Goal: Information Seeking & Learning: Learn about a topic

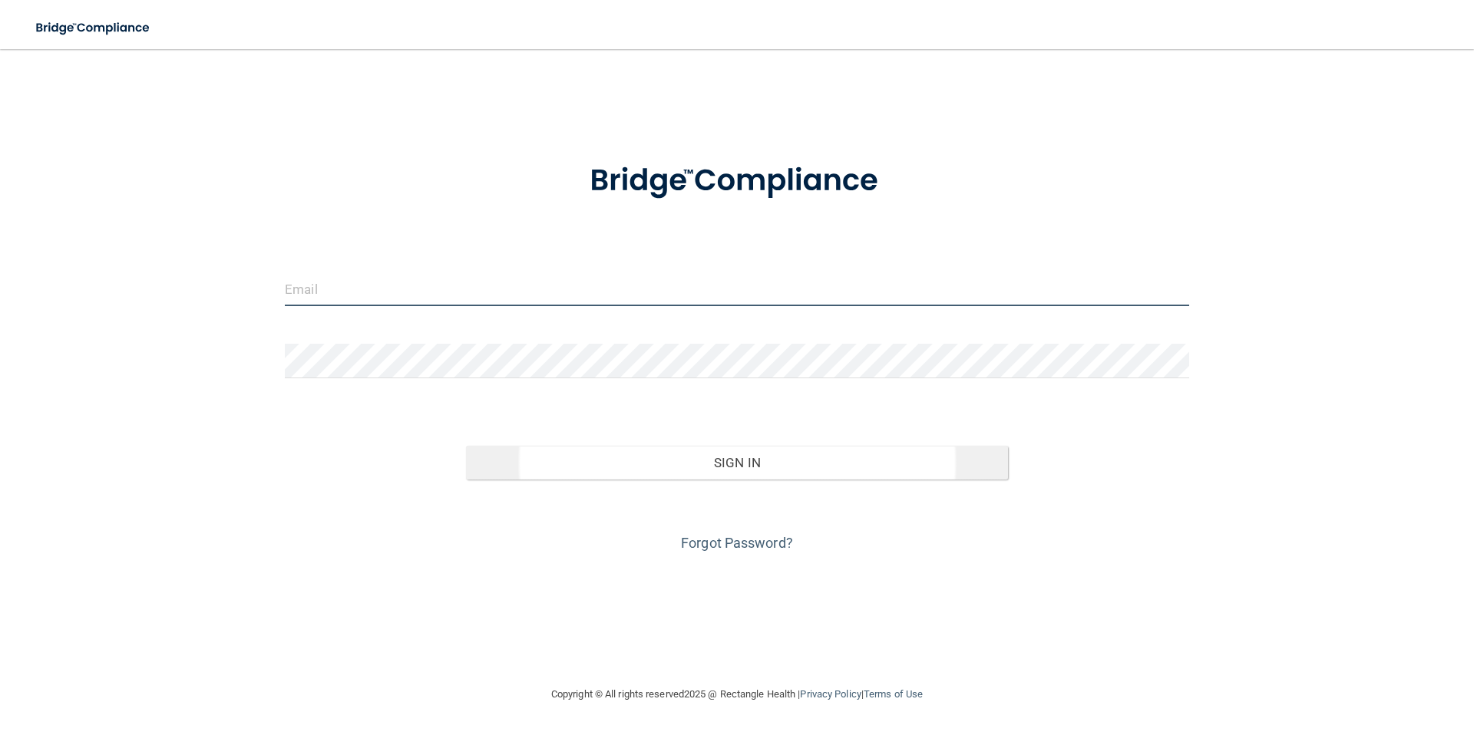
type input "[PERSON_NAME][EMAIL_ADDRESS][DOMAIN_NAME]"
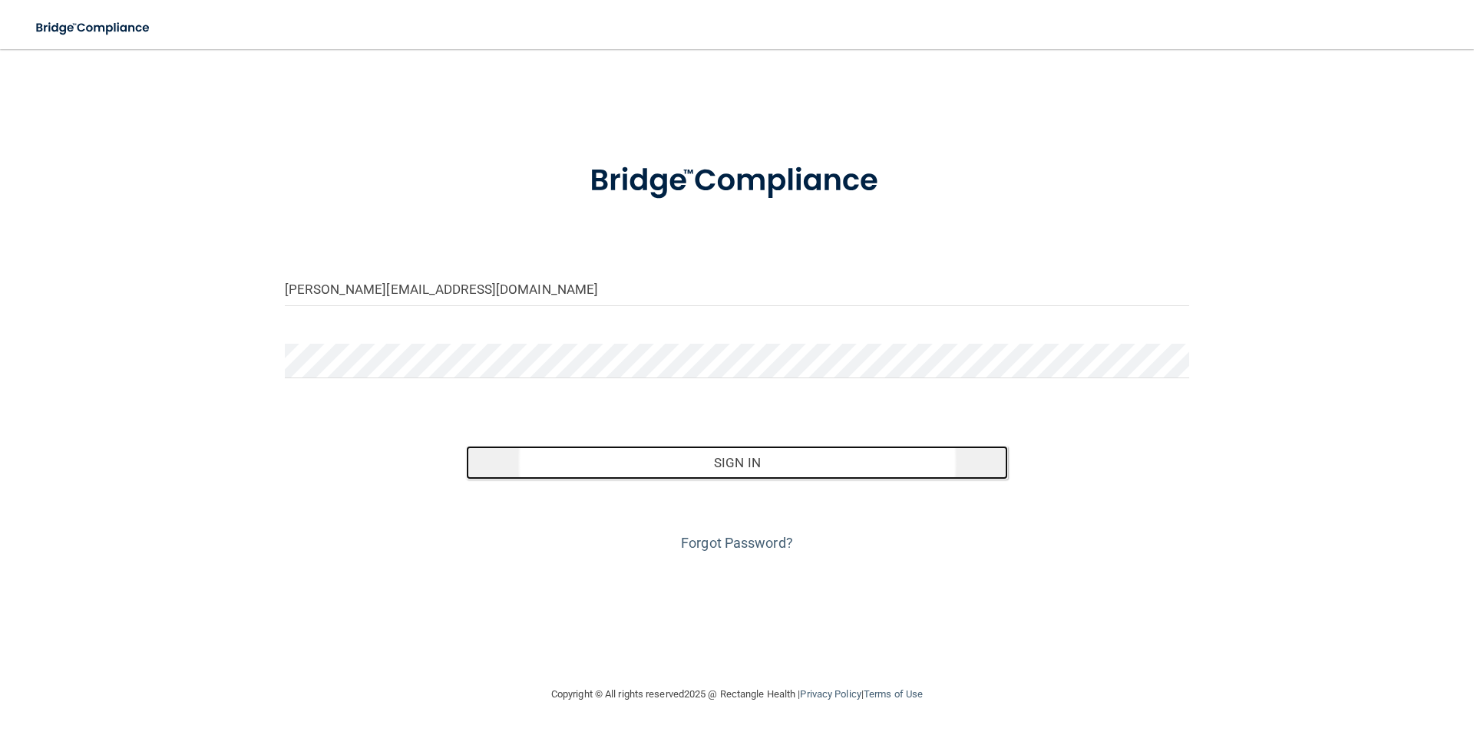
click at [759, 469] on button "Sign In" at bounding box center [737, 463] width 543 height 34
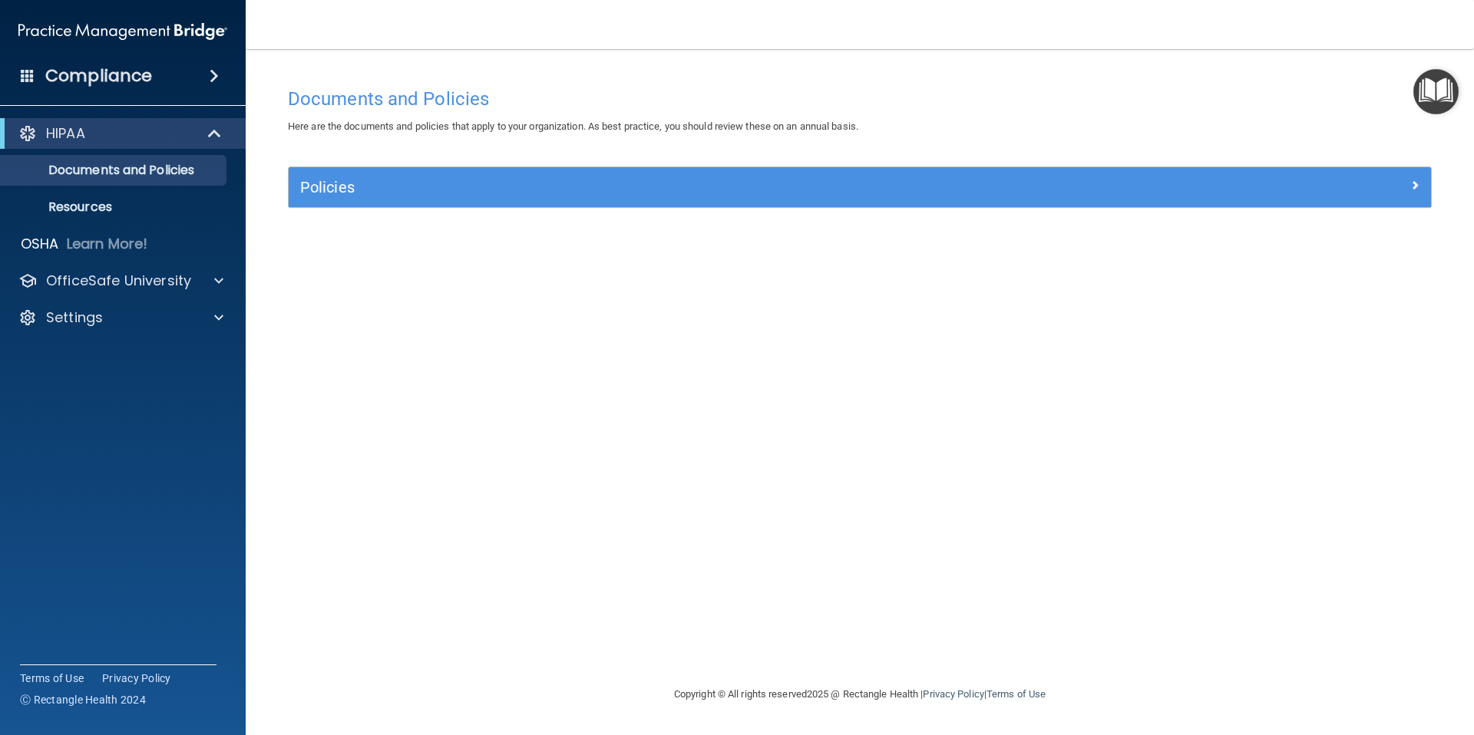
click at [179, 143] on div "HIPAA" at bounding box center [123, 133] width 246 height 31
click at [187, 128] on div "HIPAA" at bounding box center [102, 133] width 190 height 18
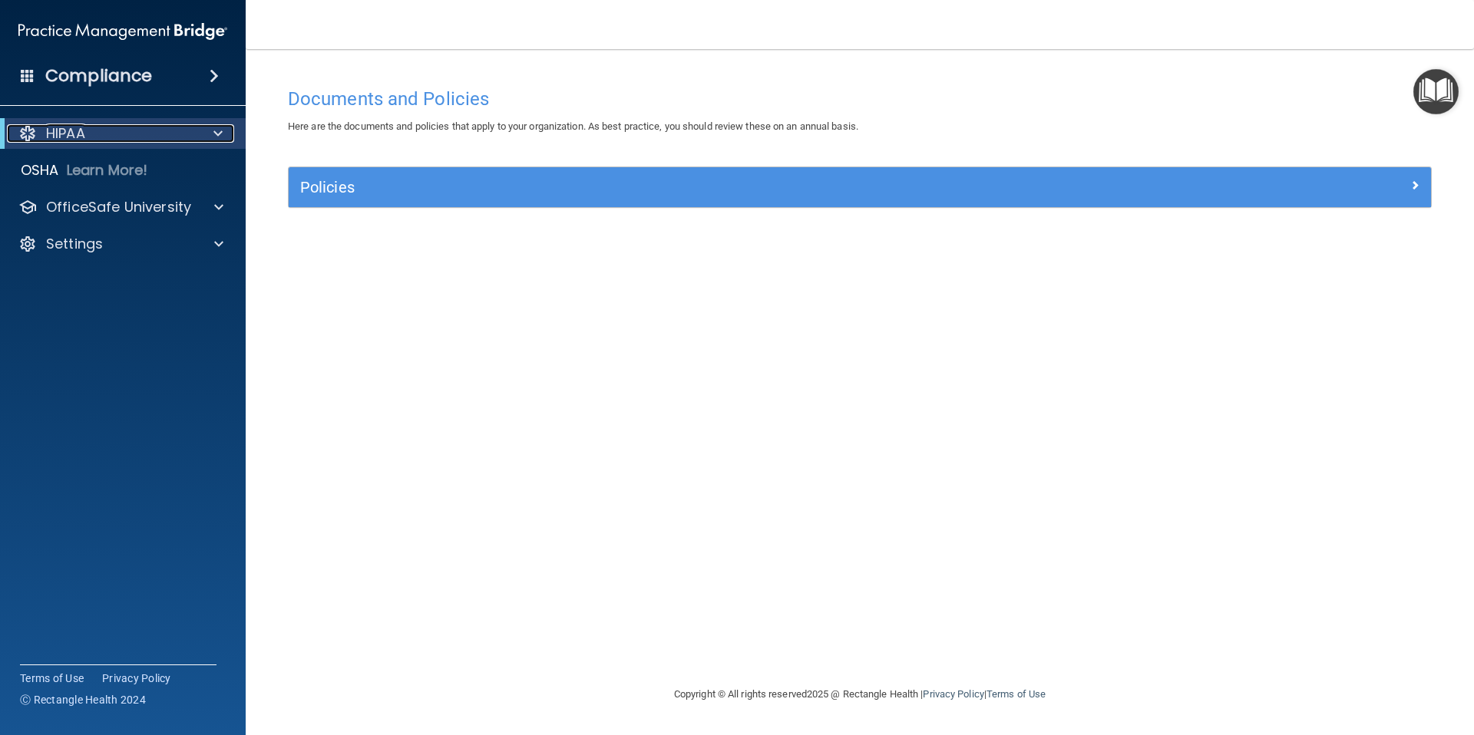
click at [200, 130] on div at bounding box center [215, 133] width 38 height 18
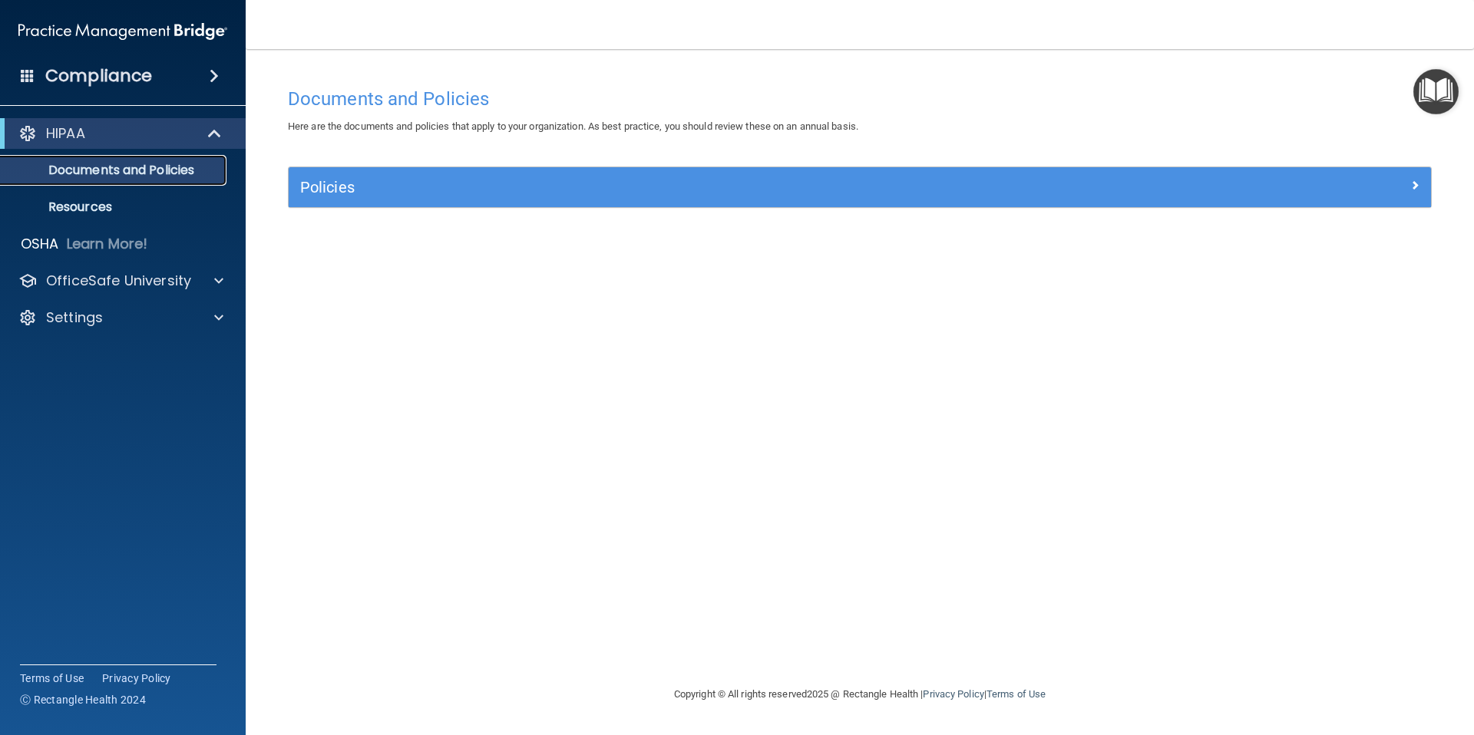
click at [180, 164] on p "Documents and Policies" at bounding box center [115, 170] width 210 height 15
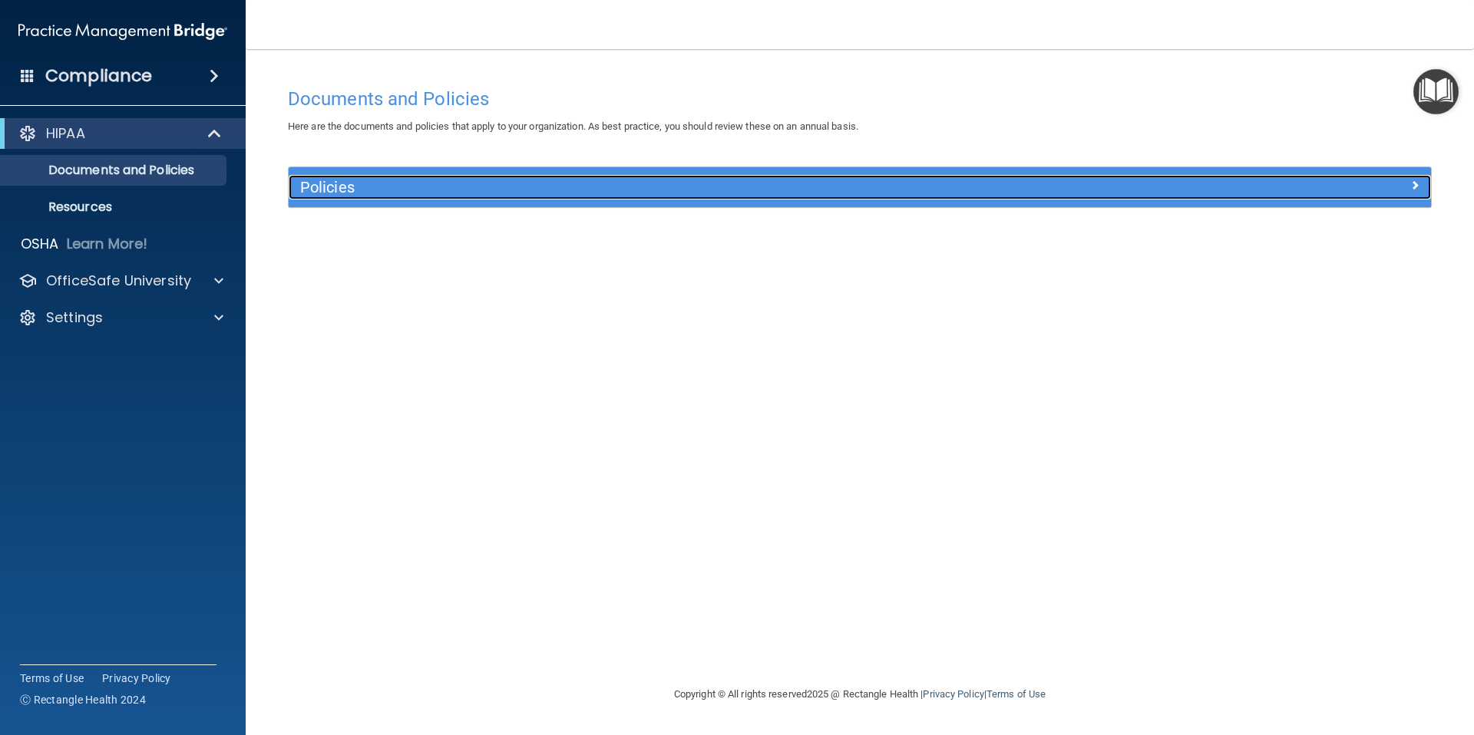
click at [565, 197] on div "Policies" at bounding box center [717, 187] width 857 height 25
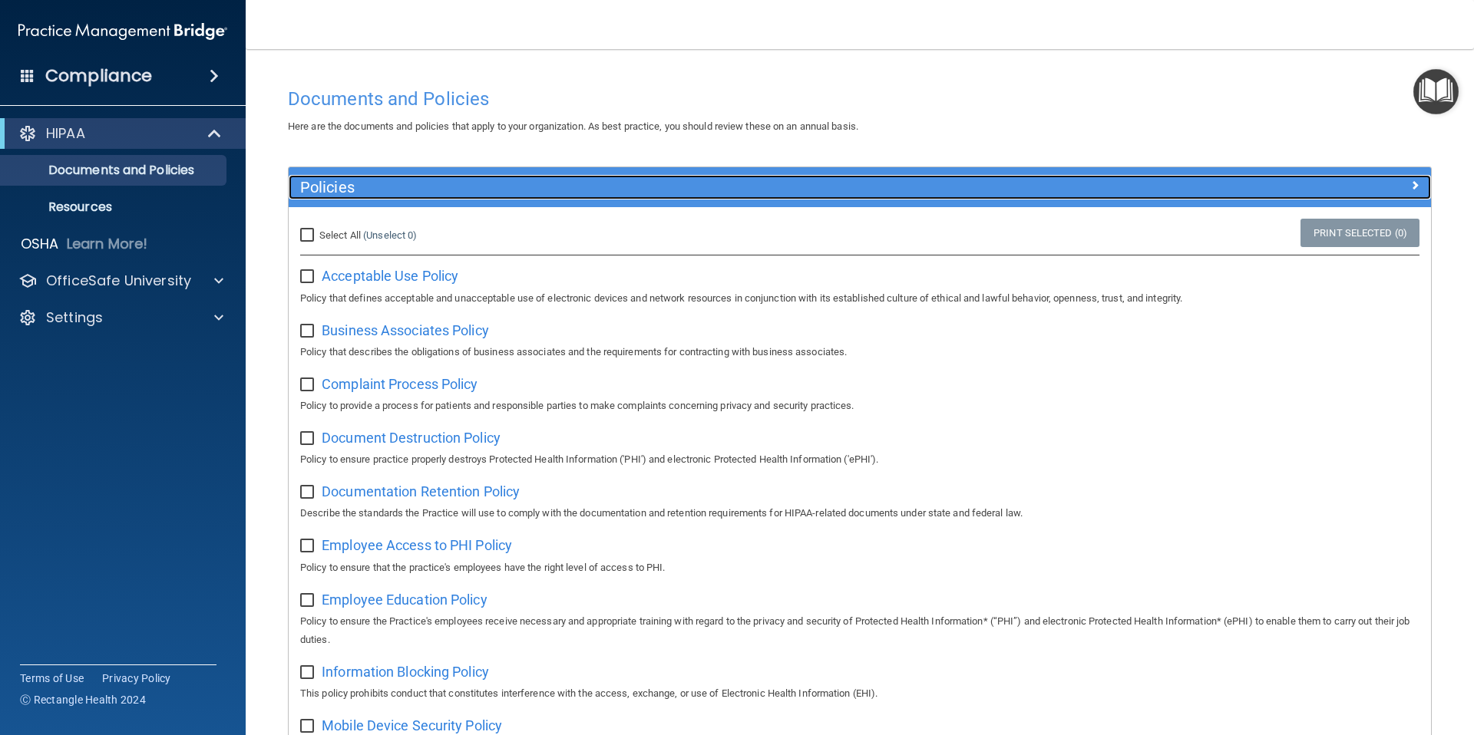
click at [917, 199] on div "Policies" at bounding box center [717, 187] width 857 height 25
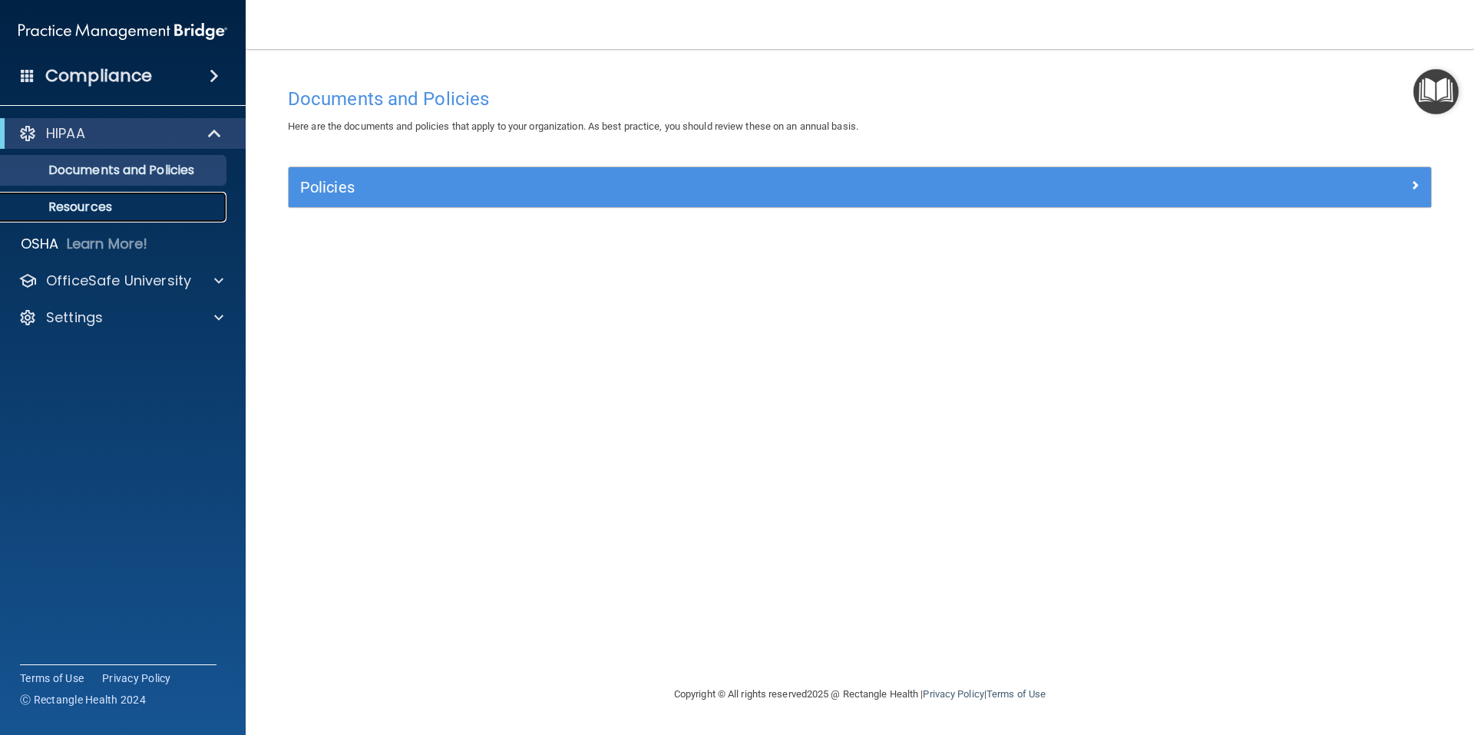
click at [116, 200] on p "Resources" at bounding box center [115, 207] width 210 height 15
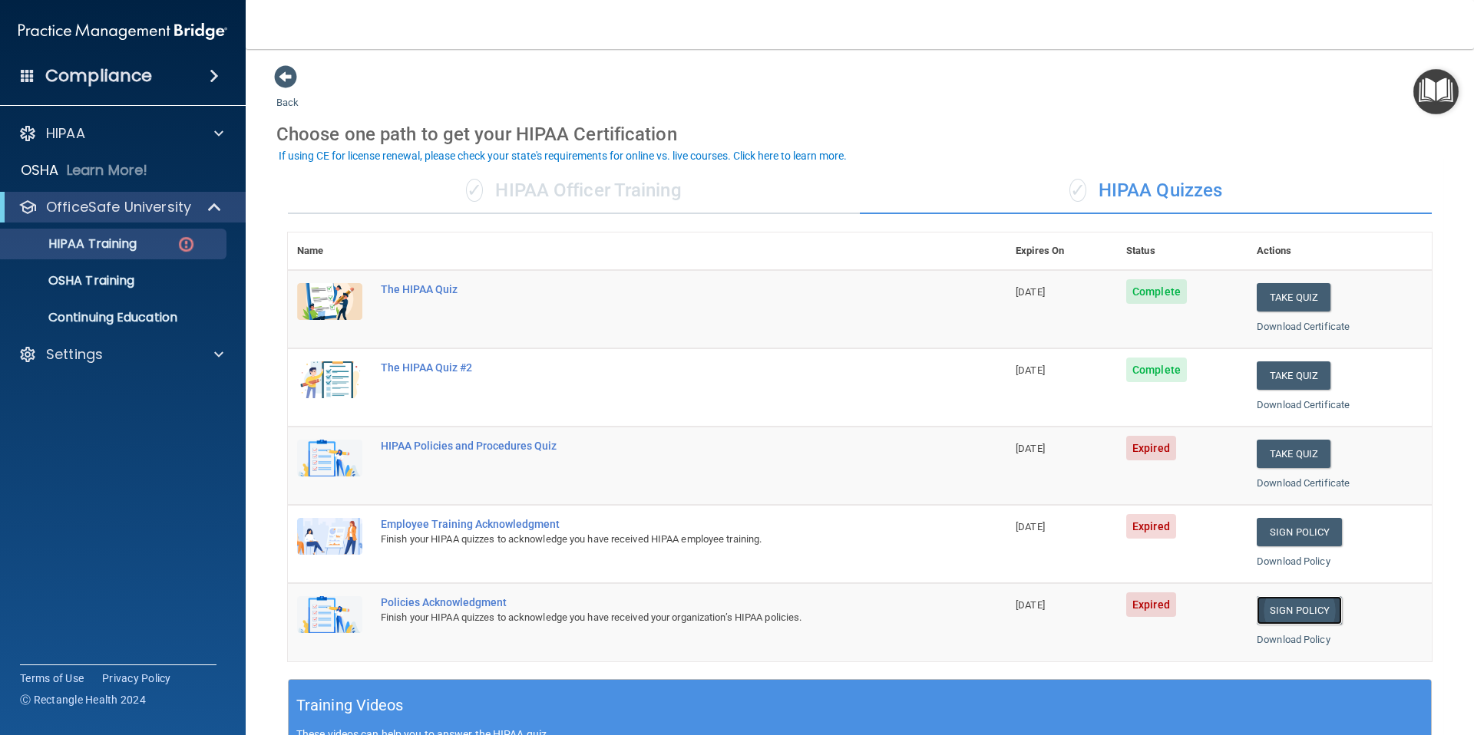
click at [1283, 613] on link "Sign Policy" at bounding box center [1298, 610] width 85 height 28
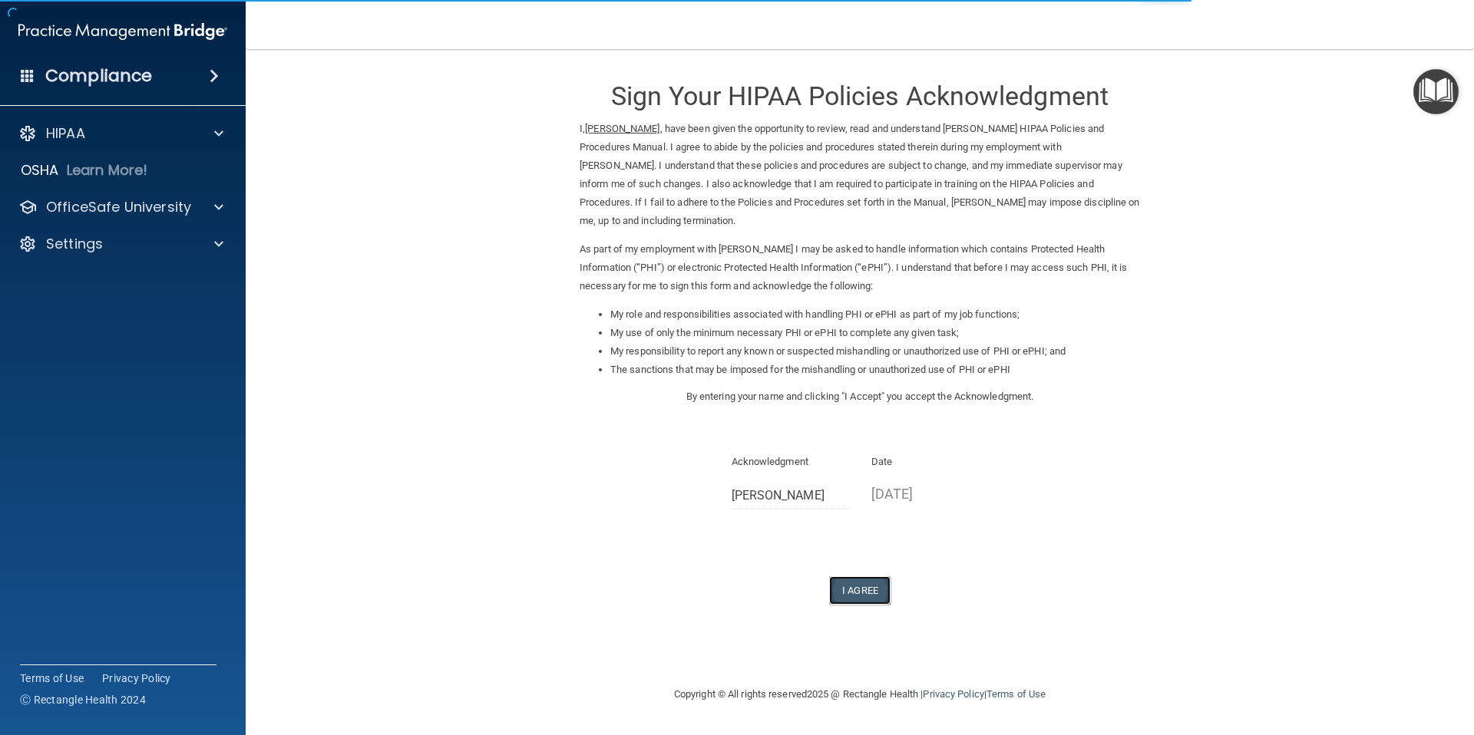
click at [847, 594] on button "I Agree" at bounding box center [859, 590] width 61 height 28
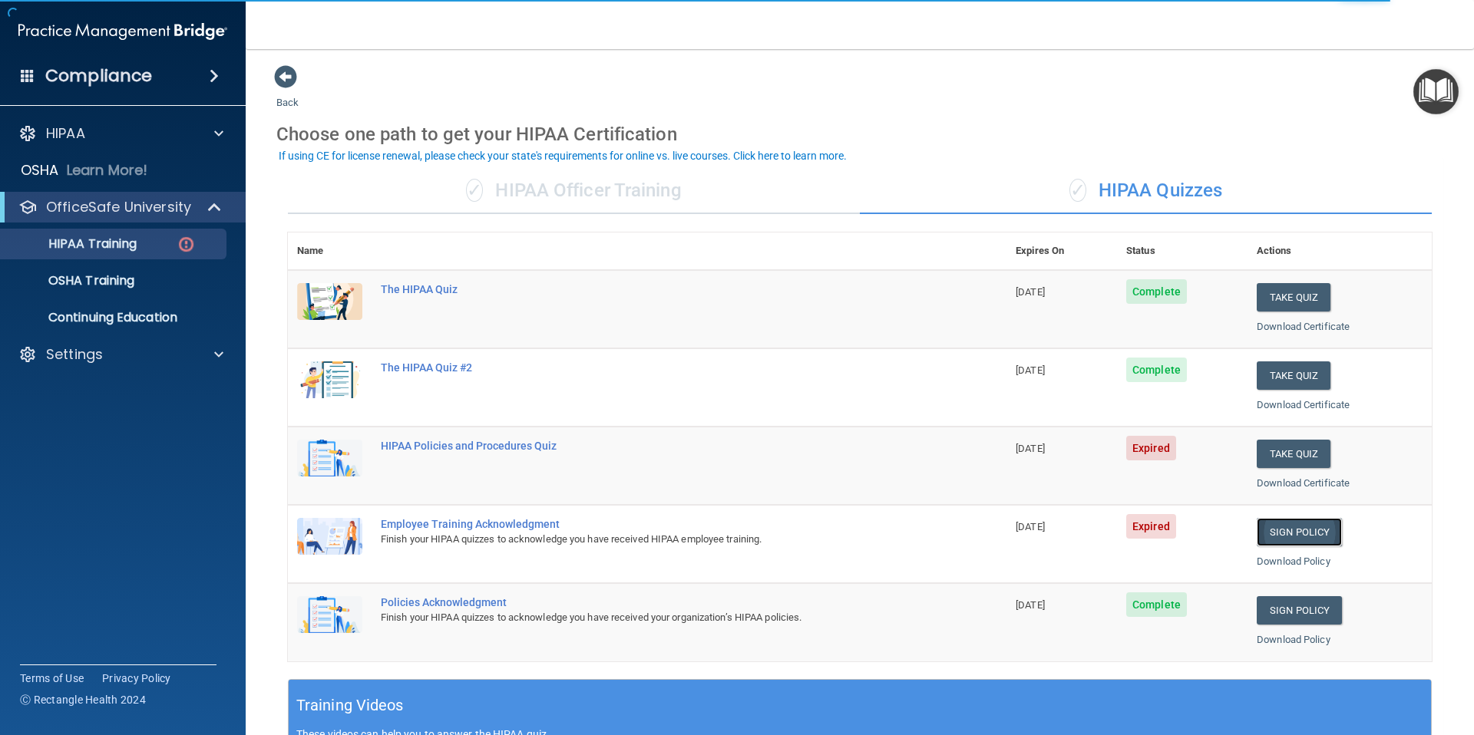
click at [1278, 537] on link "Sign Policy" at bounding box center [1298, 532] width 85 height 28
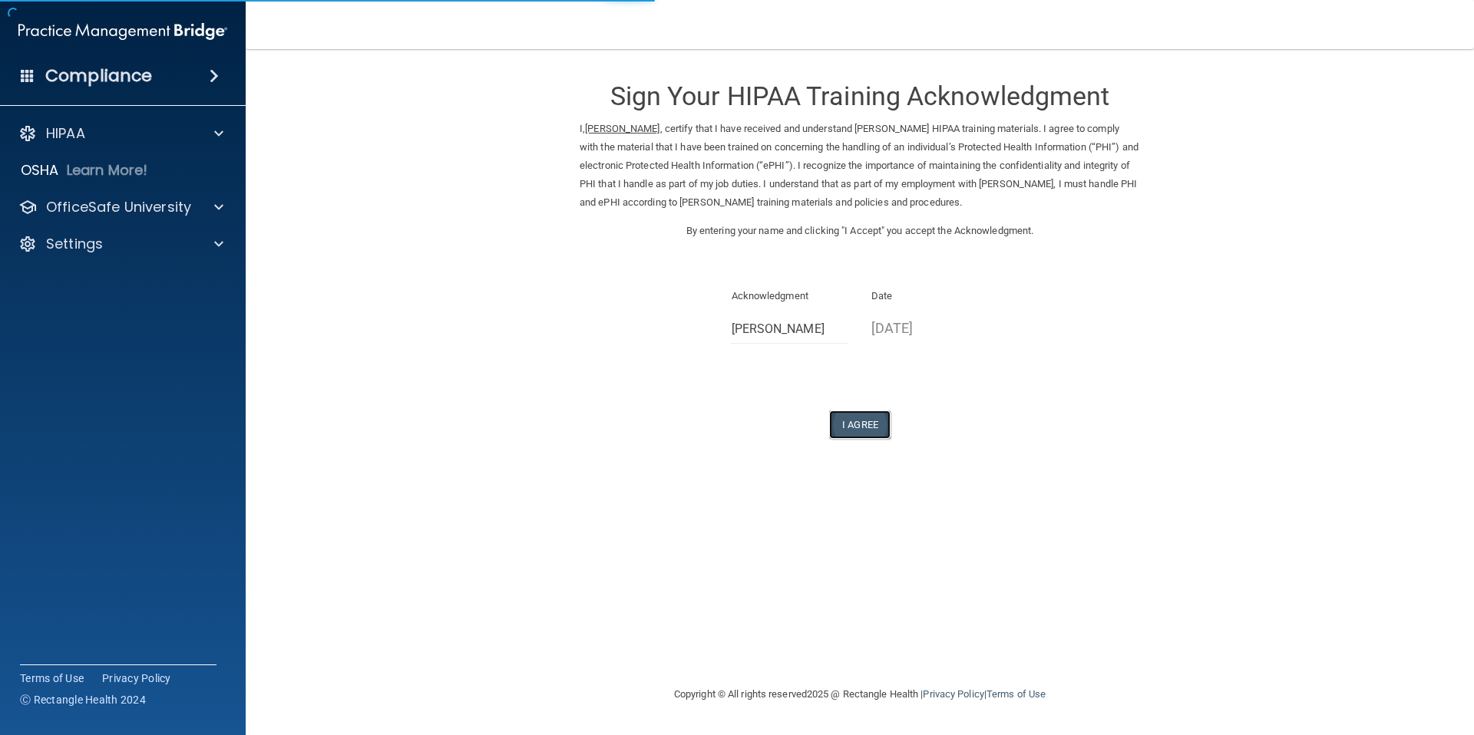
click at [882, 428] on button "I Agree" at bounding box center [859, 425] width 61 height 28
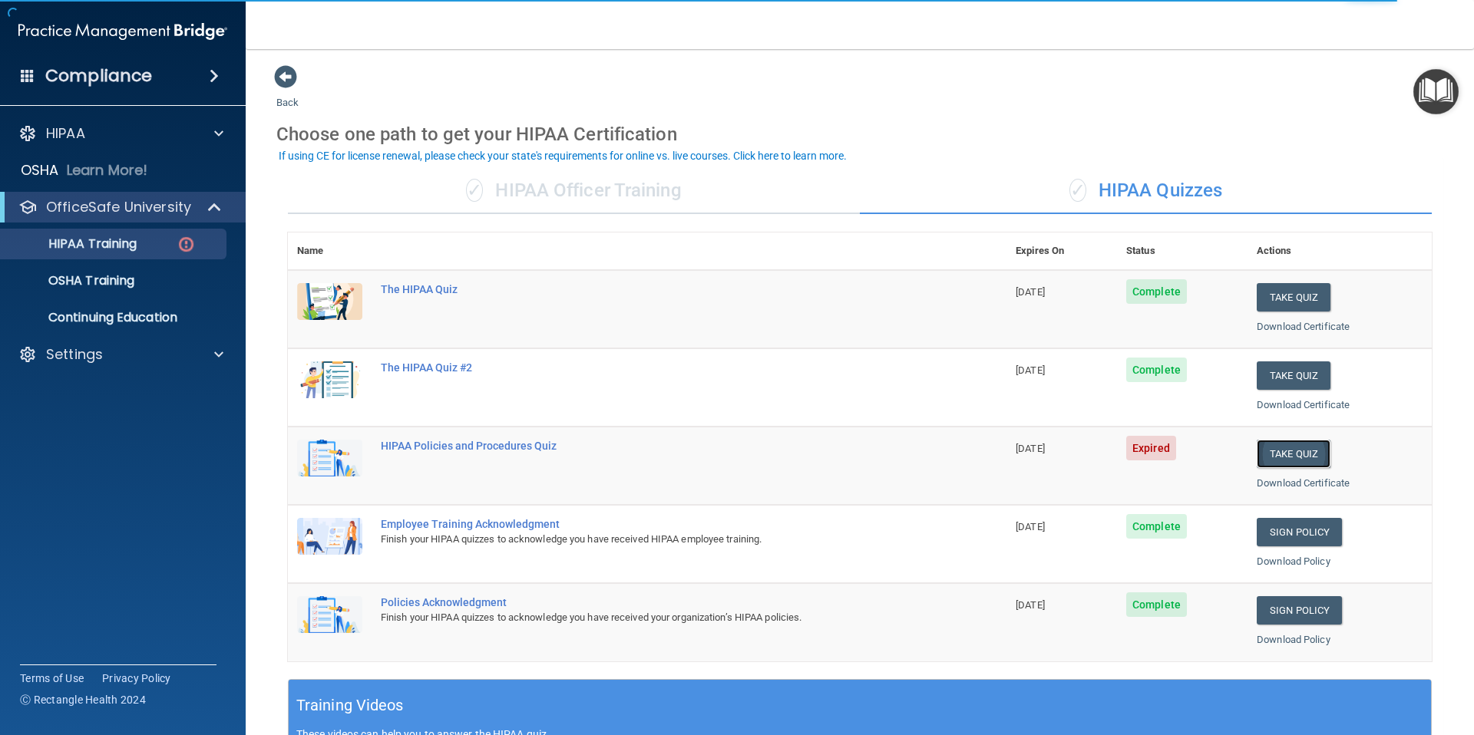
click at [1293, 453] on button "Take Quiz" at bounding box center [1293, 454] width 74 height 28
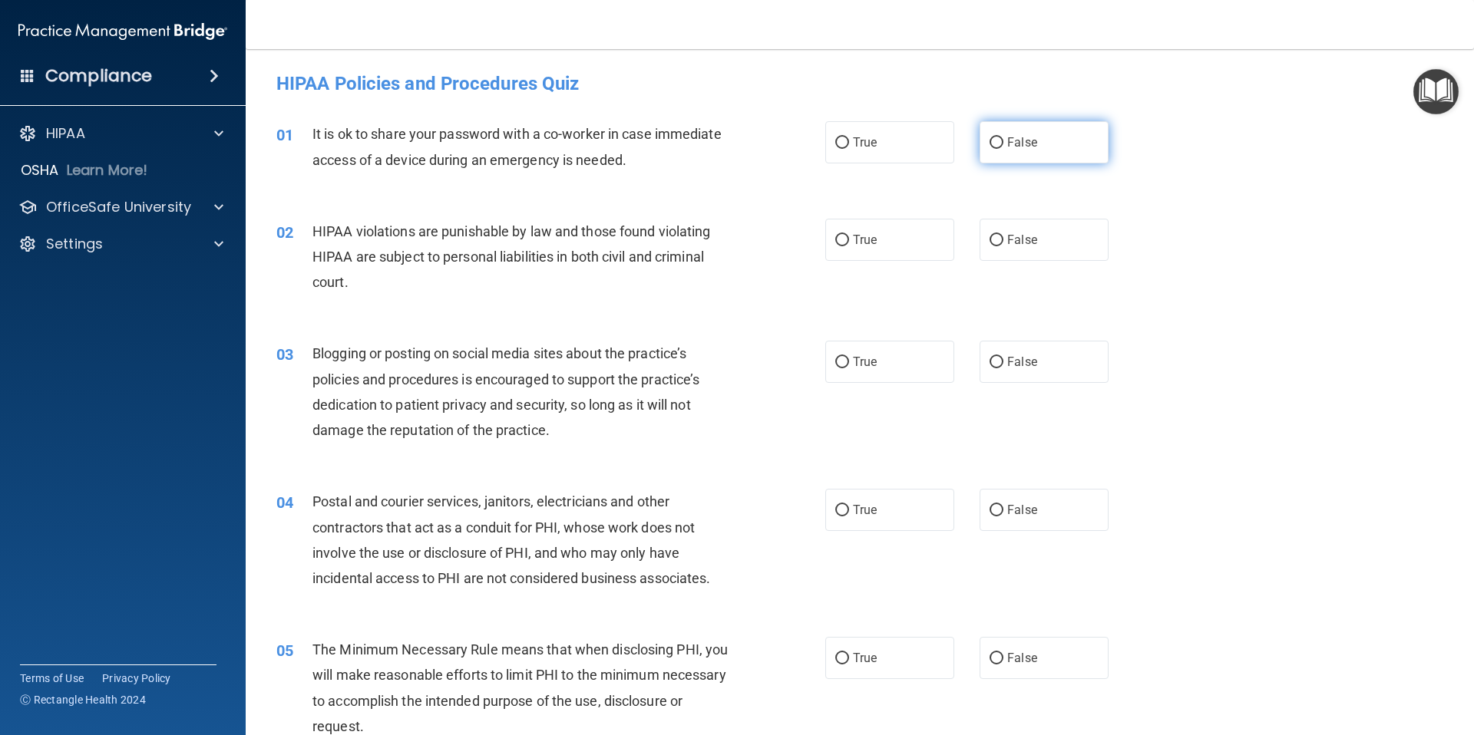
click at [1042, 163] on div "01 It is ok to share your password with a co-worker in case immediate access of…" at bounding box center [860, 150] width 1190 height 97
click at [1048, 158] on label "False" at bounding box center [1043, 142] width 129 height 42
click at [1003, 149] on input "False" at bounding box center [996, 143] width 14 height 12
radio input "true"
drag, startPoint x: 309, startPoint y: 230, endPoint x: 436, endPoint y: 280, distance: 136.8
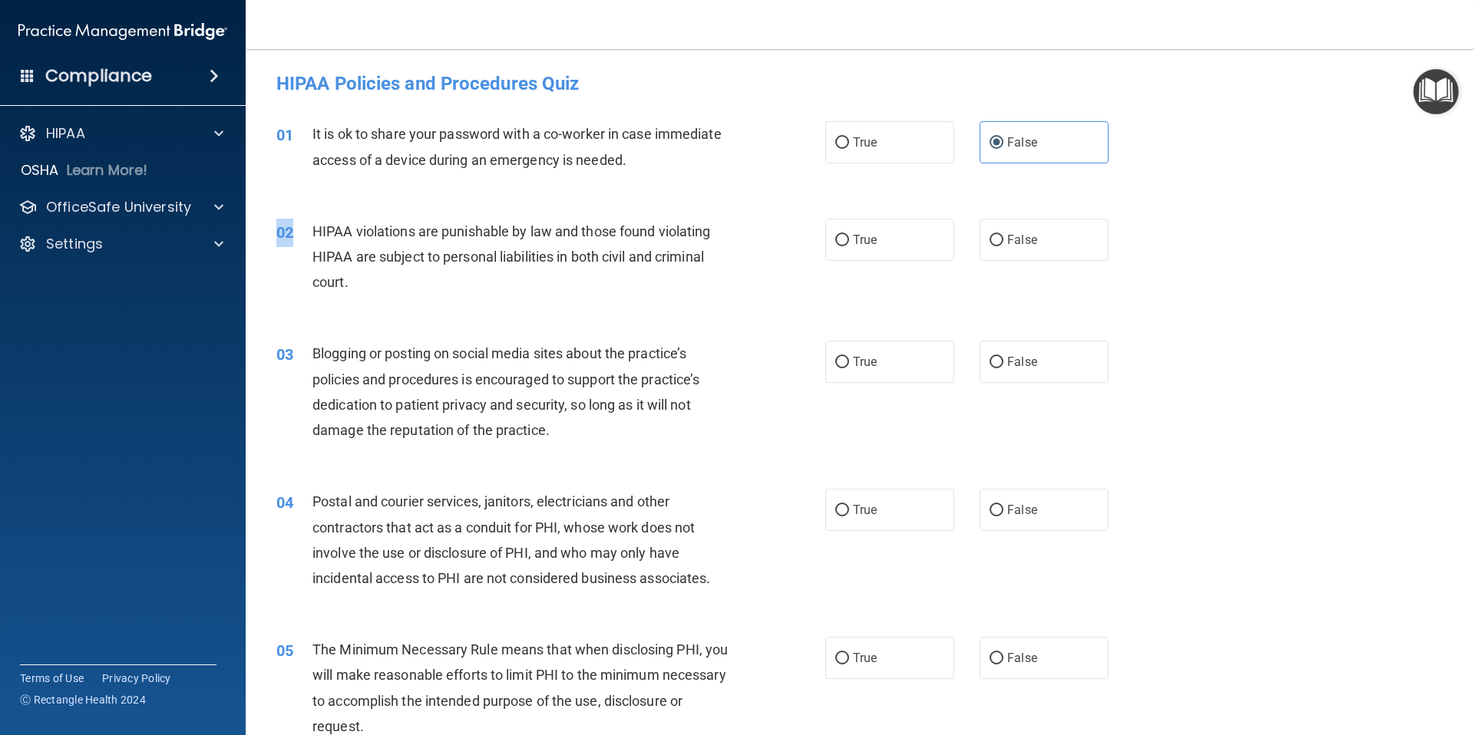
click at [428, 305] on div "02 HIPAA violations are punishable by law and those found violating HIPAA are s…" at bounding box center [860, 261] width 1190 height 123
drag, startPoint x: 372, startPoint y: 284, endPoint x: 364, endPoint y: 282, distance: 8.6
click at [372, 284] on div "HIPAA violations are punishable by law and those found violating HIPAA are subj…" at bounding box center [526, 257] width 429 height 77
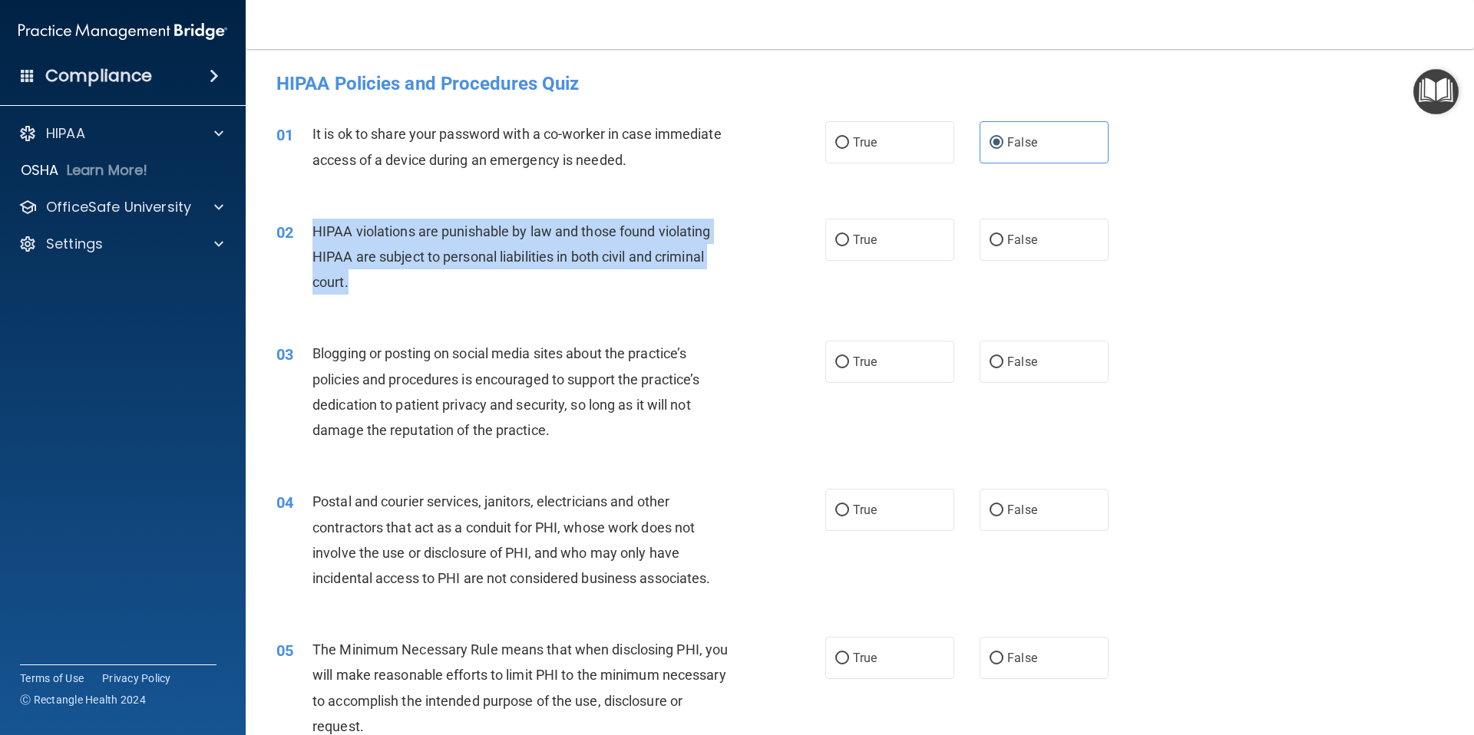
drag, startPoint x: 355, startPoint y: 286, endPoint x: 350, endPoint y: 233, distance: 52.4
click at [314, 230] on div "HIPAA violations are punishable by law and those found violating HIPAA are subj…" at bounding box center [526, 257] width 429 height 77
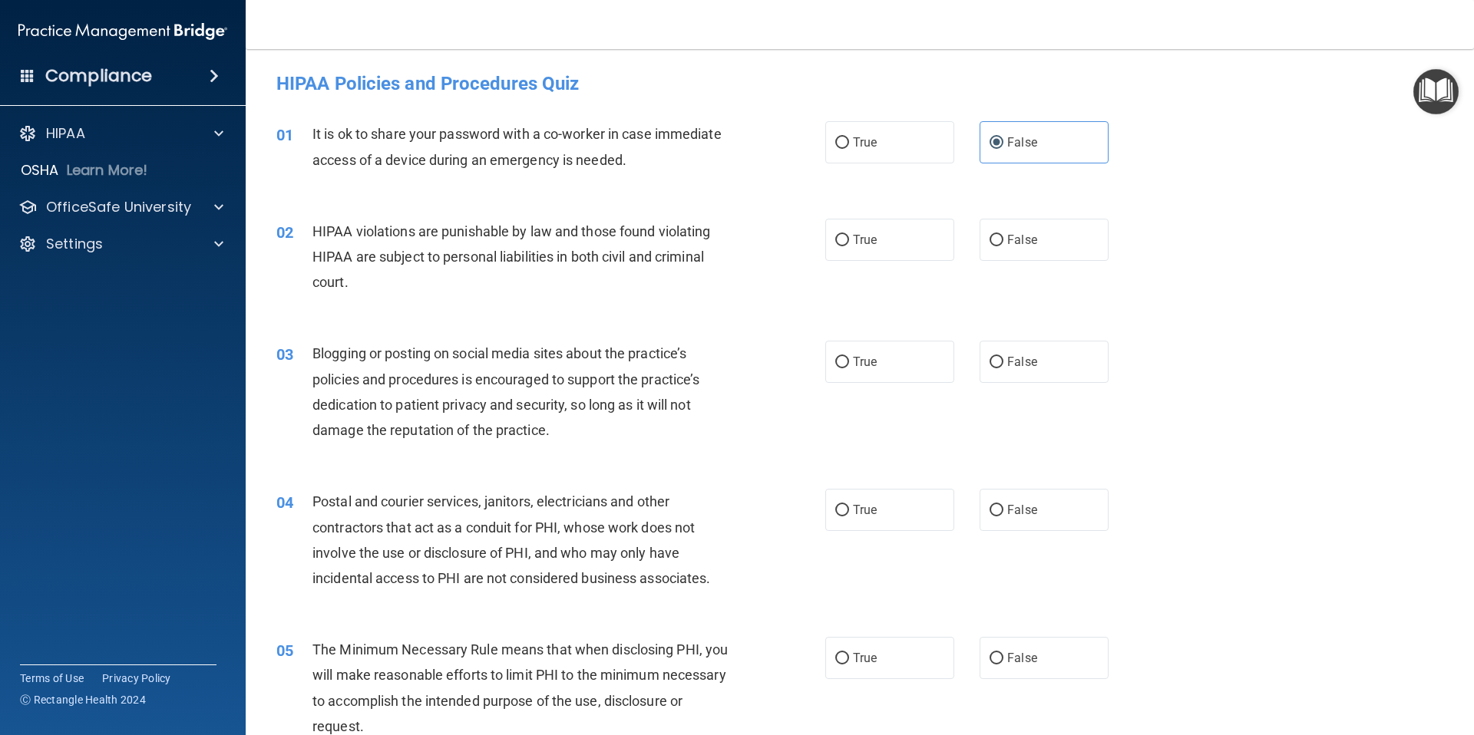
drag, startPoint x: 934, startPoint y: 256, endPoint x: 927, endPoint y: 267, distance: 13.4
click at [934, 256] on label "True" at bounding box center [889, 240] width 129 height 42
click at [849, 246] on input "True" at bounding box center [842, 241] width 14 height 12
radio input "true"
click at [397, 359] on span "Blogging or posting on social media sites about the practice’s policies and pro…" at bounding box center [505, 391] width 387 height 93
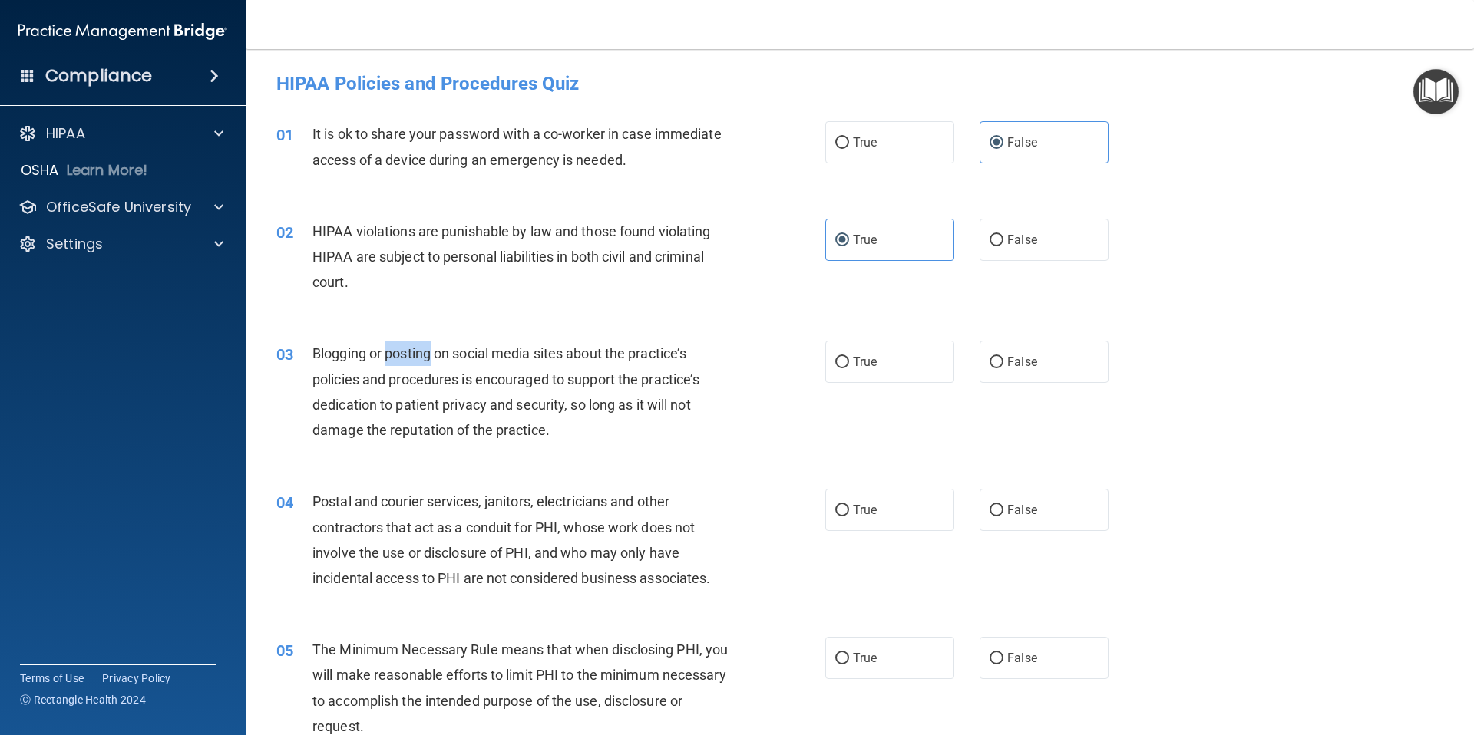
click at [397, 359] on span "Blogging or posting on social media sites about the practice’s policies and pro…" at bounding box center [505, 391] width 387 height 93
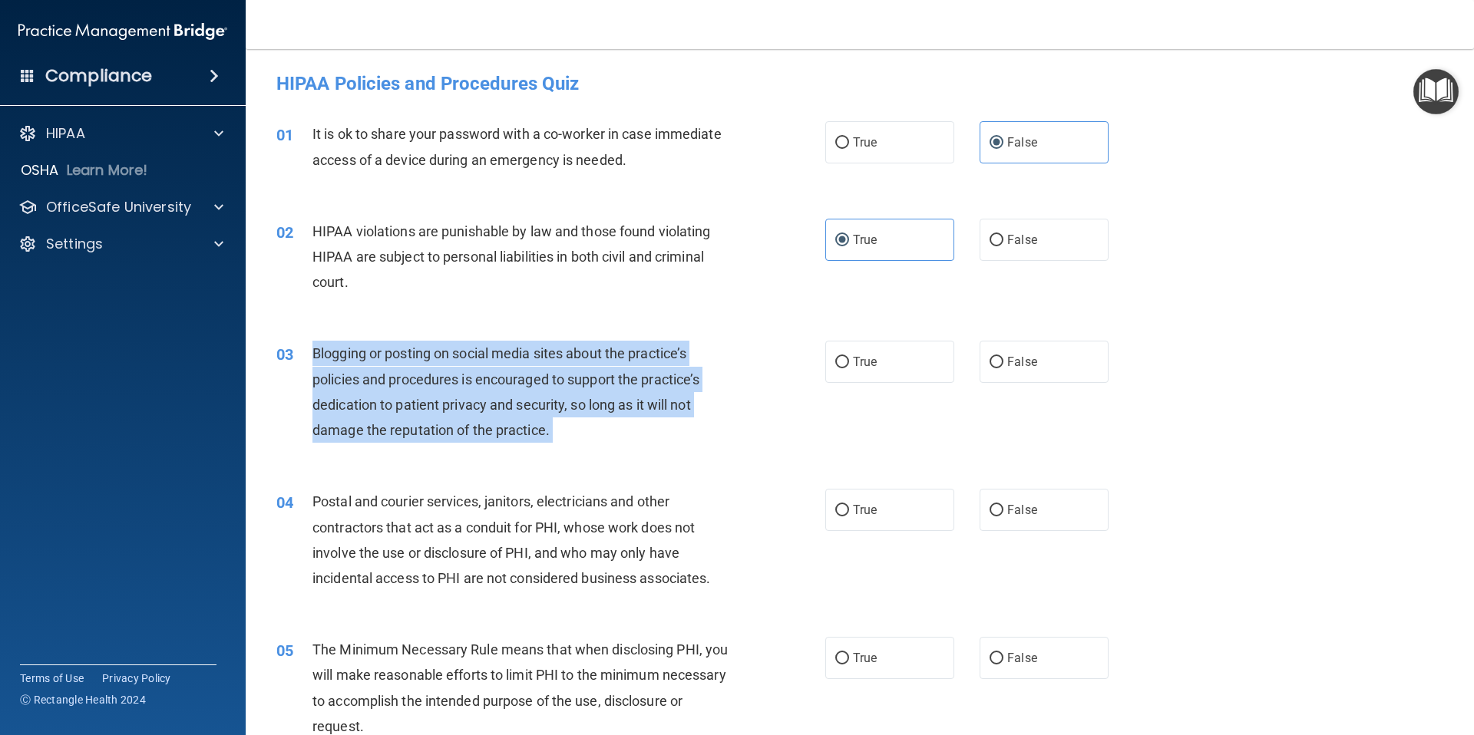
click at [397, 358] on span "Blogging or posting on social media sites about the practice’s policies and pro…" at bounding box center [505, 391] width 387 height 93
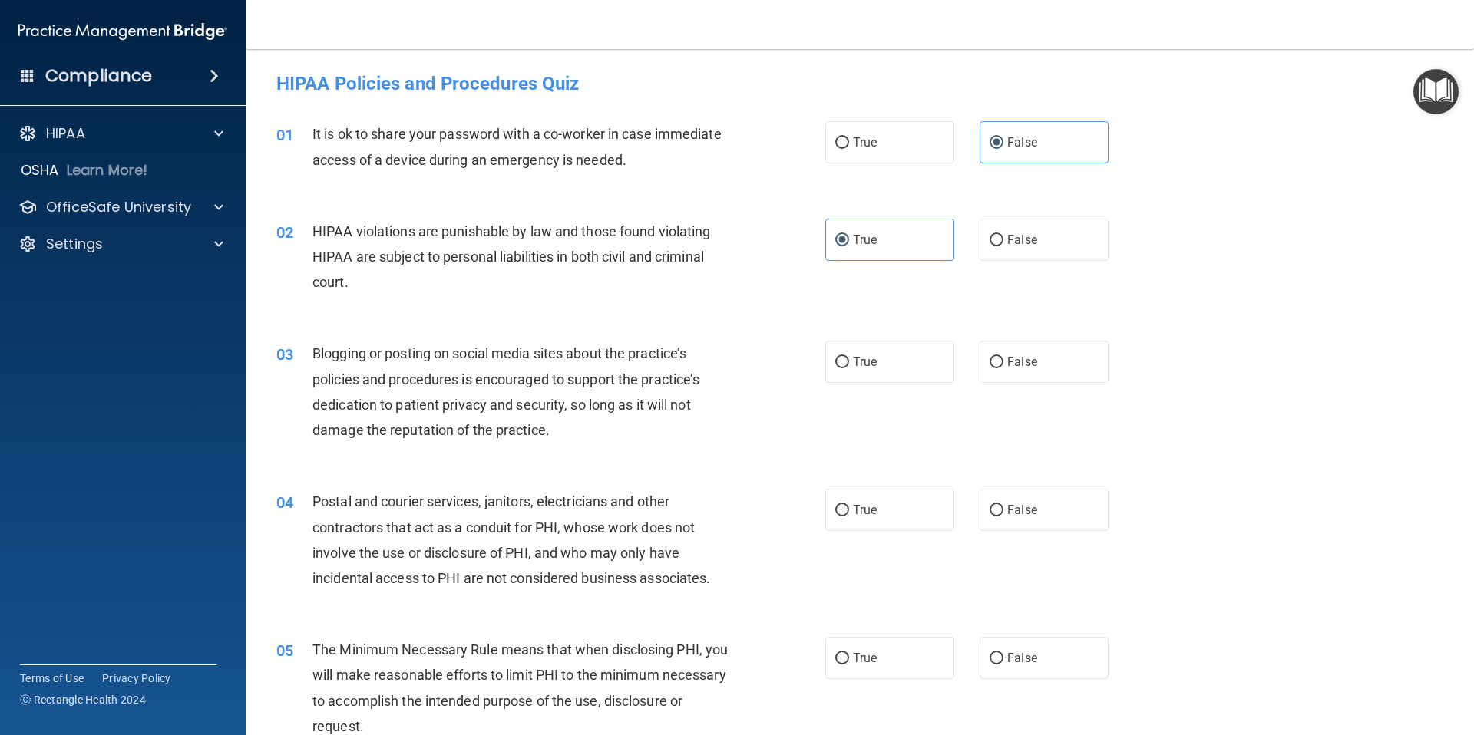
click at [603, 422] on div "Blogging or posting on social media sites about the practice’s policies and pro…" at bounding box center [526, 392] width 429 height 102
click at [508, 381] on span "Blogging or posting on social media sites about the practice’s policies and pro…" at bounding box center [505, 391] width 387 height 93
click at [509, 381] on span "Blogging or posting on social media sites about the practice’s policies and pro…" at bounding box center [505, 391] width 387 height 93
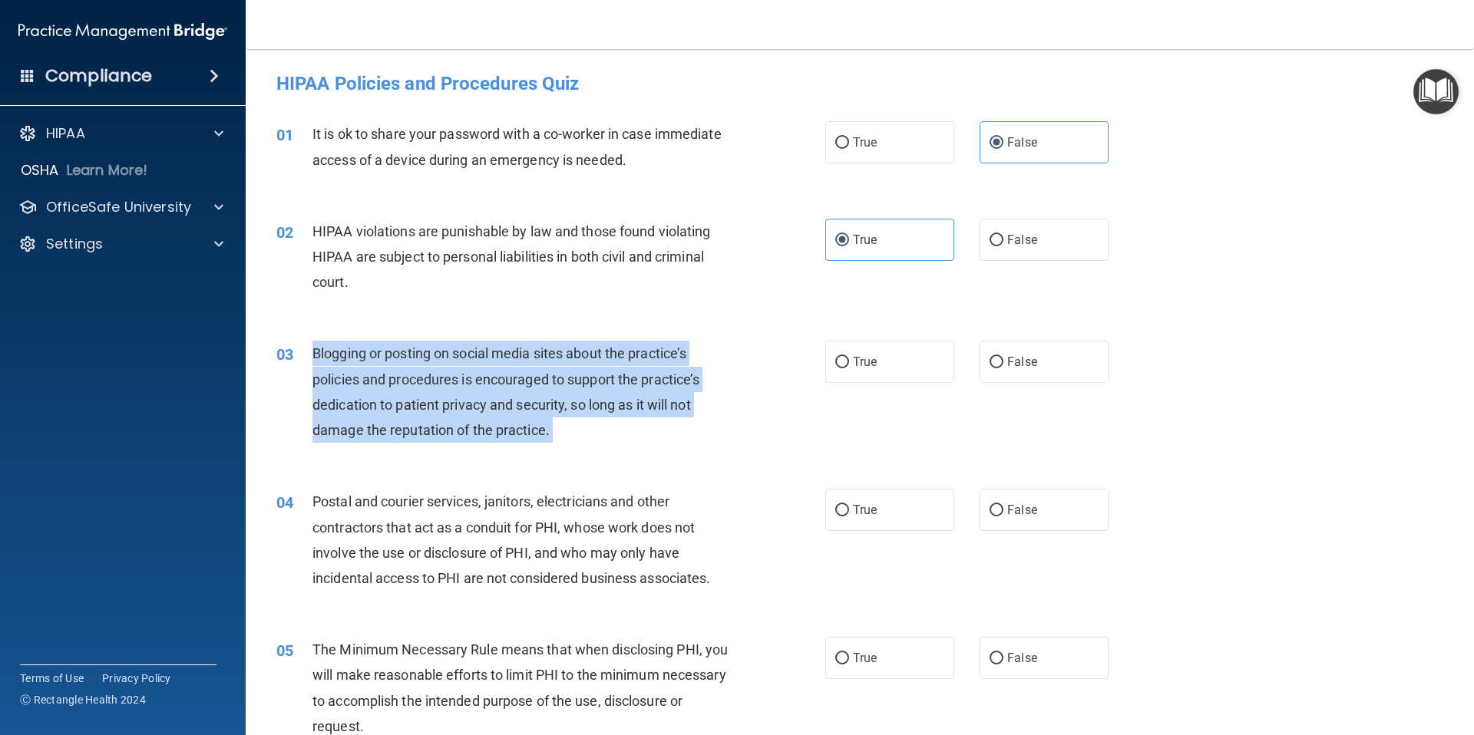
click at [510, 381] on span "Blogging or posting on social media sites about the practice’s policies and pro…" at bounding box center [505, 391] width 387 height 93
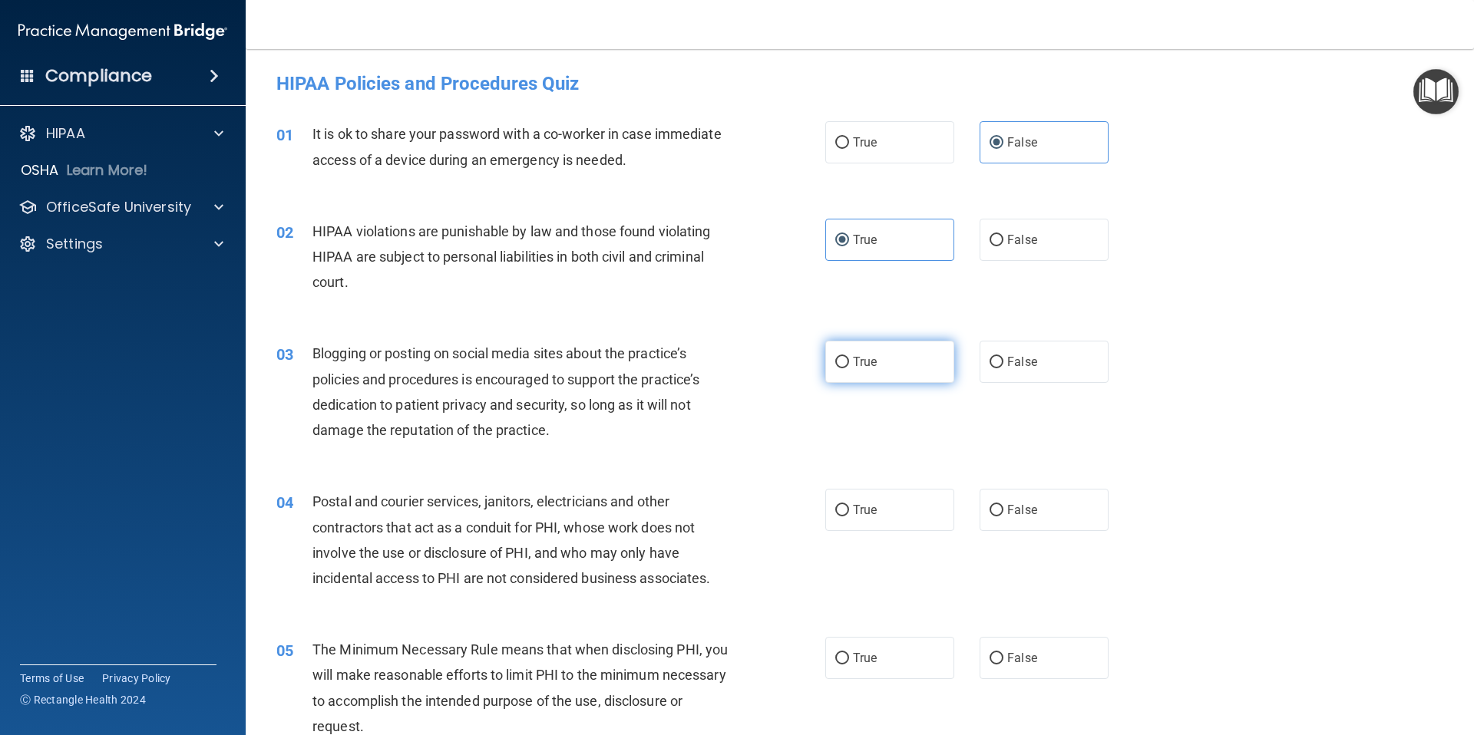
click at [852, 370] on label "True" at bounding box center [889, 362] width 129 height 42
click at [849, 368] on input "True" at bounding box center [842, 363] width 14 height 12
radio input "true"
drag, startPoint x: 312, startPoint y: 499, endPoint x: 715, endPoint y: 580, distance: 411.7
click at [669, 573] on span "Postal and courier services, janitors, electricians and other contractors that …" at bounding box center [511, 540] width 398 height 93
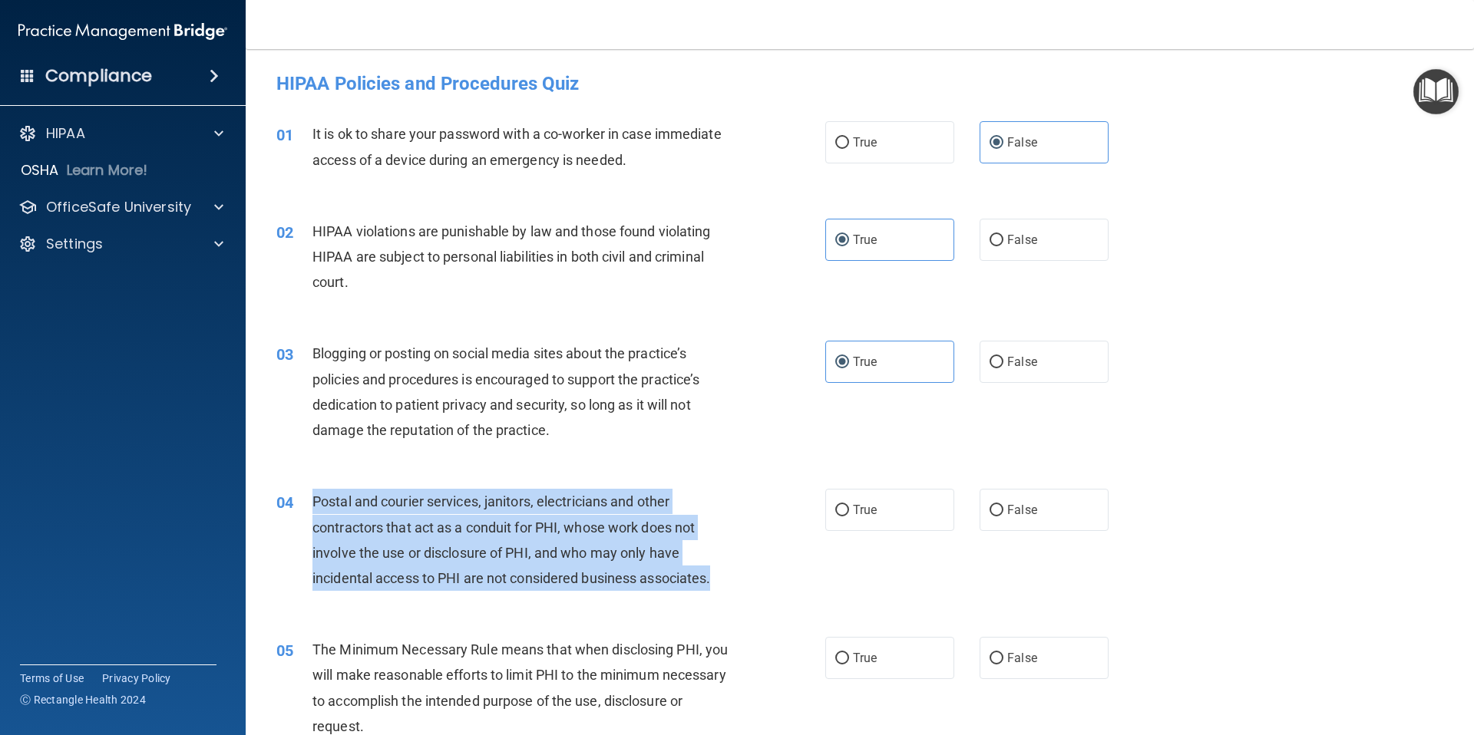
drag, startPoint x: 730, startPoint y: 583, endPoint x: 300, endPoint y: 511, distance: 435.7
click at [291, 510] on div "04 Postal and courier services, janitors, electricians and other contractors th…" at bounding box center [550, 544] width 595 height 110
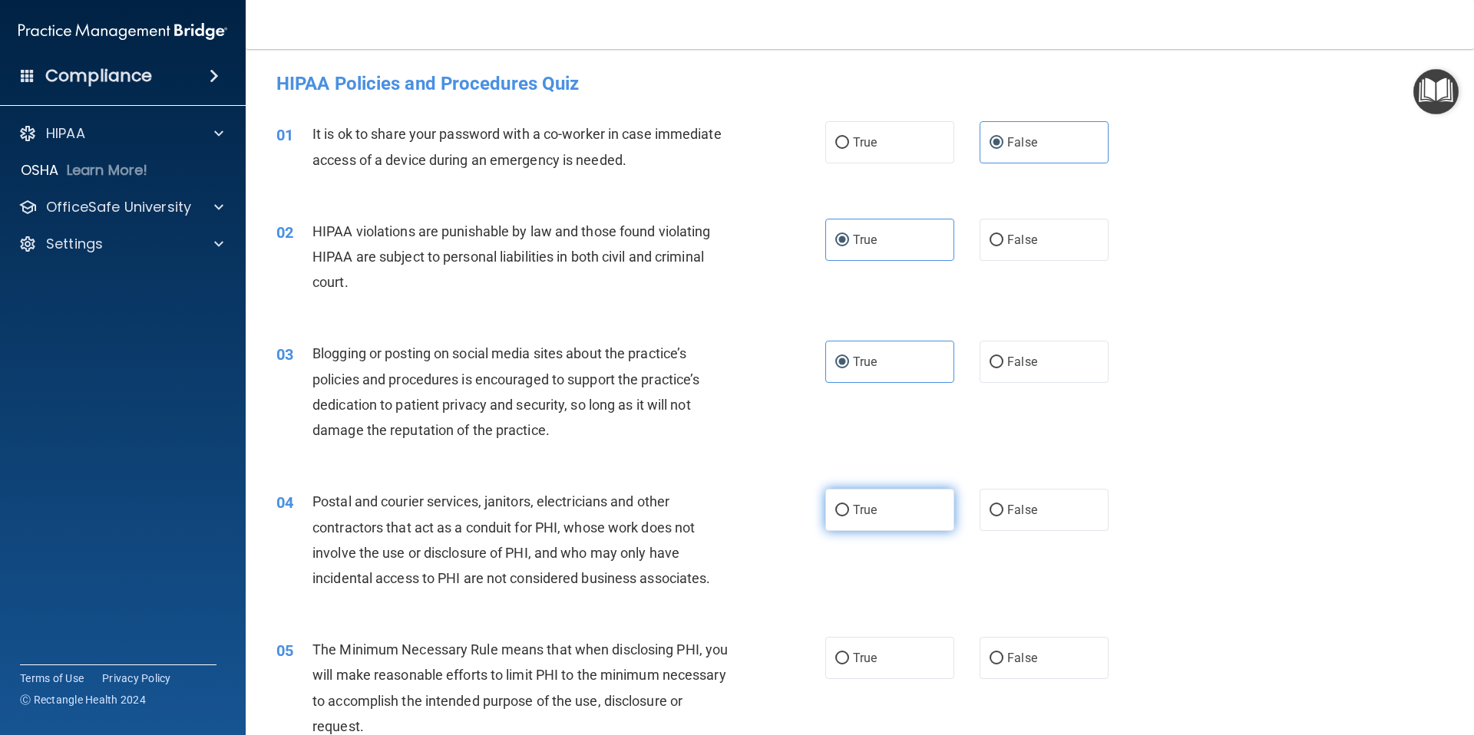
click at [903, 511] on label "True" at bounding box center [889, 510] width 129 height 42
click at [849, 511] on input "True" at bounding box center [842, 511] width 14 height 12
radio input "true"
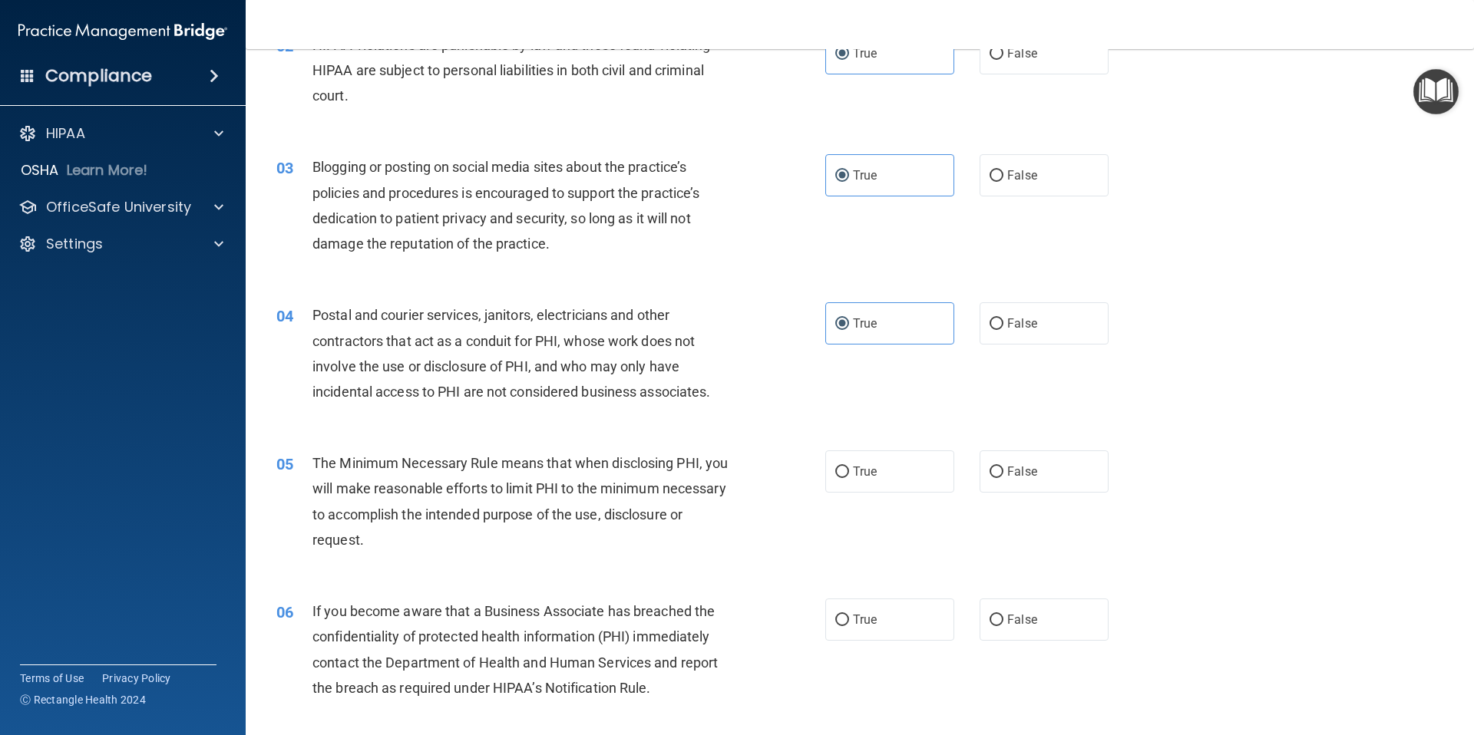
scroll to position [194, 0]
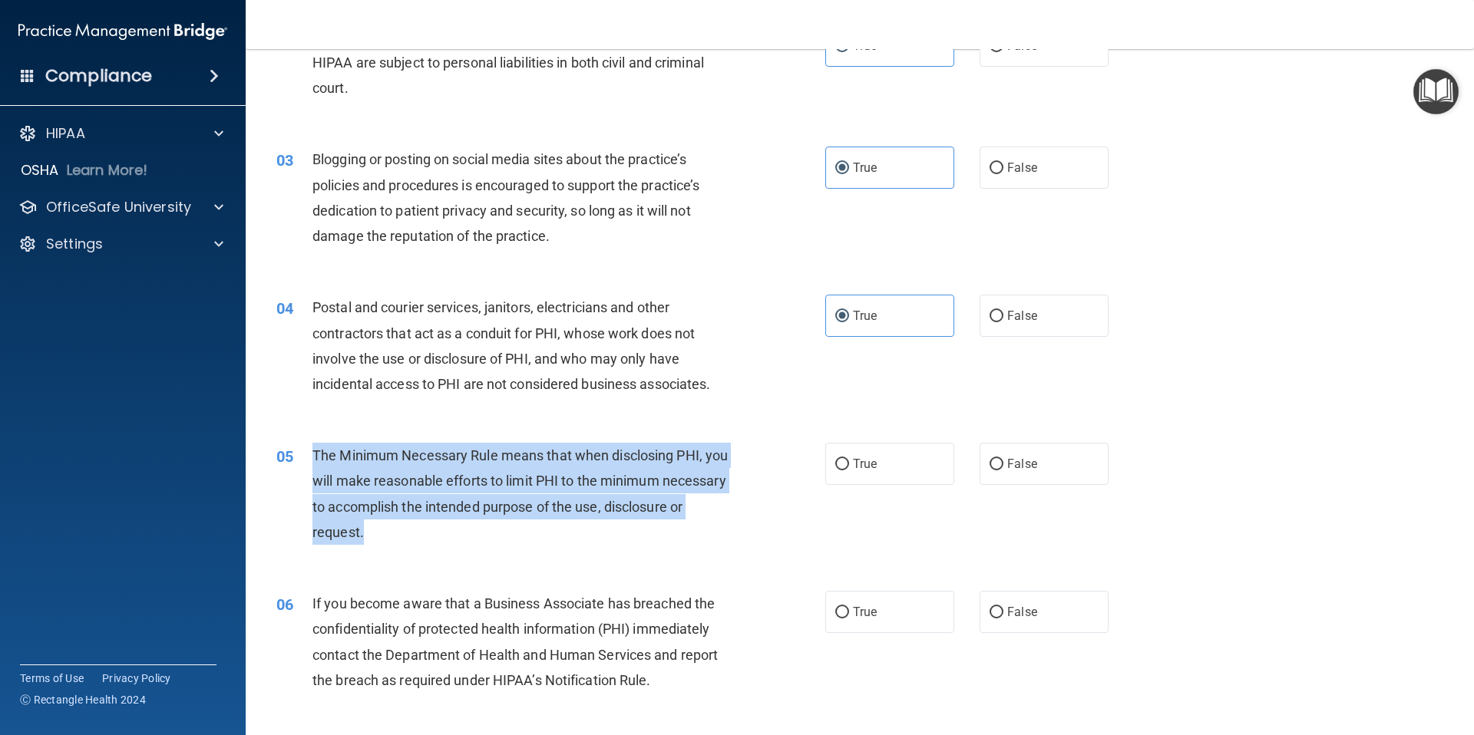
drag, startPoint x: 312, startPoint y: 454, endPoint x: 352, endPoint y: 528, distance: 83.4
click at [365, 540] on div "The Minimum Necessary Rule means that when disclosing PHI, you will make reason…" at bounding box center [526, 494] width 429 height 102
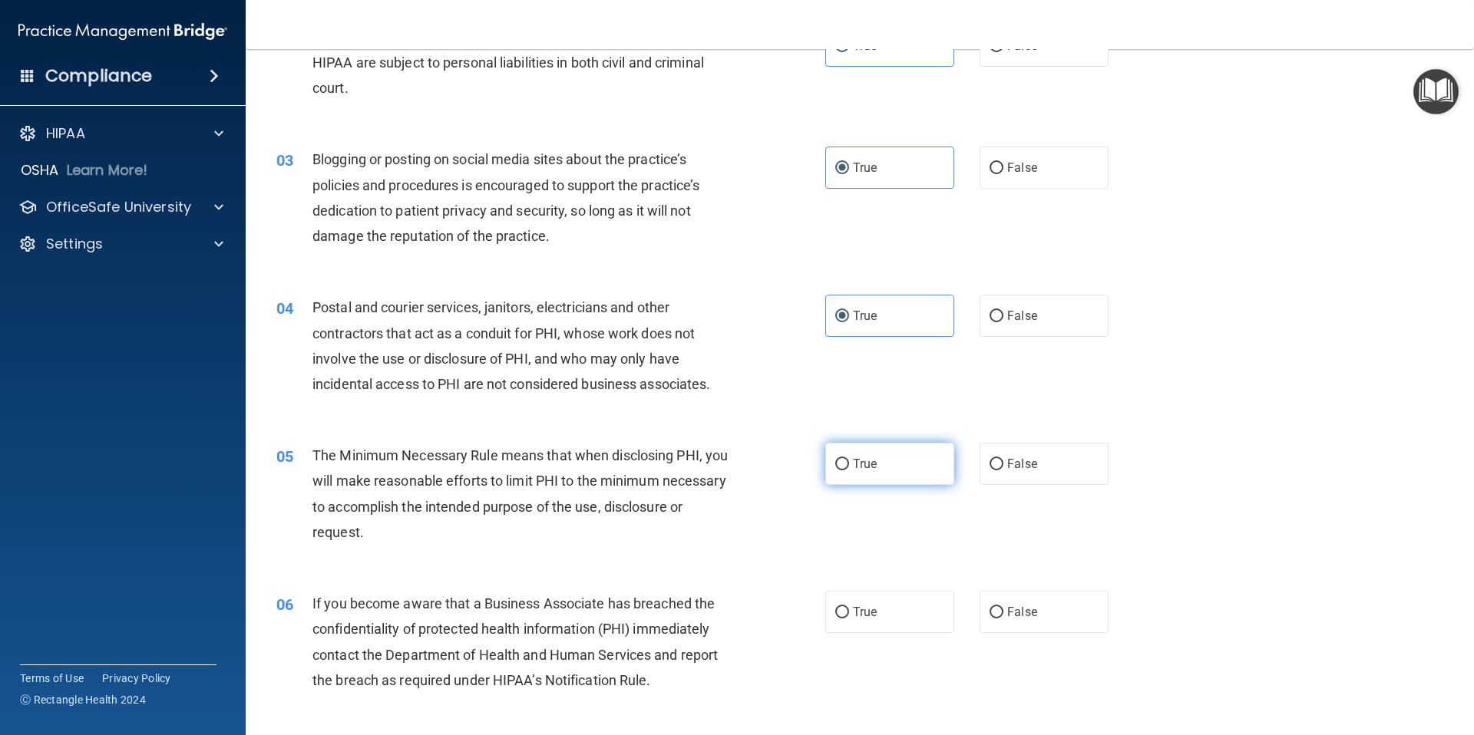
click at [894, 461] on label "True" at bounding box center [889, 464] width 129 height 42
click at [849, 461] on input "True" at bounding box center [842, 465] width 14 height 12
radio input "true"
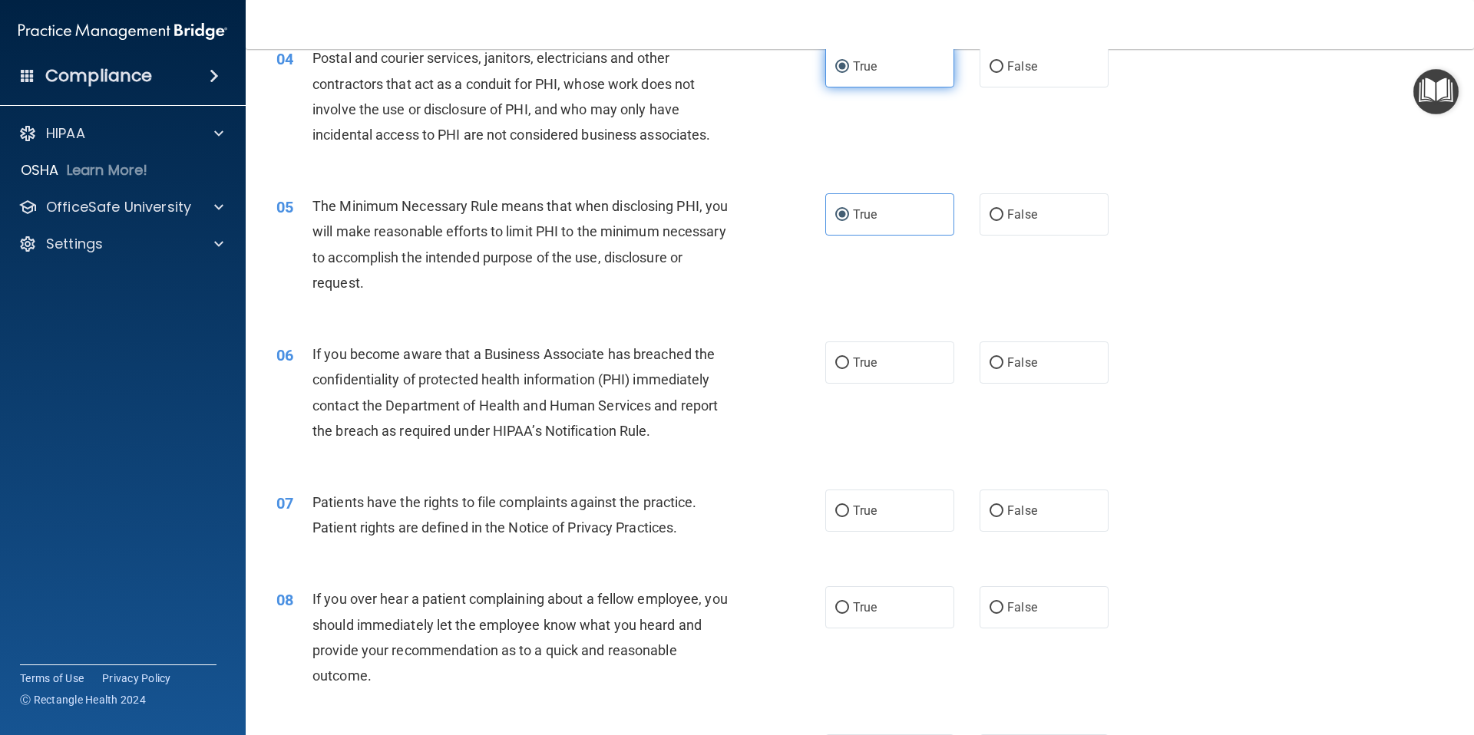
scroll to position [457, 0]
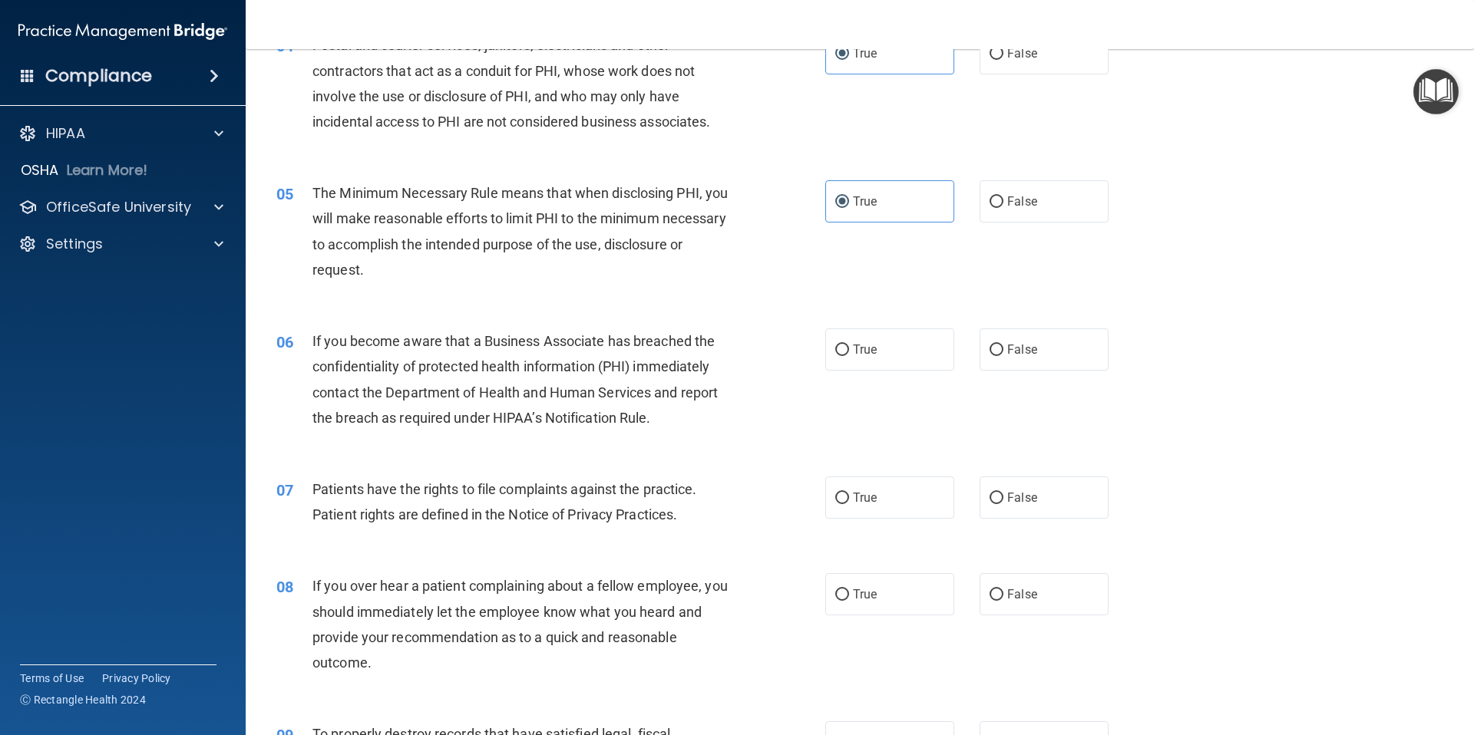
click at [431, 339] on span "If you become aware that a Business Associate has breached the confidentiality …" at bounding box center [514, 379] width 405 height 93
click at [431, 340] on span "If you become aware that a Business Associate has breached the confidentiality …" at bounding box center [514, 379] width 405 height 93
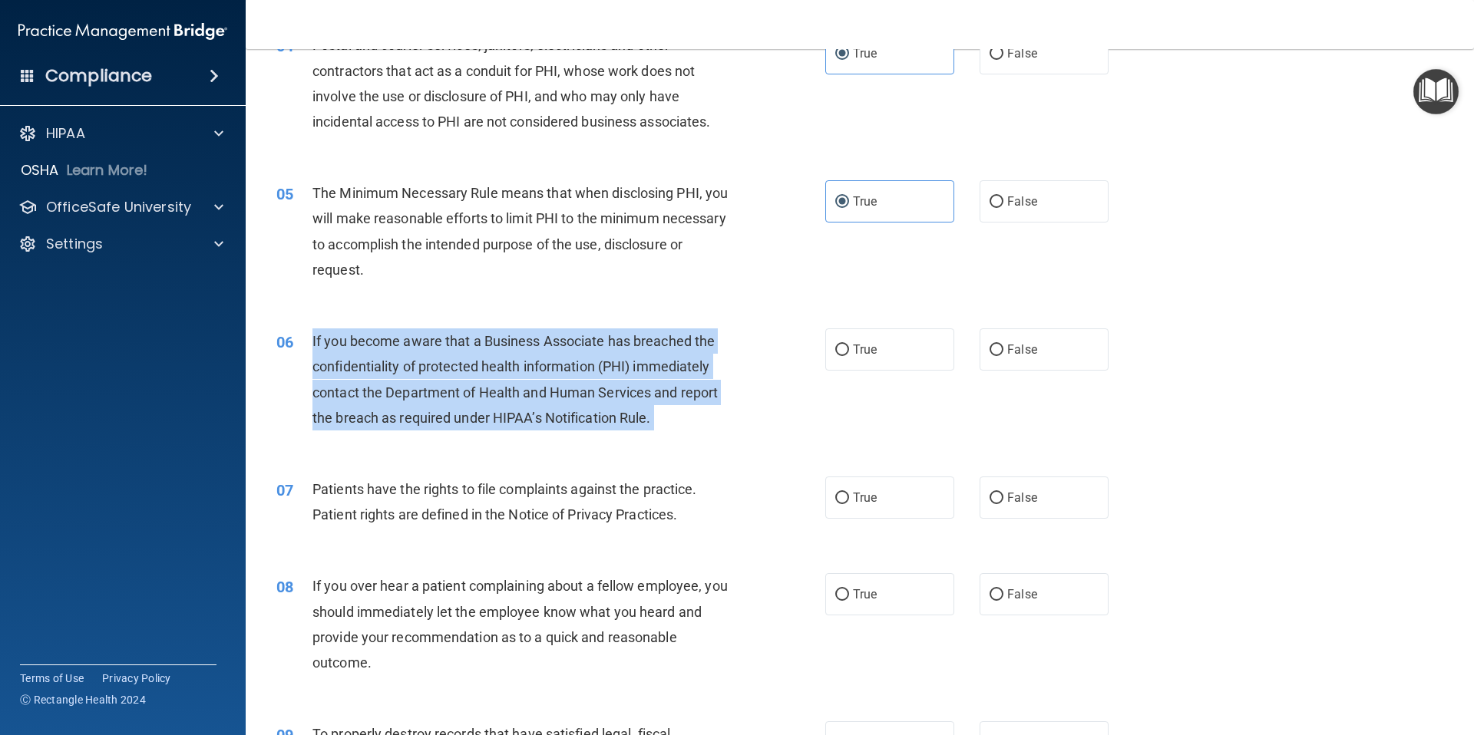
click at [431, 340] on span "If you become aware that a Business Associate has breached the confidentiality …" at bounding box center [514, 379] width 405 height 93
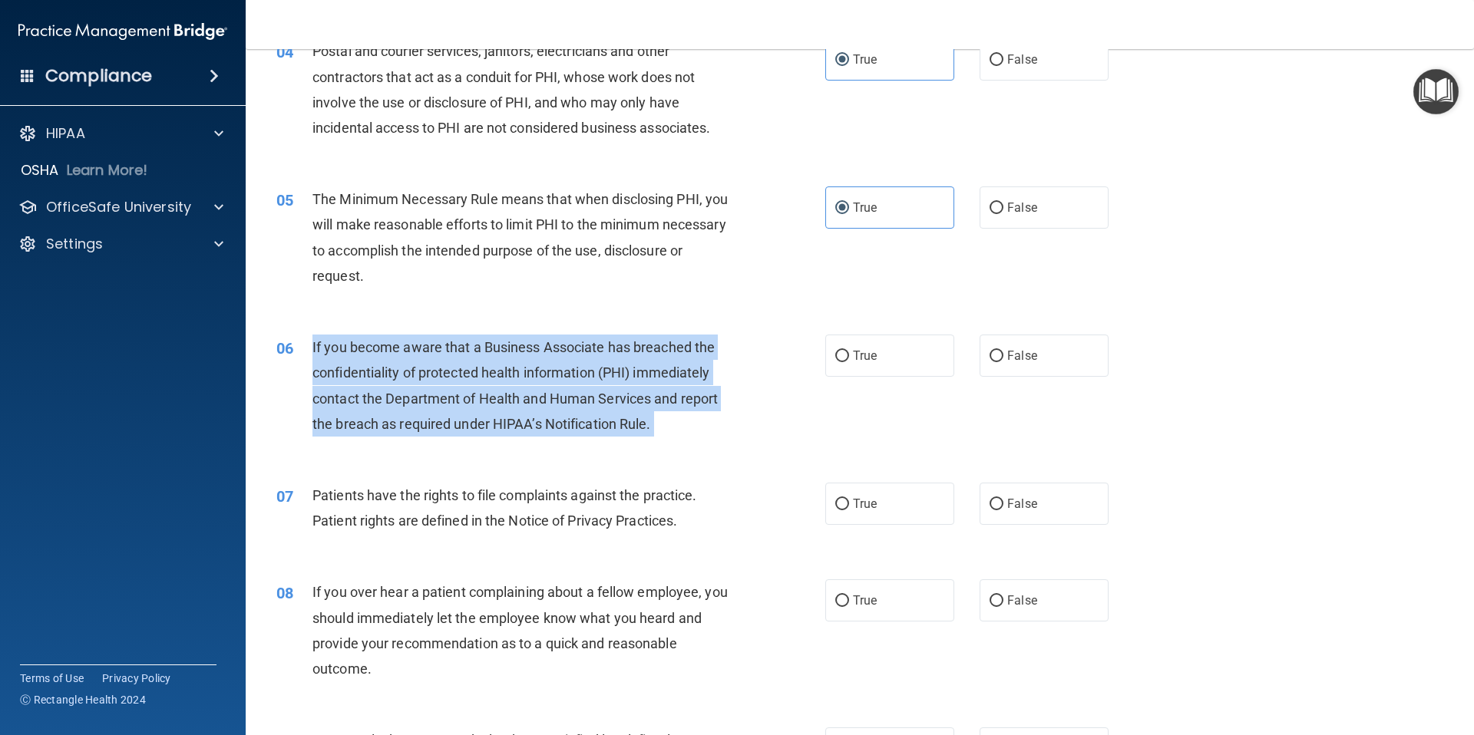
scroll to position [450, 0]
click at [997, 354] on input "False" at bounding box center [996, 358] width 14 height 12
radio input "true"
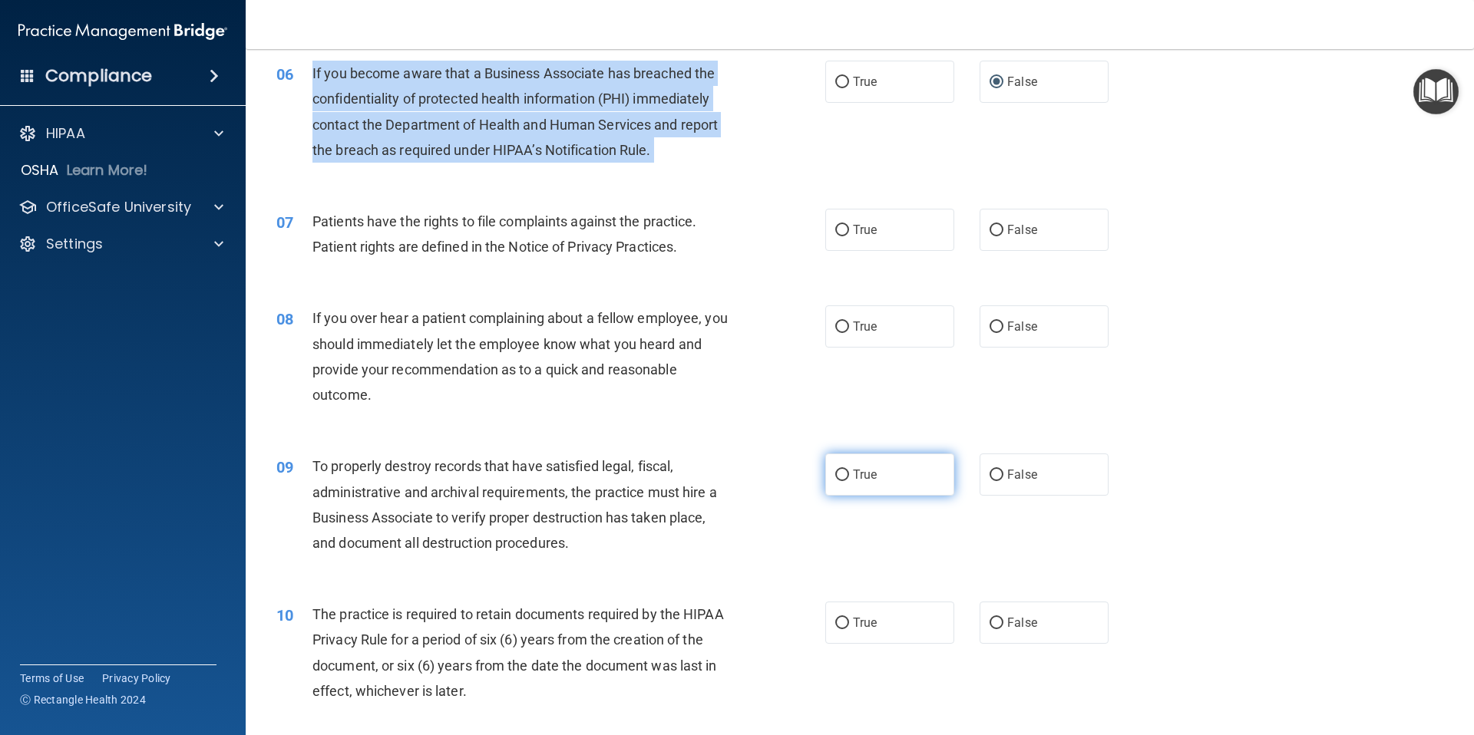
scroll to position [724, 0]
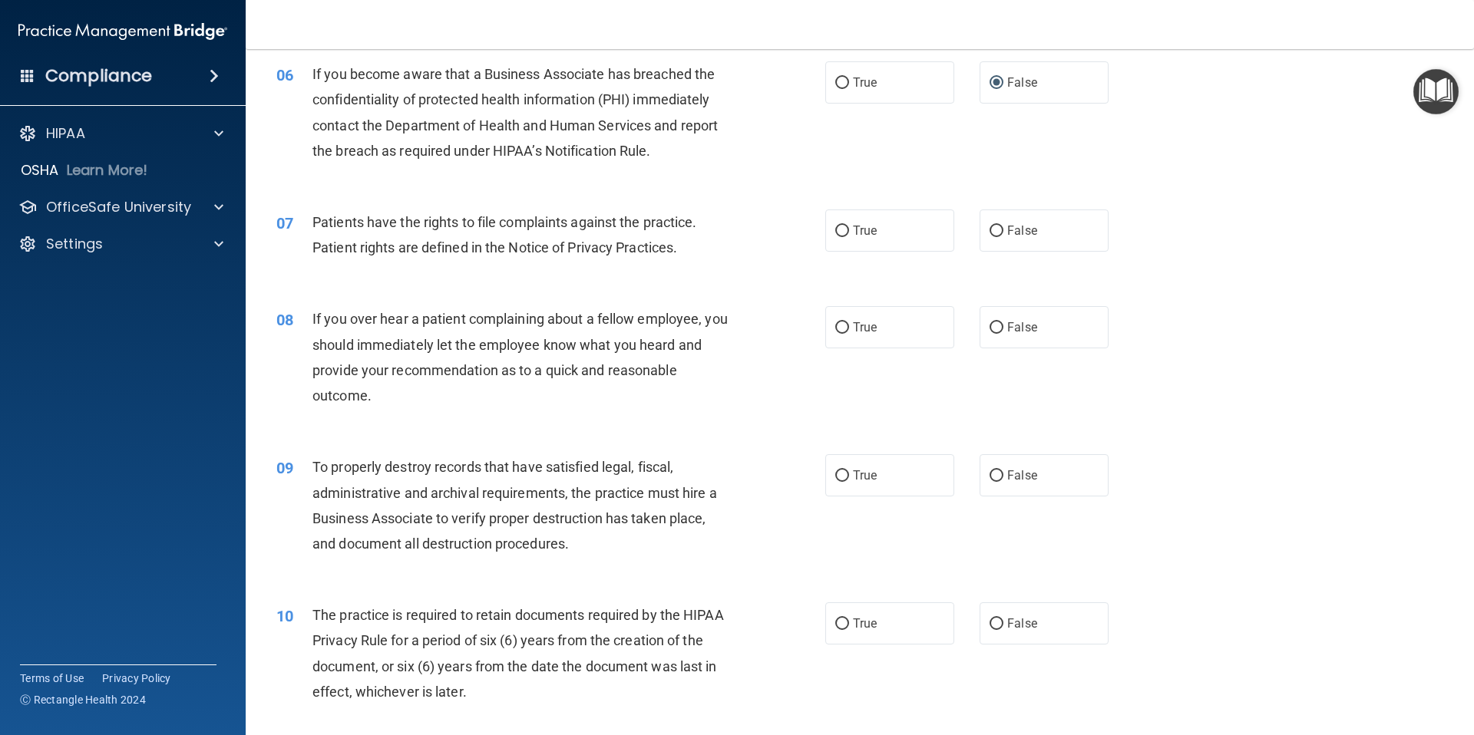
drag, startPoint x: 312, startPoint y: 221, endPoint x: 655, endPoint y: 240, distance: 344.4
click at [659, 239] on span "Patients have the rights to file complaints against the practice. Patient right…" at bounding box center [504, 234] width 385 height 41
click at [655, 241] on span "Patients have the rights to file complaints against the practice. Patient right…" at bounding box center [504, 234] width 385 height 41
click at [656, 241] on span "Patients have the rights to file complaints against the practice. Patient right…" at bounding box center [504, 234] width 385 height 41
click at [658, 241] on span "Patients have the rights to file complaints against the practice. Patient right…" at bounding box center [504, 234] width 385 height 41
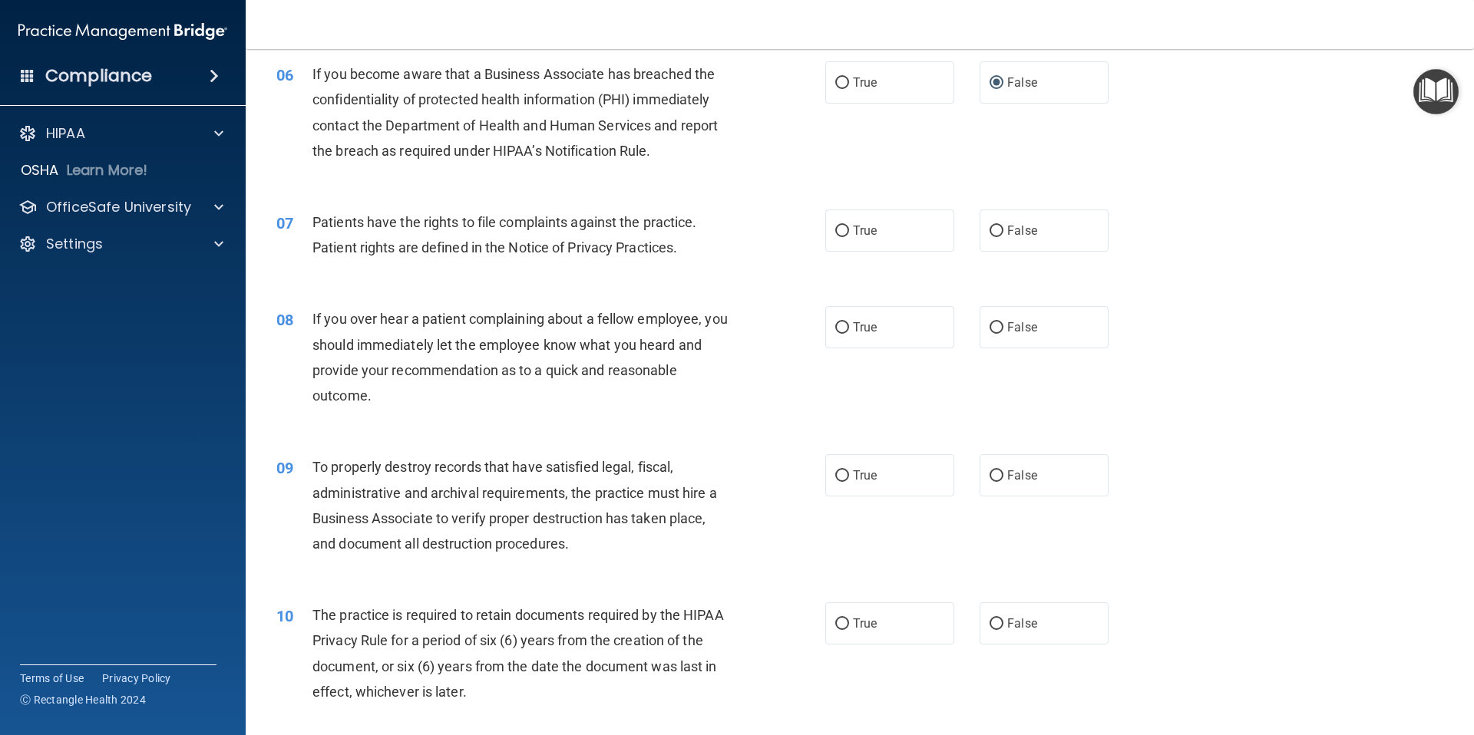
click at [647, 247] on span "Patients have the rights to file complaints against the practice. Patient right…" at bounding box center [504, 234] width 385 height 41
click at [648, 247] on span "Patients have the rights to file complaints against the practice. Patient right…" at bounding box center [504, 234] width 385 height 41
drag, startPoint x: 648, startPoint y: 247, endPoint x: 655, endPoint y: 246, distance: 7.7
click at [649, 247] on span "Patients have the rights to file complaints against the practice. Patient right…" at bounding box center [504, 234] width 385 height 41
click at [657, 247] on span "Patients have the rights to file complaints against the practice. Patient right…" at bounding box center [504, 234] width 385 height 41
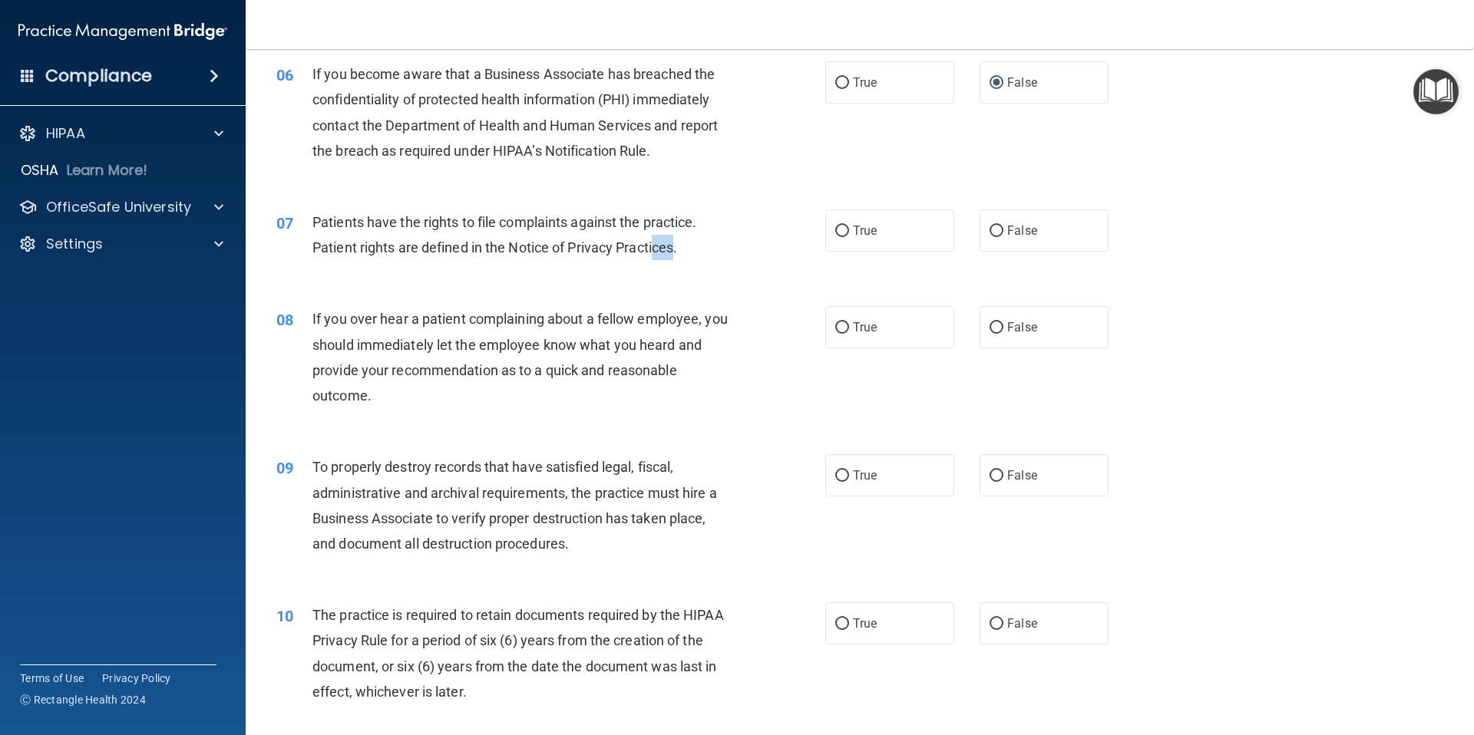
click at [658, 247] on span "Patients have the rights to file complaints against the practice. Patient right…" at bounding box center [504, 234] width 385 height 41
click at [663, 247] on span "Patients have the rights to file complaints against the practice. Patient right…" at bounding box center [504, 234] width 385 height 41
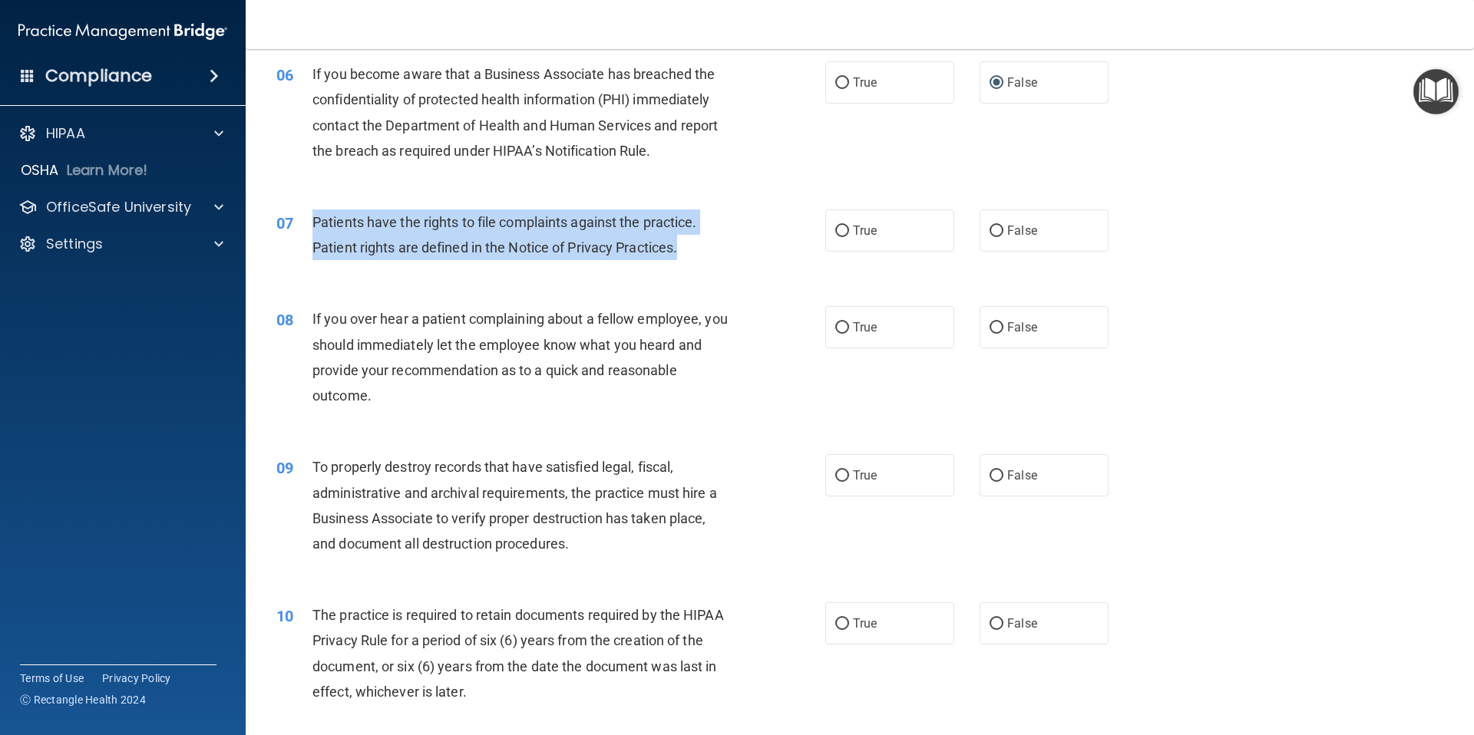
drag, startPoint x: 312, startPoint y: 223, endPoint x: 622, endPoint y: 262, distance: 311.8
click at [626, 263] on div "07 Patients have the rights to file complaints against the practice. Patient ri…" at bounding box center [550, 239] width 595 height 58
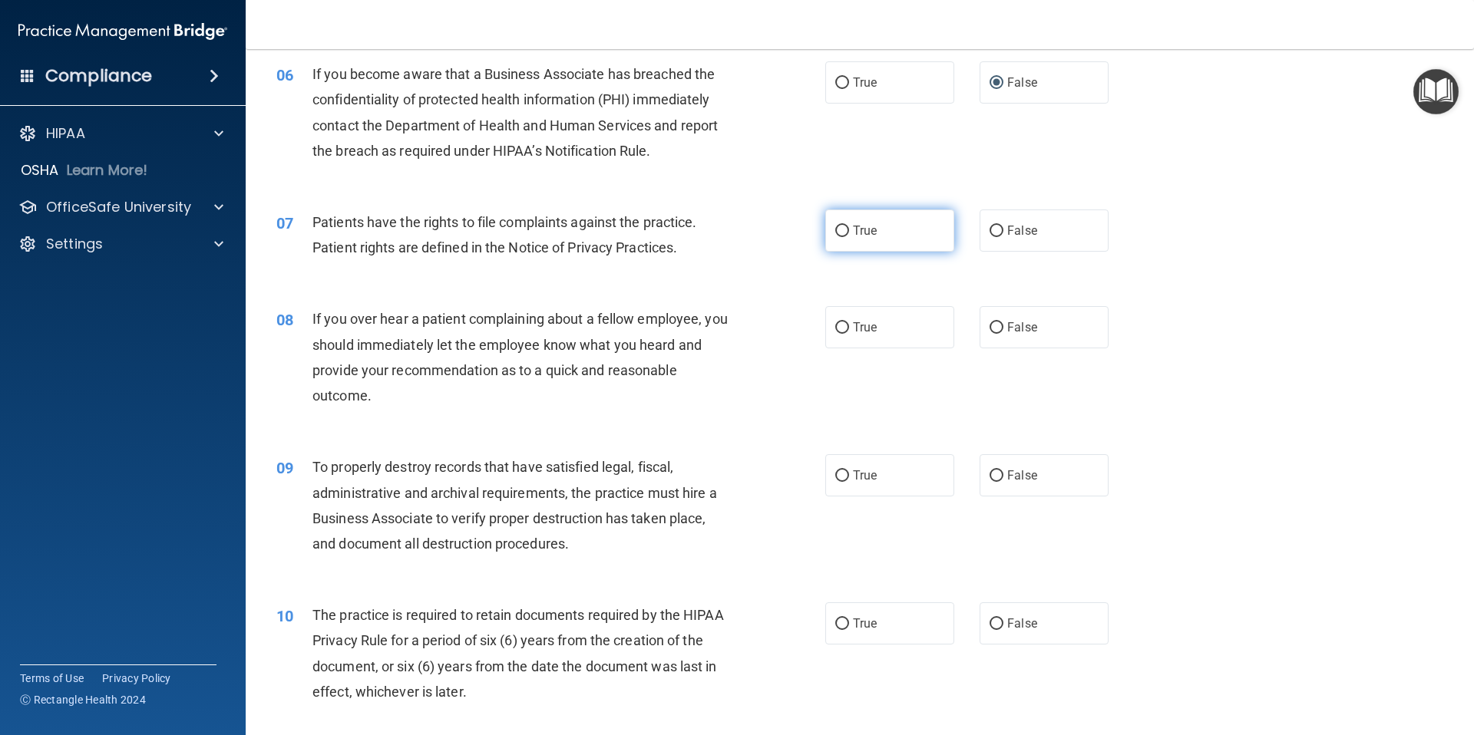
click at [860, 233] on span "True" at bounding box center [865, 230] width 24 height 15
click at [849, 233] on input "True" at bounding box center [842, 232] width 14 height 12
radio input "true"
drag, startPoint x: 312, startPoint y: 319, endPoint x: 373, endPoint y: 380, distance: 86.8
click at [380, 395] on div "If you over hear a patient complaining about a fellow employee, you should imme…" at bounding box center [526, 357] width 429 height 102
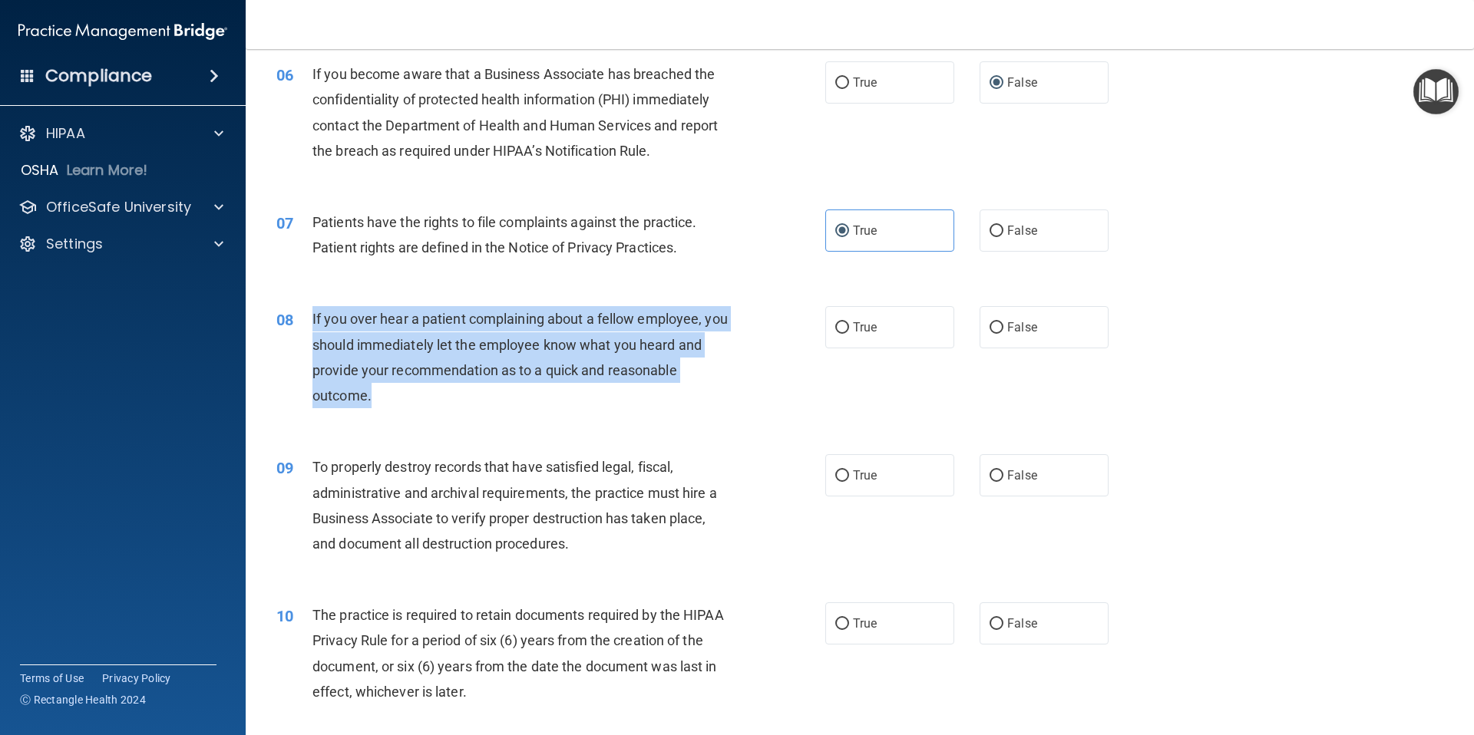
drag, startPoint x: 371, startPoint y: 398, endPoint x: 335, endPoint y: 325, distance: 82.0
click at [313, 319] on div "If you over hear a patient complaining about a fellow employee, you should imme…" at bounding box center [526, 357] width 429 height 102
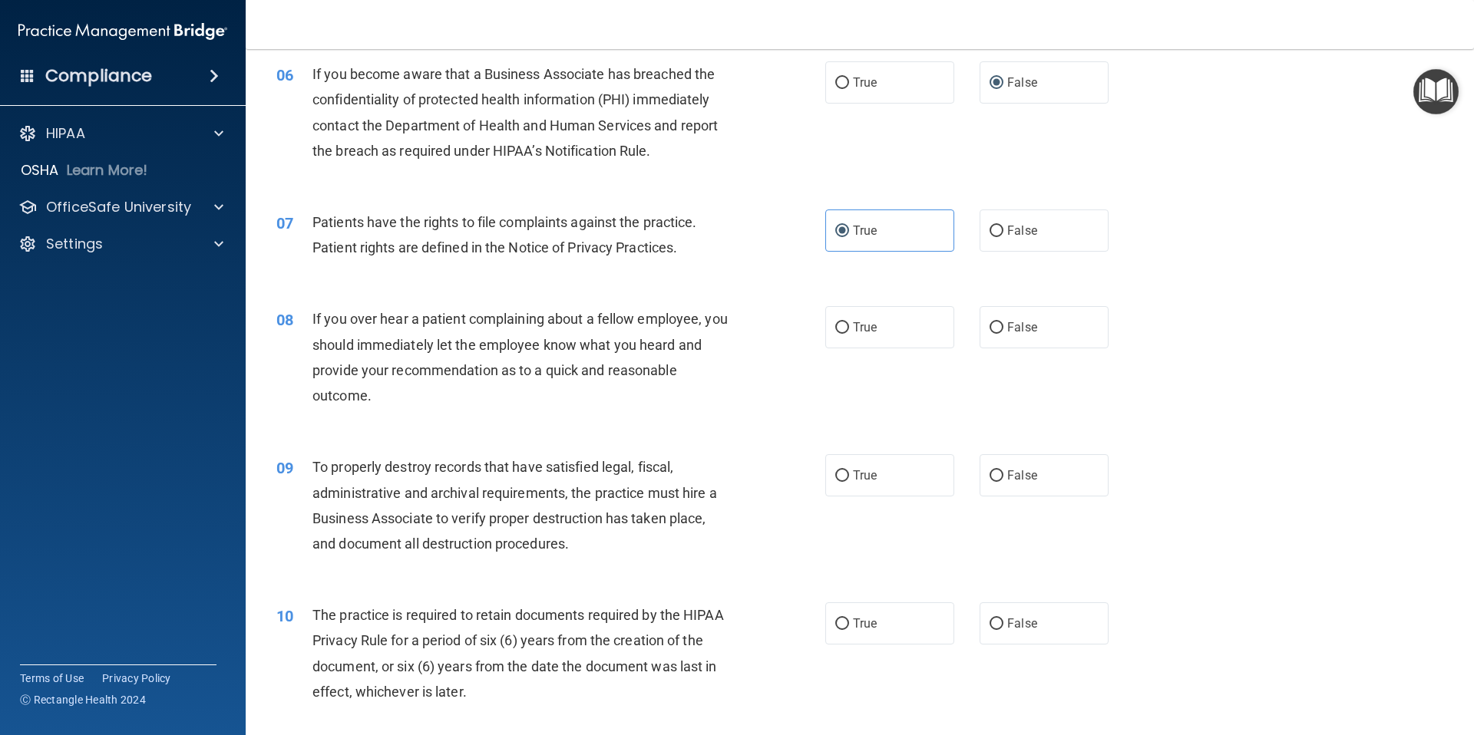
click at [1007, 347] on label "False" at bounding box center [1043, 327] width 129 height 42
click at [1003, 334] on input "False" at bounding box center [996, 328] width 14 height 12
radio input "true"
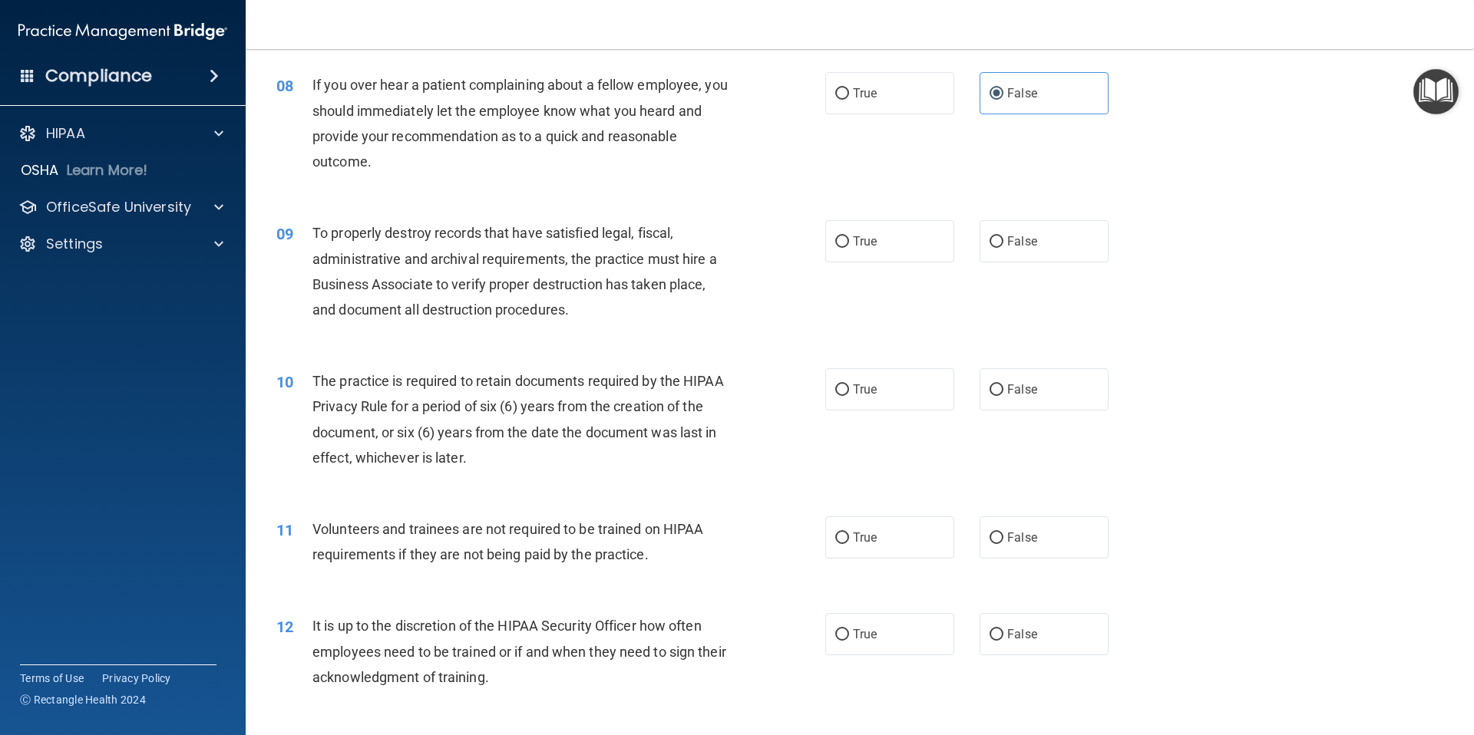
scroll to position [966, 0]
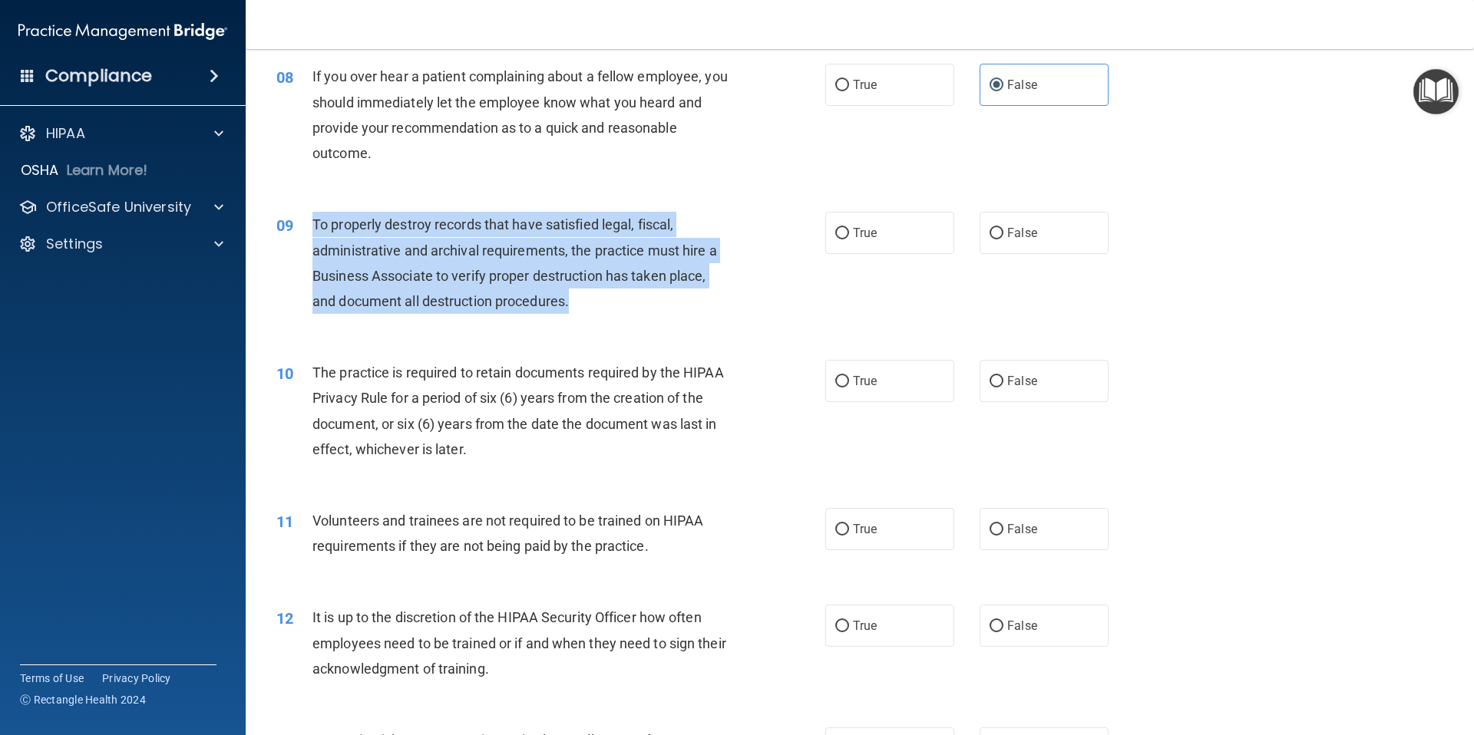
drag, startPoint x: 576, startPoint y: 303, endPoint x: 352, endPoint y: 241, distance: 233.3
click at [305, 222] on div "09 To properly destroy records that have satisfied legal, fiscal, administrativ…" at bounding box center [550, 267] width 595 height 110
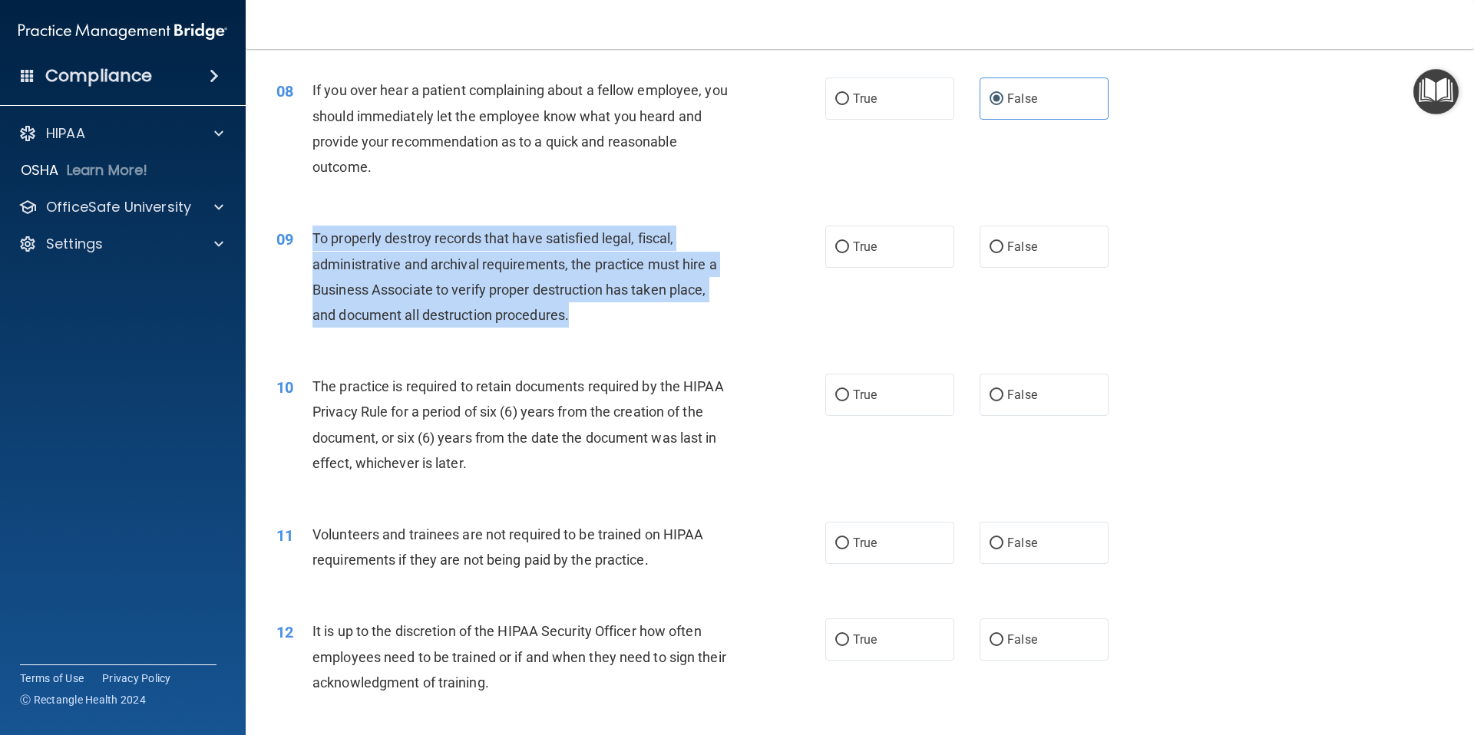
scroll to position [951, 0]
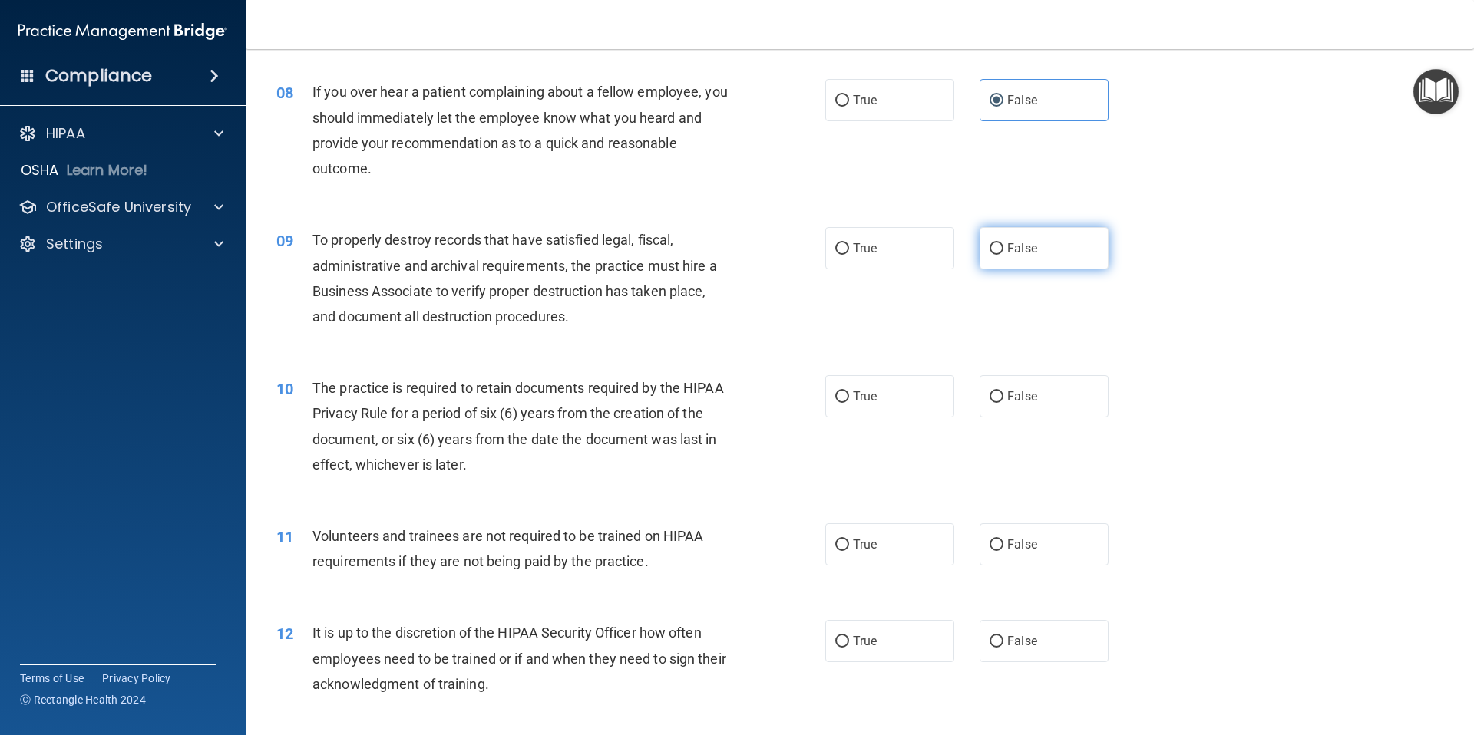
click at [1033, 265] on label "False" at bounding box center [1043, 248] width 129 height 42
click at [1003, 255] on input "False" at bounding box center [996, 249] width 14 height 12
radio input "true"
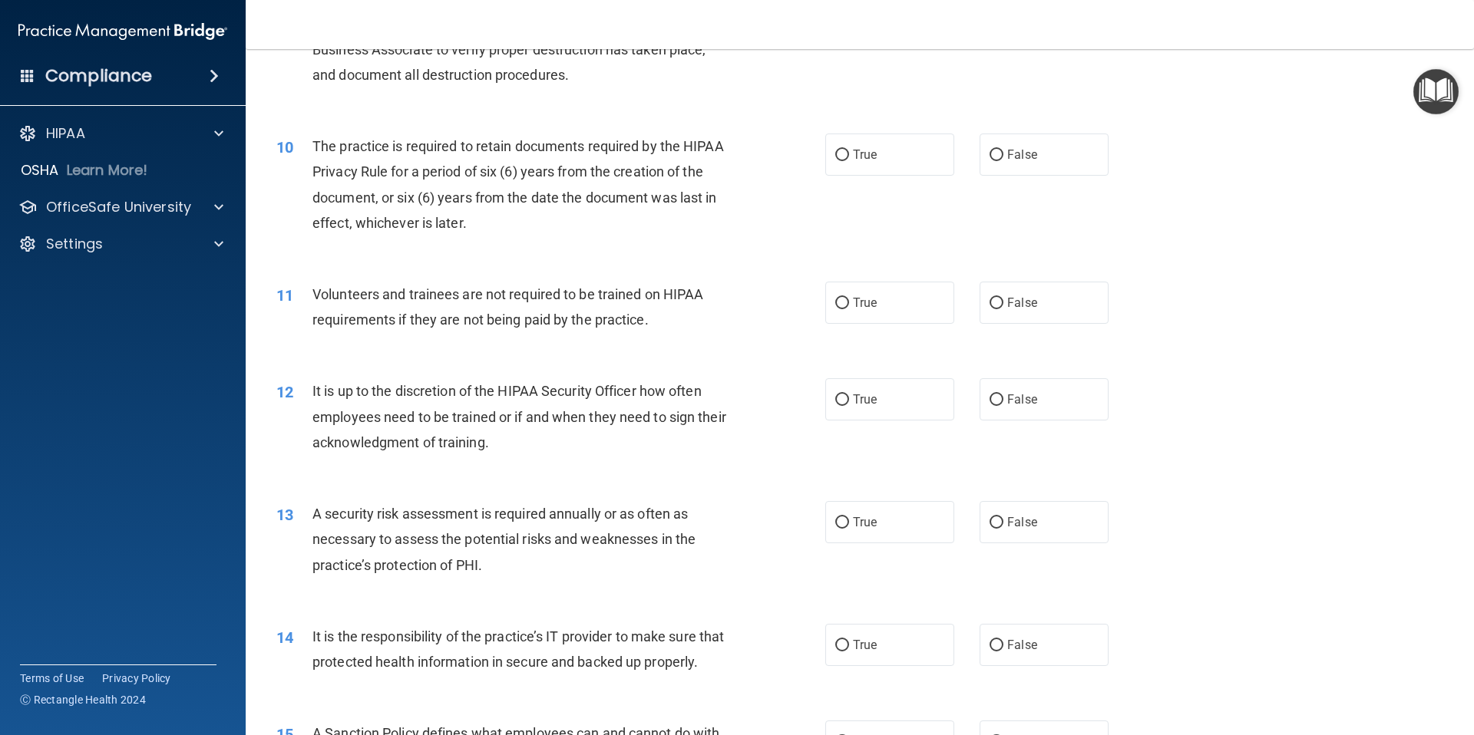
click at [417, 187] on div "The practice is required to retain documents required by the HIPAA Privacy Rule…" at bounding box center [526, 185] width 429 height 102
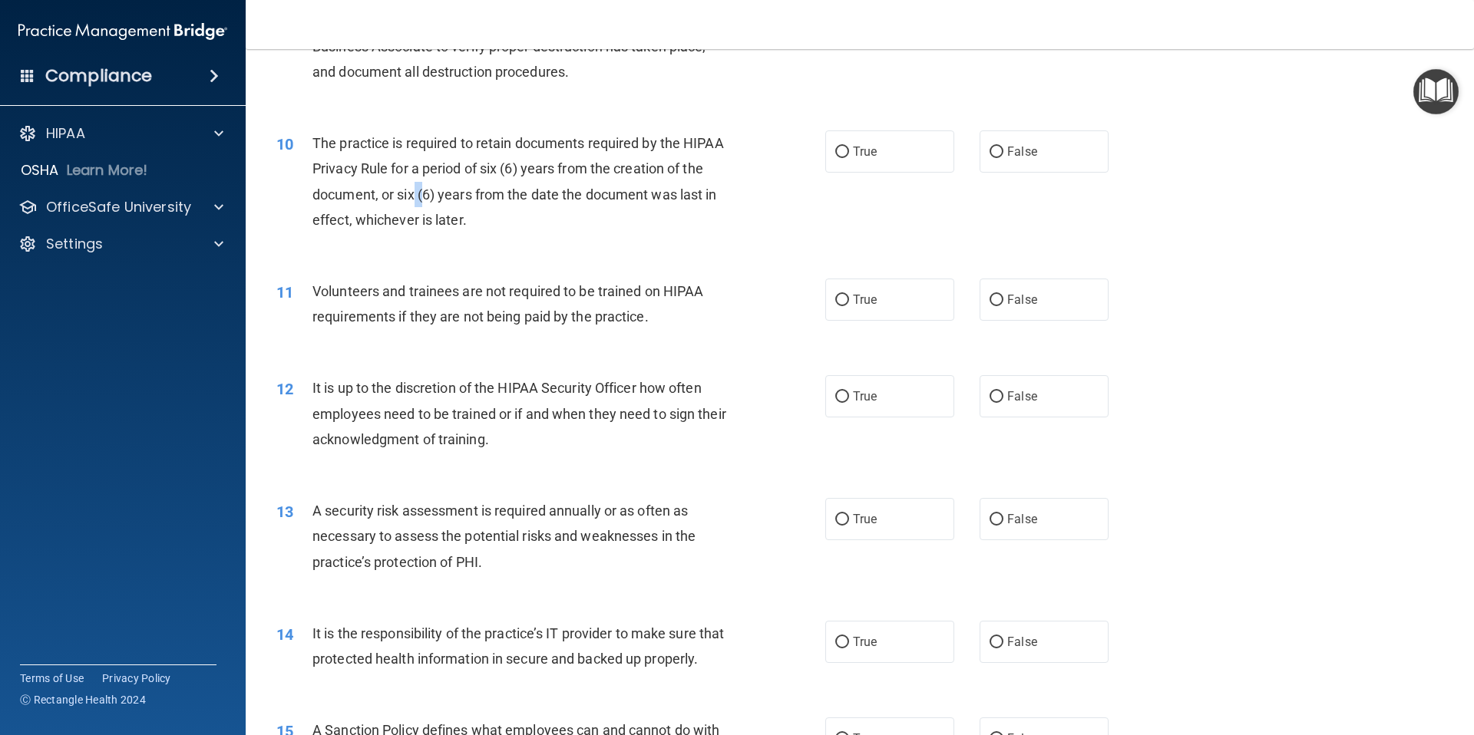
click at [418, 187] on span "The practice is required to retain documents required by the HIPAA Privacy Rule…" at bounding box center [517, 181] width 411 height 93
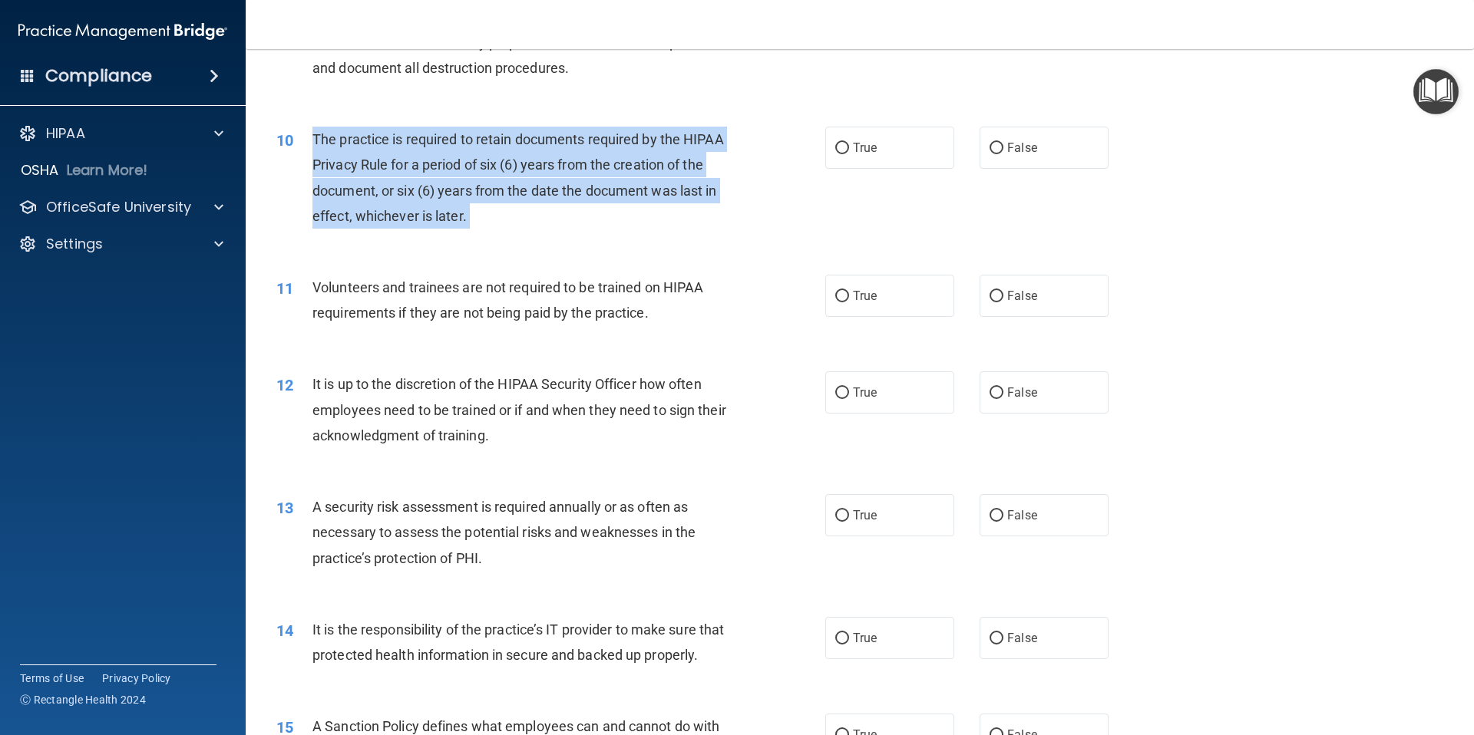
click at [418, 187] on span "The practice is required to retain documents required by the HIPAA Privacy Rule…" at bounding box center [517, 177] width 411 height 93
click at [418, 186] on span "The practice is required to retain documents required by the HIPAA Privacy Rule…" at bounding box center [517, 175] width 411 height 93
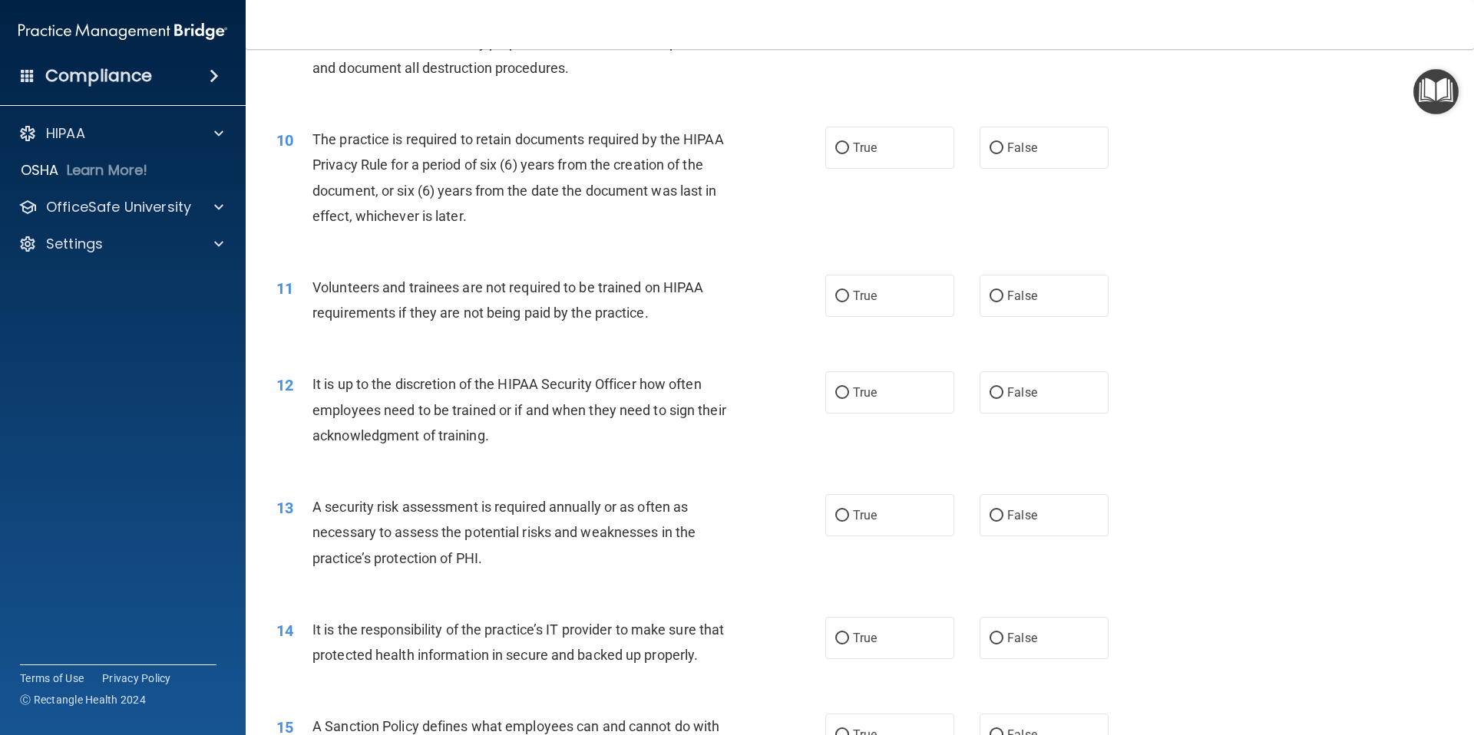
click at [418, 186] on span "The practice is required to retain documents required by the HIPAA Privacy Rule…" at bounding box center [517, 177] width 411 height 93
click at [419, 186] on span "The practice is required to retain documents required by the HIPAA Privacy Rule…" at bounding box center [517, 177] width 411 height 93
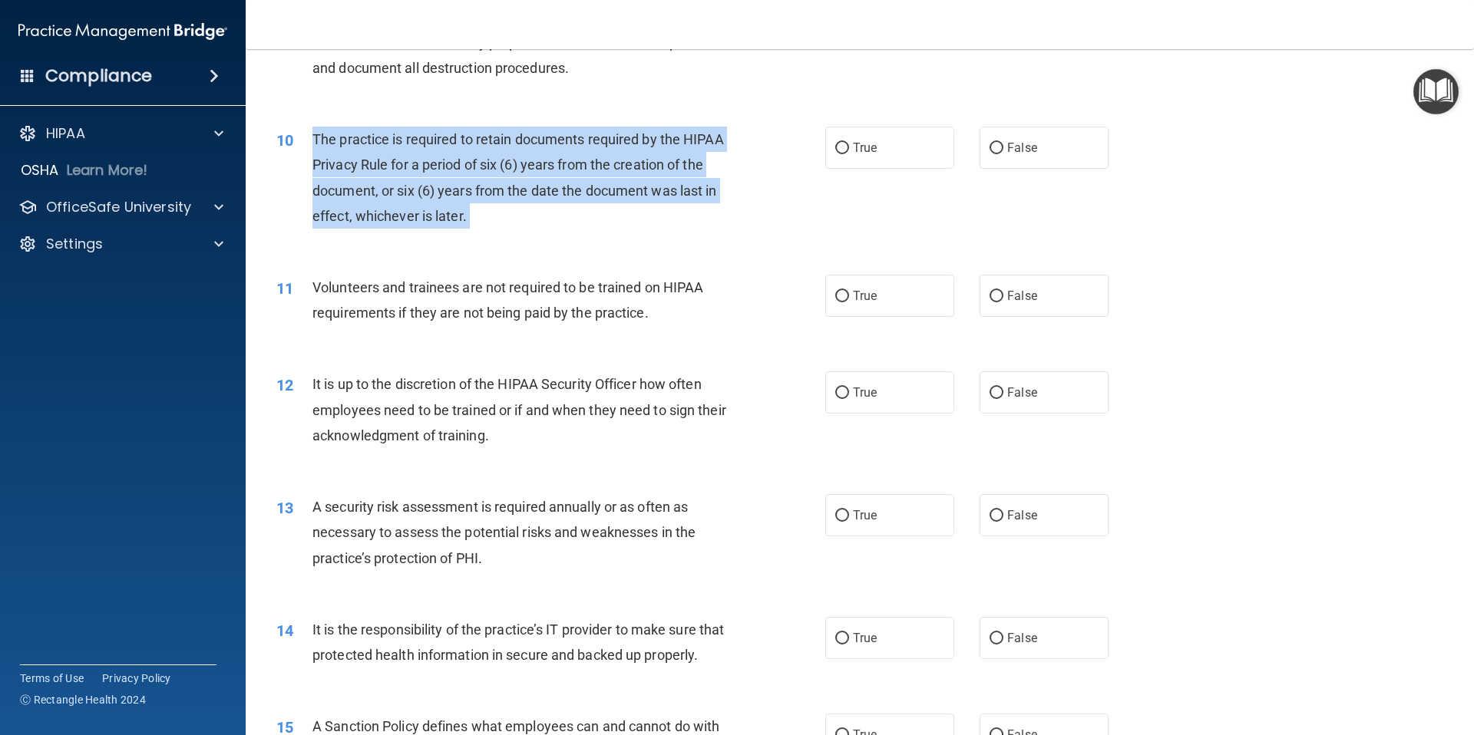
click at [419, 186] on span "The practice is required to retain documents required by the HIPAA Privacy Rule…" at bounding box center [517, 177] width 411 height 93
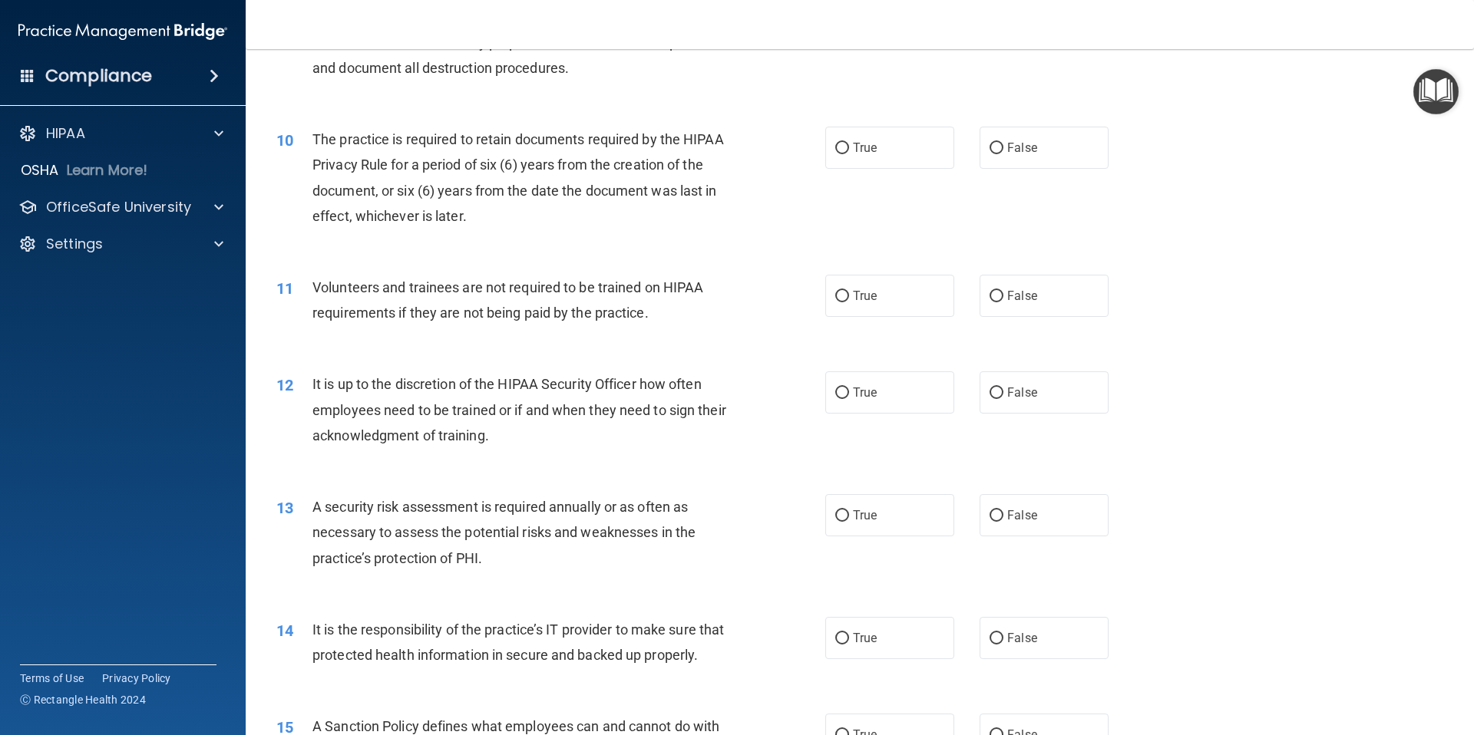
click at [891, 170] on div "10 The practice is required to retain documents required by the HIPAA Privacy R…" at bounding box center [860, 181] width 1190 height 148
click at [898, 156] on label "True" at bounding box center [889, 148] width 129 height 42
click at [849, 154] on input "True" at bounding box center [842, 149] width 14 height 12
radio input "true"
click at [503, 299] on div "Volunteers and trainees are not required to be trained on HIPAA requirements if…" at bounding box center [526, 300] width 429 height 51
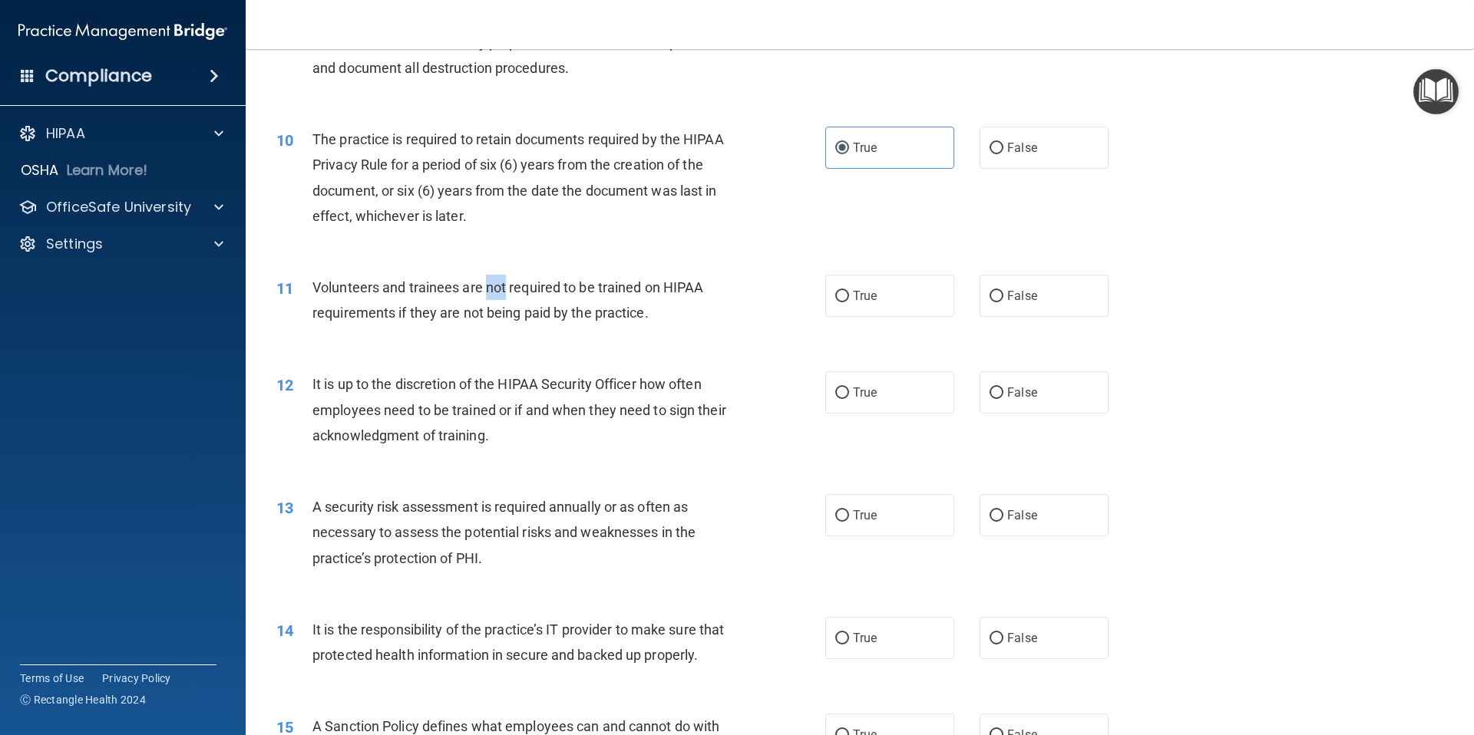
click at [503, 299] on div "Volunteers and trainees are not required to be trained on HIPAA requirements if…" at bounding box center [526, 300] width 429 height 51
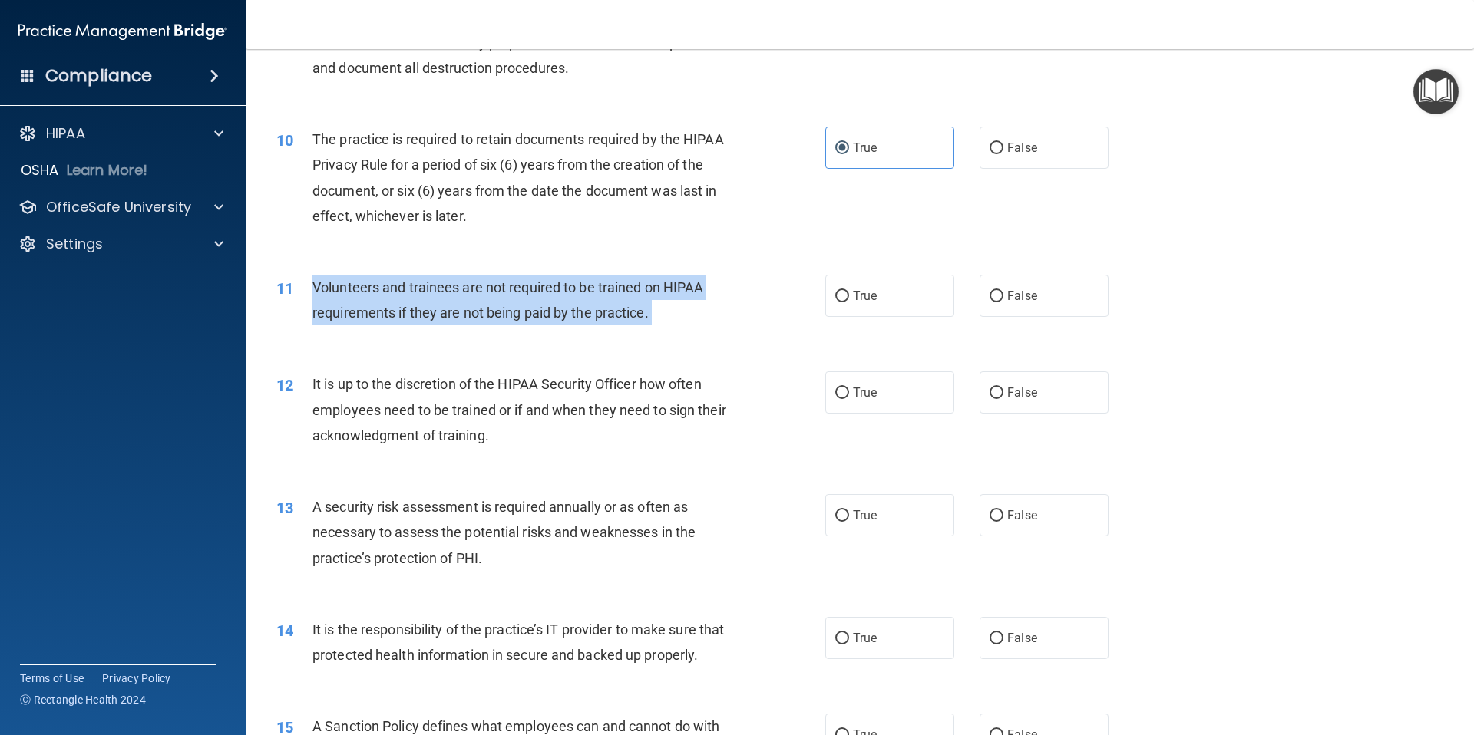
click at [503, 299] on div "Volunteers and trainees are not required to be trained on HIPAA requirements if…" at bounding box center [526, 300] width 429 height 51
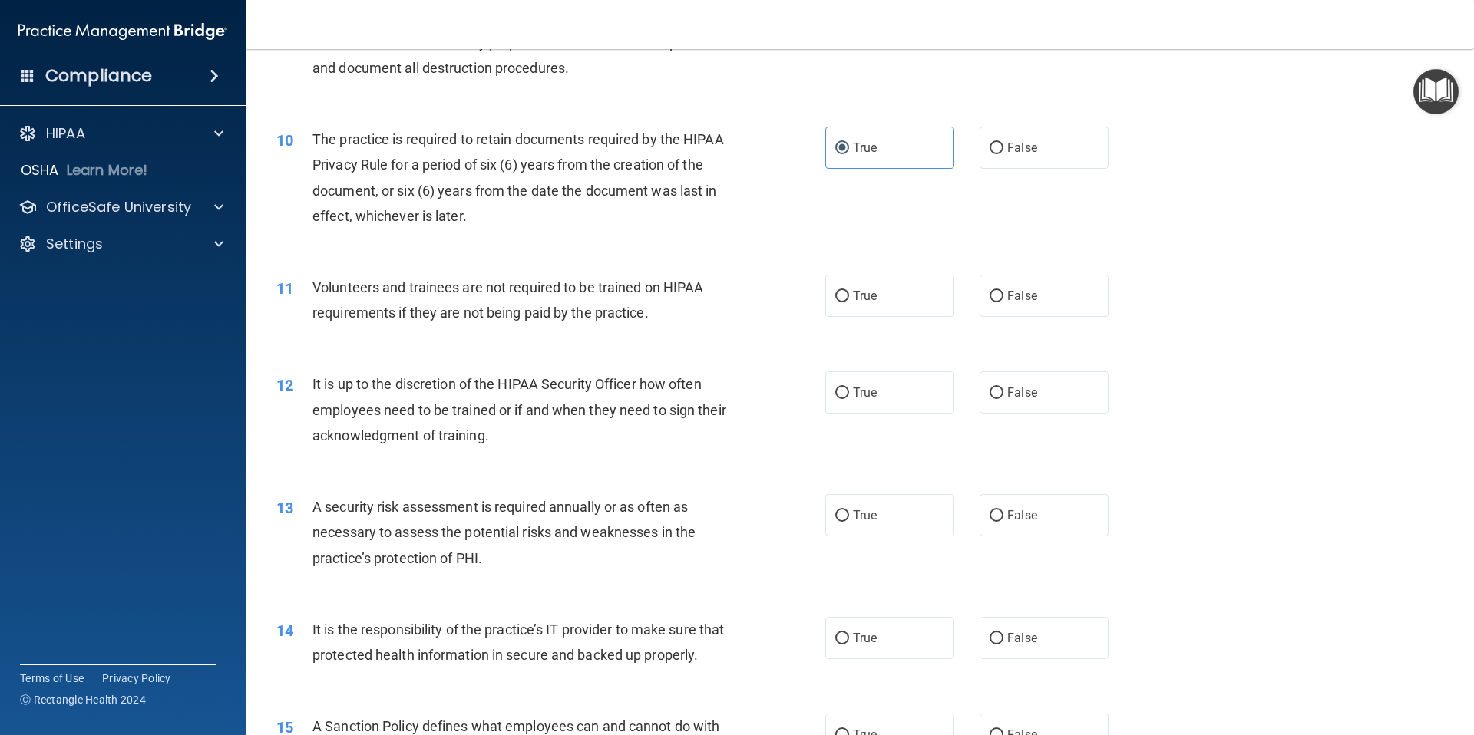
drag, startPoint x: 1012, startPoint y: 302, endPoint x: 971, endPoint y: 282, distance: 46.3
click at [1012, 302] on span "False" at bounding box center [1022, 296] width 30 height 15
click at [1003, 302] on input "False" at bounding box center [996, 297] width 14 height 12
radio input "true"
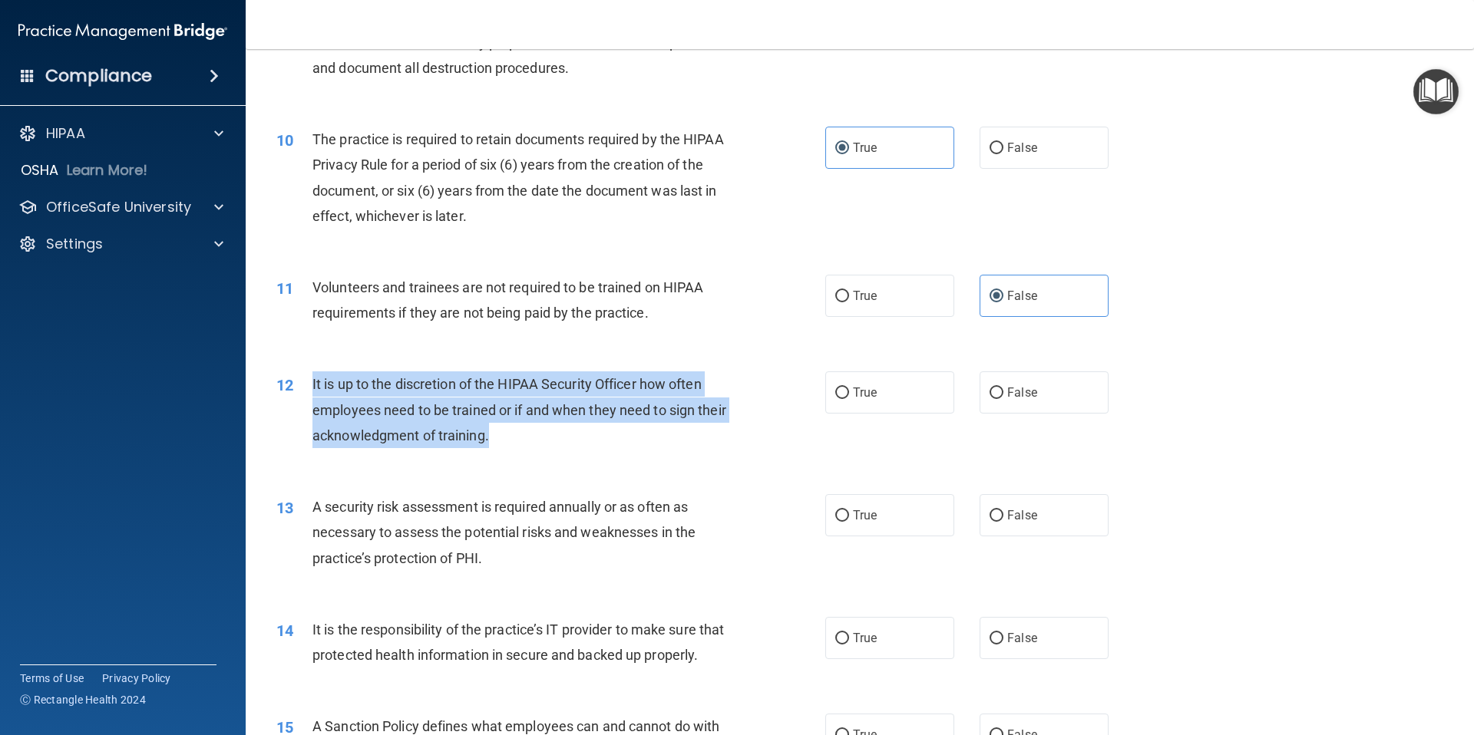
drag, startPoint x: 311, startPoint y: 382, endPoint x: 474, endPoint y: 435, distance: 171.9
click at [493, 444] on div "12 It is up to the discretion of the HIPAA Security Officer how often employees…" at bounding box center [550, 413] width 595 height 84
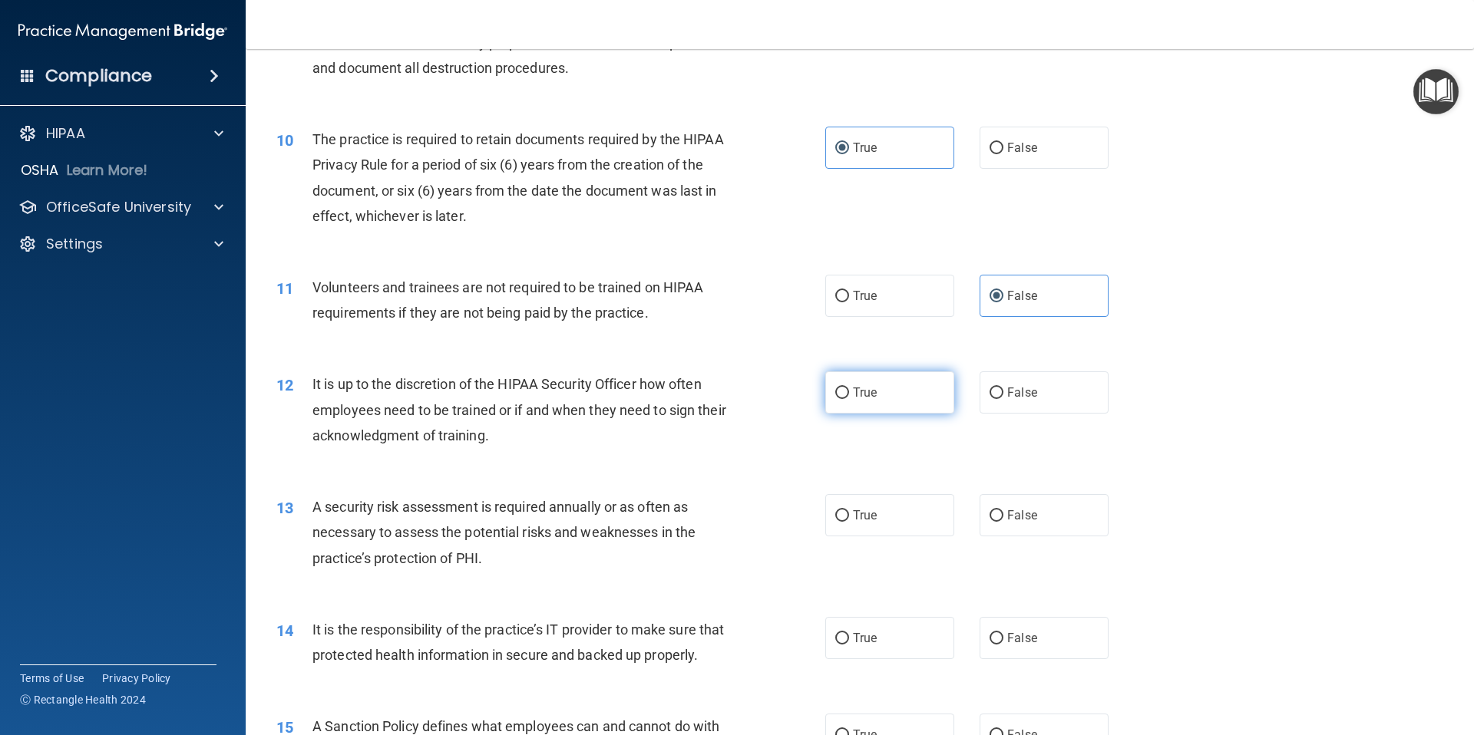
click at [939, 402] on label "True" at bounding box center [889, 392] width 129 height 42
click at [849, 399] on input "True" at bounding box center [842, 394] width 14 height 12
radio input "true"
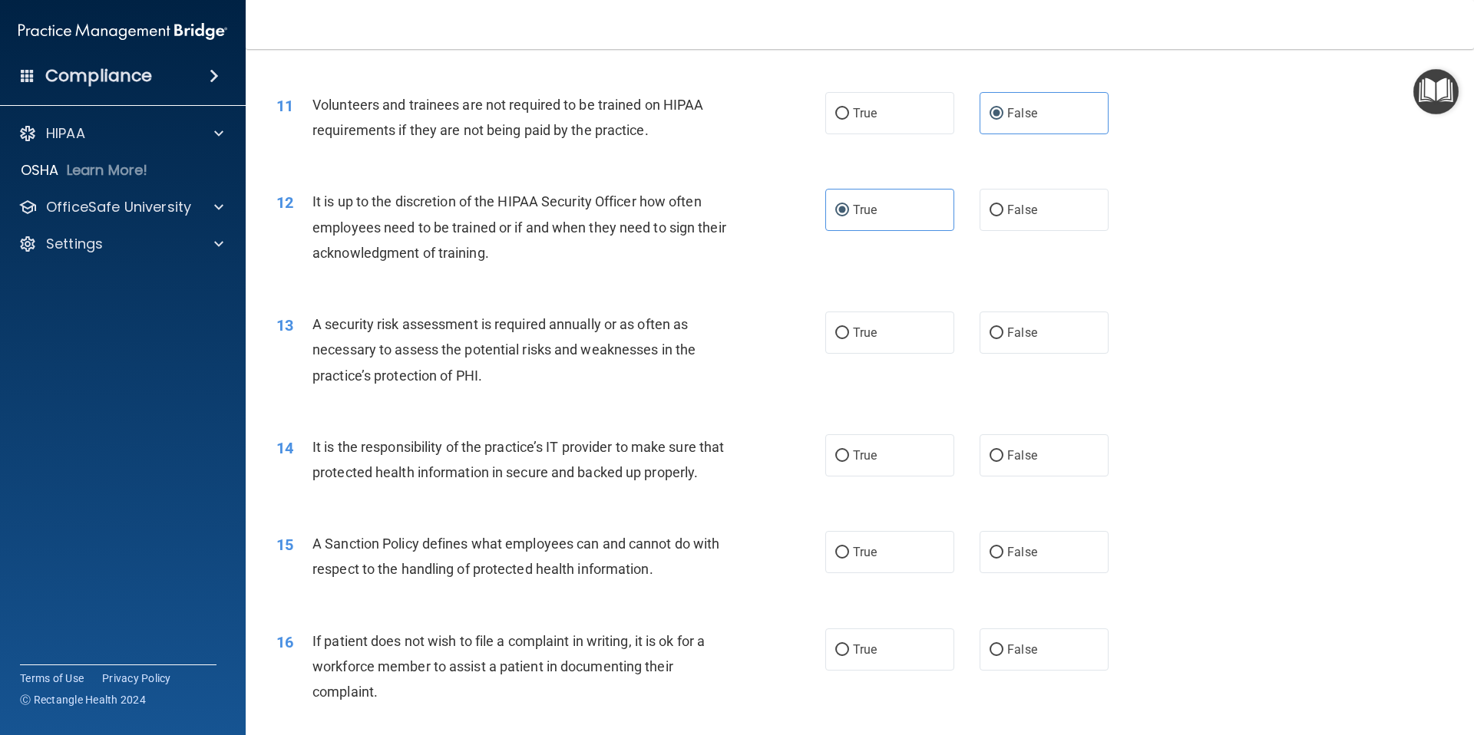
scroll to position [1385, 0]
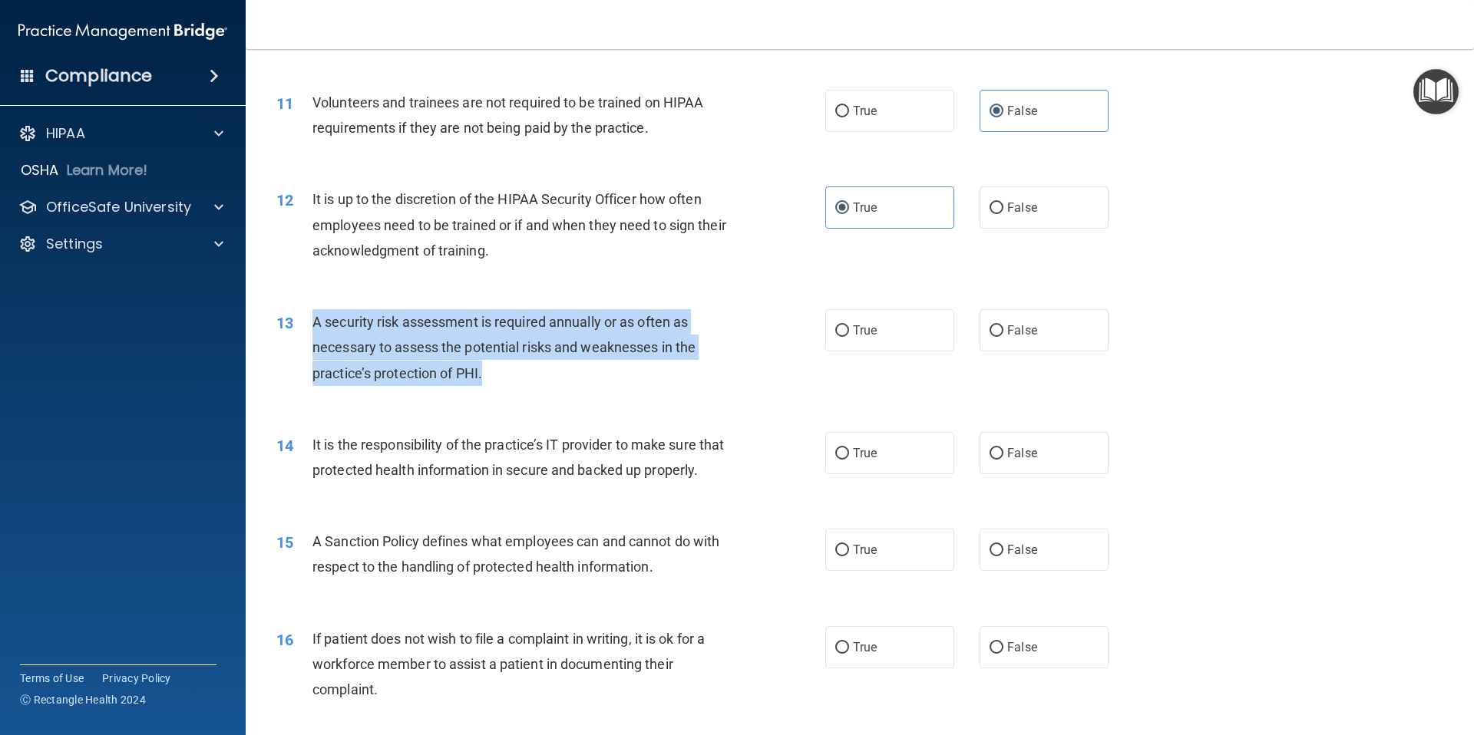
drag, startPoint x: 313, startPoint y: 319, endPoint x: 524, endPoint y: 388, distance: 221.9
click at [524, 388] on div "13 A security risk assessment is required annually or as often as necessary to …" at bounding box center [550, 351] width 595 height 84
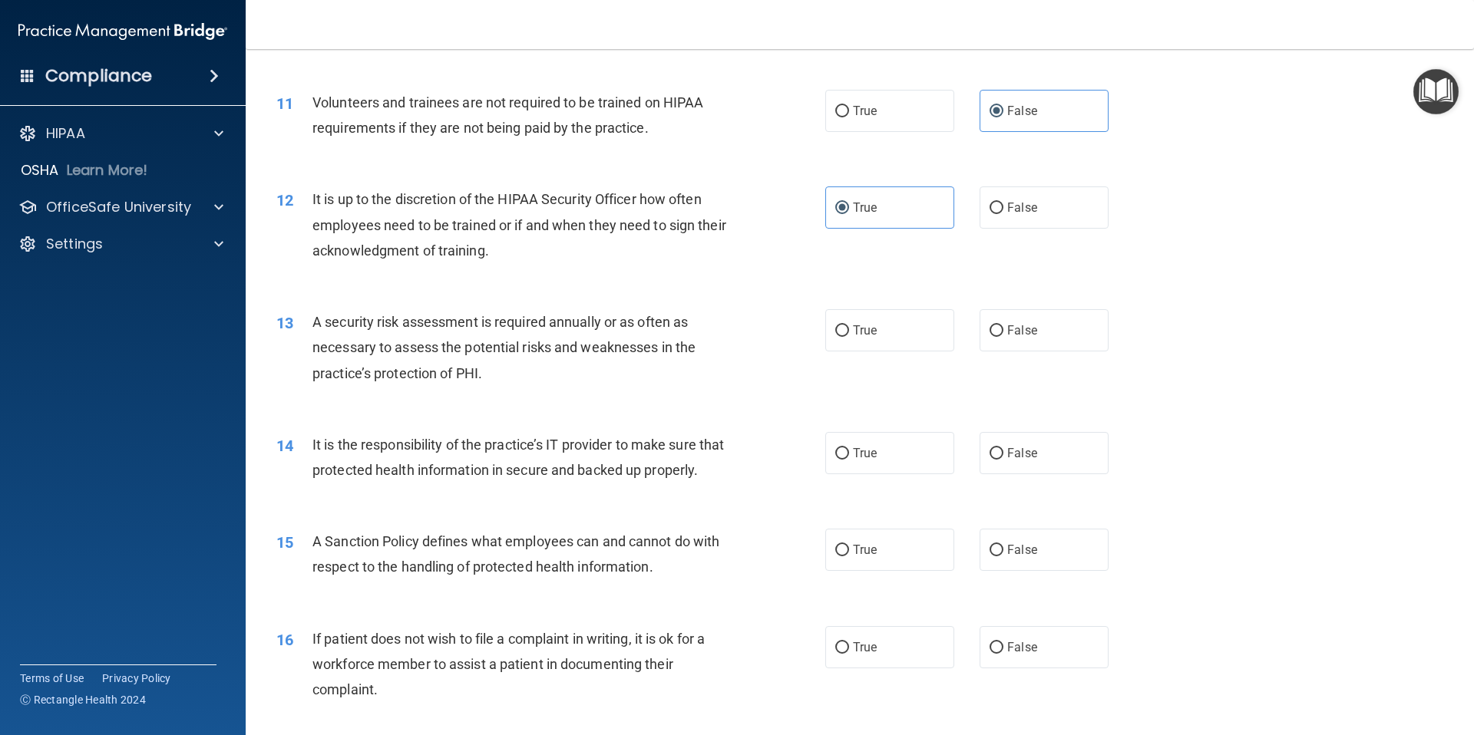
drag, startPoint x: 897, startPoint y: 341, endPoint x: 862, endPoint y: 372, distance: 46.7
click at [896, 341] on label "True" at bounding box center [889, 330] width 129 height 42
click at [849, 337] on input "True" at bounding box center [842, 331] width 14 height 12
radio input "true"
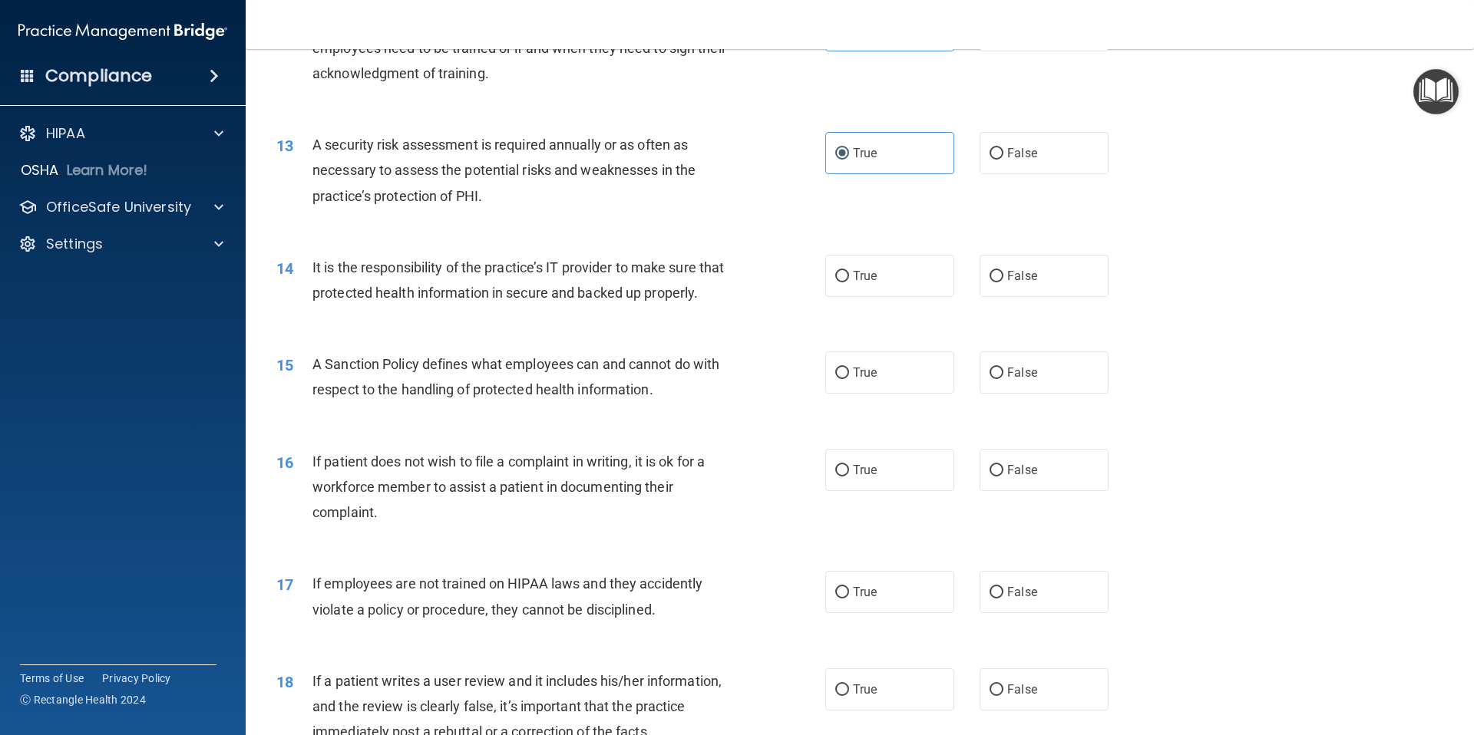
scroll to position [1566, 0]
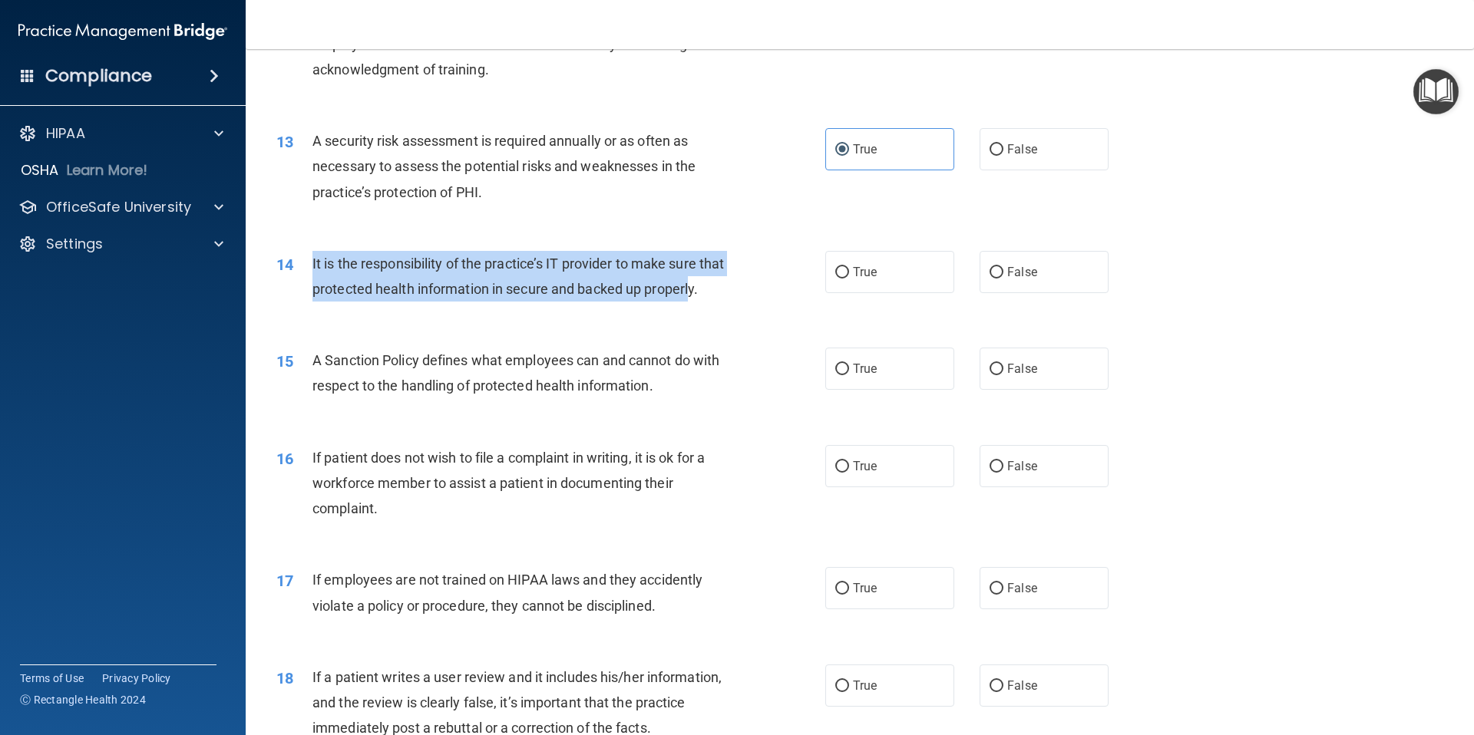
drag, startPoint x: 312, startPoint y: 260, endPoint x: 690, endPoint y: 298, distance: 379.5
click at [692, 299] on div "It is the responsibility of the practice’s IT provider to make sure that protec…" at bounding box center [526, 276] width 429 height 51
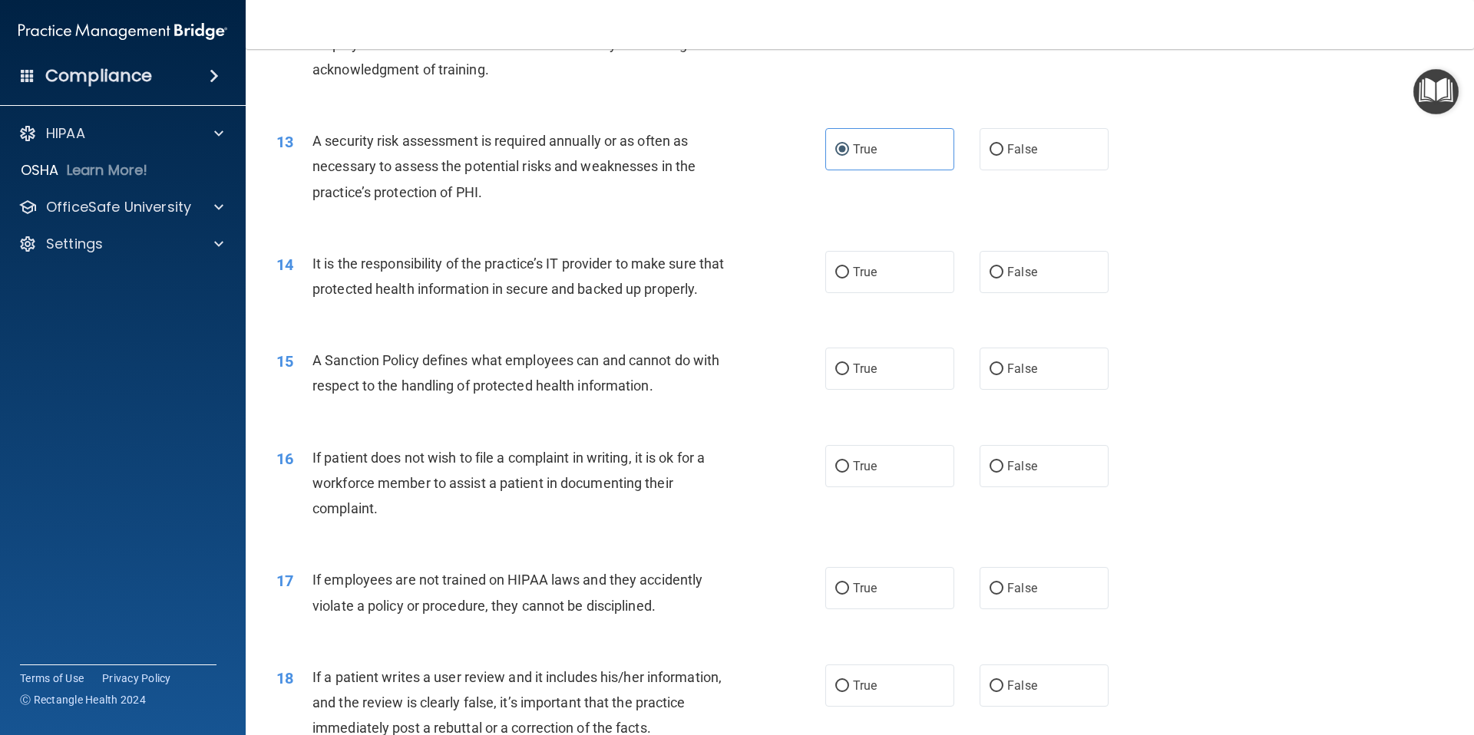
drag, startPoint x: 714, startPoint y: 294, endPoint x: 702, endPoint y: 292, distance: 12.4
click at [714, 294] on div "It is the responsibility of the practice’s IT provider to make sure that protec…" at bounding box center [526, 276] width 429 height 51
click at [656, 289] on span "It is the responsibility of the practice’s IT provider to make sure that protec…" at bounding box center [517, 276] width 411 height 41
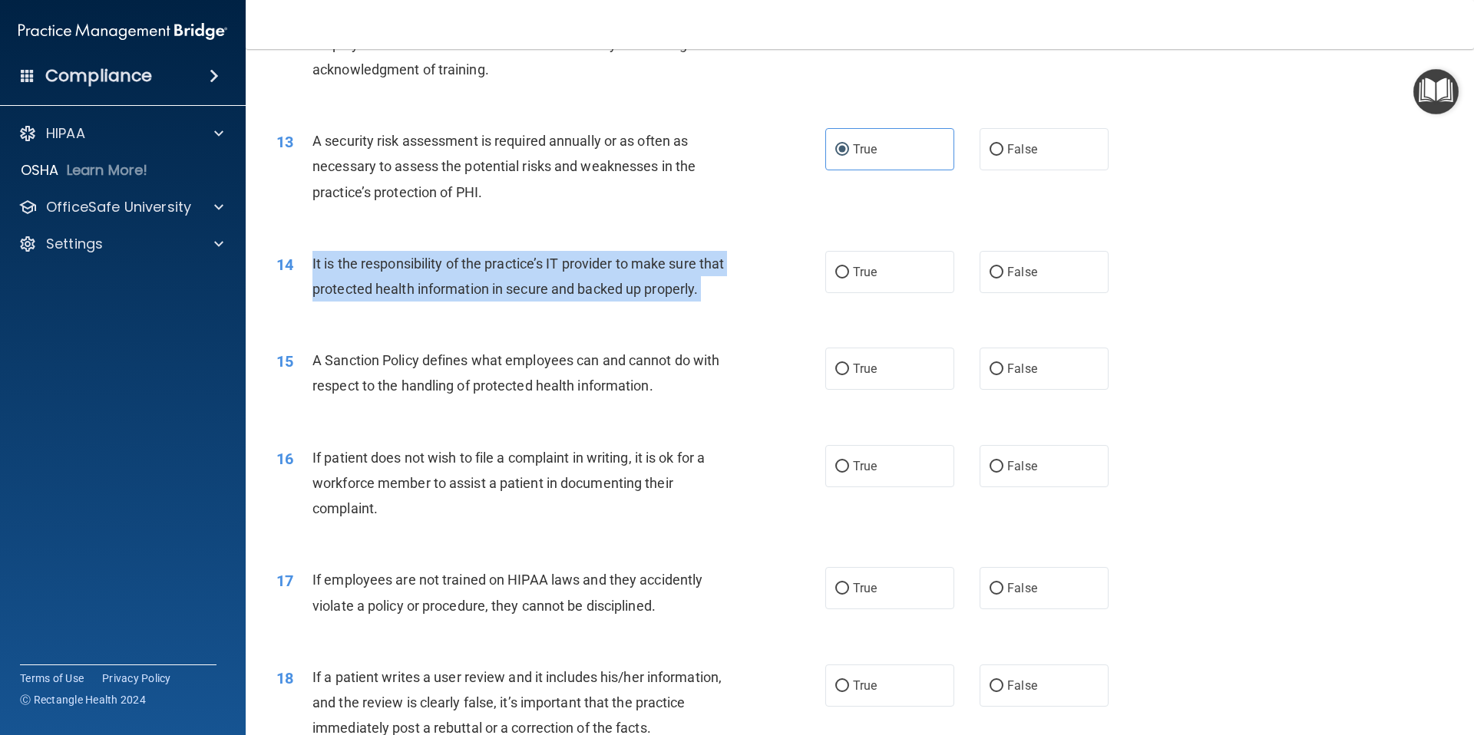
click at [656, 289] on span "It is the responsibility of the practice’s IT provider to make sure that protec…" at bounding box center [517, 276] width 411 height 41
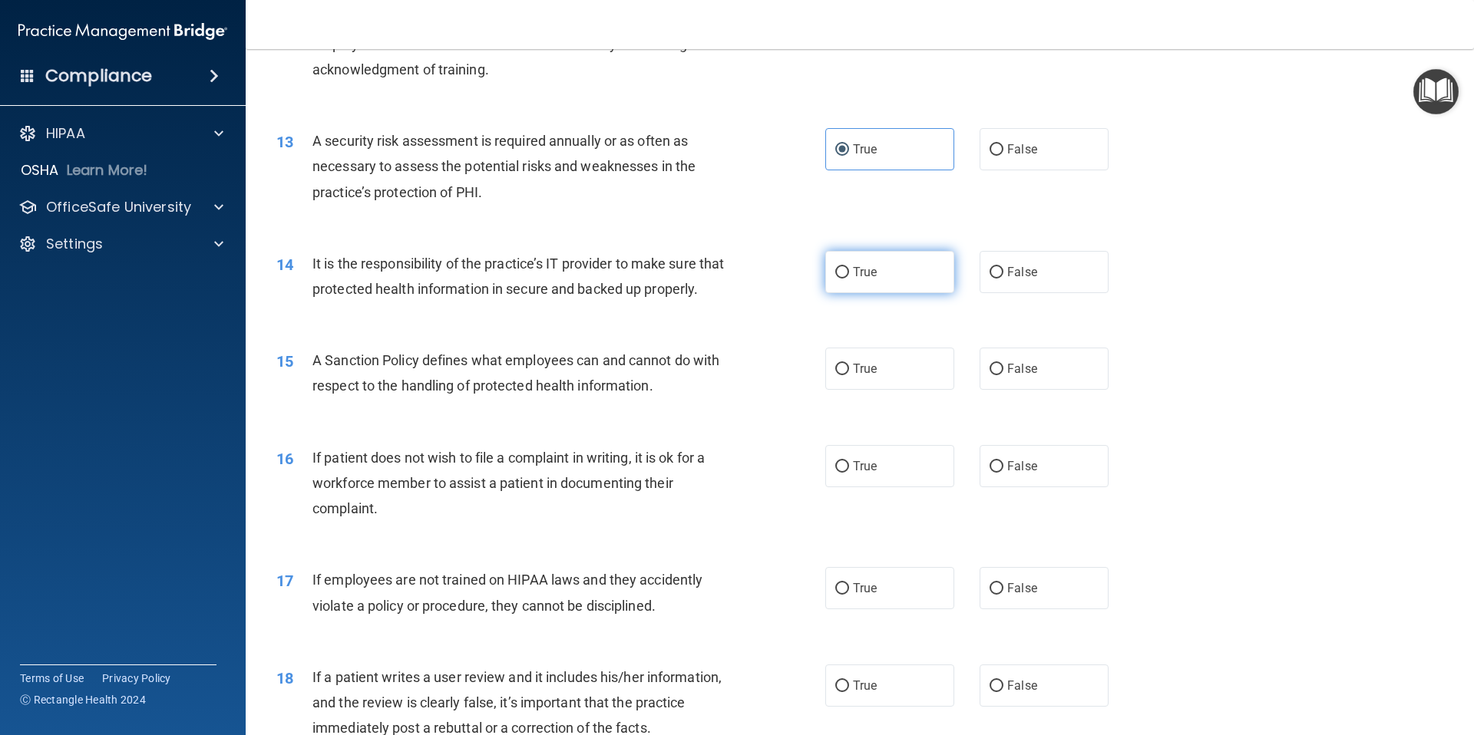
click at [863, 276] on span "True" at bounding box center [865, 272] width 24 height 15
click at [849, 276] on input "True" at bounding box center [842, 273] width 14 height 12
radio input "true"
click at [421, 370] on div "A Sanction Policy defines what employees can and cannot do with respect to the …" at bounding box center [526, 373] width 429 height 51
click at [421, 369] on div "A Sanction Policy defines what employees can and cannot do with respect to the …" at bounding box center [526, 373] width 429 height 51
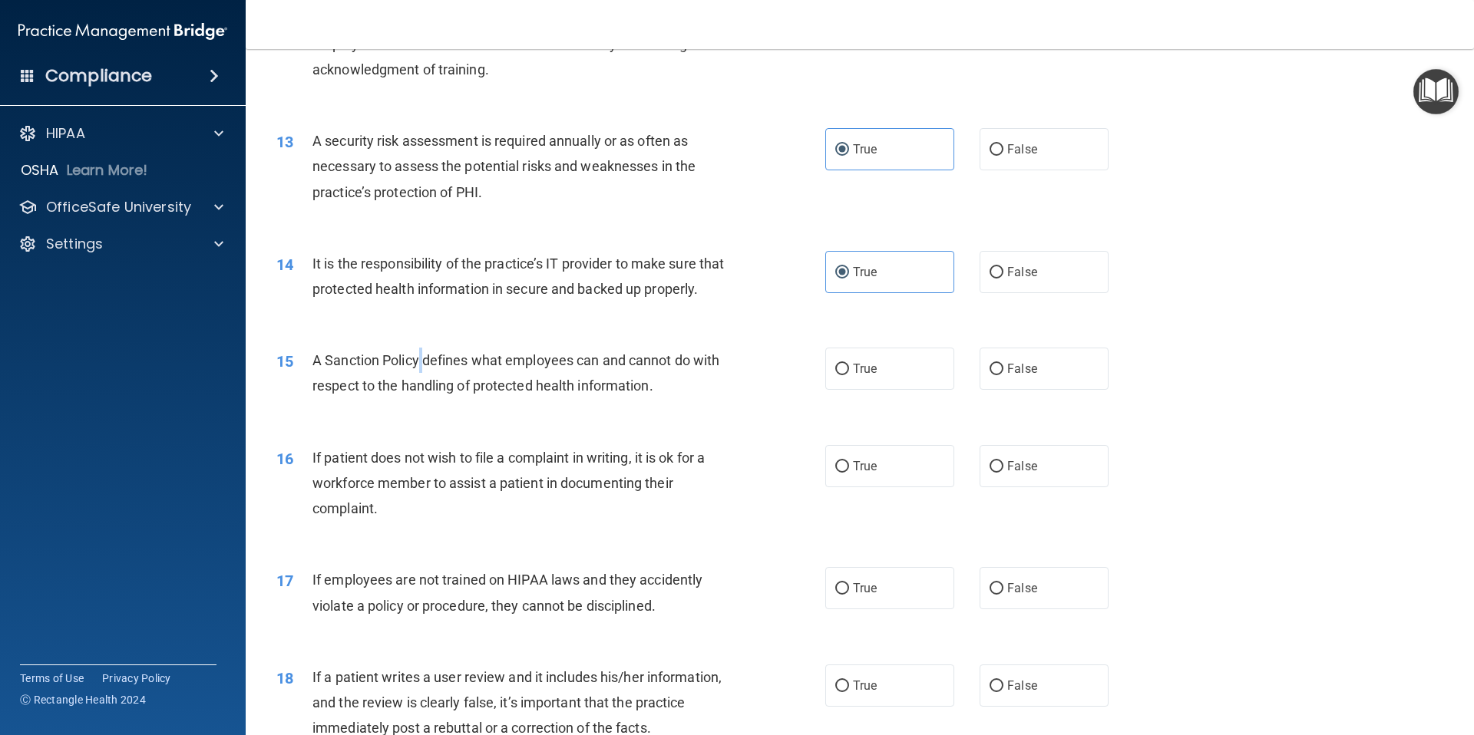
click at [421, 368] on div "A Sanction Policy defines what employees can and cannot do with respect to the …" at bounding box center [526, 373] width 429 height 51
click at [464, 362] on span "A Sanction Policy defines what employees can and cannot do with respect to the …" at bounding box center [515, 372] width 407 height 41
click at [466, 361] on span "A Sanction Policy defines what employees can and cannot do with respect to the …" at bounding box center [515, 372] width 407 height 41
click at [466, 362] on span "A Sanction Policy defines what employees can and cannot do with respect to the …" at bounding box center [515, 372] width 407 height 41
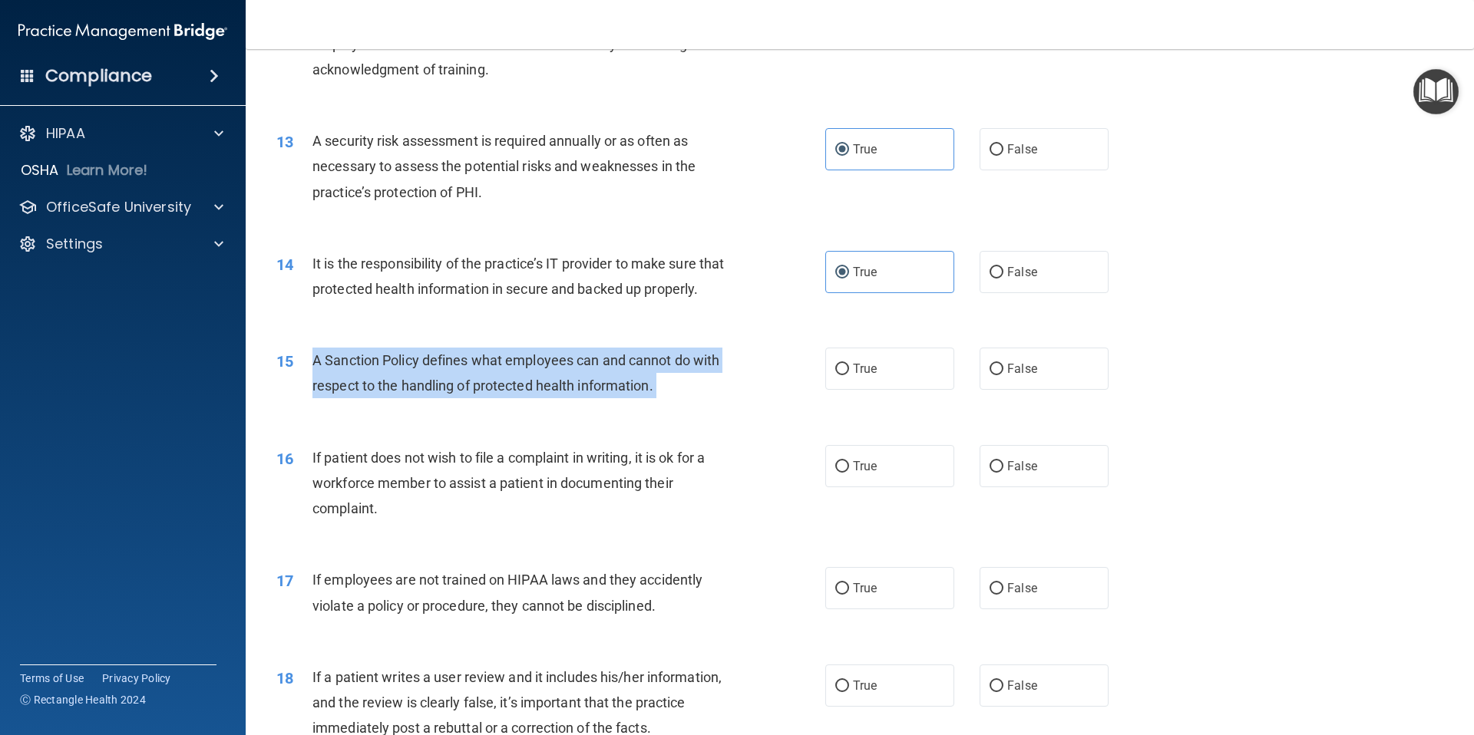
click at [466, 362] on span "A Sanction Policy defines what employees can and cannot do with respect to the …" at bounding box center [515, 372] width 407 height 41
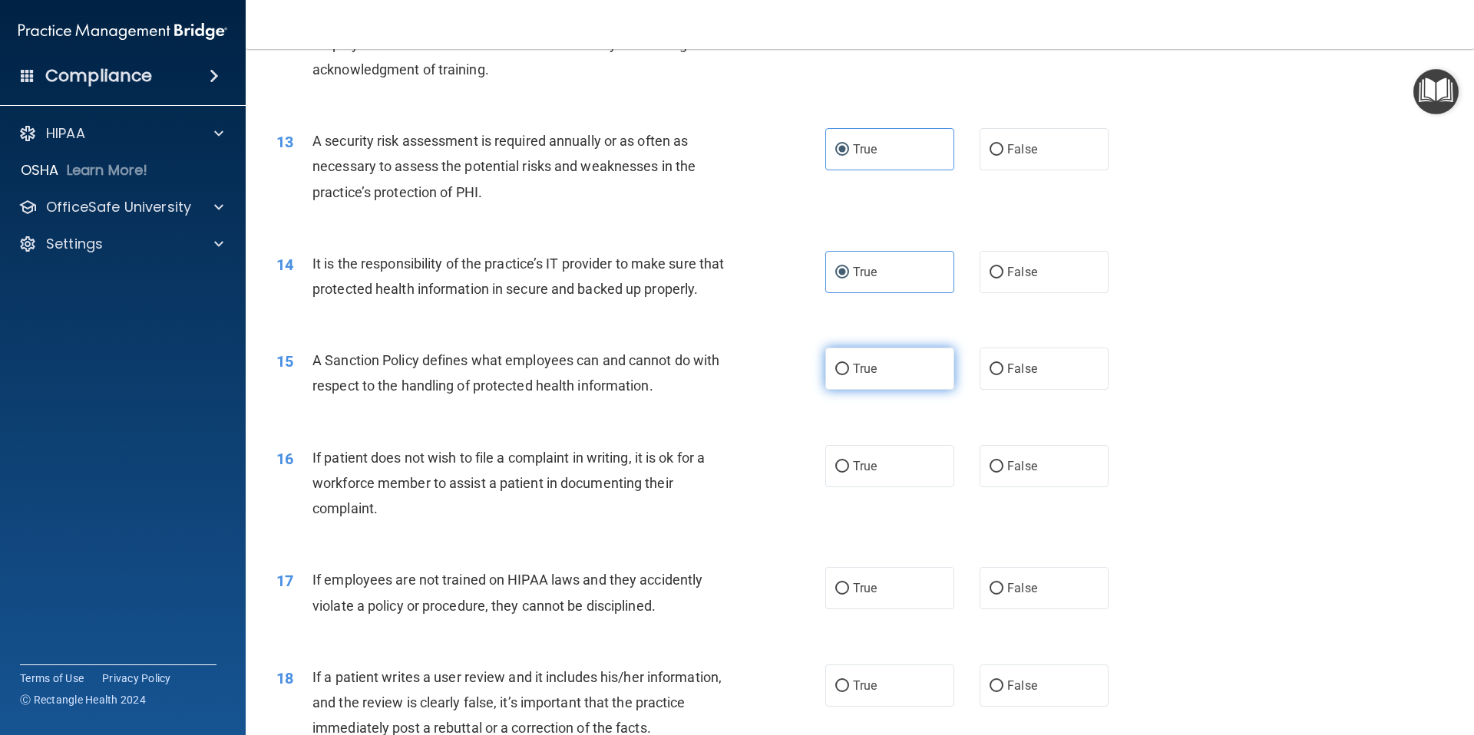
click at [885, 377] on label "True" at bounding box center [889, 369] width 129 height 42
click at [849, 375] on input "True" at bounding box center [842, 370] width 14 height 12
radio input "true"
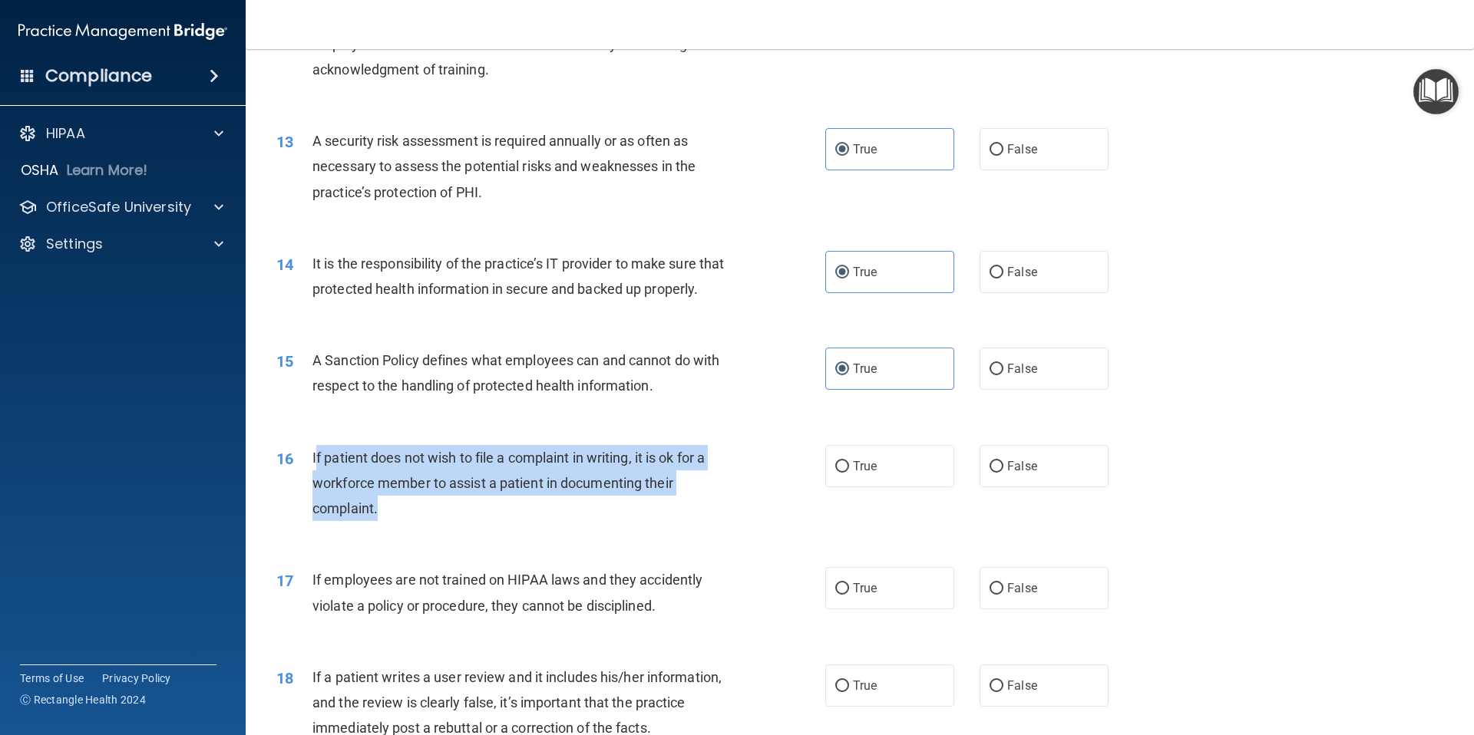
drag, startPoint x: 318, startPoint y: 457, endPoint x: 424, endPoint y: 505, distance: 116.4
click at [432, 508] on div "If patient does not wish to file a complaint in writing, it is ok for a workfor…" at bounding box center [526, 483] width 429 height 77
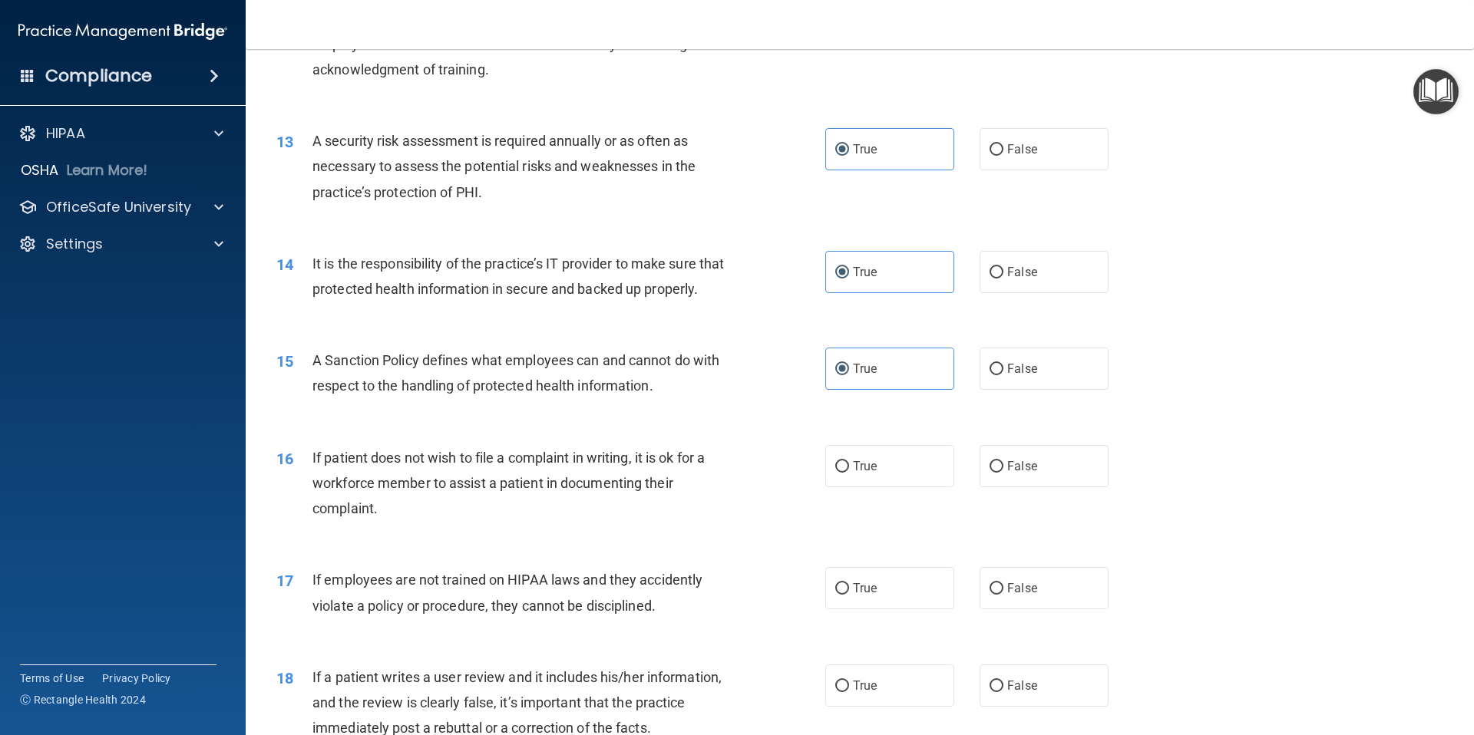
drag, startPoint x: 420, startPoint y: 505, endPoint x: 410, endPoint y: 501, distance: 10.7
click at [420, 505] on div "If patient does not wish to file a complaint in writing, it is ok for a workfor…" at bounding box center [526, 483] width 429 height 77
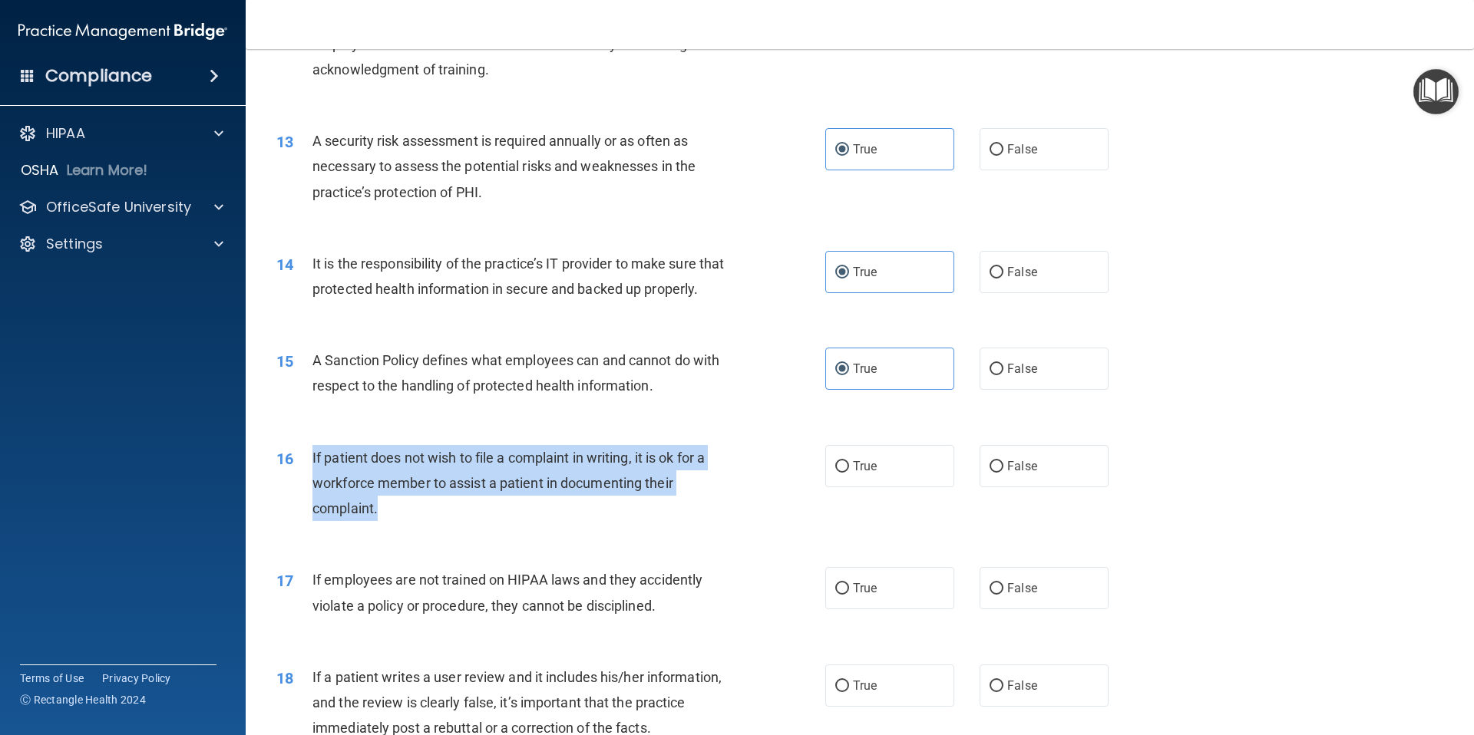
drag, startPoint x: 309, startPoint y: 455, endPoint x: 375, endPoint y: 502, distance: 80.3
click at [378, 506] on div "16 If patient does not wish to file a complaint in writing, it is ok for a work…" at bounding box center [550, 487] width 595 height 84
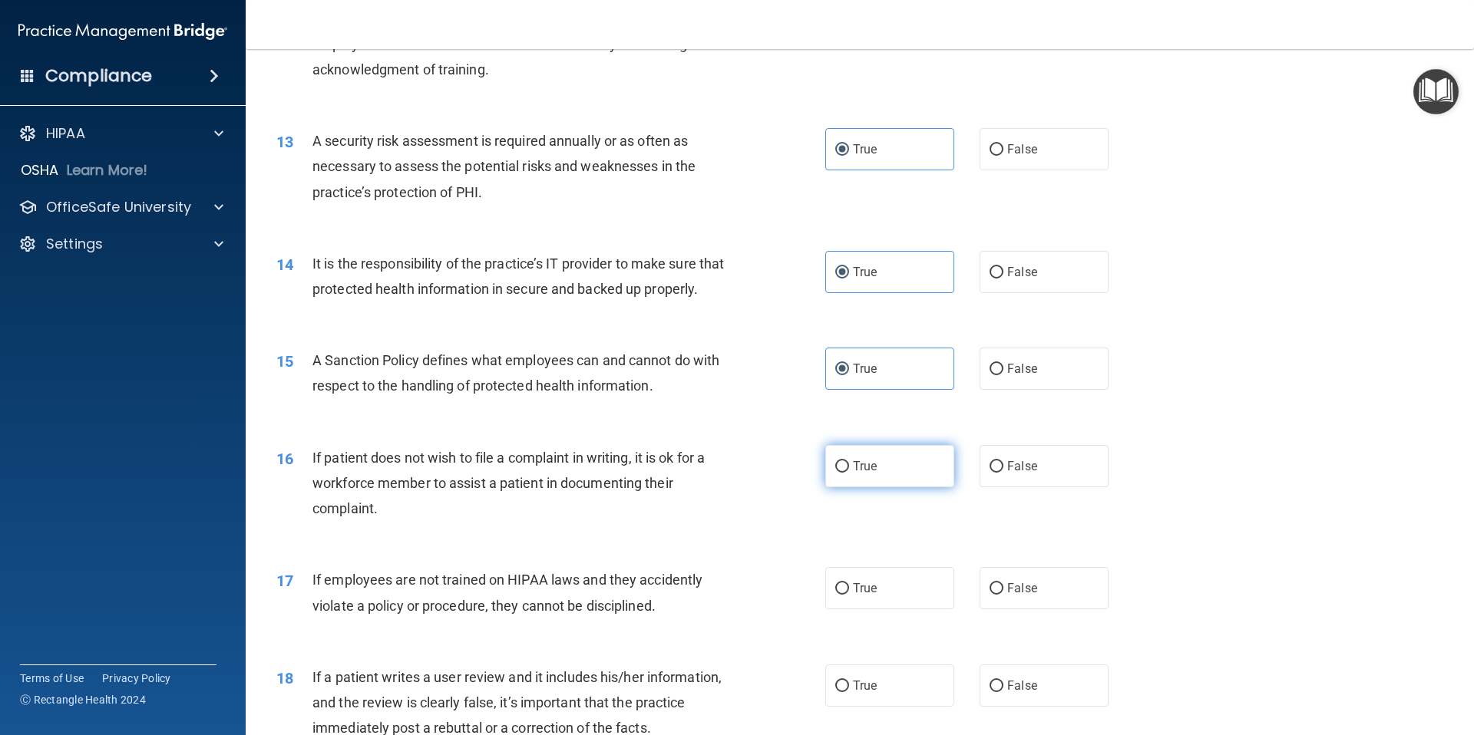
click at [853, 462] on span "True" at bounding box center [865, 466] width 24 height 15
click at [849, 462] on input "True" at bounding box center [842, 467] width 14 height 12
radio input "true"
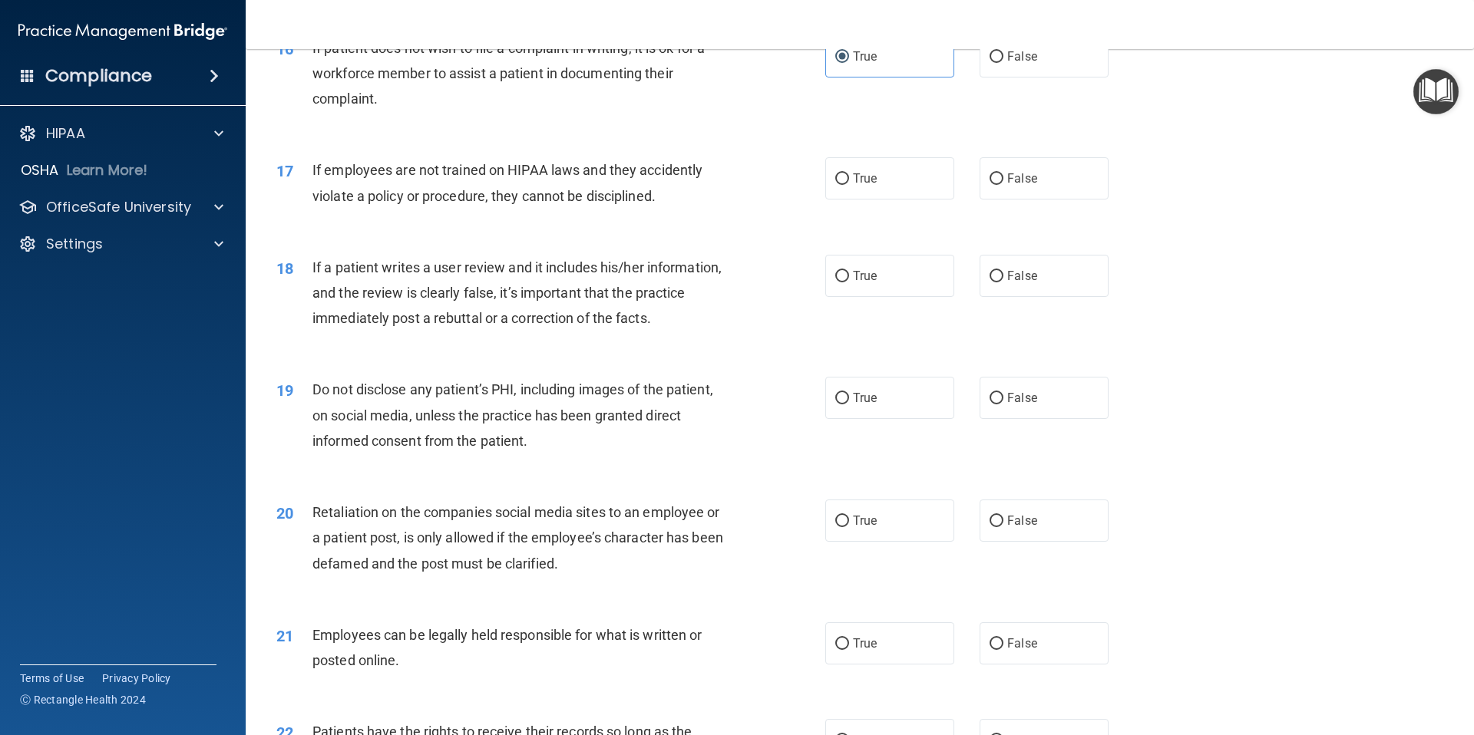
scroll to position [1977, 0]
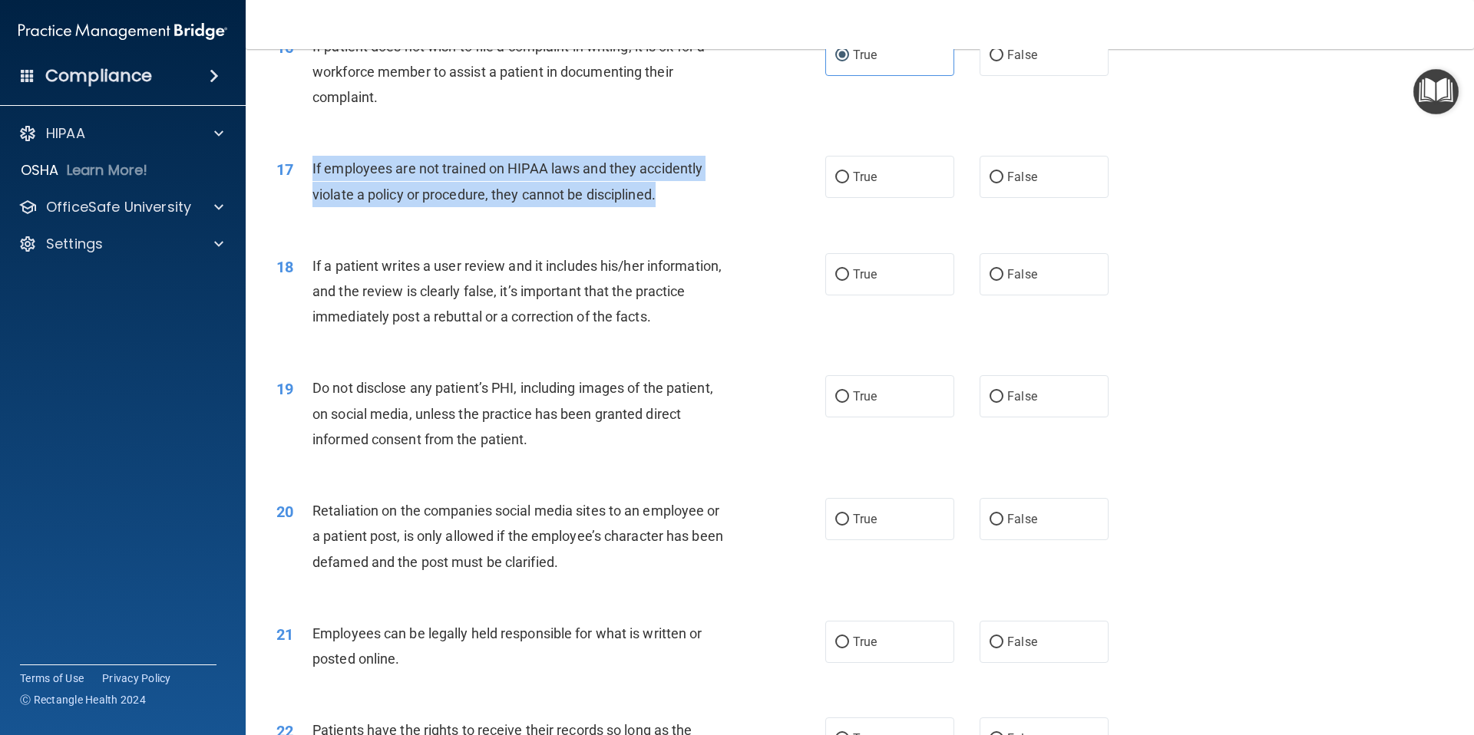
drag, startPoint x: 313, startPoint y: 167, endPoint x: 666, endPoint y: 203, distance: 354.8
click at [672, 204] on div "If employees are not trained on HIPAA laws and they accidently violate a policy…" at bounding box center [526, 181] width 429 height 51
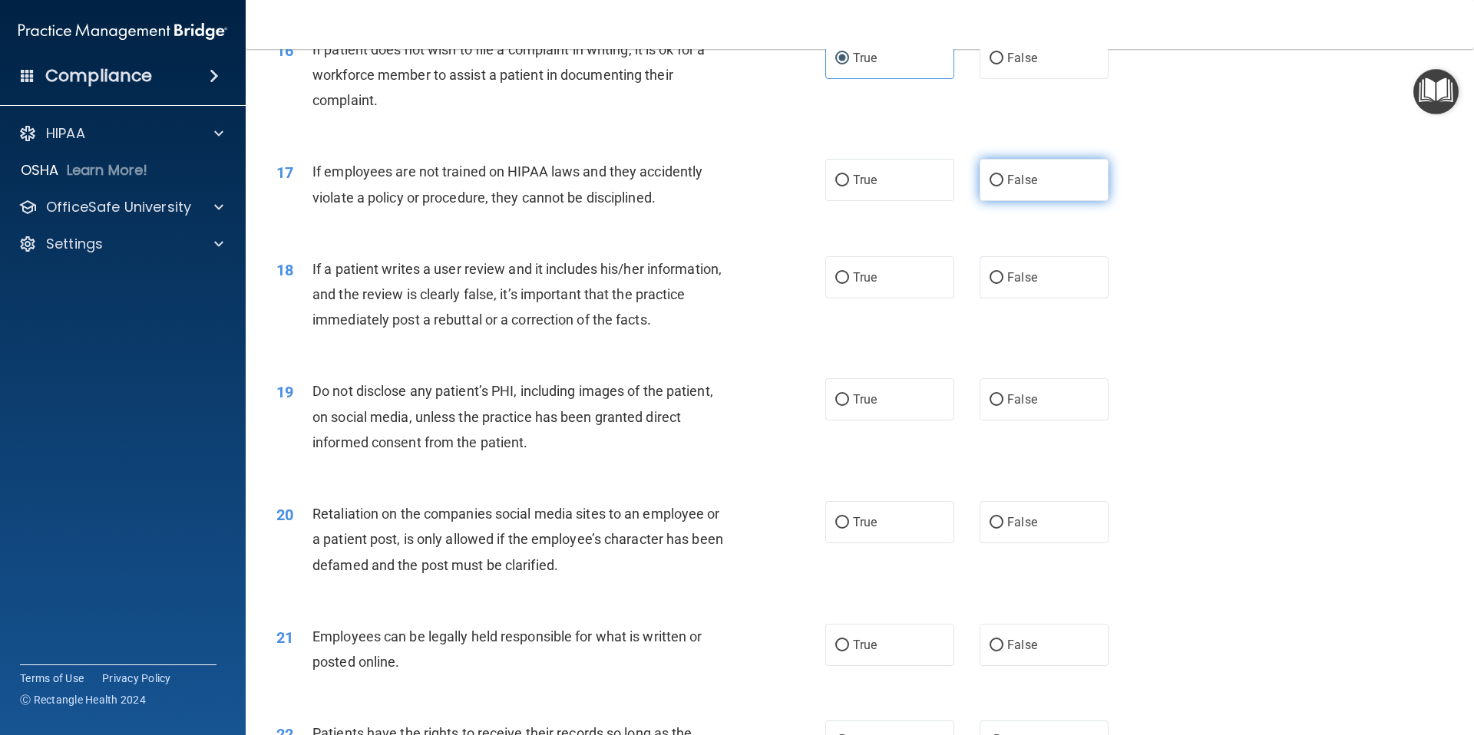
drag, startPoint x: 1012, startPoint y: 194, endPoint x: 1002, endPoint y: 196, distance: 9.5
click at [1012, 194] on label "False" at bounding box center [1043, 180] width 129 height 42
click at [1003, 187] on input "False" at bounding box center [996, 181] width 14 height 12
radio input "true"
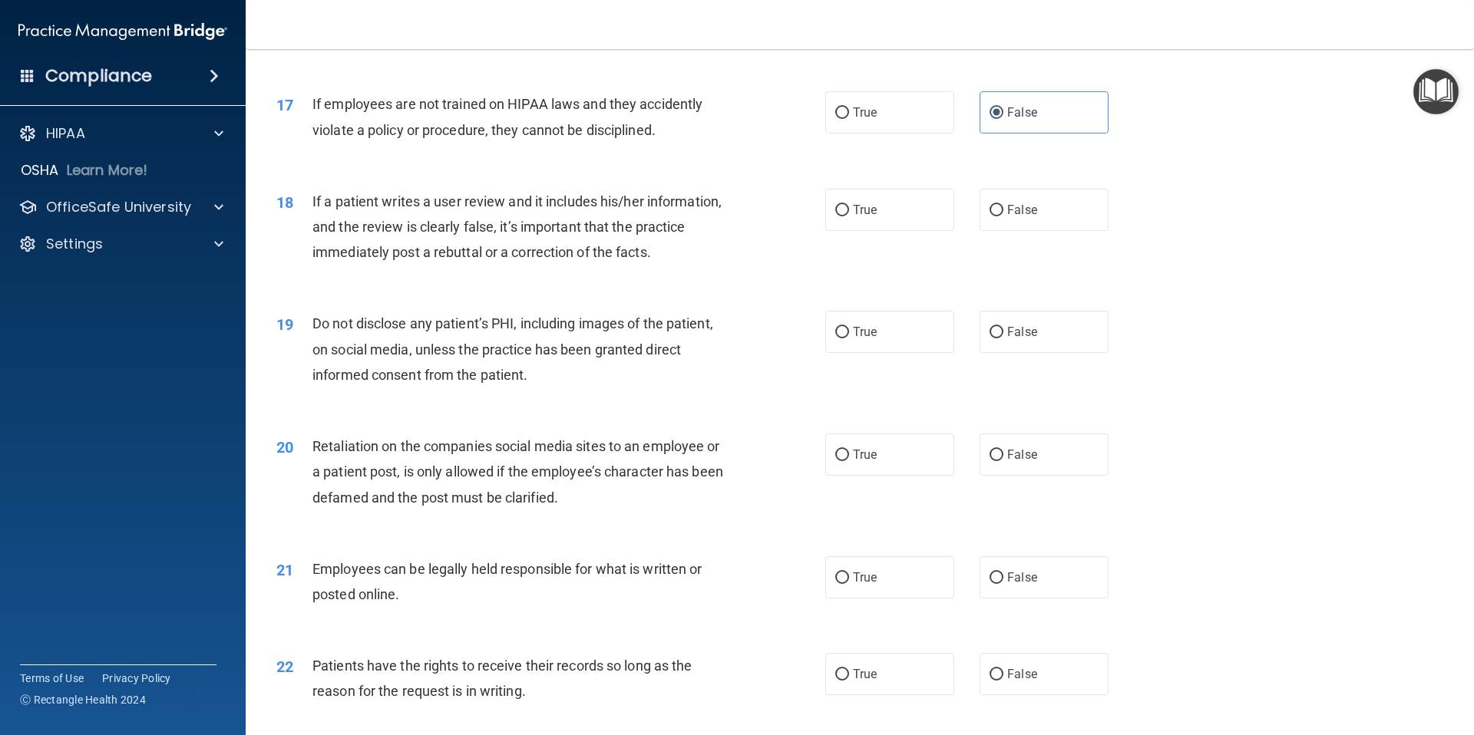
scroll to position [2040, 0]
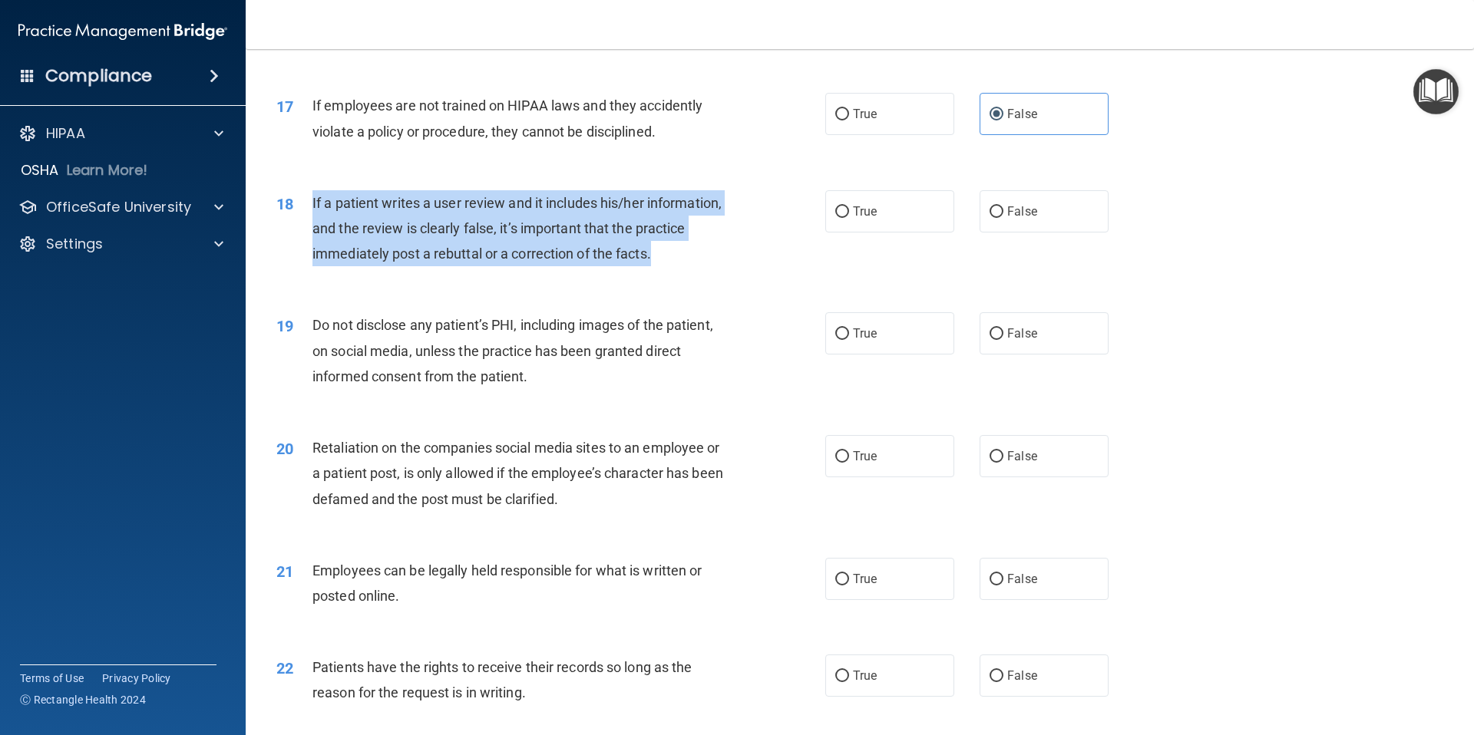
drag, startPoint x: 311, startPoint y: 197, endPoint x: 760, endPoint y: 251, distance: 452.2
click at [760, 251] on div "18 If a patient writes a user review and it includes his/her information, and t…" at bounding box center [550, 232] width 595 height 84
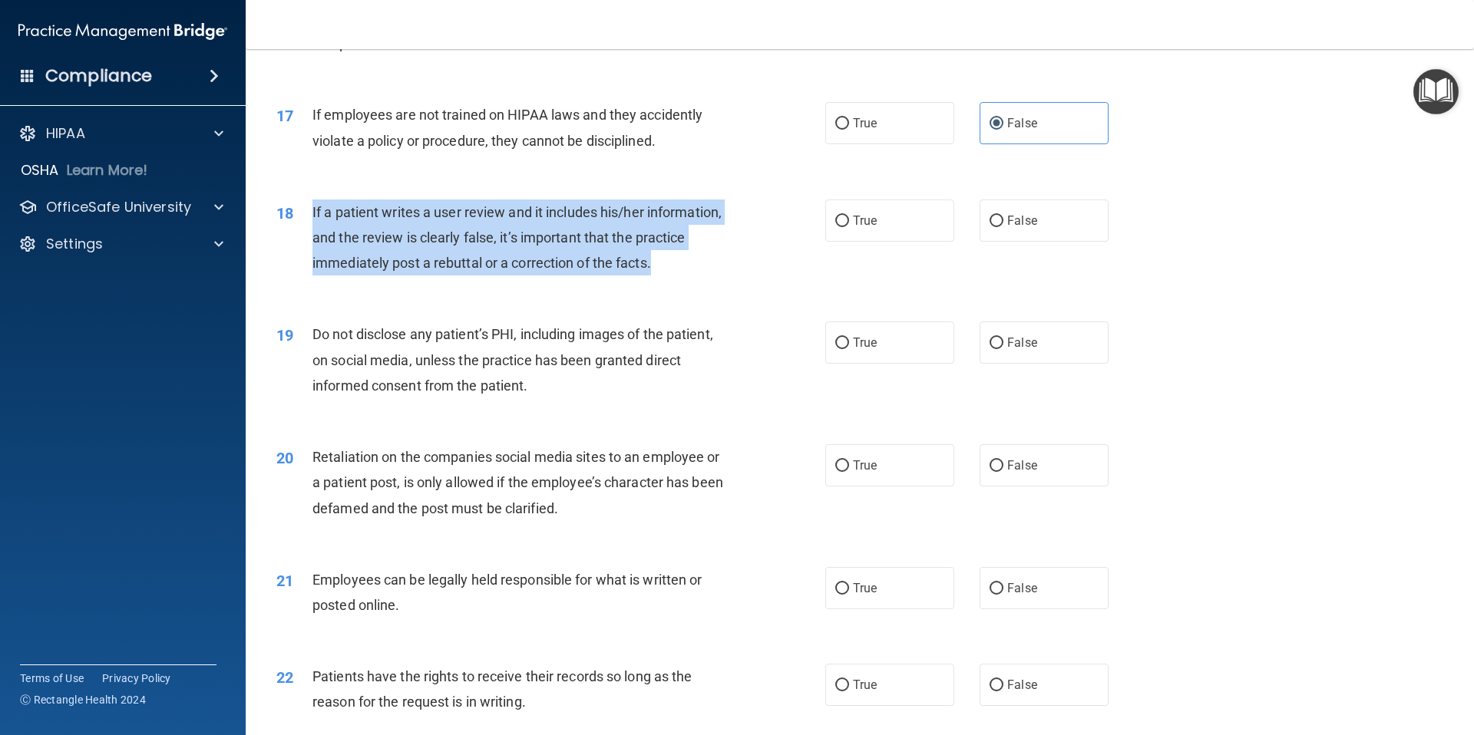
scroll to position [2025, 0]
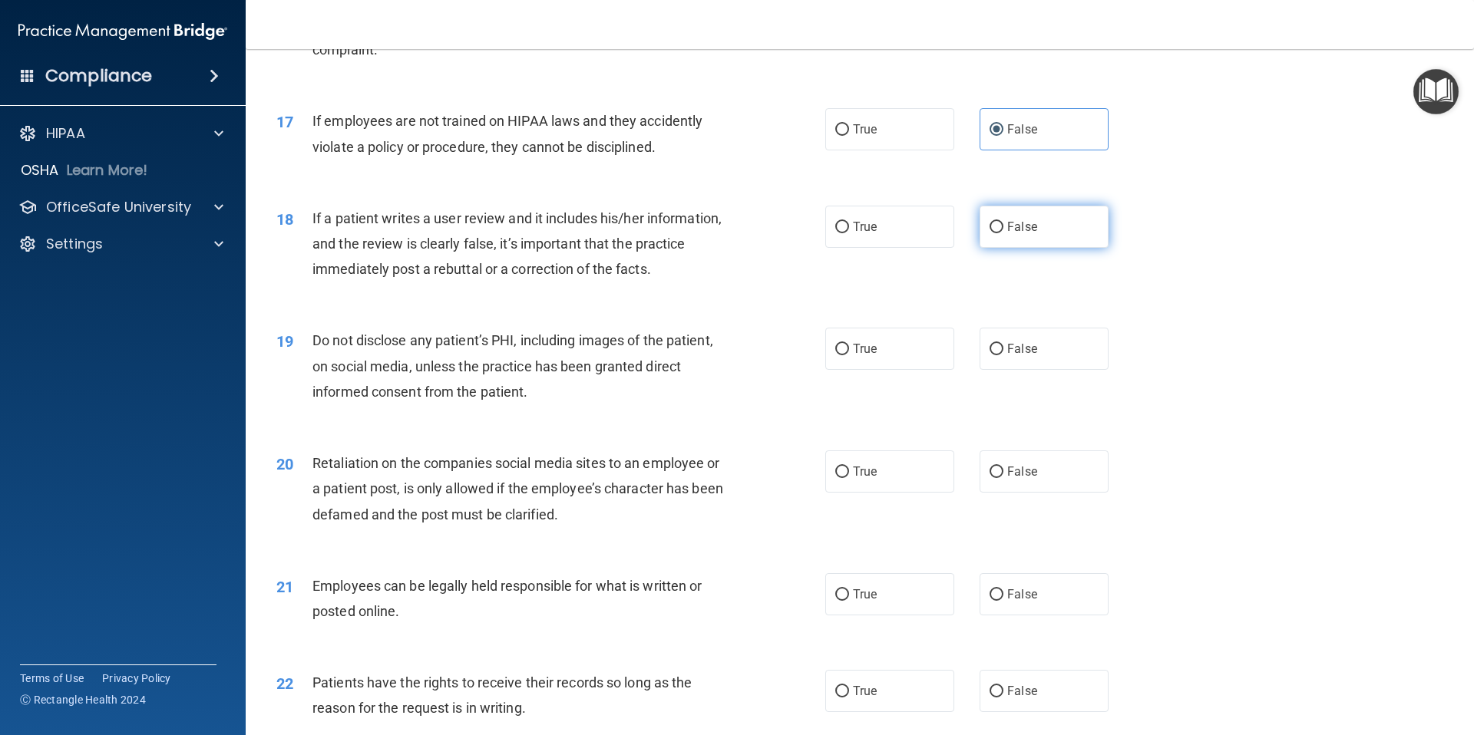
drag, startPoint x: 1052, startPoint y: 220, endPoint x: 1032, endPoint y: 215, distance: 19.7
click at [1052, 220] on label "False" at bounding box center [1043, 227] width 129 height 42
click at [1003, 222] on input "False" at bounding box center [996, 228] width 14 height 12
radio input "true"
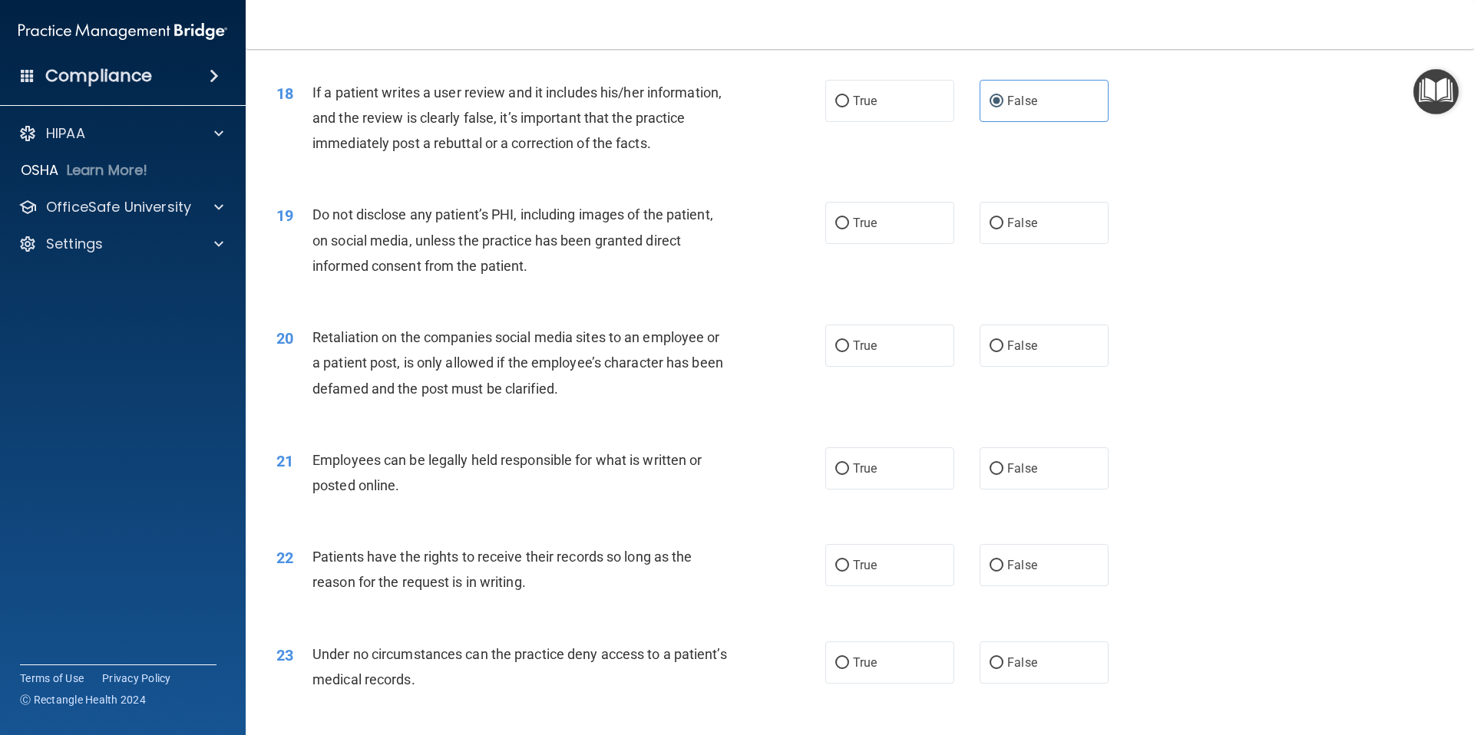
scroll to position [2152, 0]
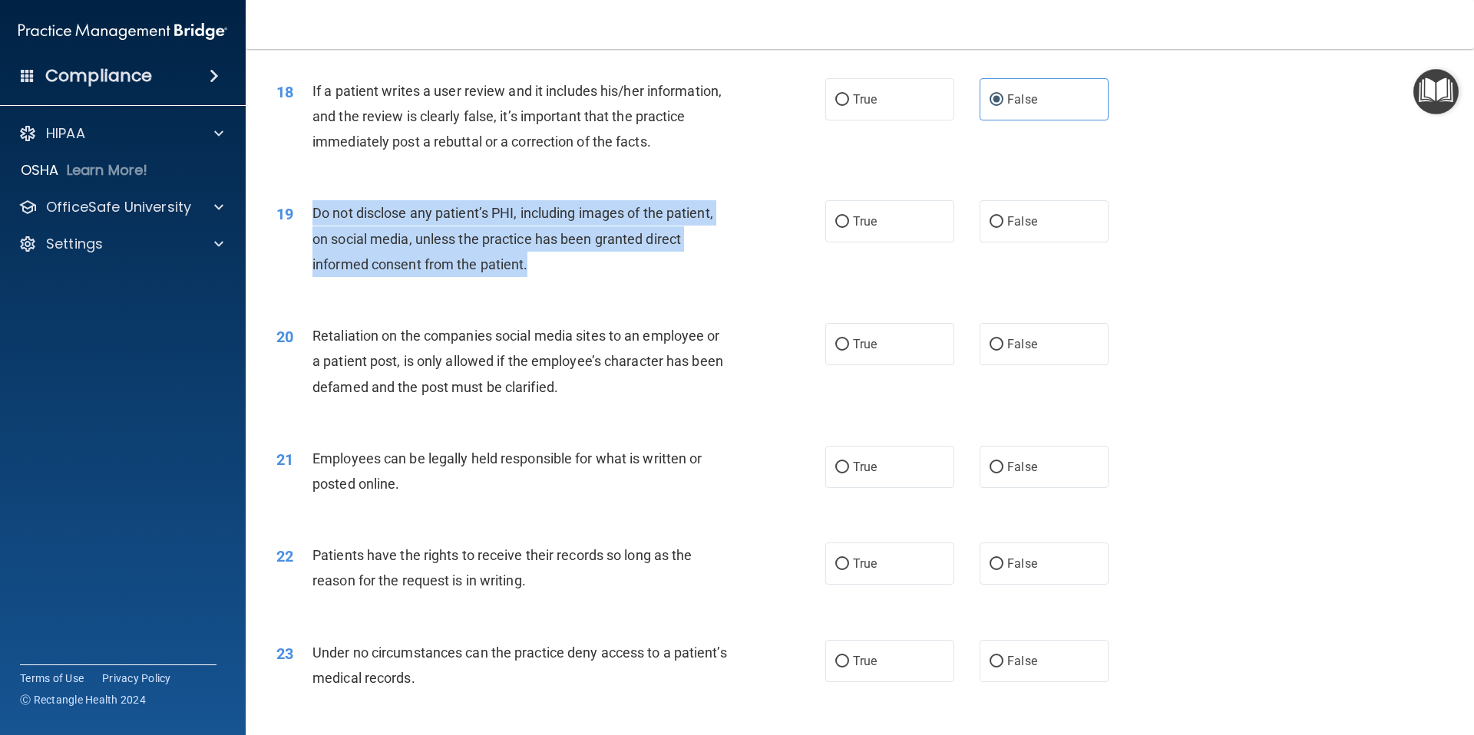
drag, startPoint x: 309, startPoint y: 208, endPoint x: 510, endPoint y: 246, distance: 204.7
click at [585, 276] on div "19 Do not disclose any patient’s PHI, including images of the patient, on socia…" at bounding box center [550, 242] width 595 height 84
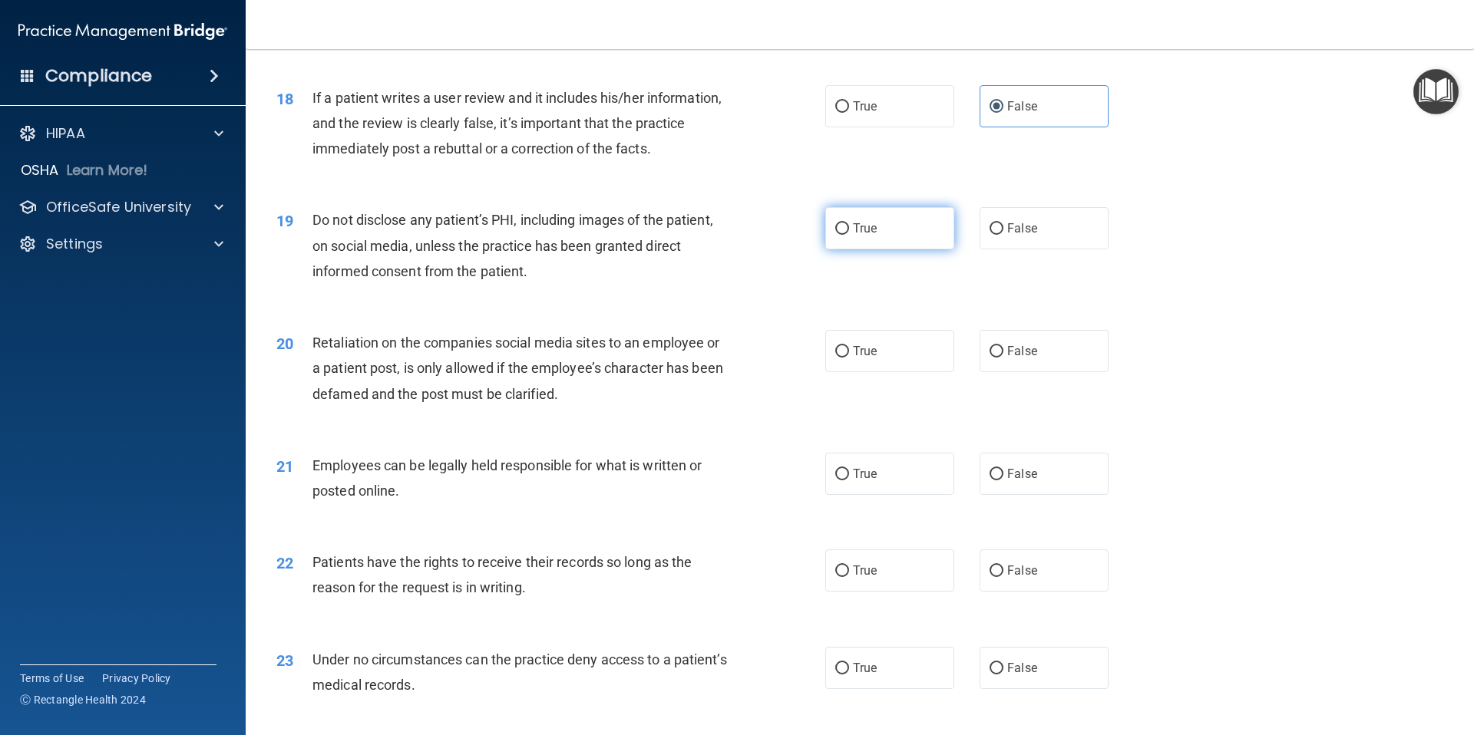
click at [852, 239] on label "True" at bounding box center [889, 228] width 129 height 42
click at [849, 235] on input "True" at bounding box center [842, 229] width 14 height 12
radio input "true"
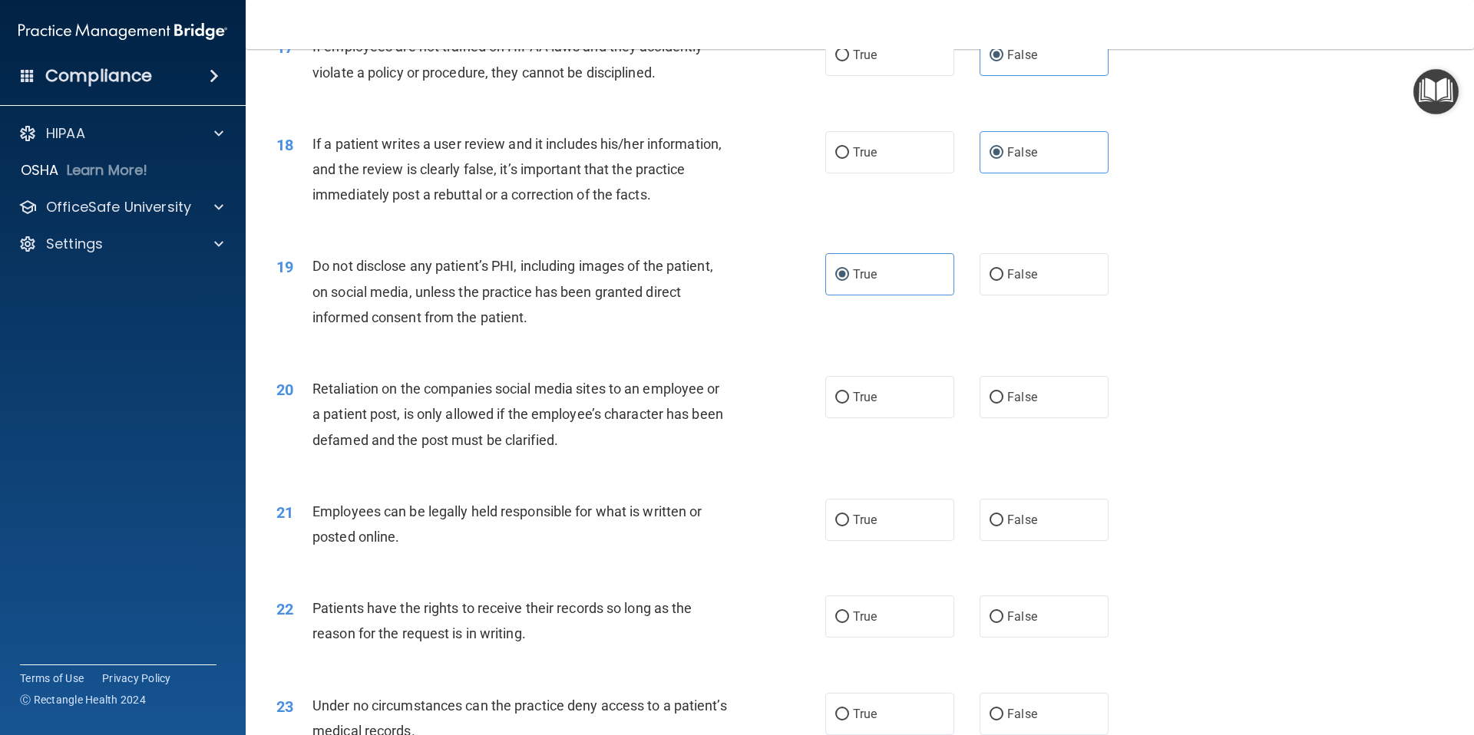
scroll to position [2098, 0]
click at [474, 423] on div "Retaliation on the companies social media sites to an employee or a patient pos…" at bounding box center [526, 415] width 429 height 77
click at [474, 423] on span "Retaliation on the companies social media sites to an employee or a patient pos…" at bounding box center [517, 414] width 411 height 67
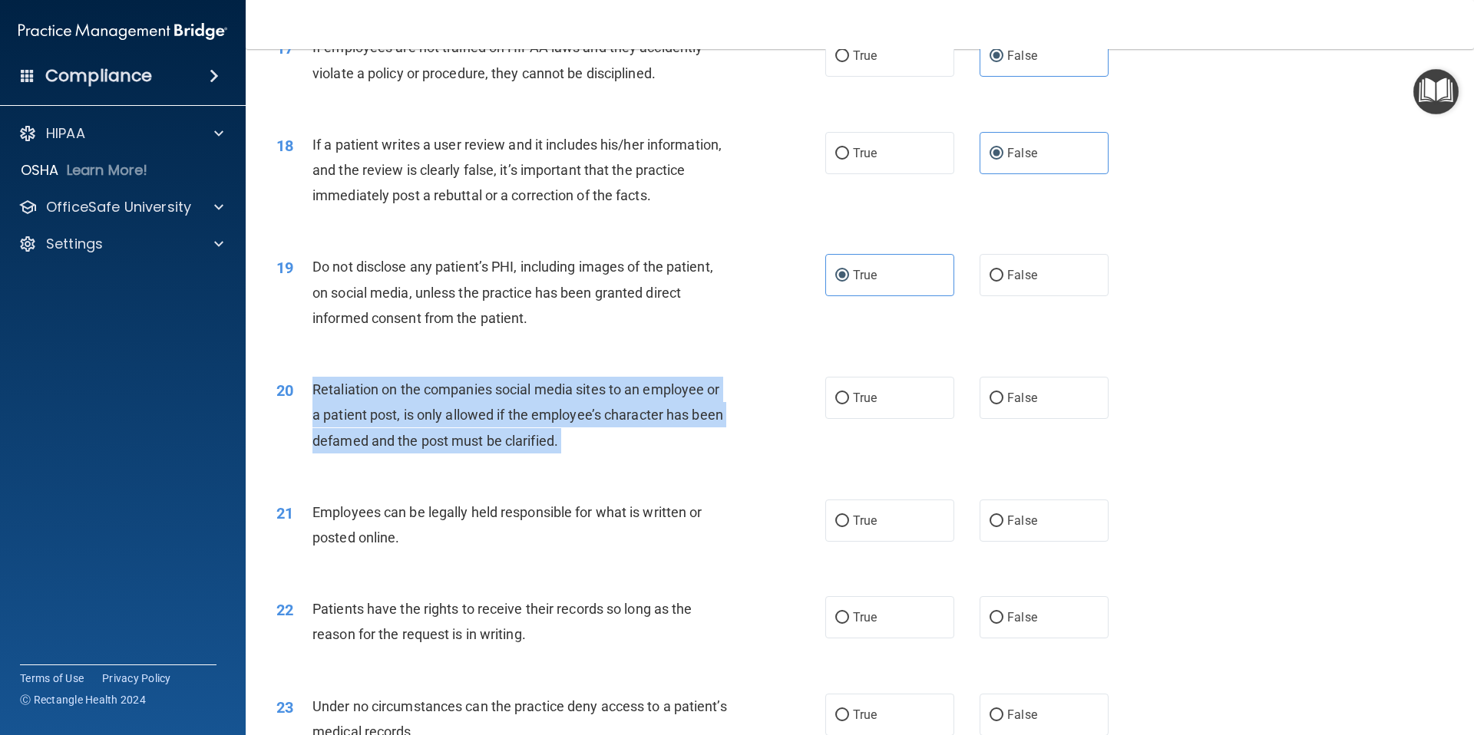
click at [474, 422] on span "Retaliation on the companies social media sites to an employee or a patient pos…" at bounding box center [517, 414] width 411 height 67
click at [475, 422] on span "Retaliation on the companies social media sites to an employee or a patient pos…" at bounding box center [517, 414] width 411 height 67
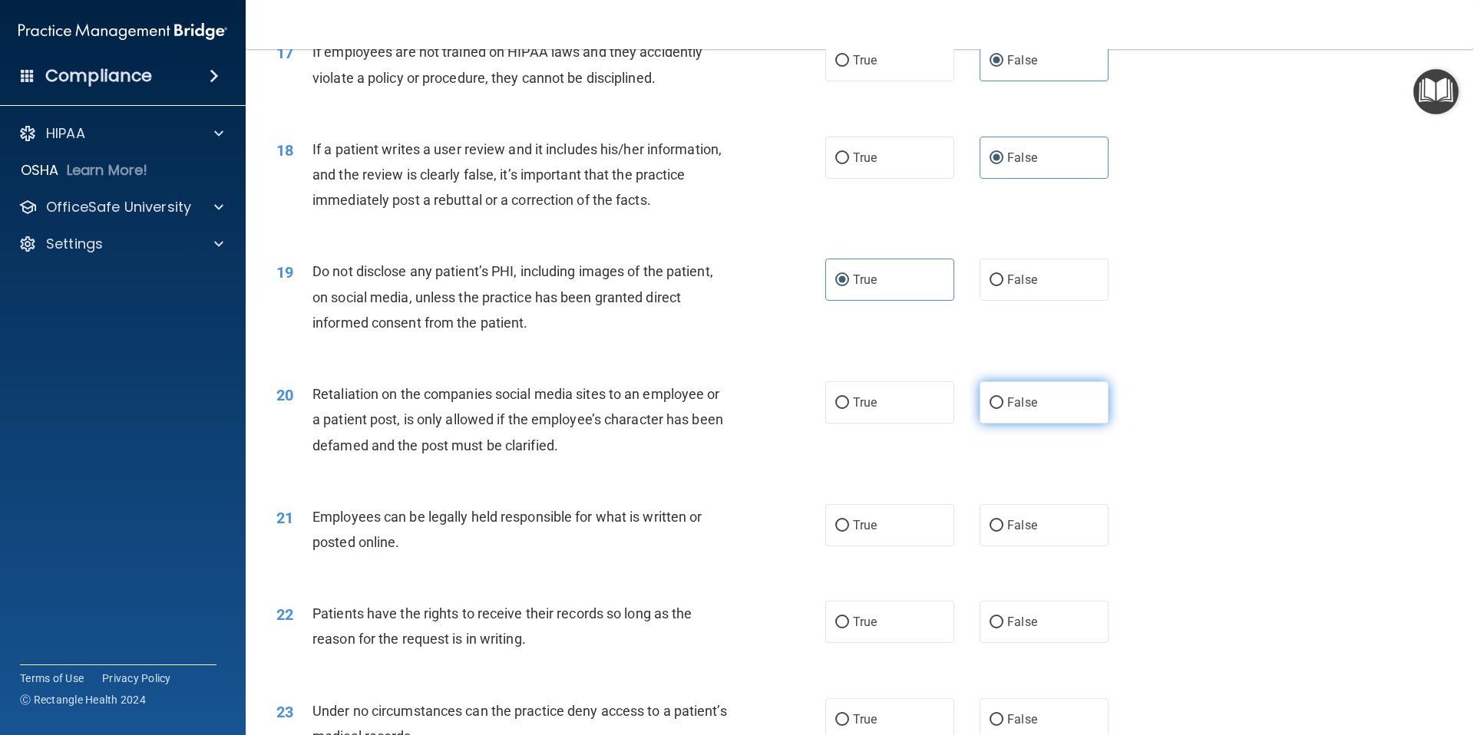
click at [1010, 405] on span "False" at bounding box center [1022, 402] width 30 height 15
click at [1003, 405] on input "False" at bounding box center [996, 404] width 14 height 12
radio input "true"
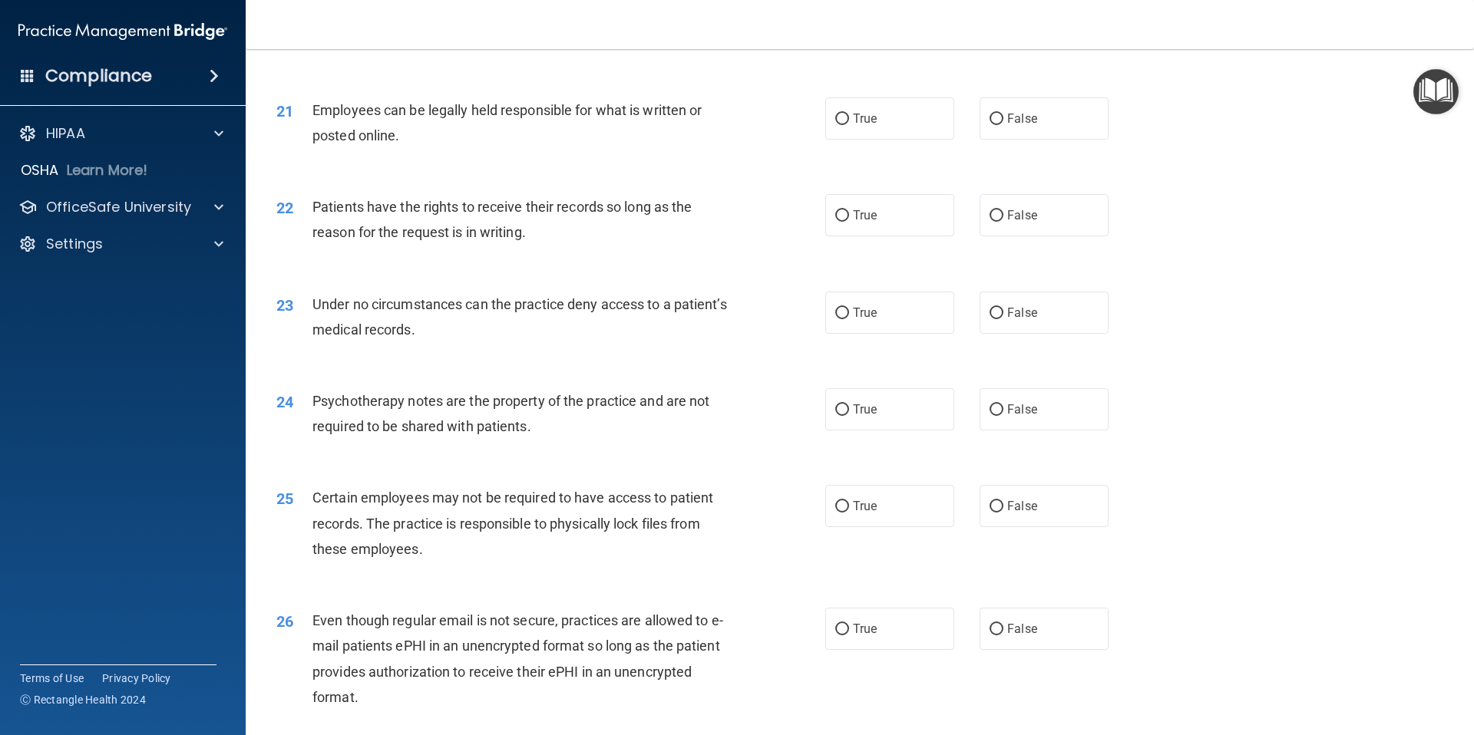
scroll to position [2502, 0]
click at [337, 111] on span "Employees can be legally held responsible for what is written or posted online." at bounding box center [506, 121] width 389 height 41
click at [336, 111] on span "Employees can be legally held responsible for what is written or posted online." at bounding box center [506, 121] width 389 height 41
click at [337, 111] on span "Employees can be legally held responsible for what is written or posted online." at bounding box center [506, 121] width 389 height 41
click at [895, 115] on label "True" at bounding box center [889, 117] width 129 height 42
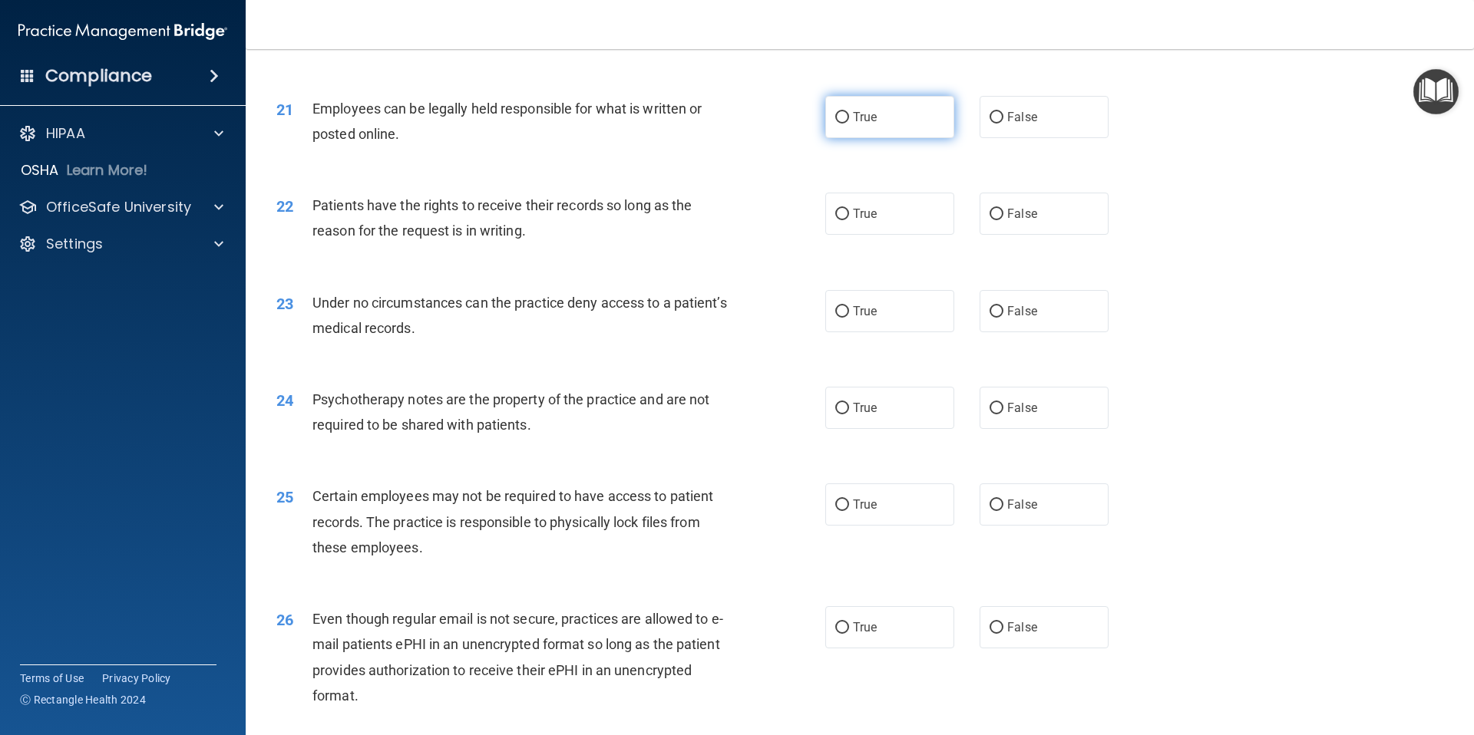
click at [849, 115] on input "True" at bounding box center [842, 118] width 14 height 12
radio input "true"
click at [395, 212] on span "Patients have the rights to receive their records so long as the reason for the…" at bounding box center [501, 217] width 379 height 41
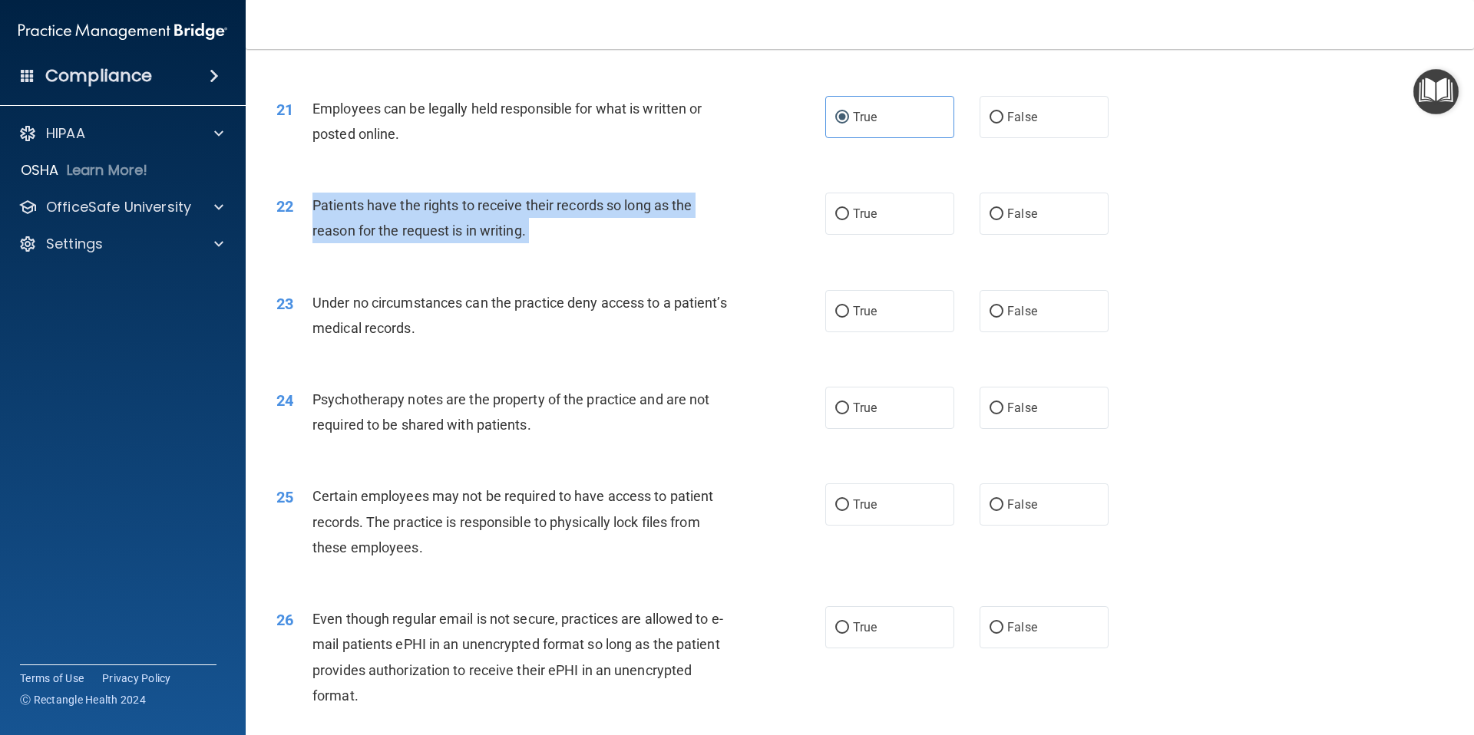
click at [396, 212] on span "Patients have the rights to receive their records so long as the reason for the…" at bounding box center [501, 217] width 379 height 41
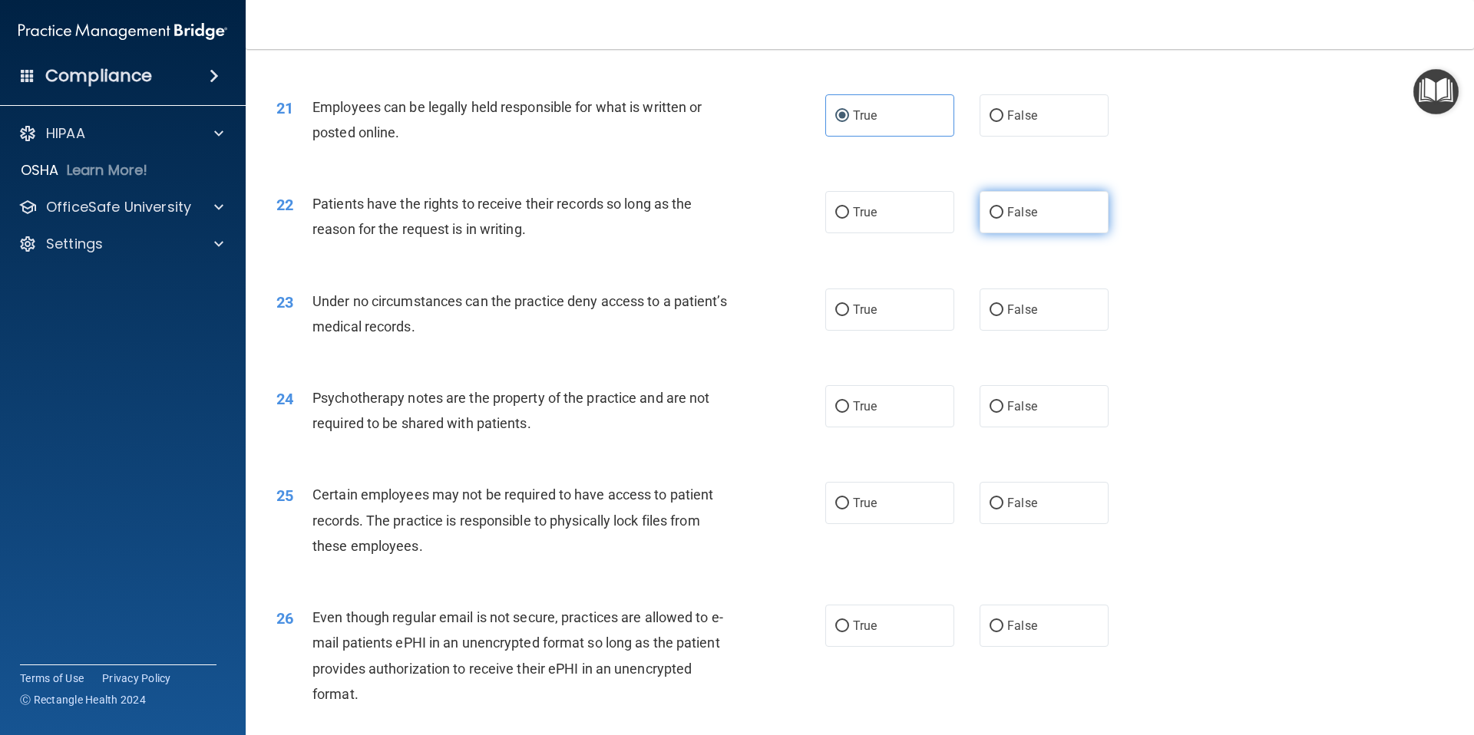
click at [1071, 204] on label "False" at bounding box center [1043, 212] width 129 height 42
click at [1003, 207] on input "False" at bounding box center [996, 213] width 14 height 12
radio input "true"
click at [378, 310] on div "Under no circumstances can the practice deny access to a patient’s medical reco…" at bounding box center [526, 314] width 429 height 51
click at [378, 311] on div "Under no circumstances can the practice deny access to a patient’s medical reco…" at bounding box center [526, 314] width 429 height 51
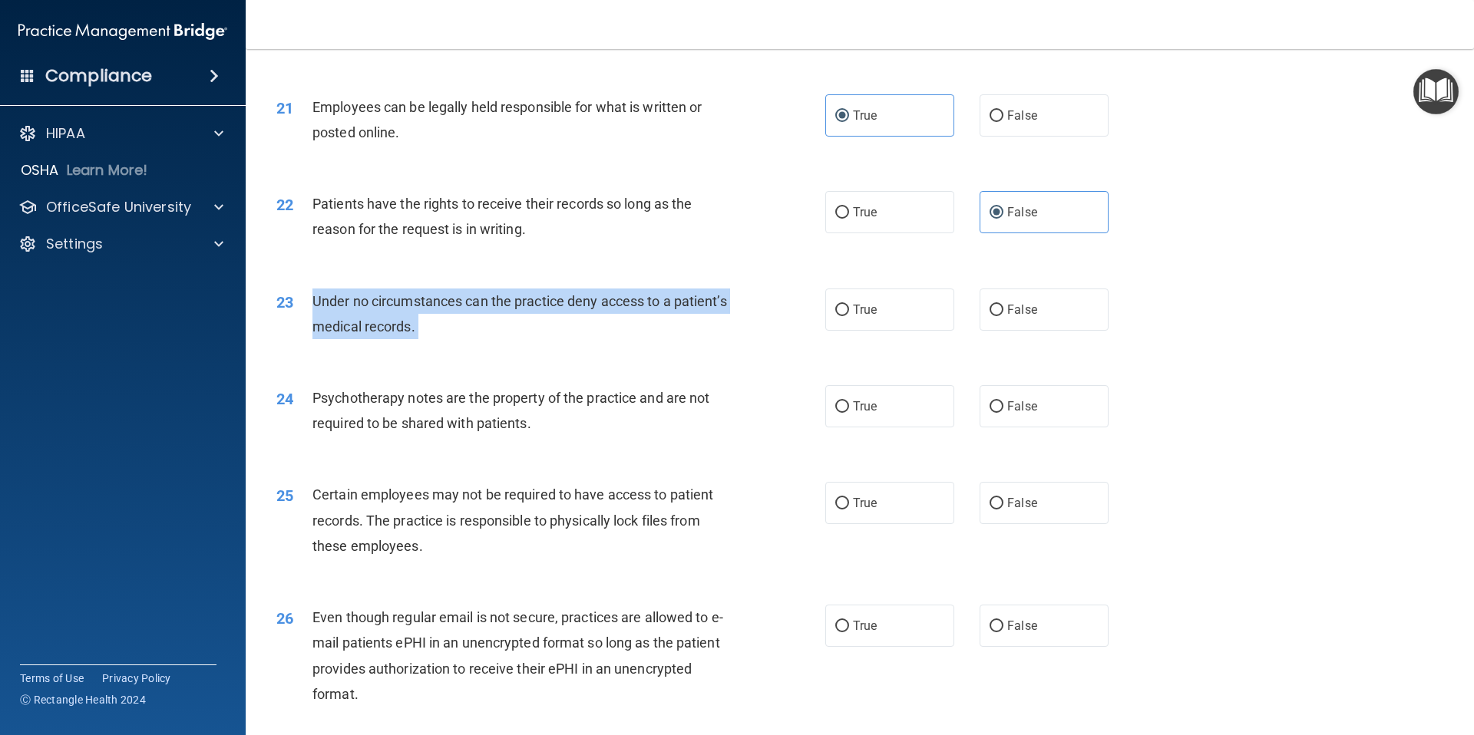
click at [379, 310] on div "Under no circumstances can the practice deny access to a patient’s medical reco…" at bounding box center [526, 314] width 429 height 51
click at [380, 309] on div "Under no circumstances can the practice deny access to a patient’s medical reco…" at bounding box center [526, 314] width 429 height 51
click at [381, 309] on div "Under no circumstances can the practice deny access to a patient’s medical reco…" at bounding box center [526, 314] width 429 height 51
click at [382, 309] on div "Under no circumstances can the practice deny access to a patient’s medical reco…" at bounding box center [526, 314] width 429 height 51
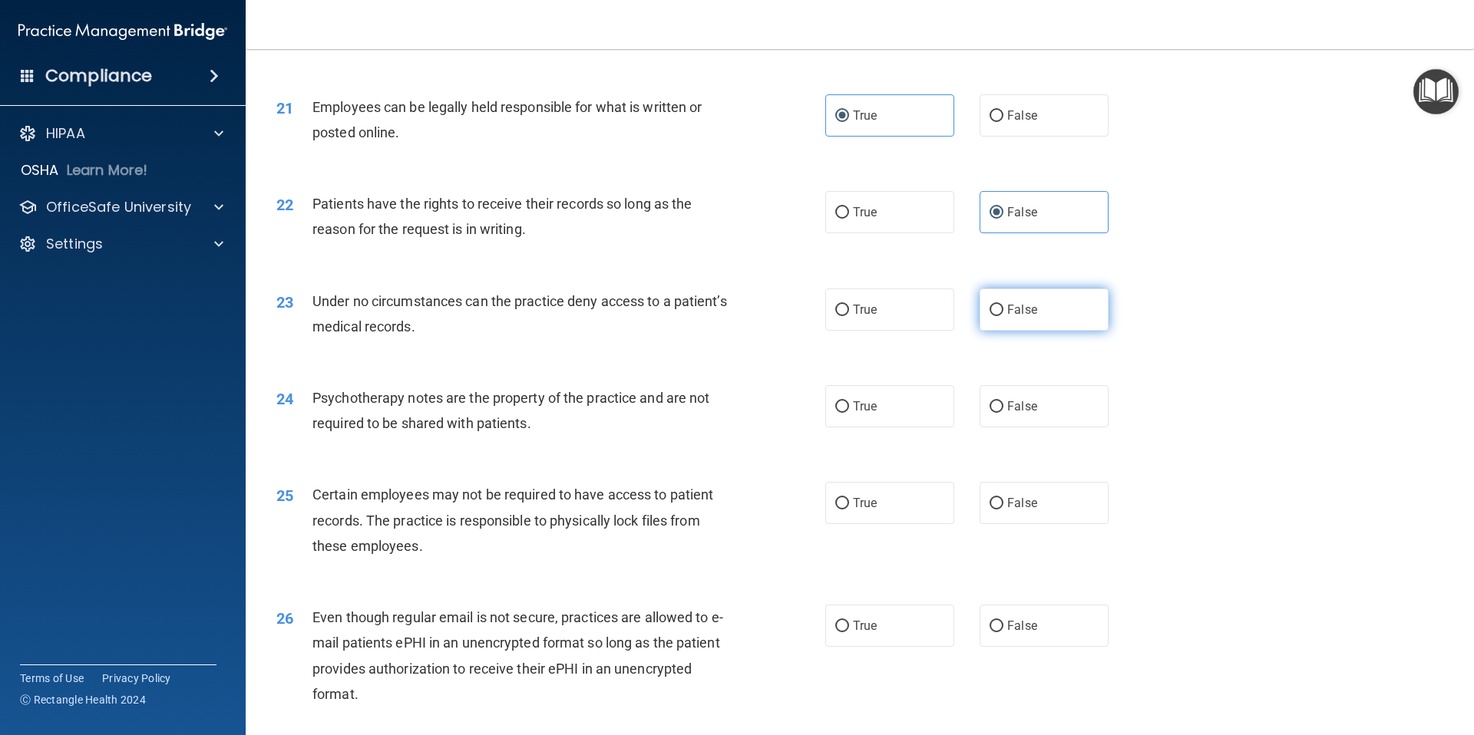
click at [1005, 310] on label "False" at bounding box center [1043, 310] width 129 height 42
click at [1003, 310] on input "False" at bounding box center [996, 311] width 14 height 12
radio input "true"
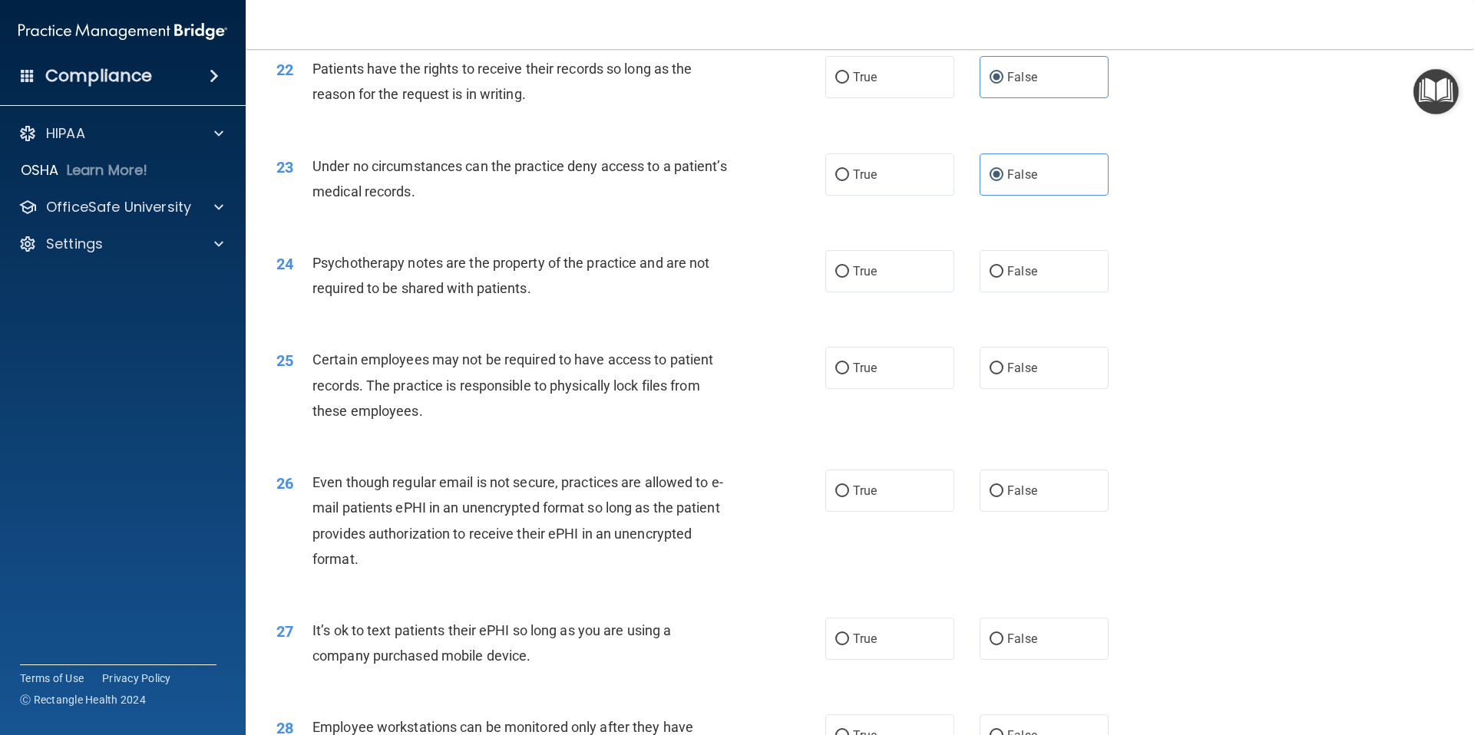
scroll to position [2644, 0]
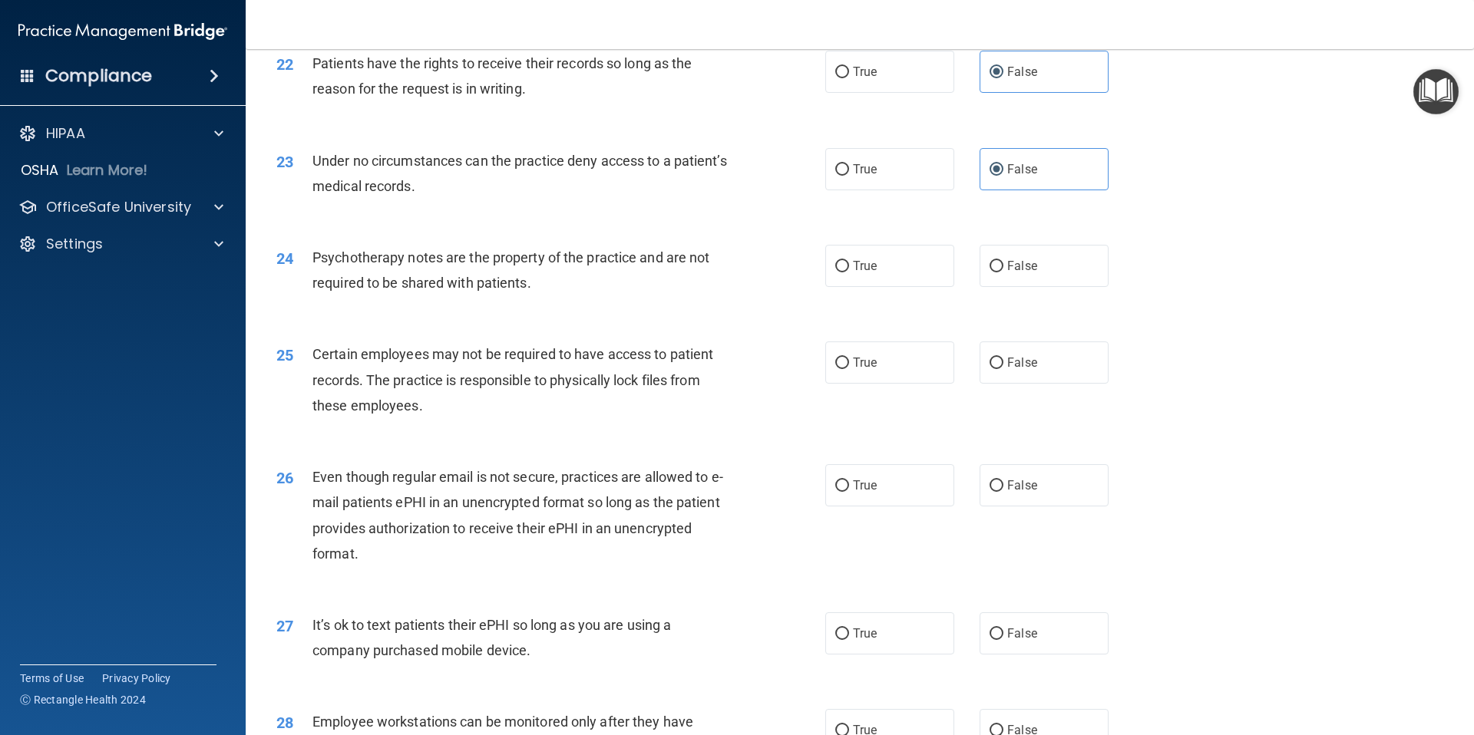
click at [450, 267] on div "Psychotherapy notes are the property of the practice and are not required to be…" at bounding box center [526, 270] width 429 height 51
click at [449, 268] on div "Psychotherapy notes are the property of the practice and are not required to be…" at bounding box center [526, 270] width 429 height 51
click at [450, 269] on div "Psychotherapy notes are the property of the practice and are not required to be…" at bounding box center [526, 270] width 429 height 51
click at [451, 268] on div "Psychotherapy notes are the property of the practice and are not required to be…" at bounding box center [526, 270] width 429 height 51
click at [454, 259] on span "Psychotherapy notes are the property of the practice and are not required to be…" at bounding box center [510, 269] width 397 height 41
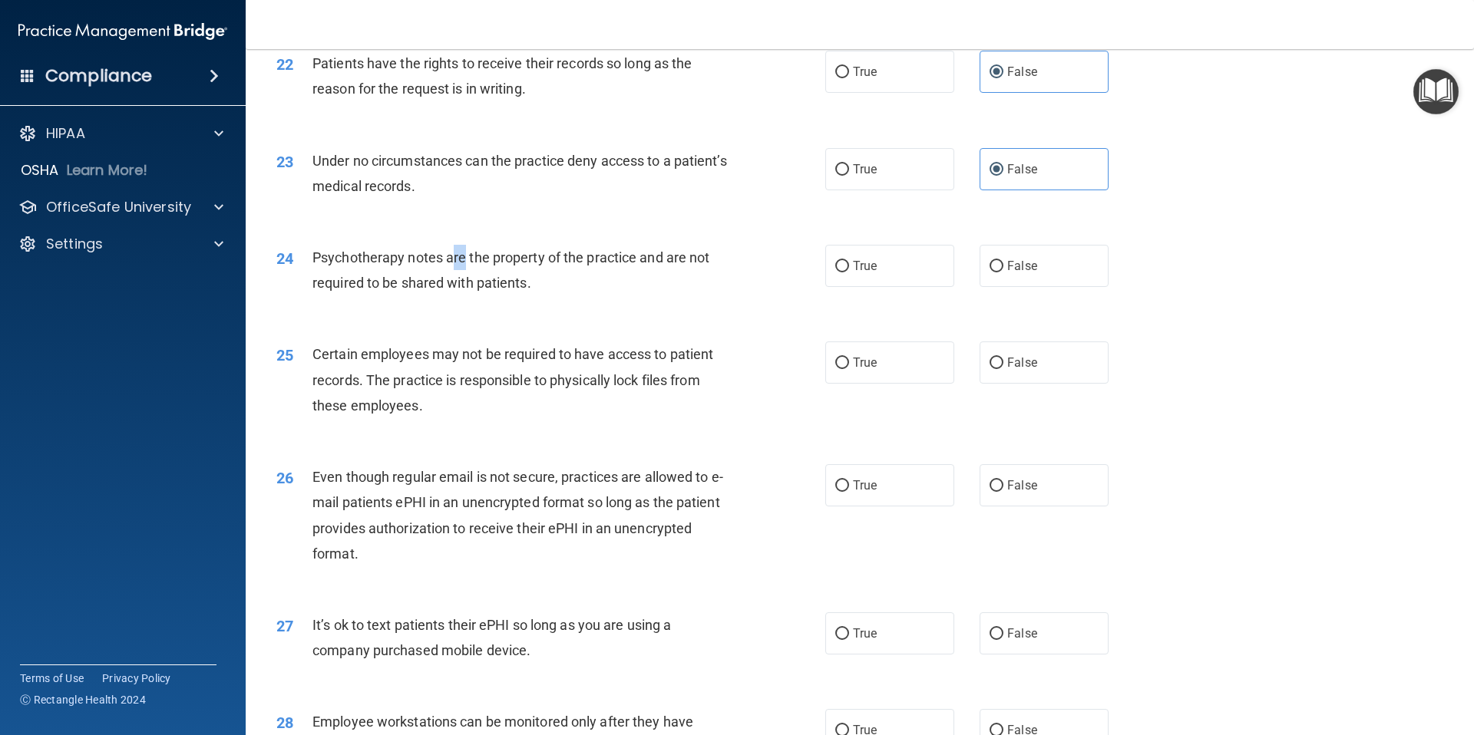
click at [454, 259] on span "Psychotherapy notes are the property of the practice and are not required to be…" at bounding box center [510, 269] width 397 height 41
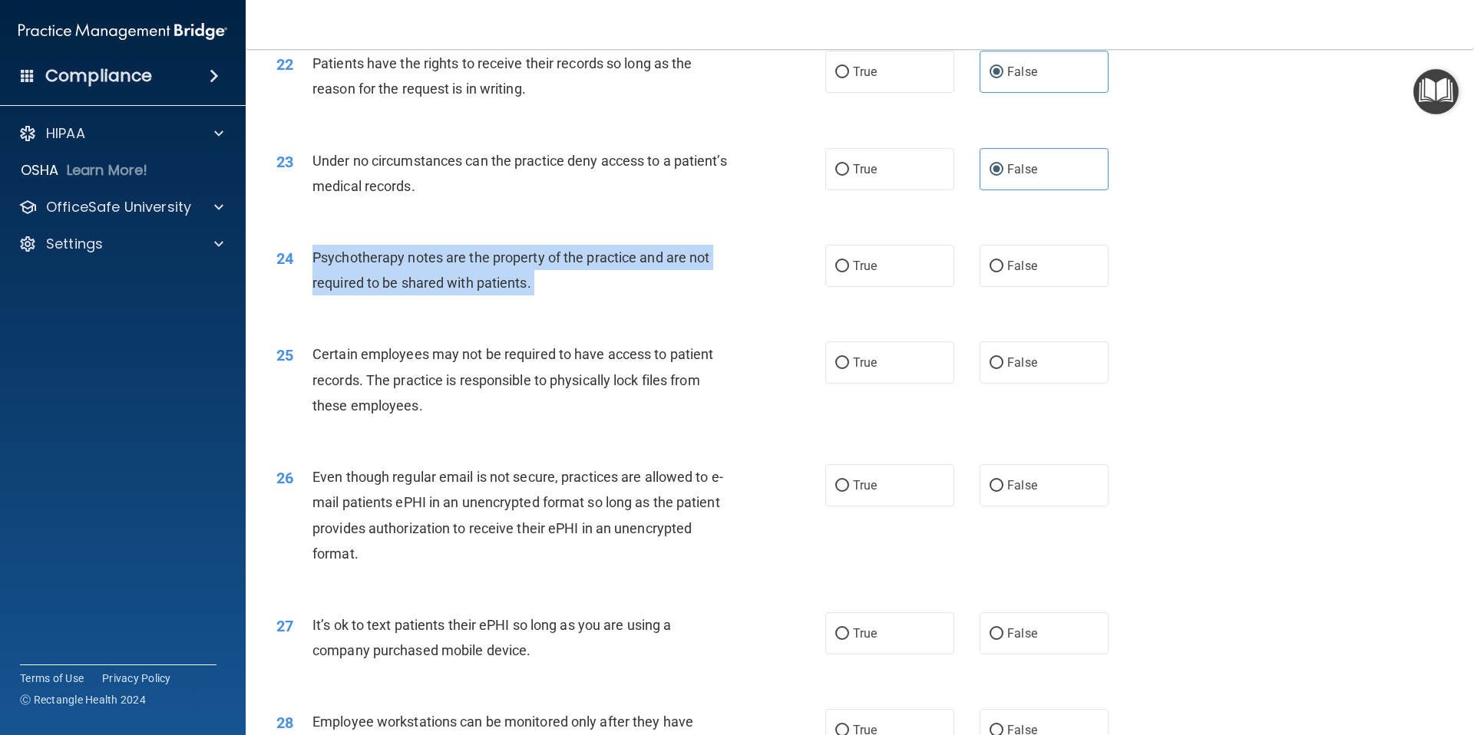
click at [454, 259] on span "Psychotherapy notes are the property of the practice and are not required to be…" at bounding box center [510, 269] width 397 height 41
click at [998, 266] on input "False" at bounding box center [996, 267] width 14 height 12
radio input "true"
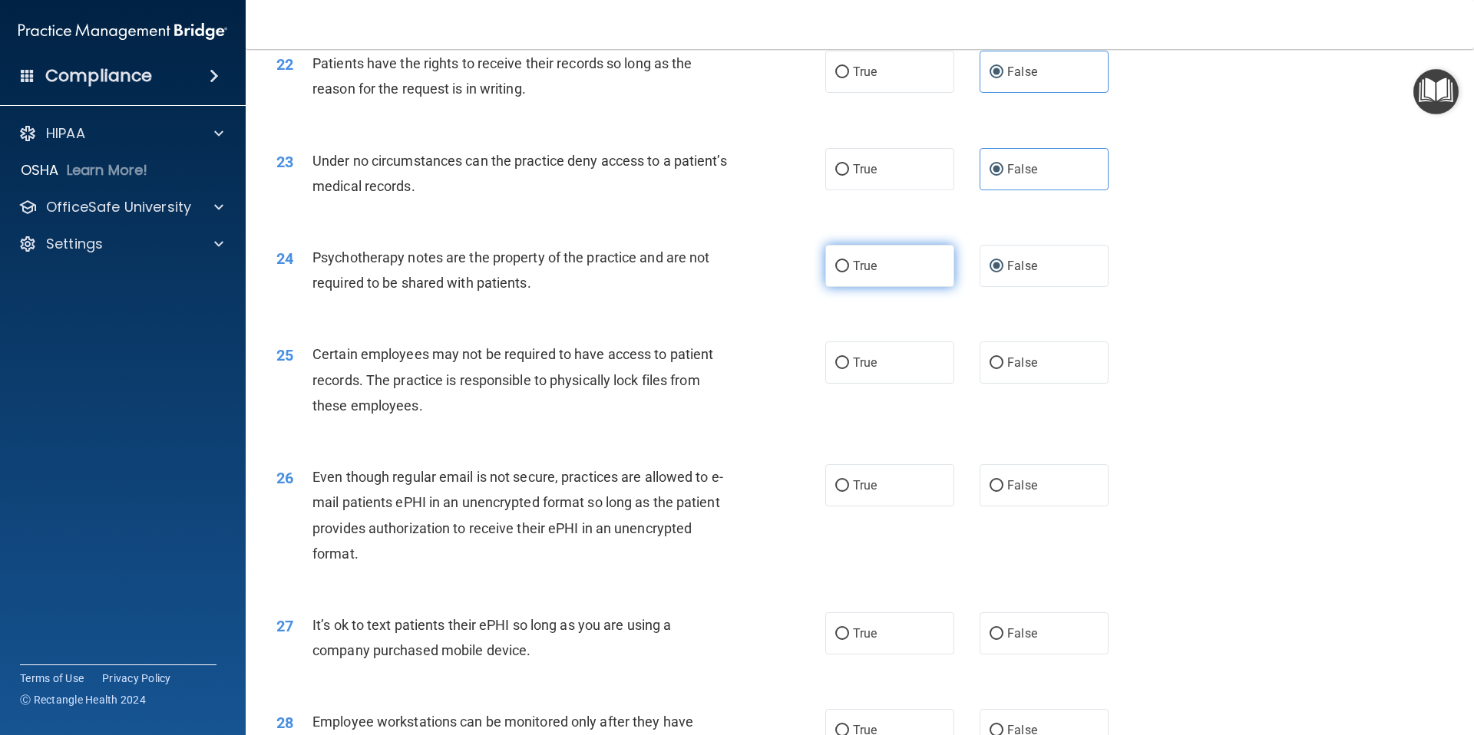
click at [903, 267] on label "True" at bounding box center [889, 266] width 129 height 42
click at [849, 267] on input "True" at bounding box center [842, 267] width 14 height 12
radio input "true"
radio input "false"
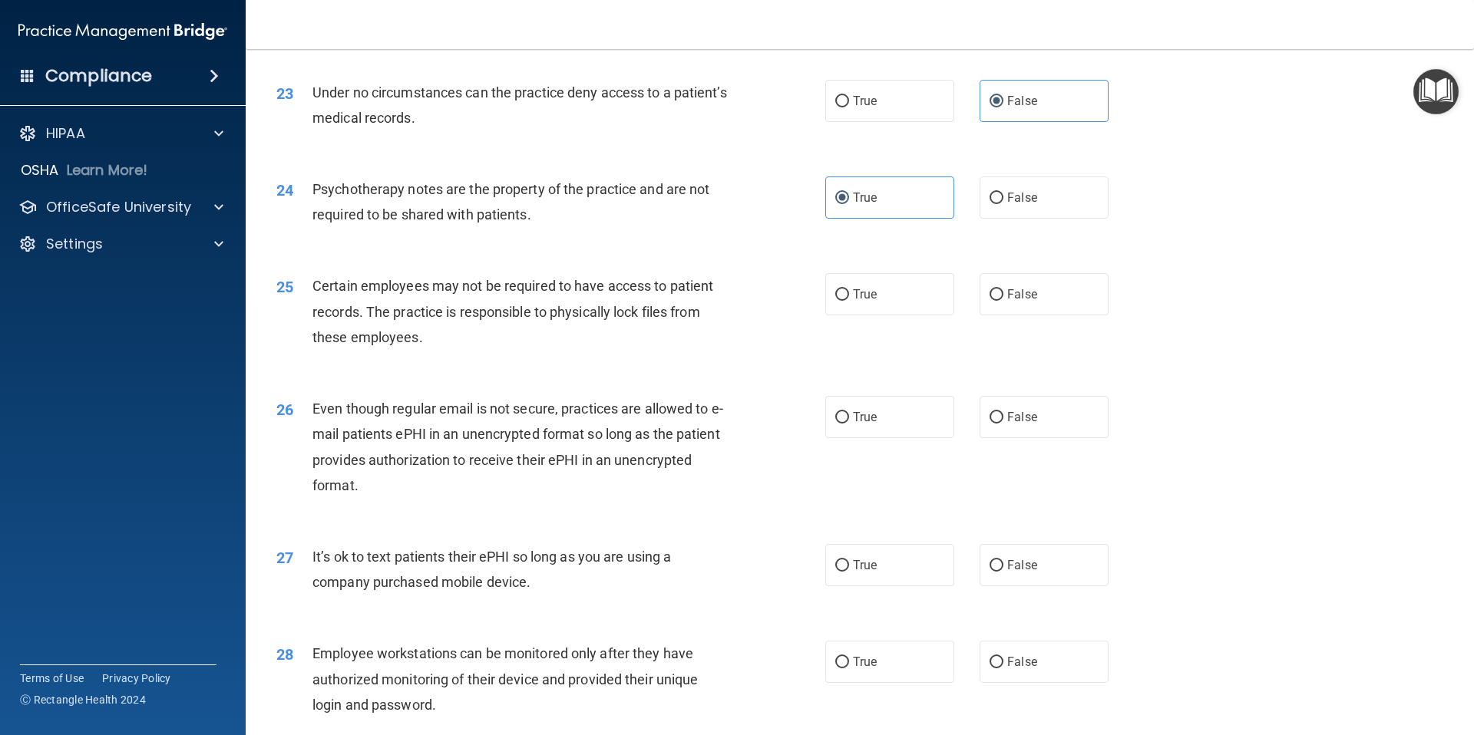
scroll to position [2780, 0]
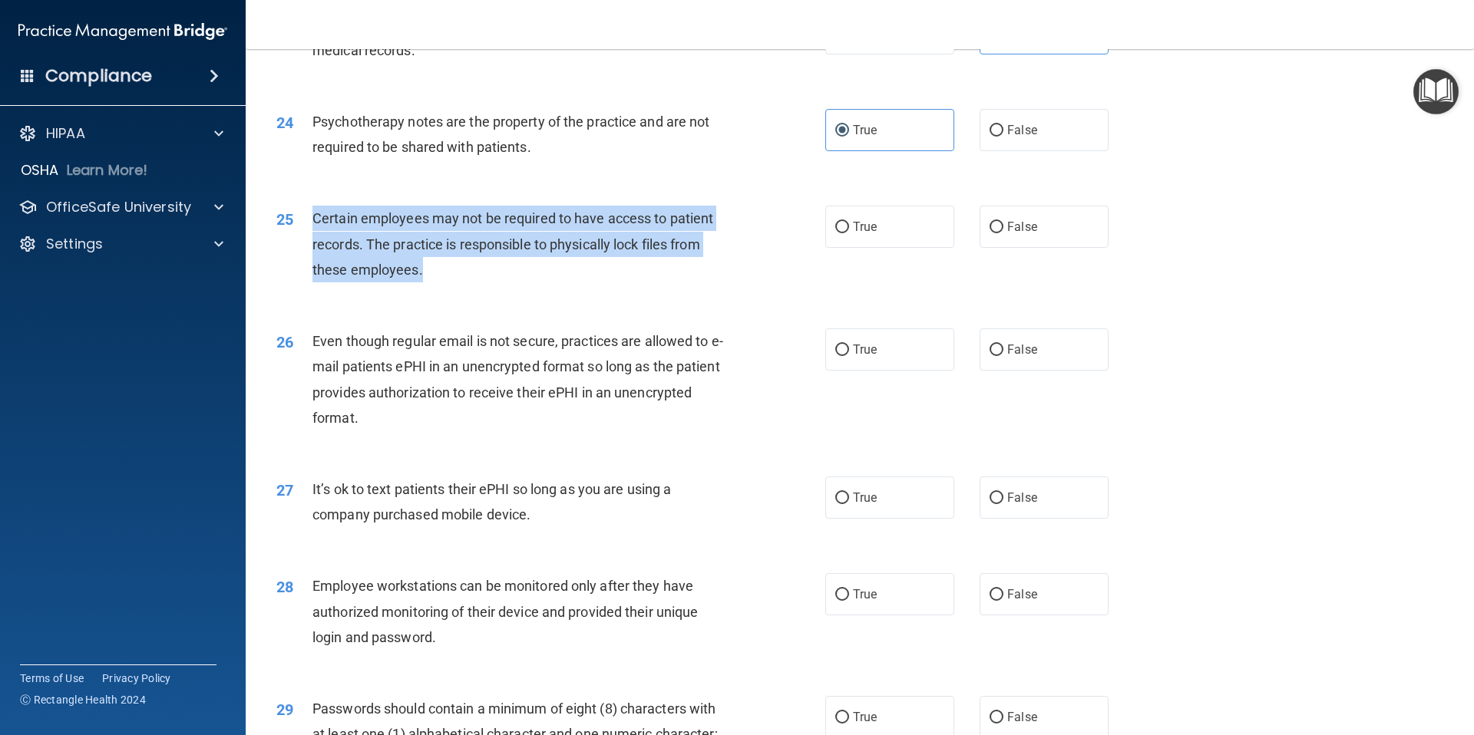
drag, startPoint x: 315, startPoint y: 218, endPoint x: 431, endPoint y: 279, distance: 131.5
click at [431, 279] on div "Certain employees may not be required to have access to patient records. The pr…" at bounding box center [526, 244] width 429 height 77
click at [846, 224] on input "True" at bounding box center [842, 228] width 14 height 12
radio input "true"
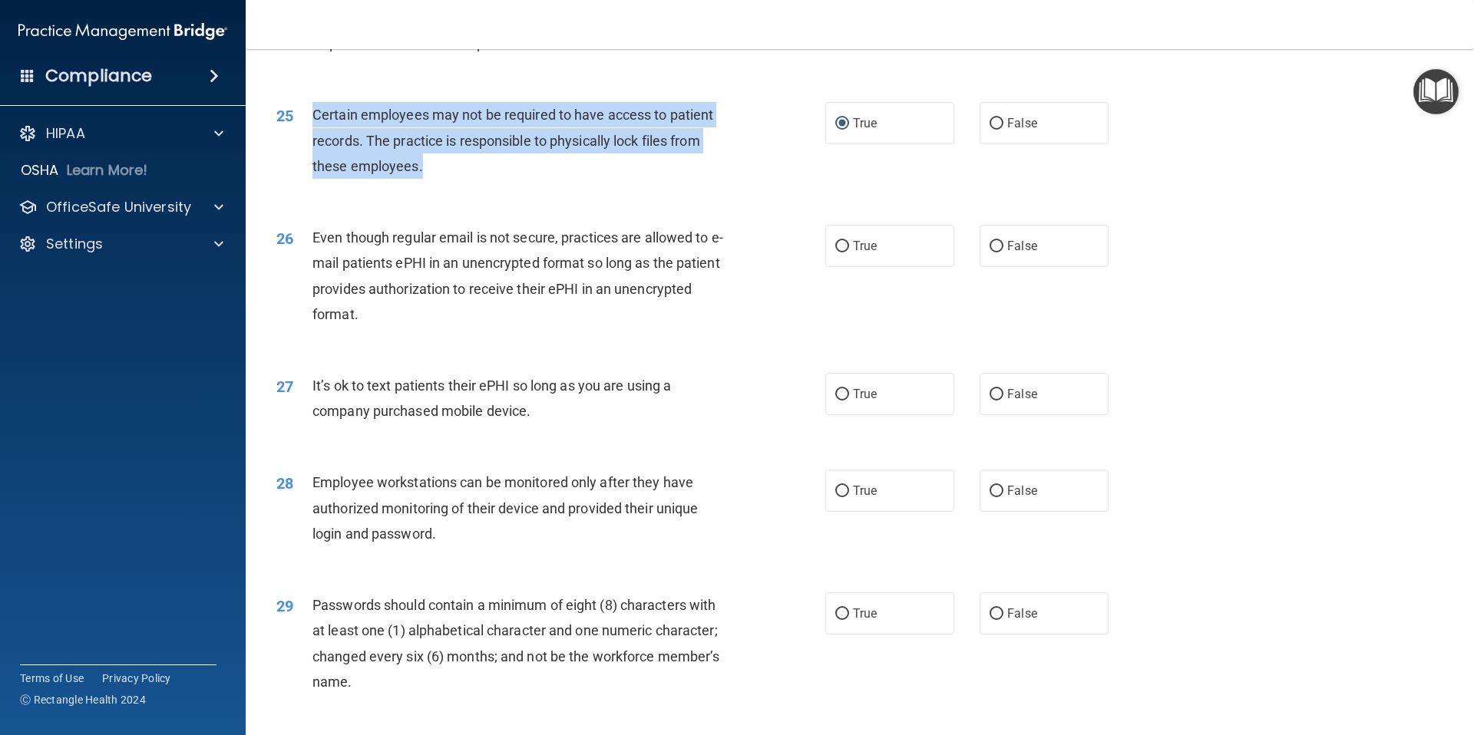
scroll to position [2888, 0]
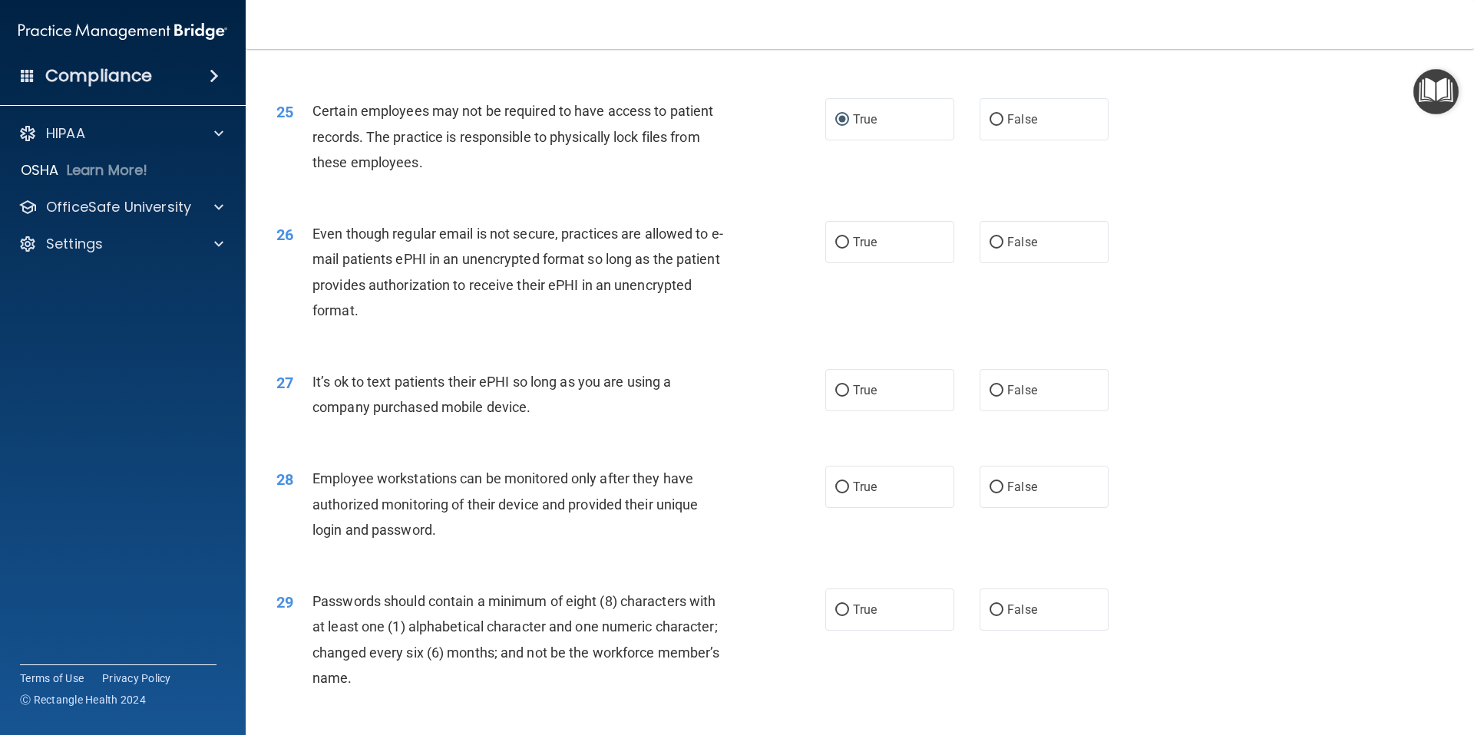
click at [463, 269] on div "Even though regular email is not secure, practices are allowed to e-mail patien…" at bounding box center [526, 272] width 429 height 102
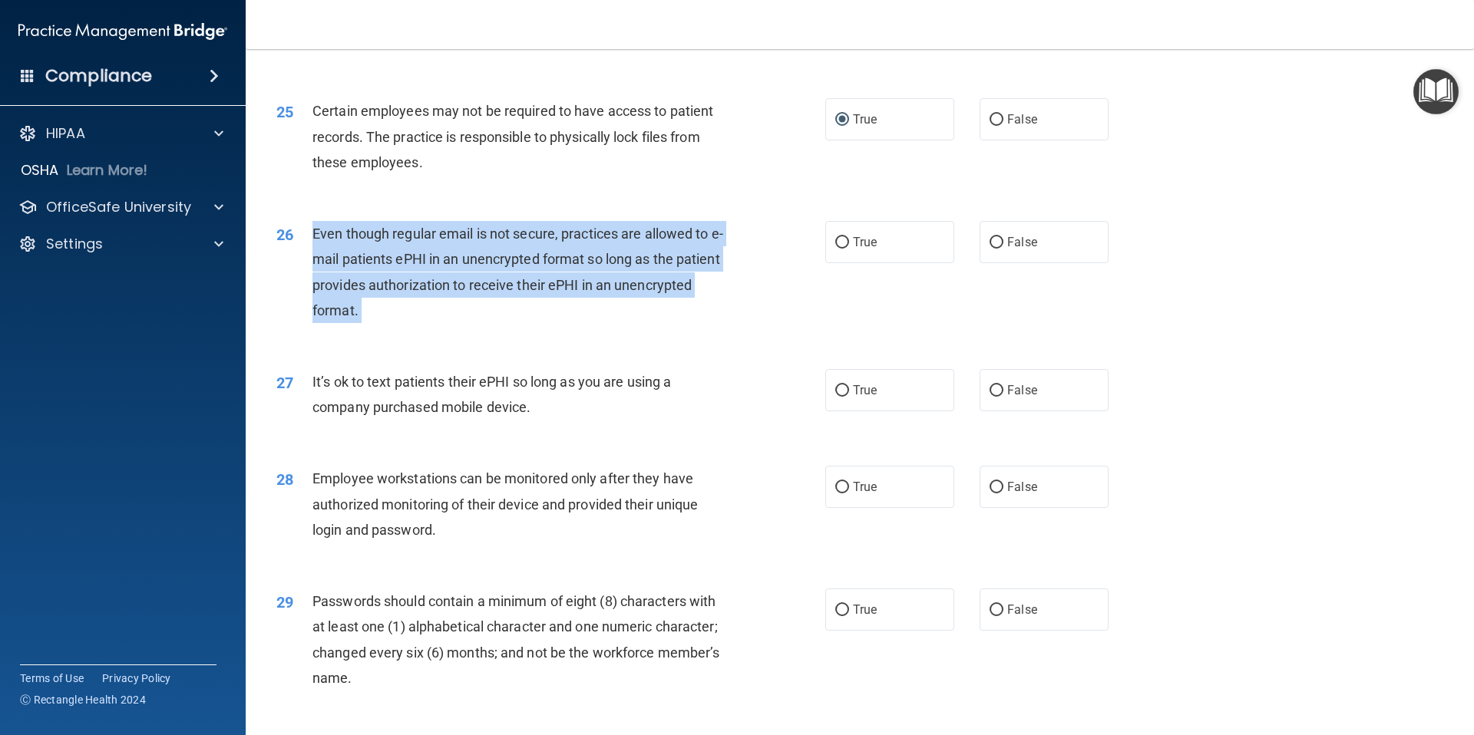
click at [463, 269] on div "Even though regular email is not secure, practices are allowed to e-mail patien…" at bounding box center [526, 272] width 429 height 102
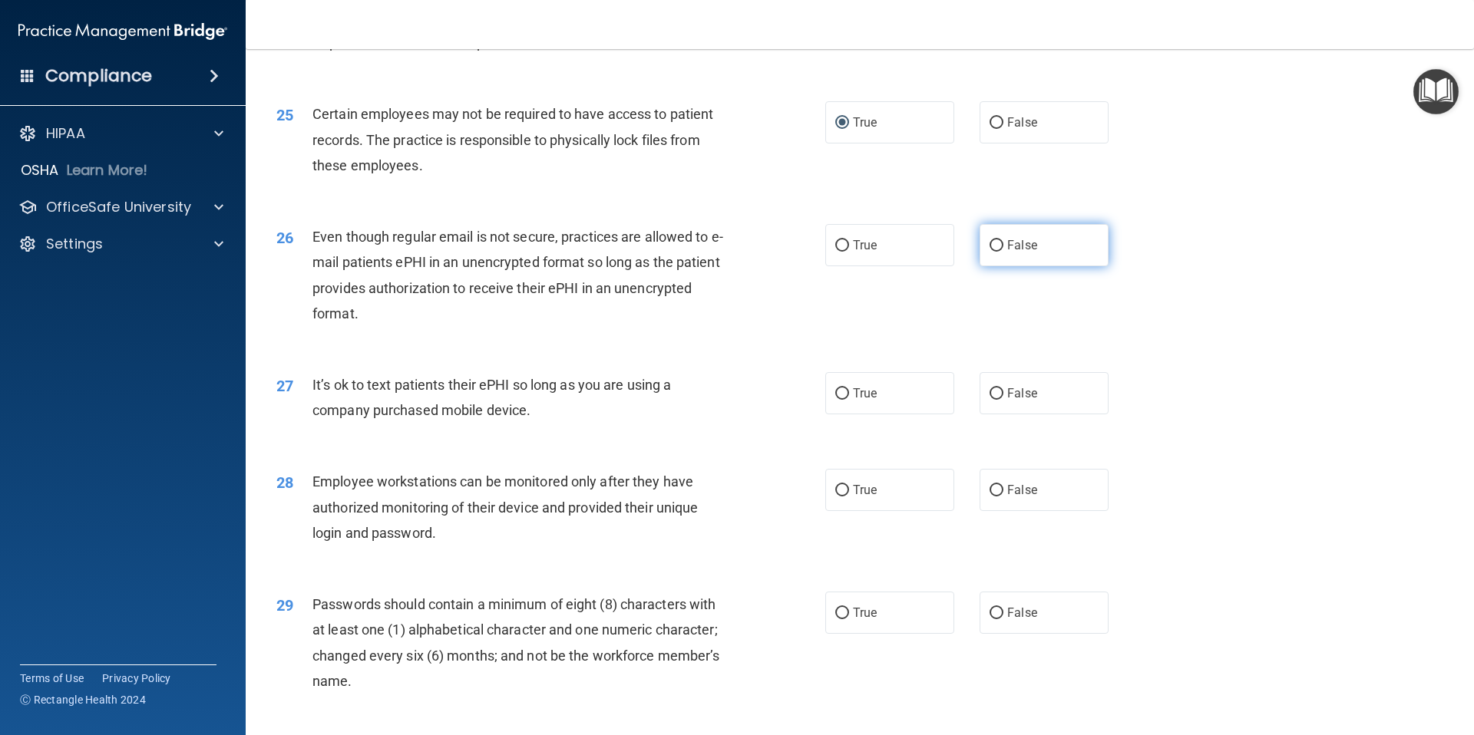
drag, startPoint x: 1052, startPoint y: 247, endPoint x: 1043, endPoint y: 249, distance: 8.8
click at [1052, 247] on label "False" at bounding box center [1043, 245] width 129 height 42
click at [1003, 247] on input "False" at bounding box center [996, 246] width 14 height 12
radio input "true"
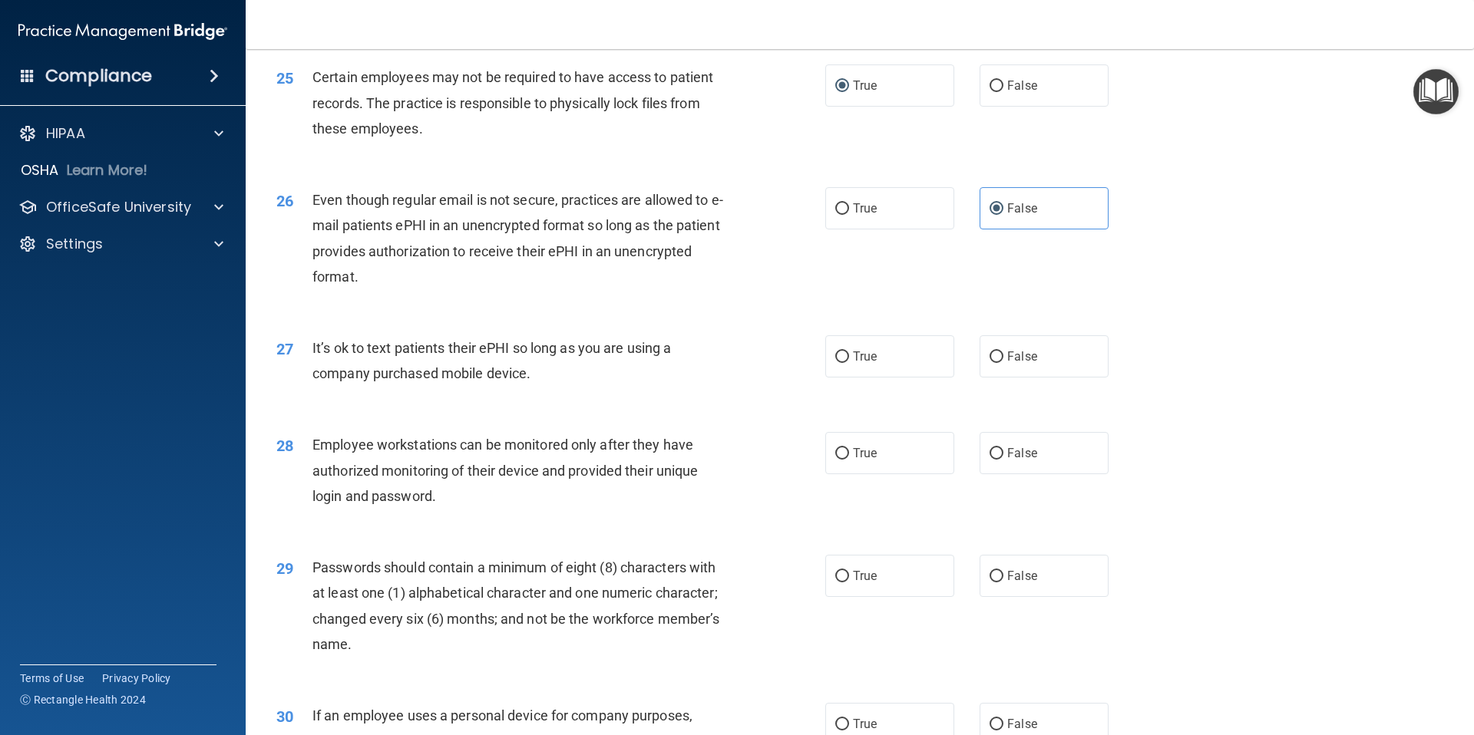
scroll to position [2917, 0]
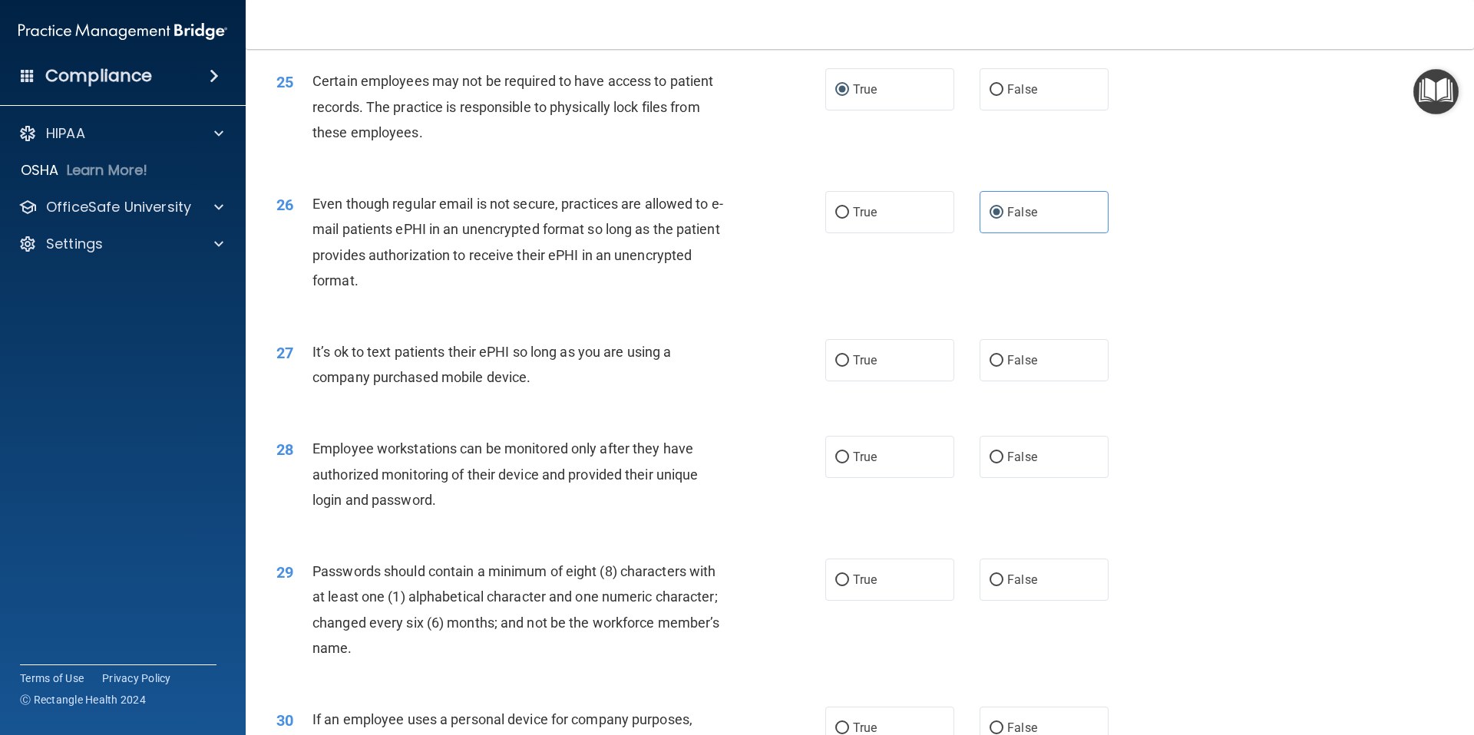
click at [472, 351] on span "It’s ok to text patients their ePHI so long as you are using a company purchase…" at bounding box center [491, 364] width 358 height 41
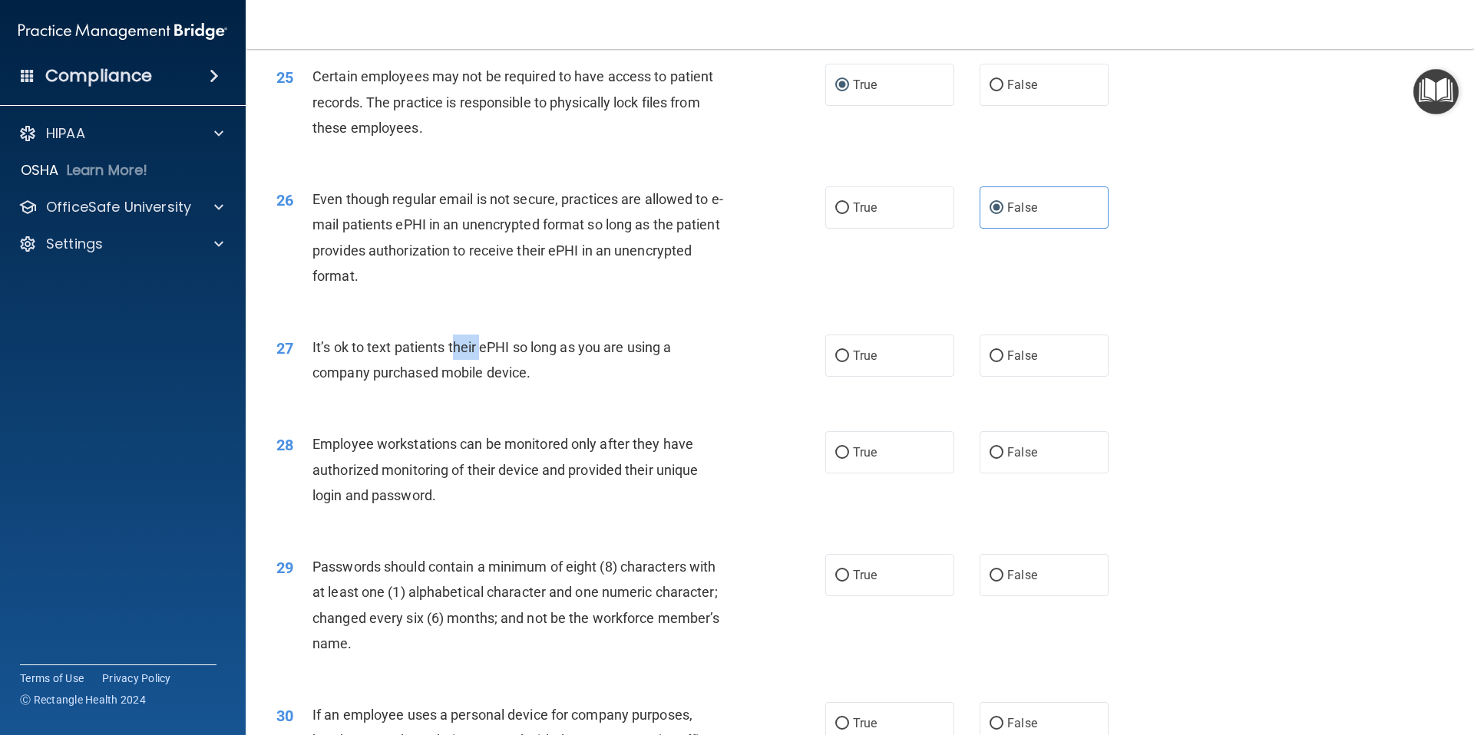
click at [472, 351] on span "It’s ok to text patients their ePHI so long as you are using a company purchase…" at bounding box center [491, 359] width 358 height 41
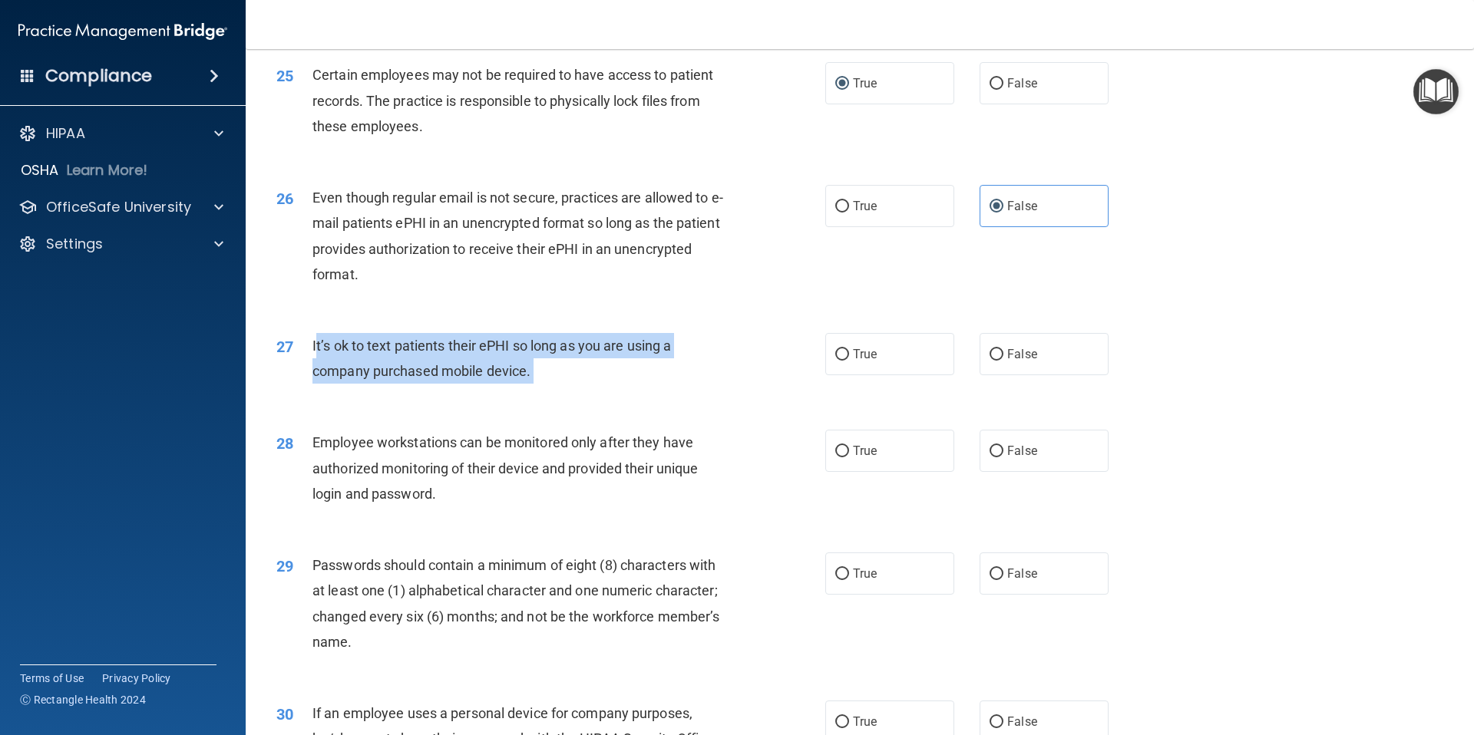
click at [472, 351] on span "It’s ok to text patients their ePHI so long as you are using a company purchase…" at bounding box center [491, 358] width 358 height 41
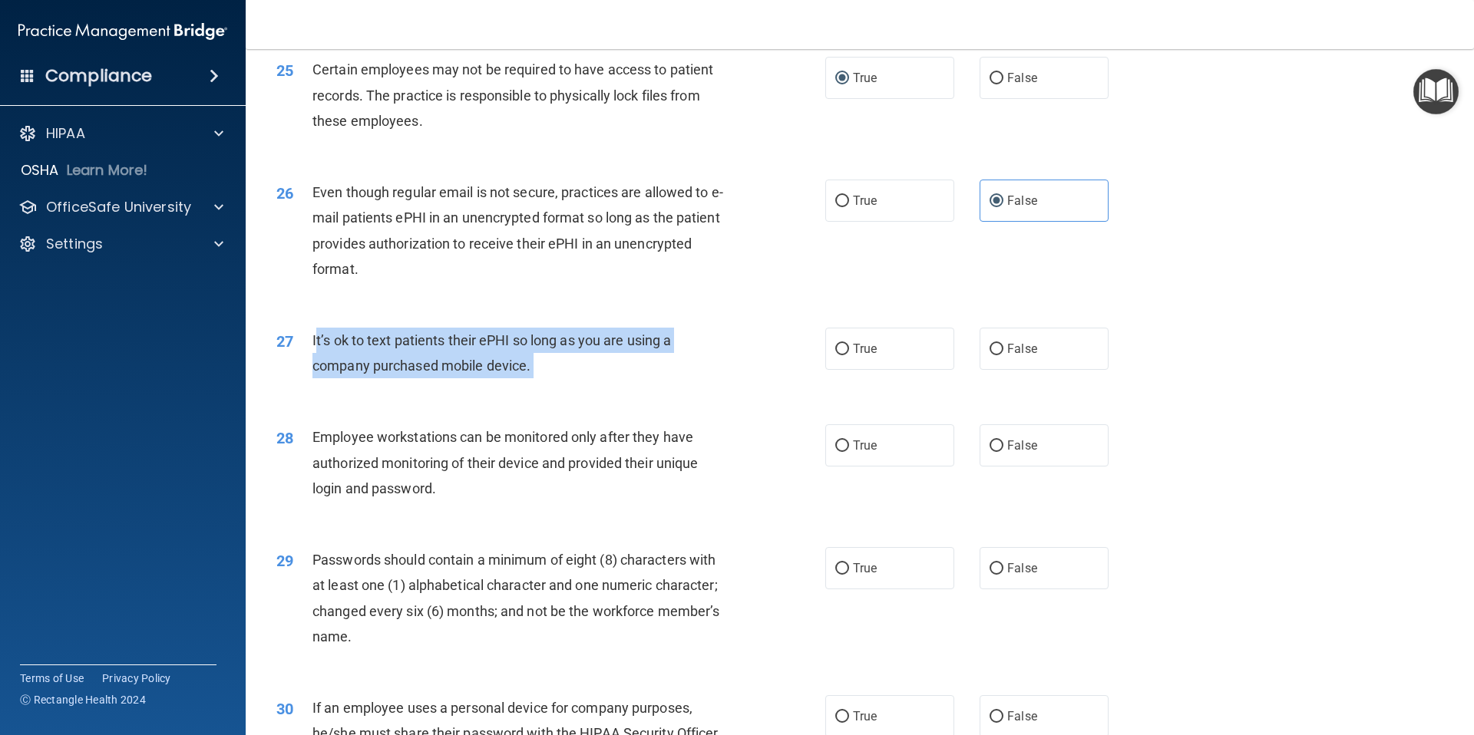
scroll to position [2928, 0]
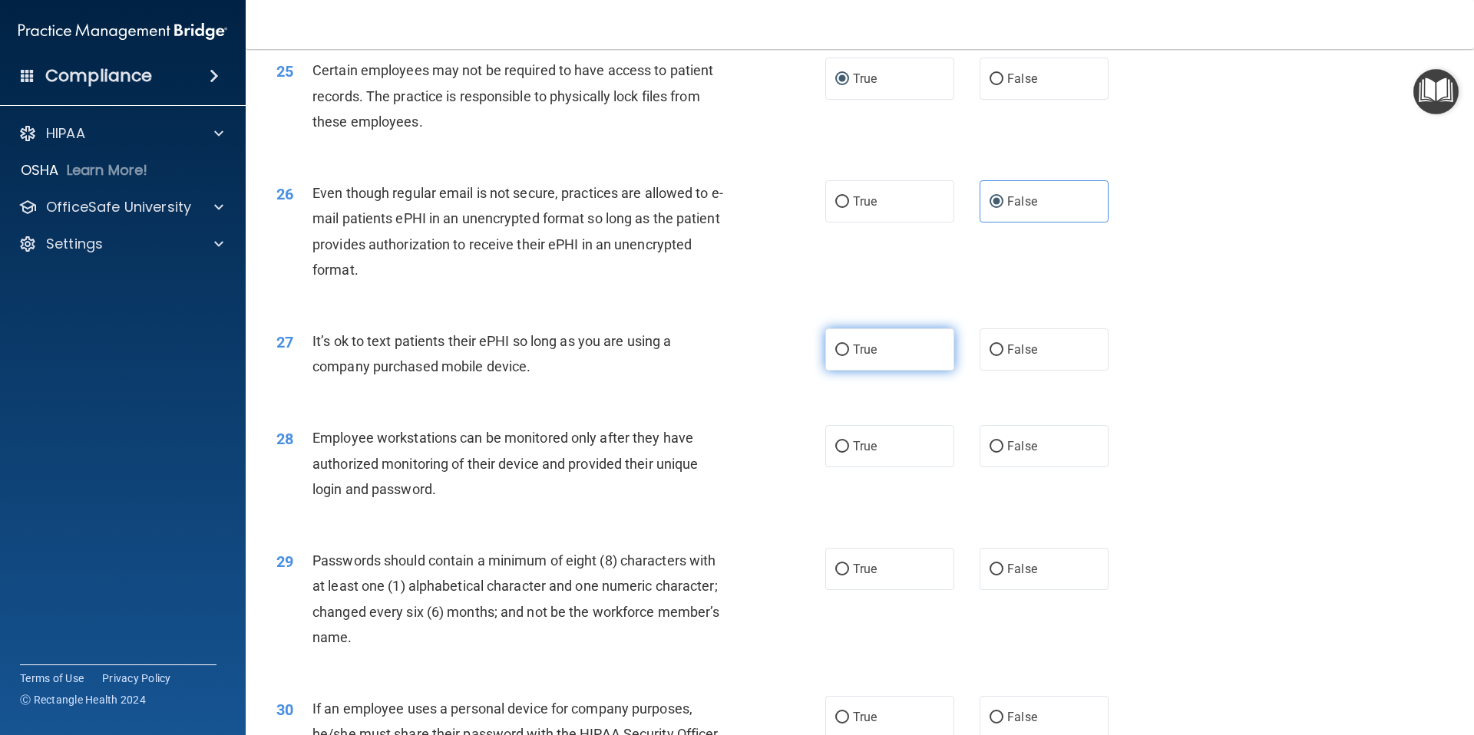
click at [936, 352] on label "True" at bounding box center [889, 350] width 129 height 42
click at [849, 352] on input "True" at bounding box center [842, 351] width 14 height 12
radio input "true"
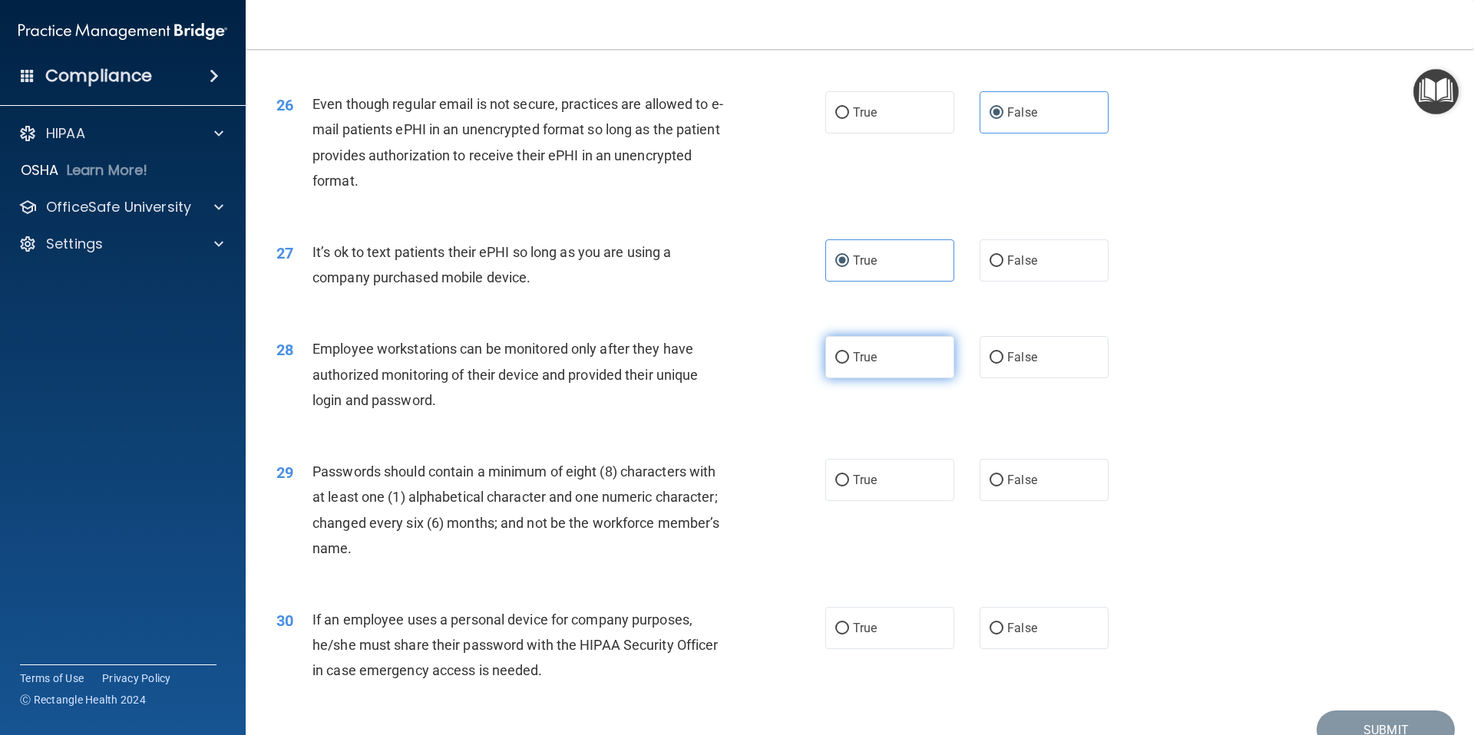
scroll to position [3016, 0]
click at [562, 348] on span "Employee workstations can be monitored only after they have authorized monitori…" at bounding box center [504, 375] width 385 height 67
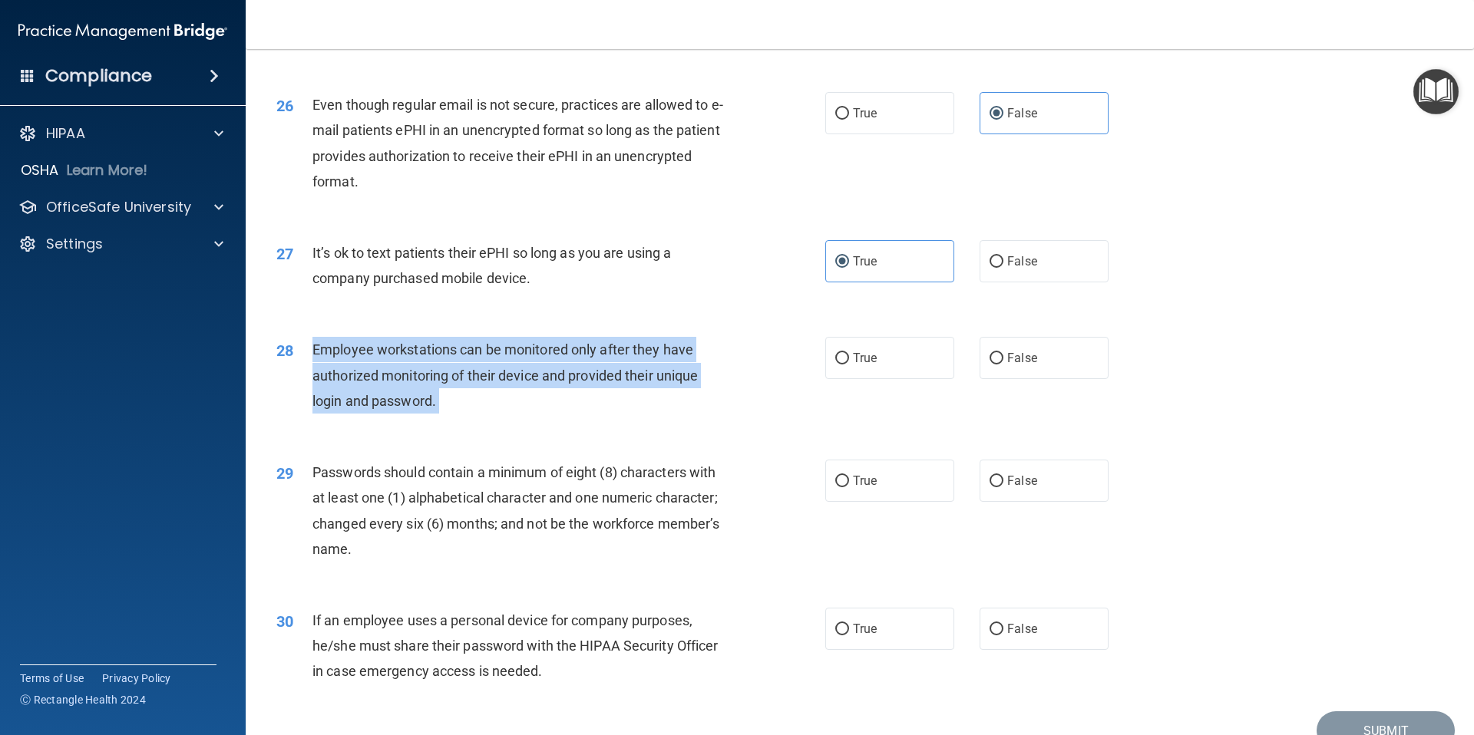
click at [562, 348] on span "Employee workstations can be monitored only after they have authorized monitori…" at bounding box center [504, 375] width 385 height 67
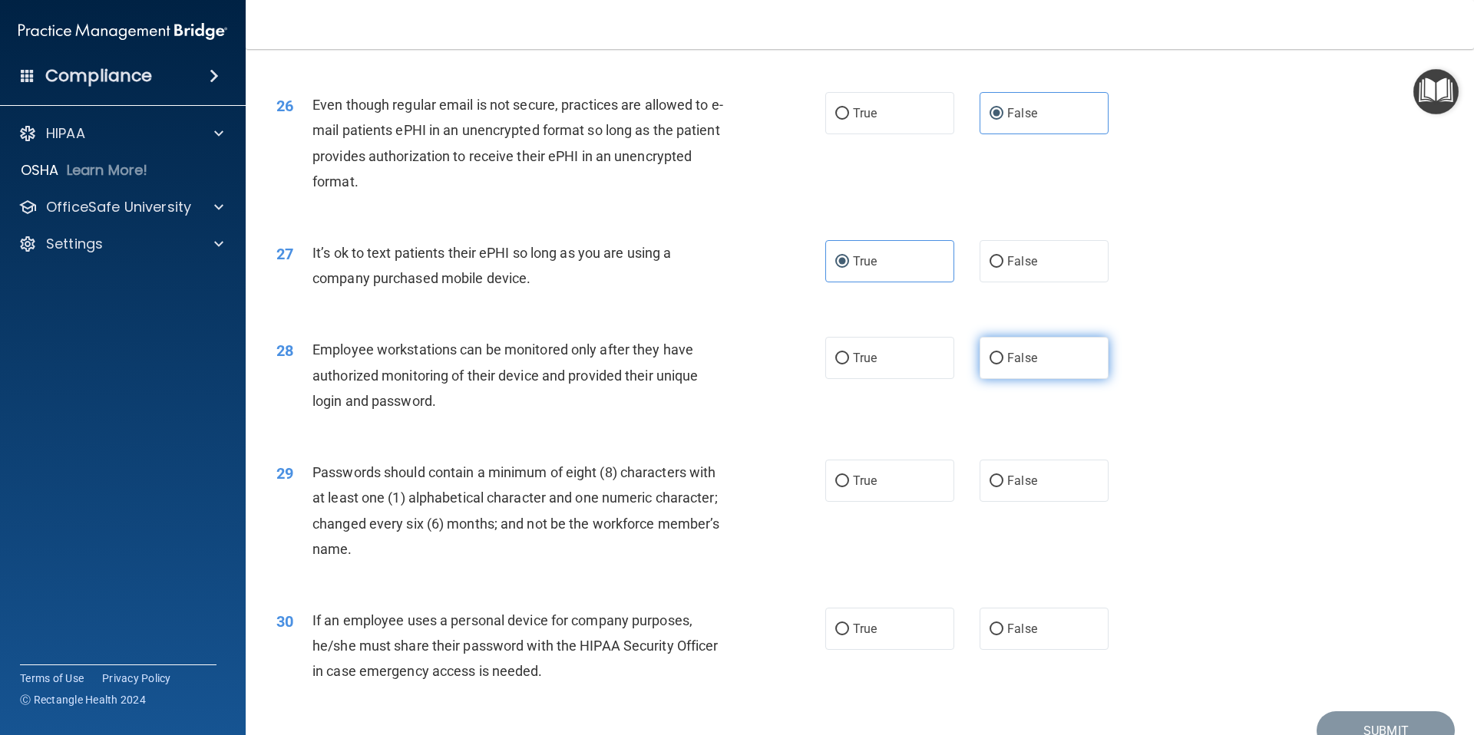
click at [1013, 366] on label "False" at bounding box center [1043, 358] width 129 height 42
click at [1003, 365] on input "False" at bounding box center [996, 359] width 14 height 12
radio input "true"
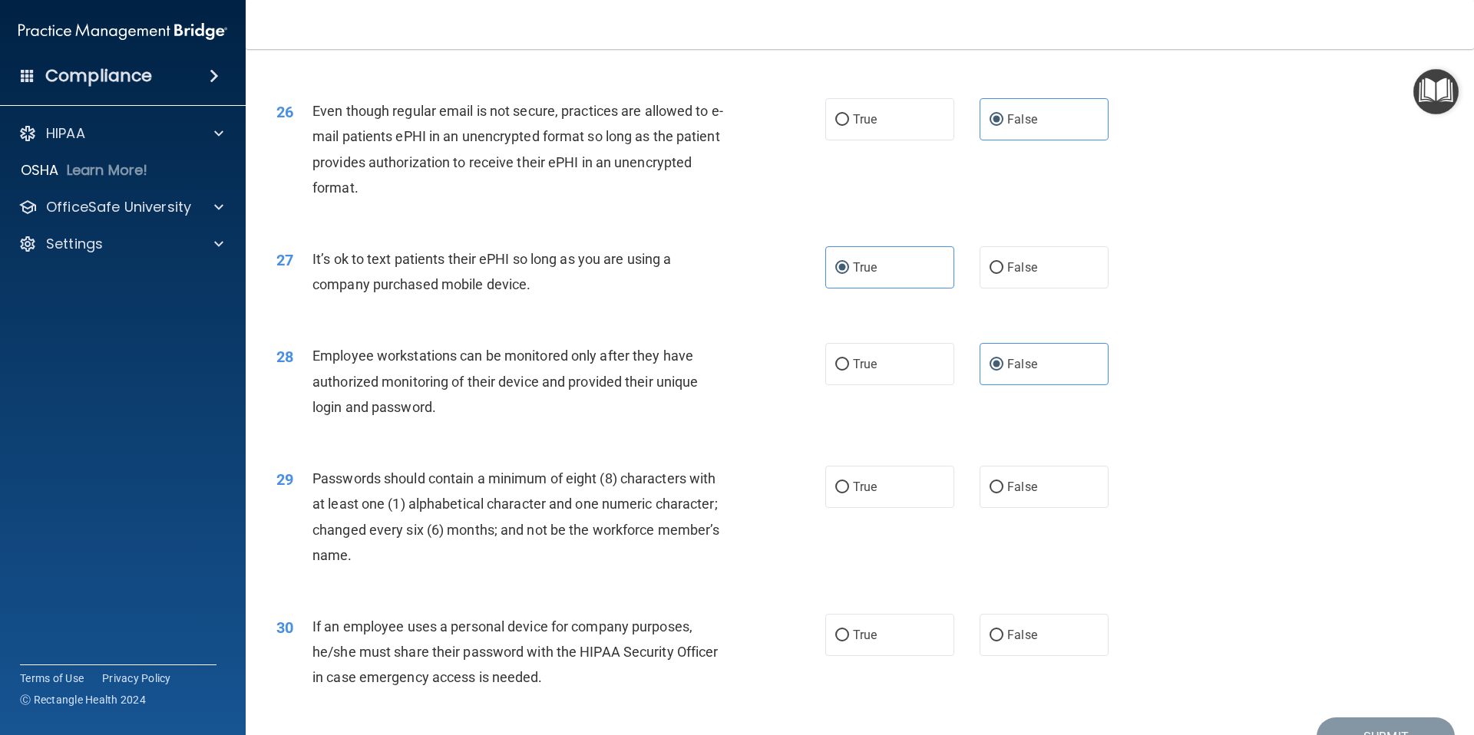
scroll to position [3092, 0]
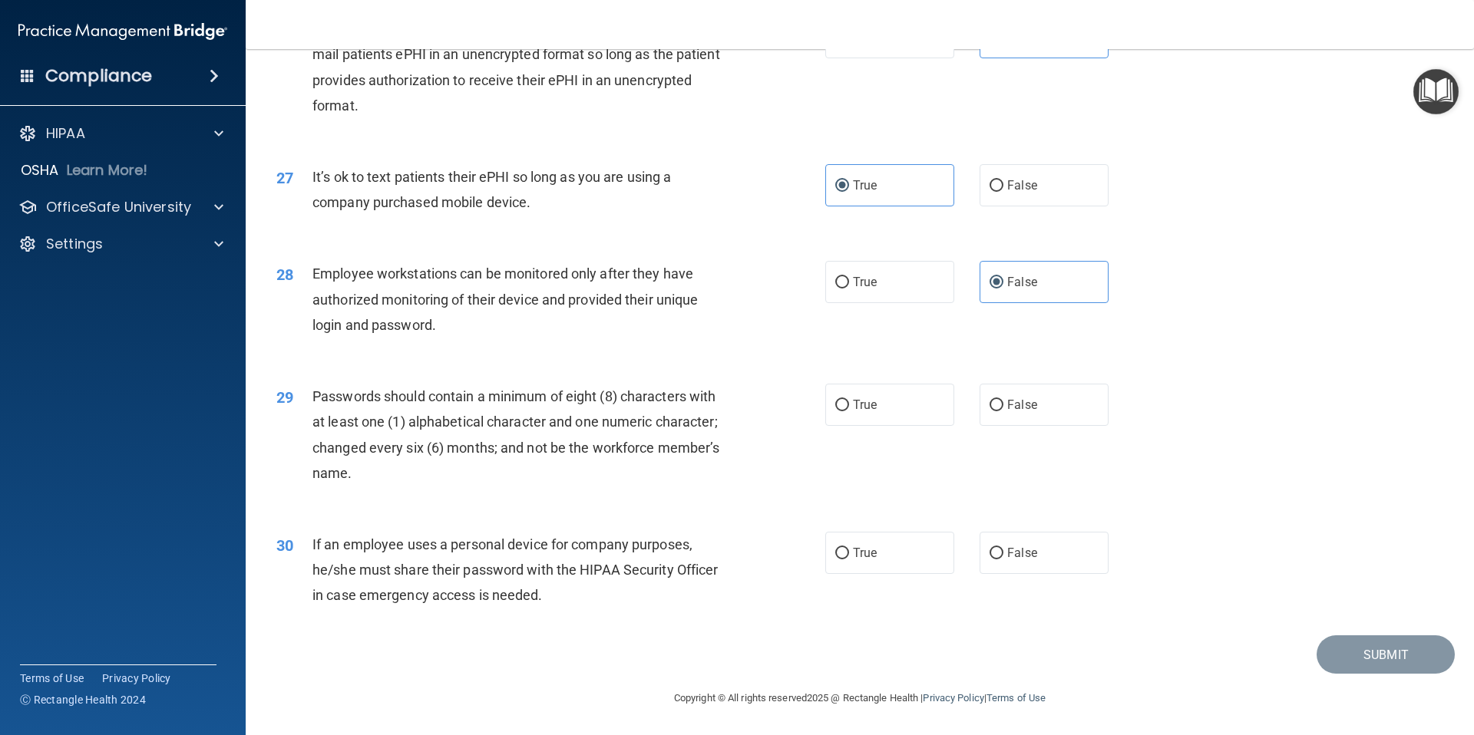
click at [455, 433] on div "Passwords should contain a minimum of eight (8) characters with at least one (1…" at bounding box center [526, 435] width 429 height 102
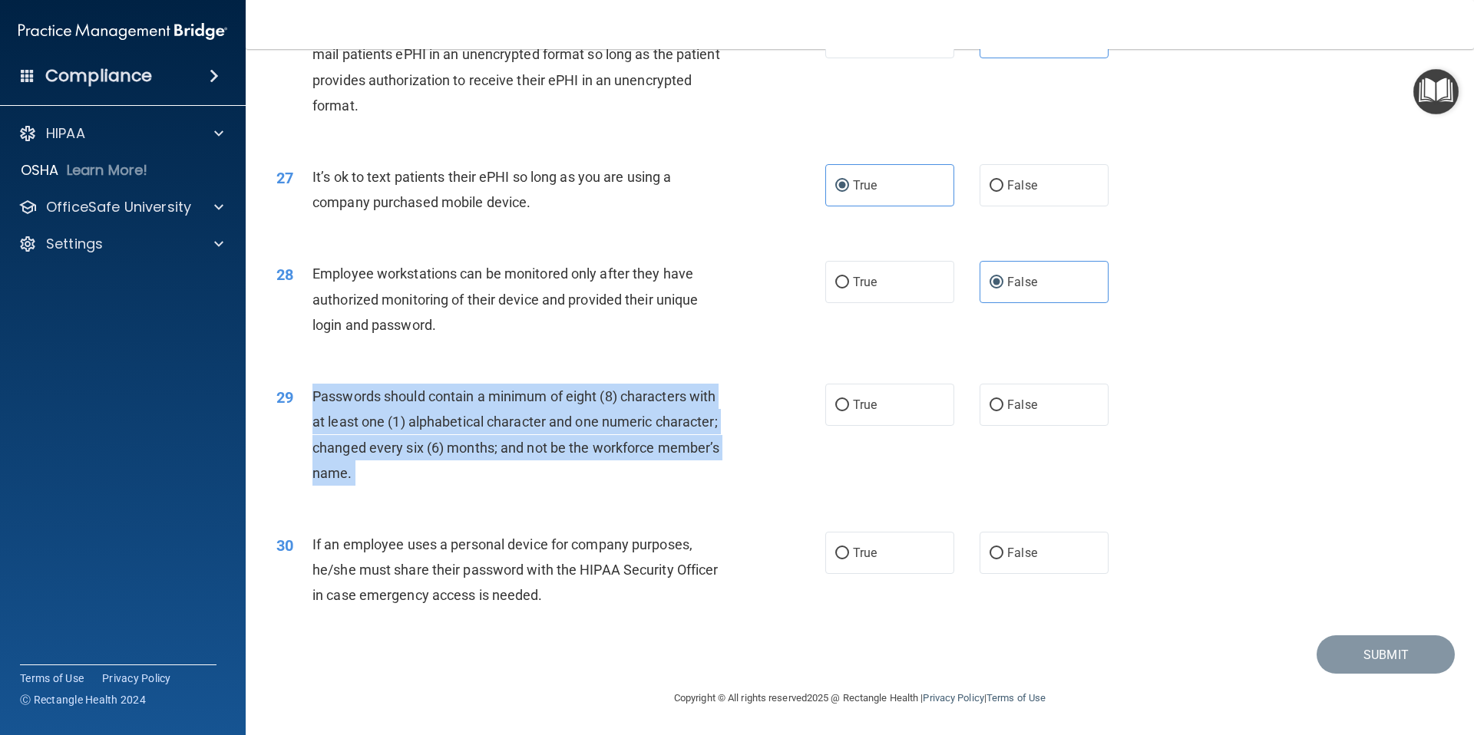
click at [456, 433] on div "Passwords should contain a minimum of eight (8) characters with at least one (1…" at bounding box center [526, 435] width 429 height 102
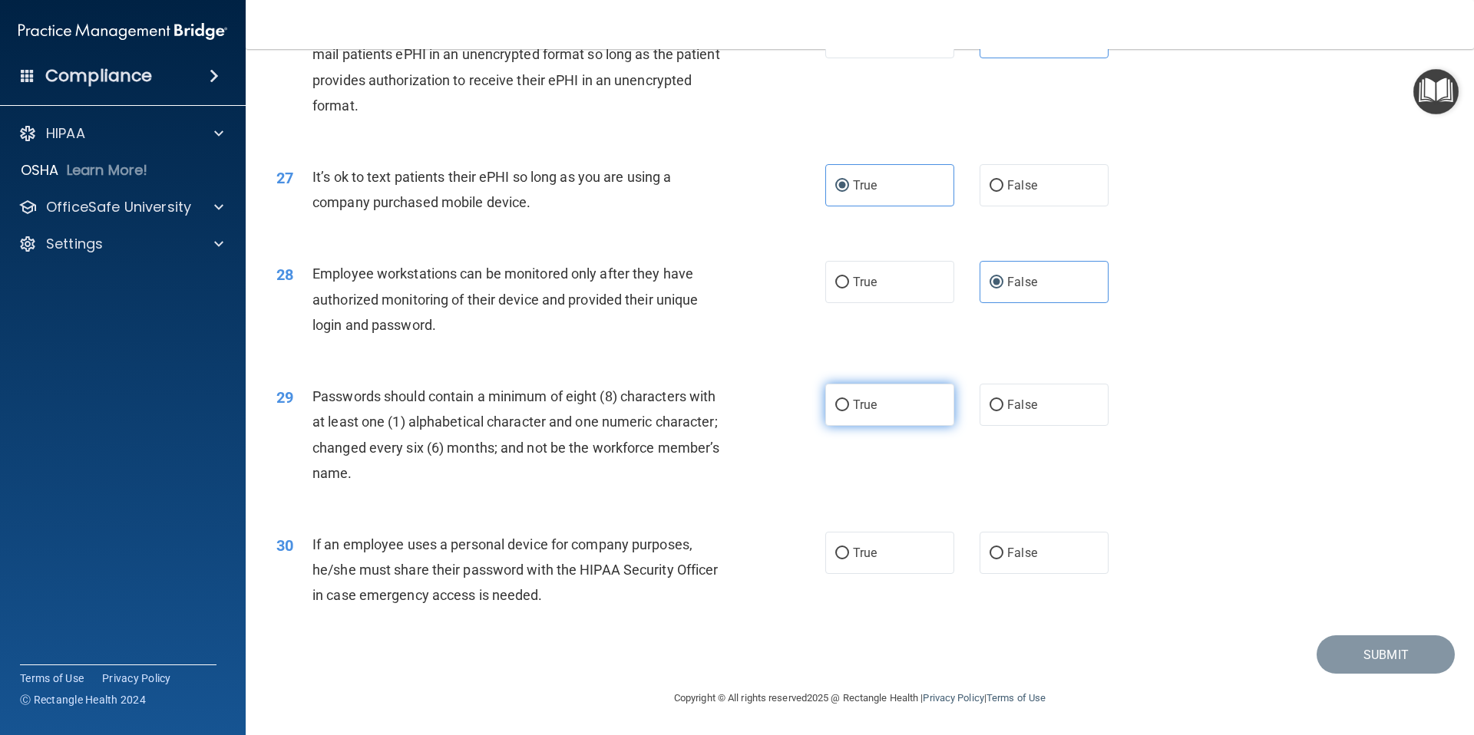
click at [865, 408] on span "True" at bounding box center [865, 405] width 24 height 15
click at [849, 408] on input "True" at bounding box center [842, 406] width 14 height 12
radio input "true"
click at [599, 557] on div "If an employee uses a personal device for company purposes, he/she must share t…" at bounding box center [526, 570] width 429 height 77
click at [600, 557] on div "If an employee uses a personal device for company purposes, he/she must share t…" at bounding box center [526, 570] width 429 height 77
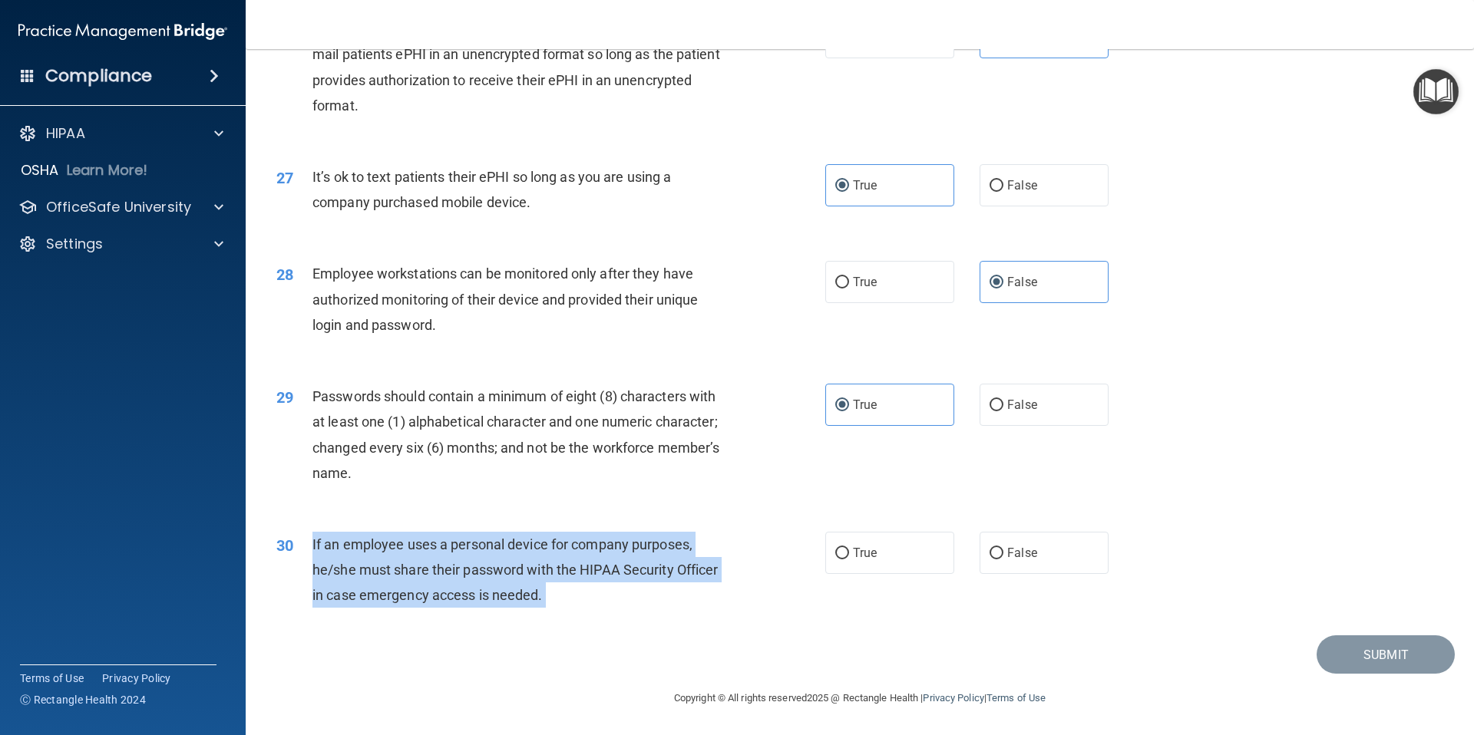
click at [600, 556] on div "If an employee uses a personal device for company purposes, he/she must share t…" at bounding box center [526, 570] width 429 height 77
click at [1002, 551] on input "False" at bounding box center [996, 554] width 14 height 12
radio input "true"
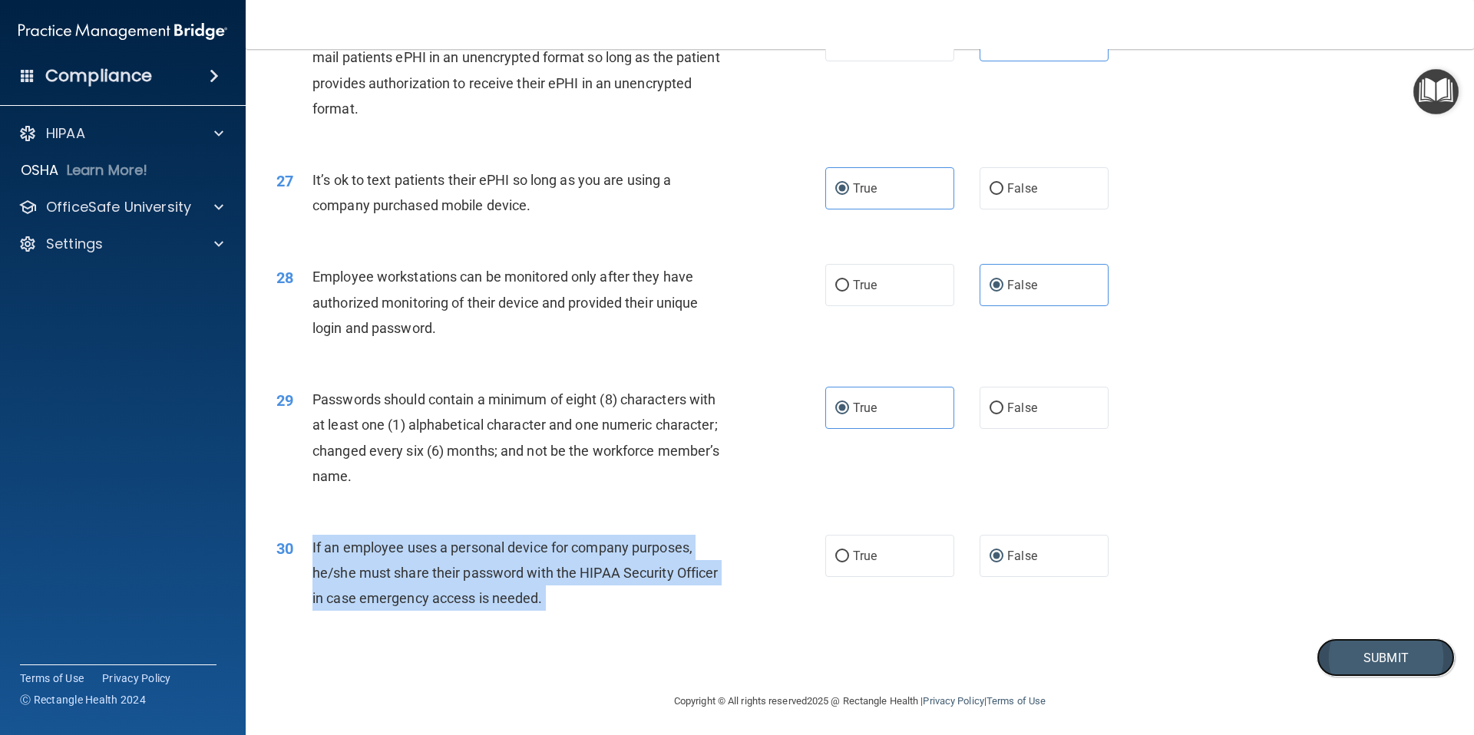
click at [1420, 659] on button "Submit" at bounding box center [1385, 658] width 138 height 39
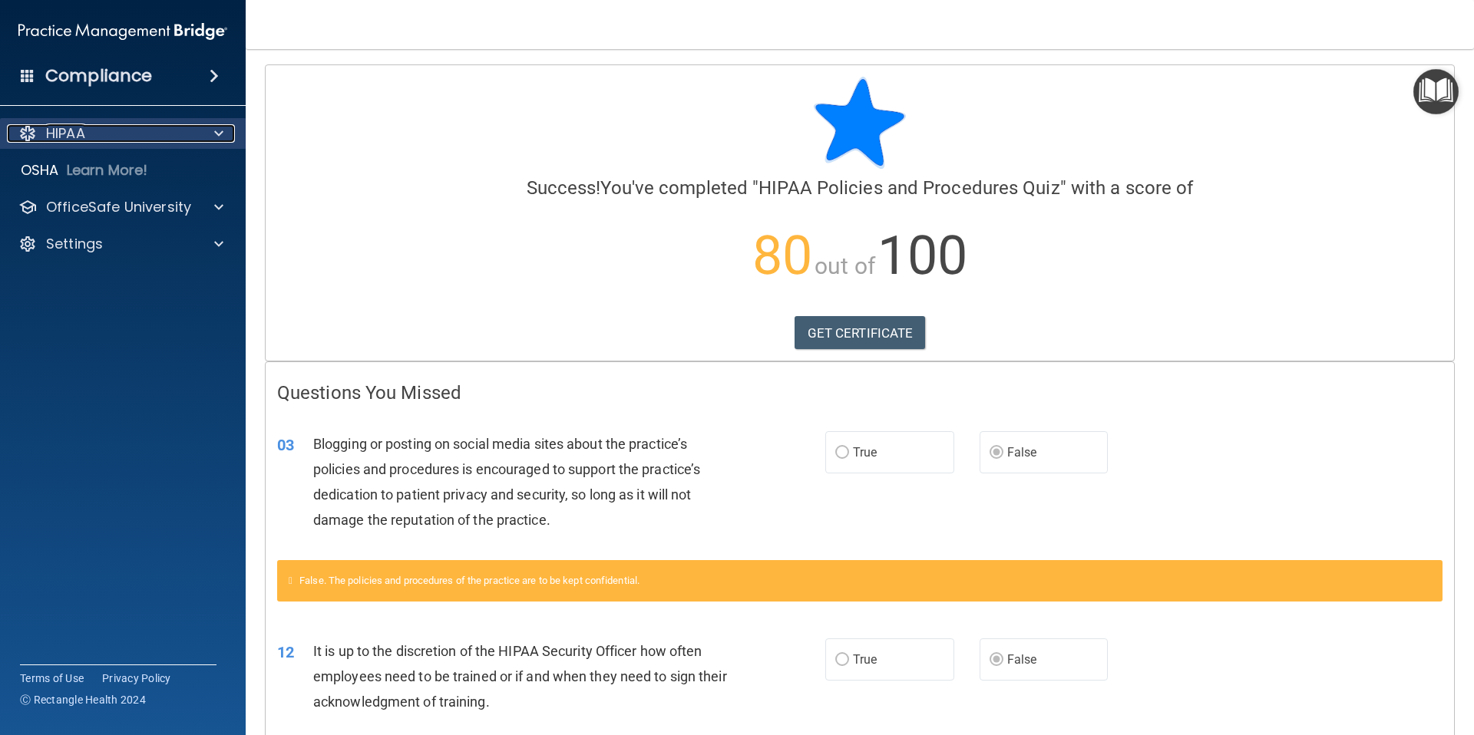
click at [127, 142] on div "HIPAA" at bounding box center [102, 133] width 190 height 18
click at [135, 137] on div "HIPAA" at bounding box center [102, 133] width 190 height 18
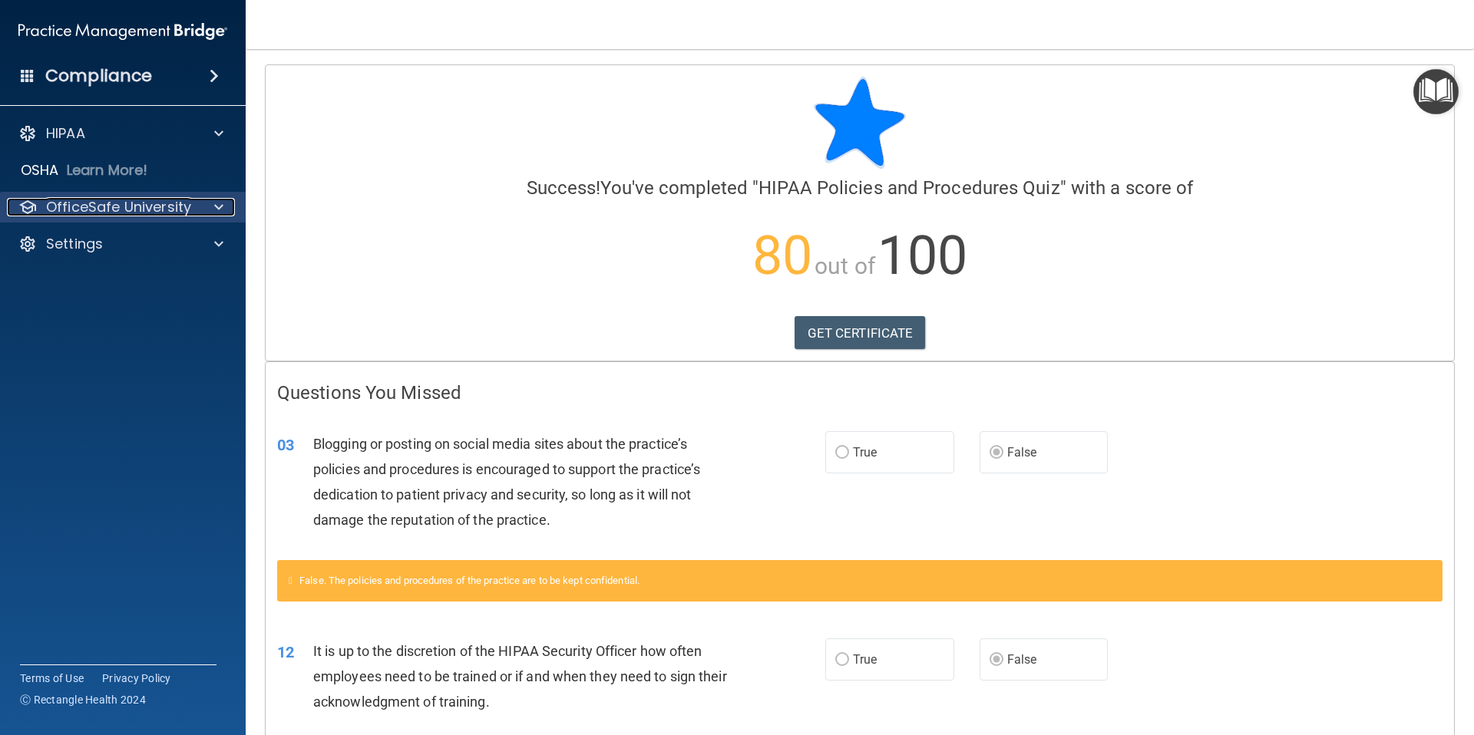
click at [135, 210] on p "OfficeSafe University" at bounding box center [118, 207] width 145 height 18
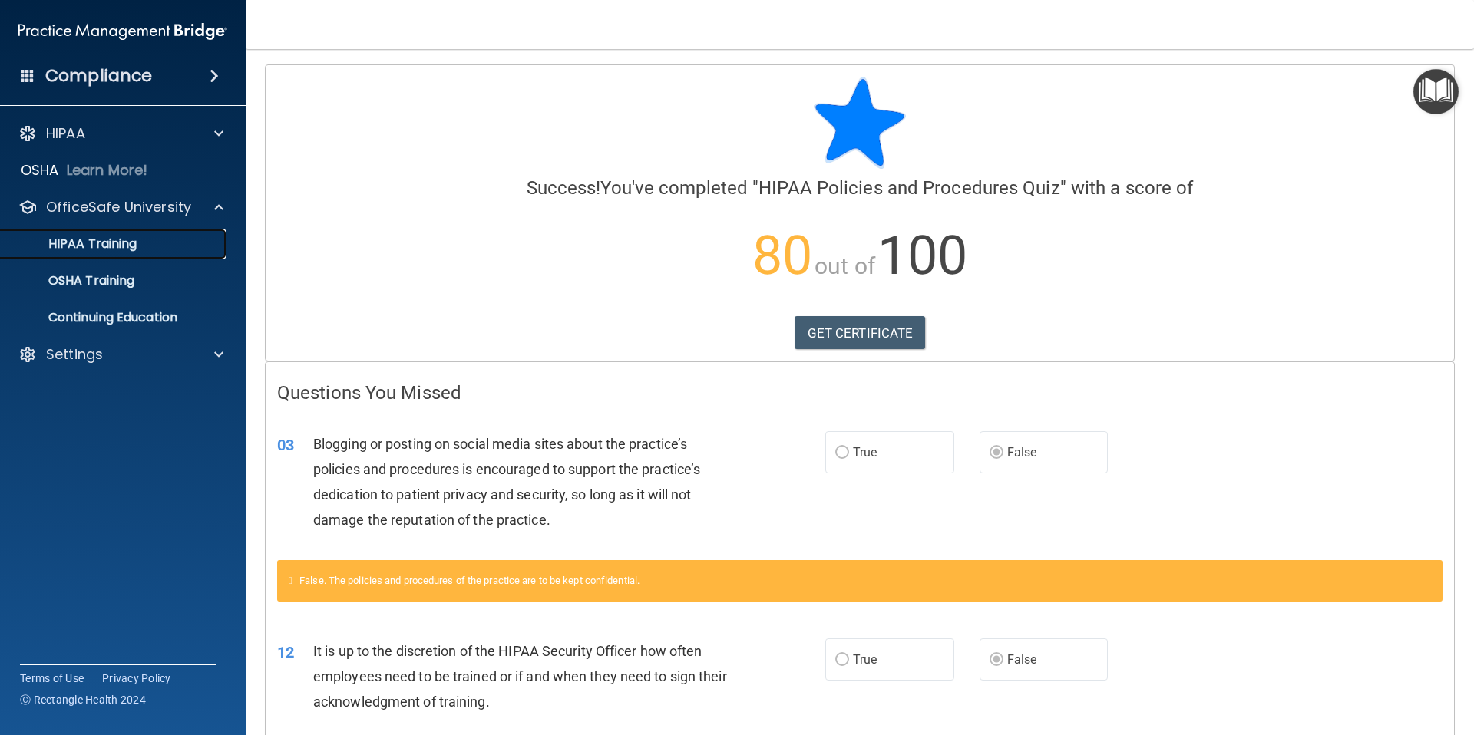
click at [157, 249] on div "HIPAA Training" at bounding box center [115, 243] width 210 height 15
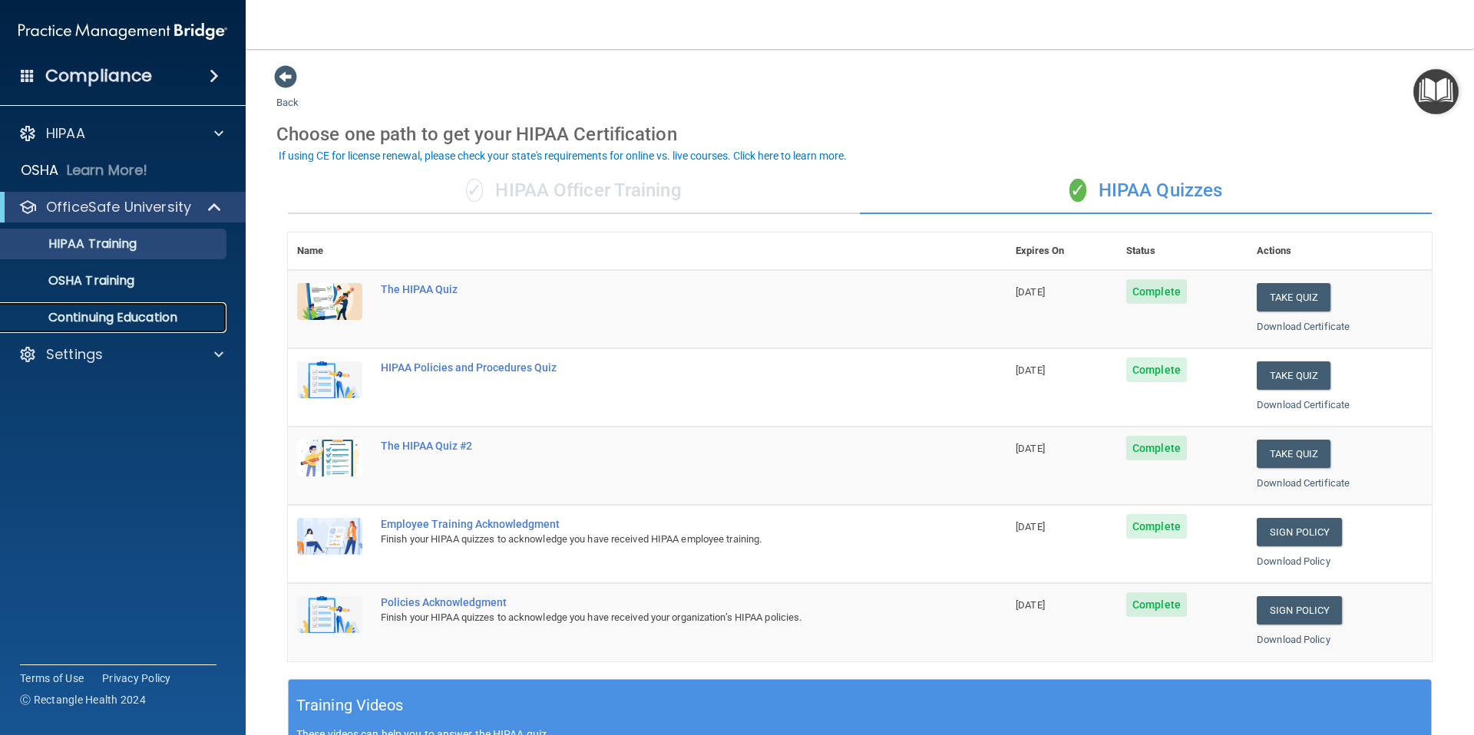
click at [143, 325] on p "Continuing Education" at bounding box center [115, 317] width 210 height 15
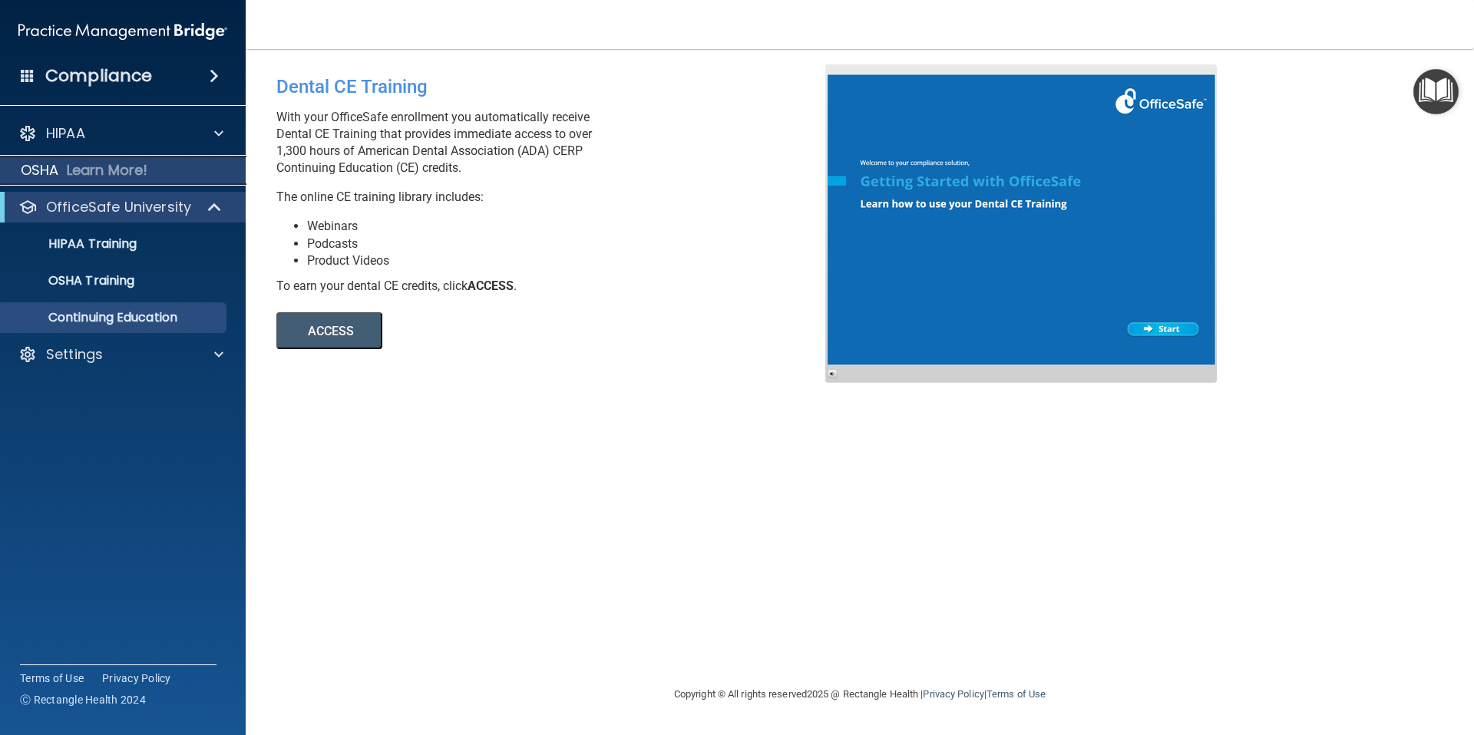
click at [147, 167] on p "Learn More!" at bounding box center [107, 170] width 81 height 18
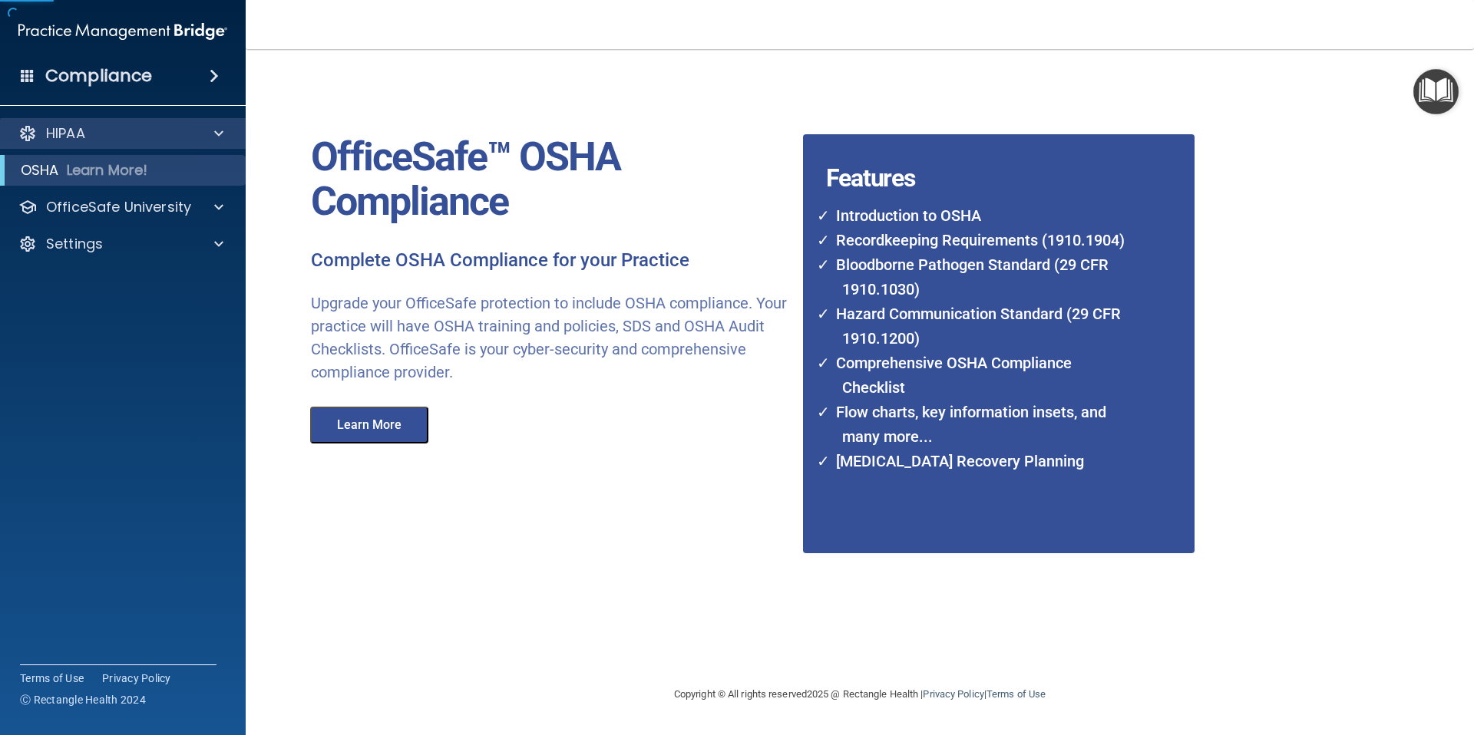
click at [194, 147] on div "HIPAA" at bounding box center [123, 133] width 246 height 31
click at [199, 133] on div at bounding box center [216, 133] width 38 height 18
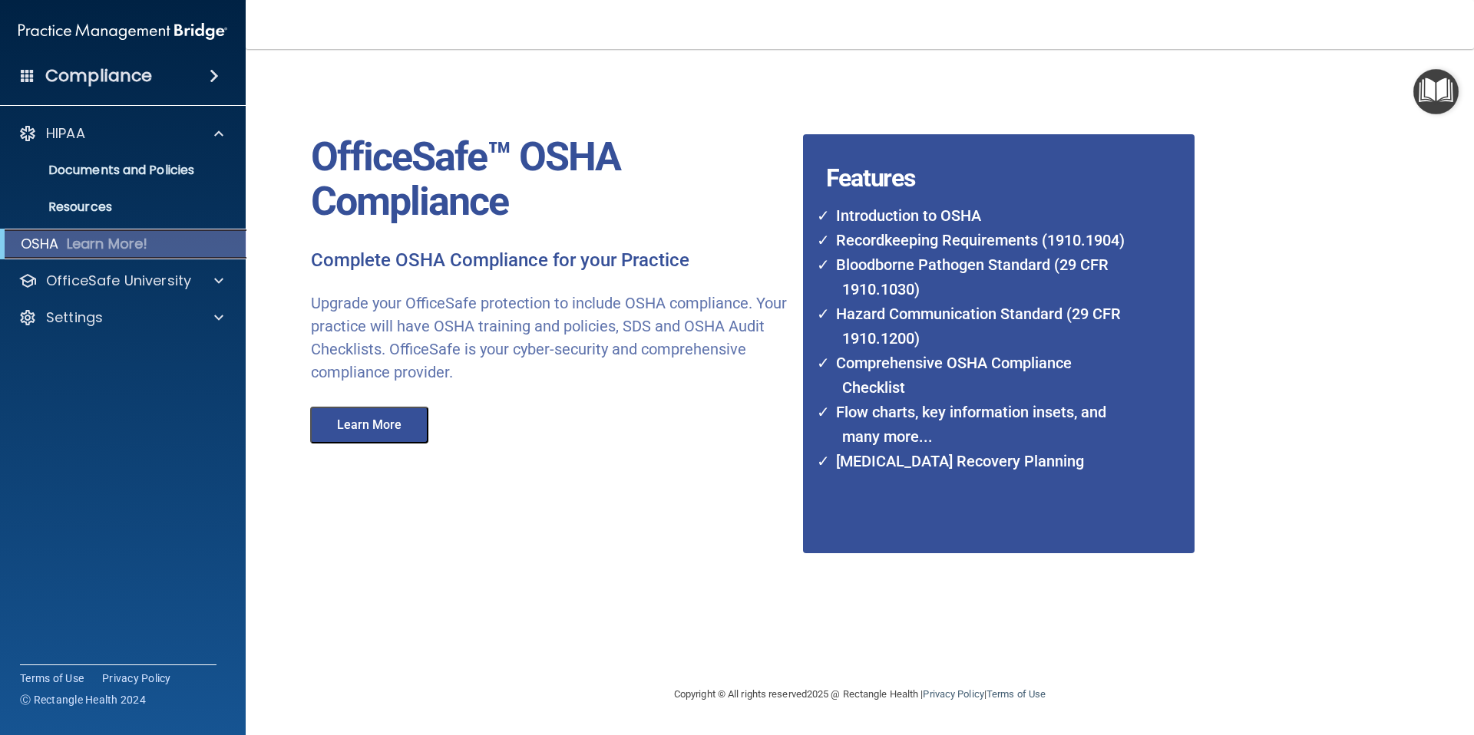
click at [172, 231] on div "OSHA Learn More!" at bounding box center [122, 244] width 269 height 31
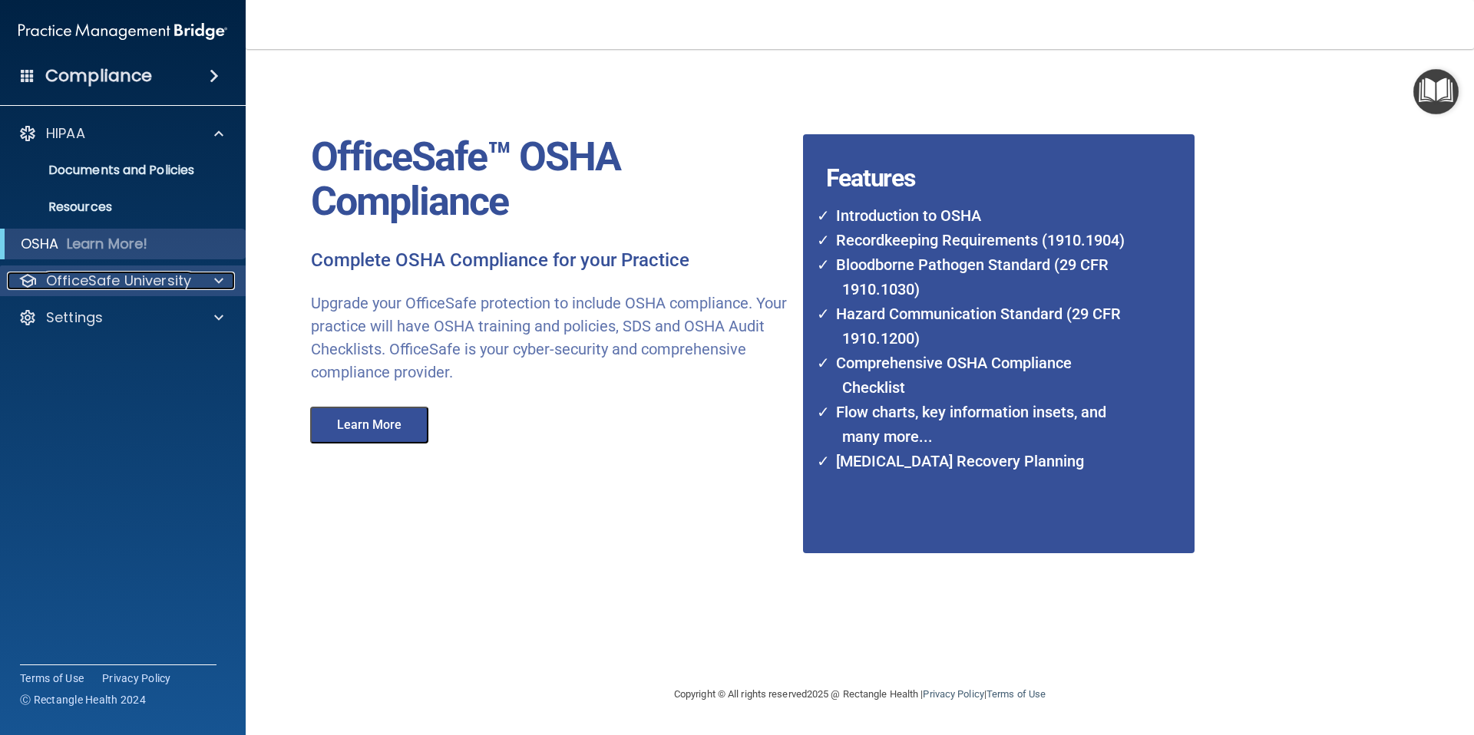
click at [203, 284] on div at bounding box center [216, 281] width 38 height 18
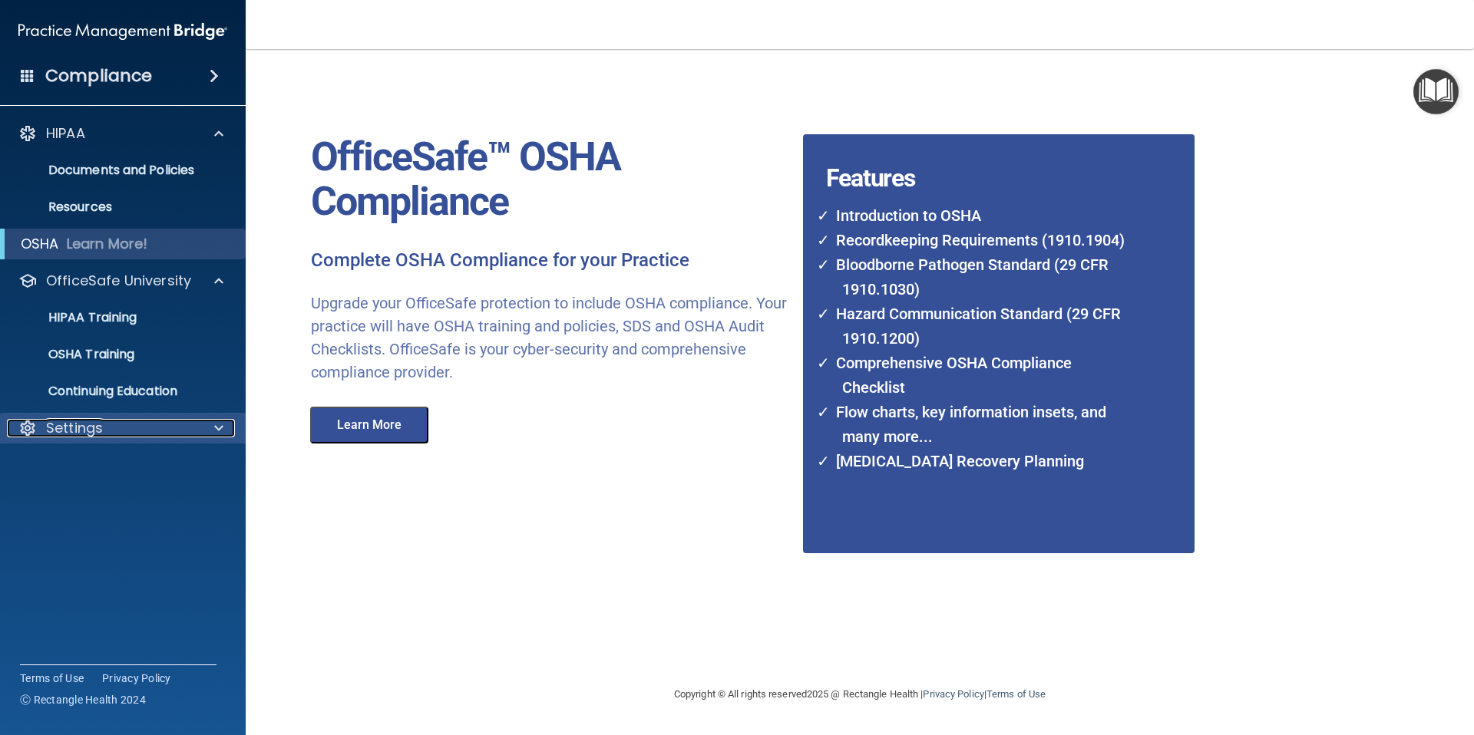
click at [191, 434] on div "Settings" at bounding box center [102, 428] width 190 height 18
click at [163, 471] on p "My Account" at bounding box center [115, 464] width 210 height 15
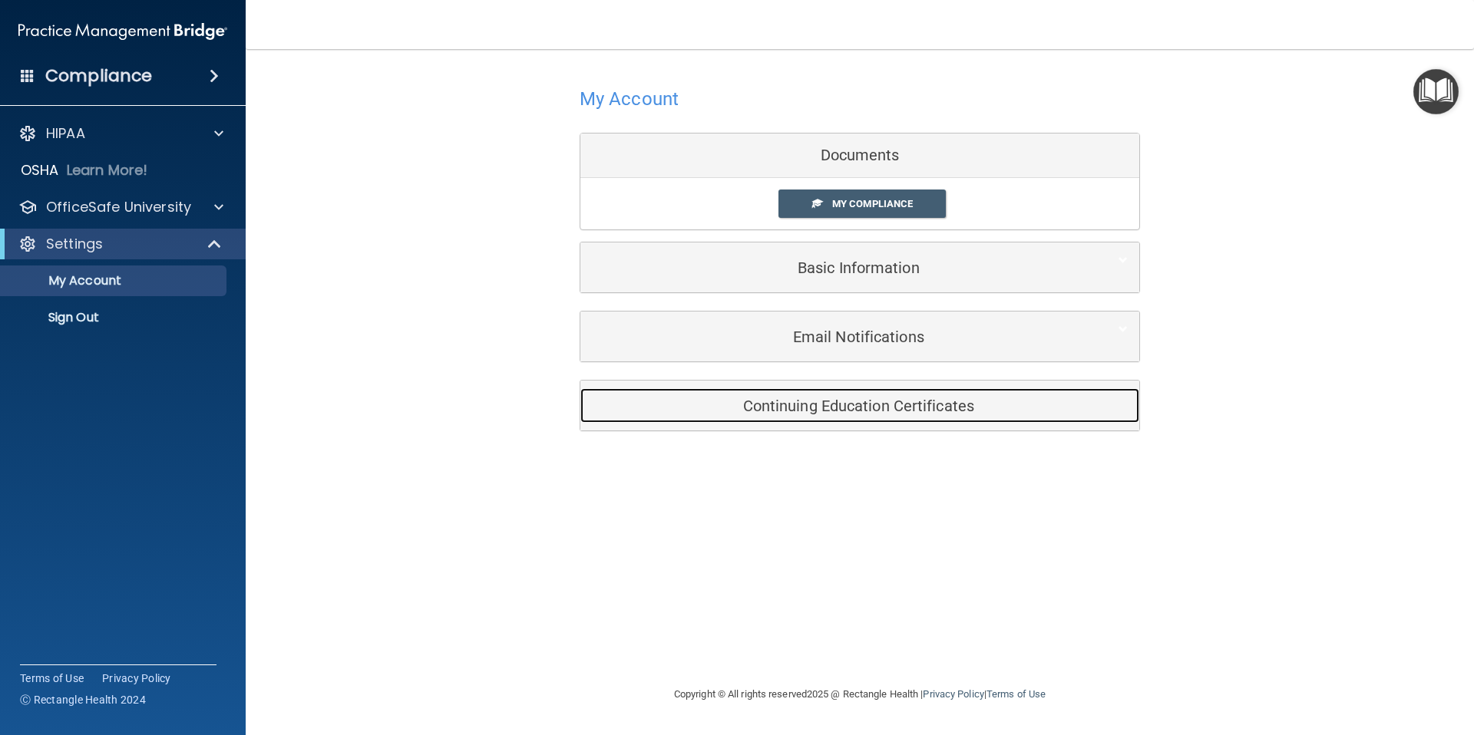
click at [778, 418] on div "Continuing Education Certificates" at bounding box center [836, 405] width 512 height 35
